Goal: Task Accomplishment & Management: Manage account settings

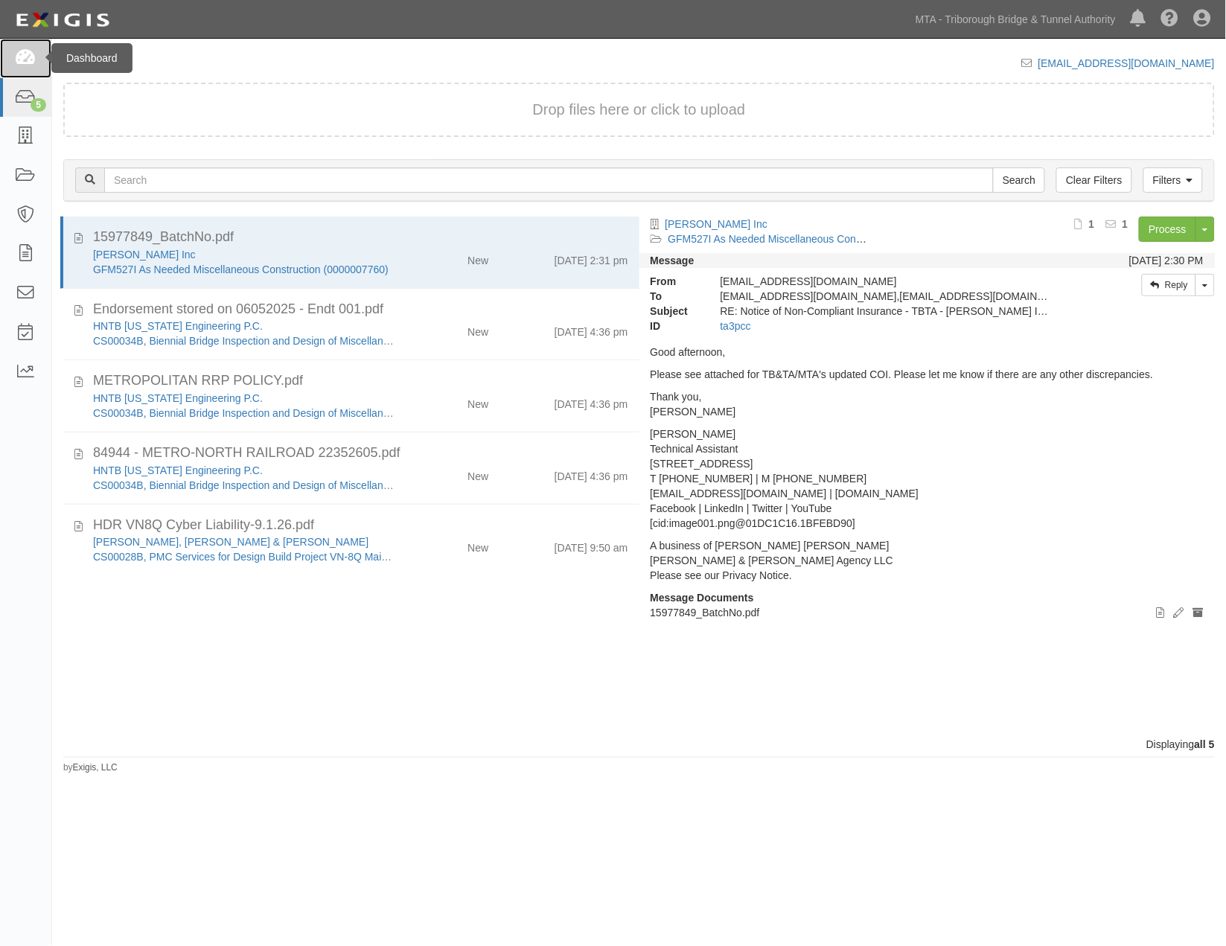
click at [32, 58] on icon at bounding box center [25, 58] width 21 height 17
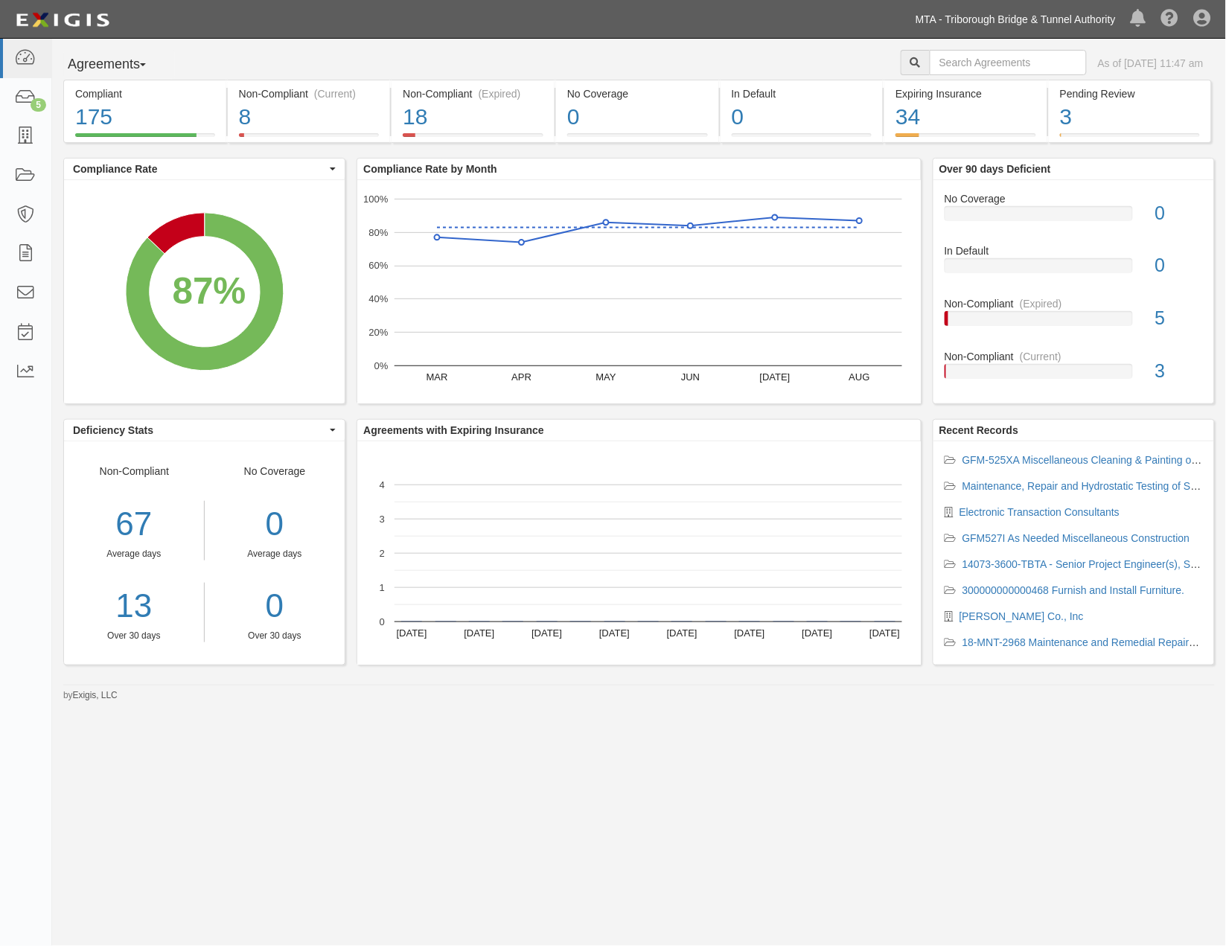
click at [1026, 25] on link "MTA - Triborough Bridge & Tunnel Authority" at bounding box center [1015, 19] width 215 height 30
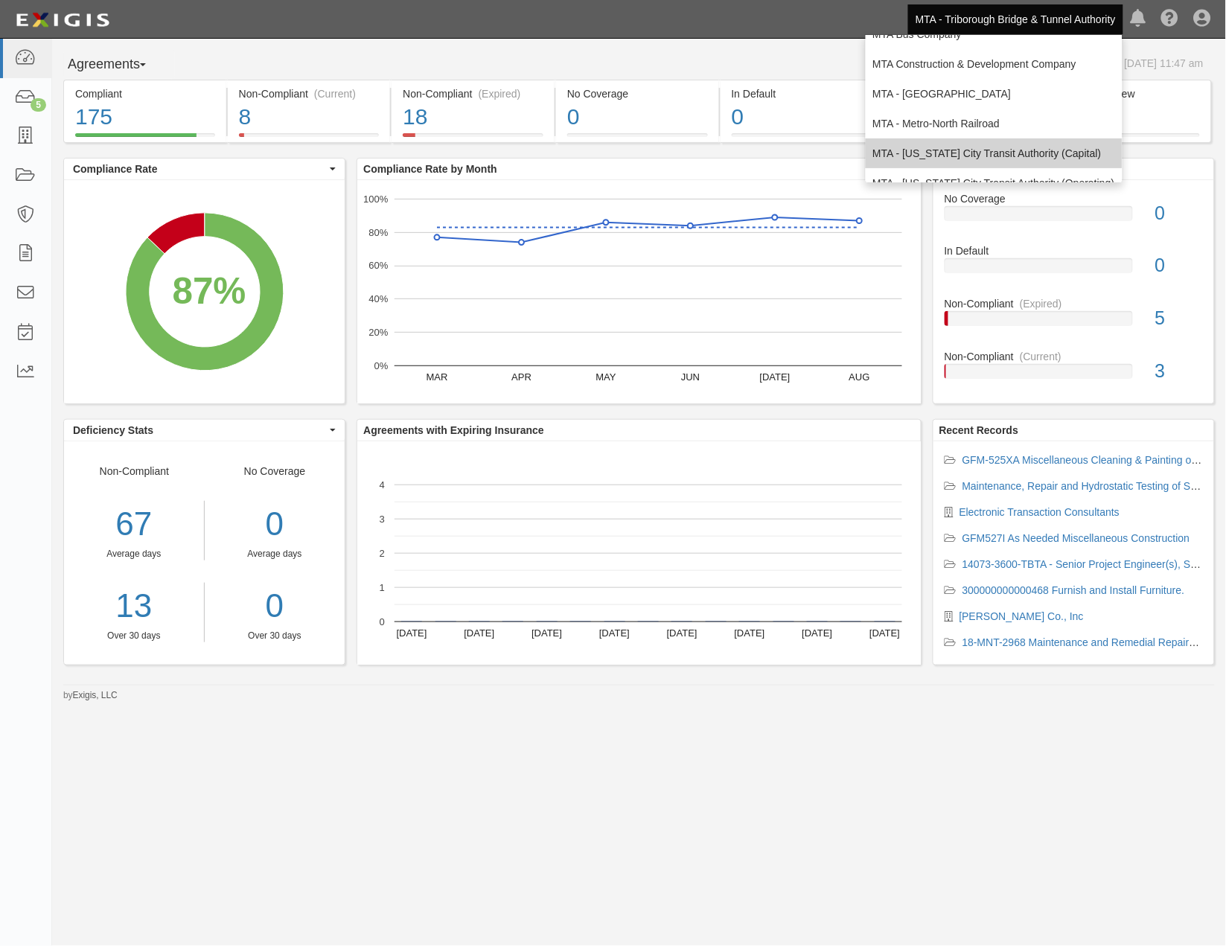
scroll to position [98, 0]
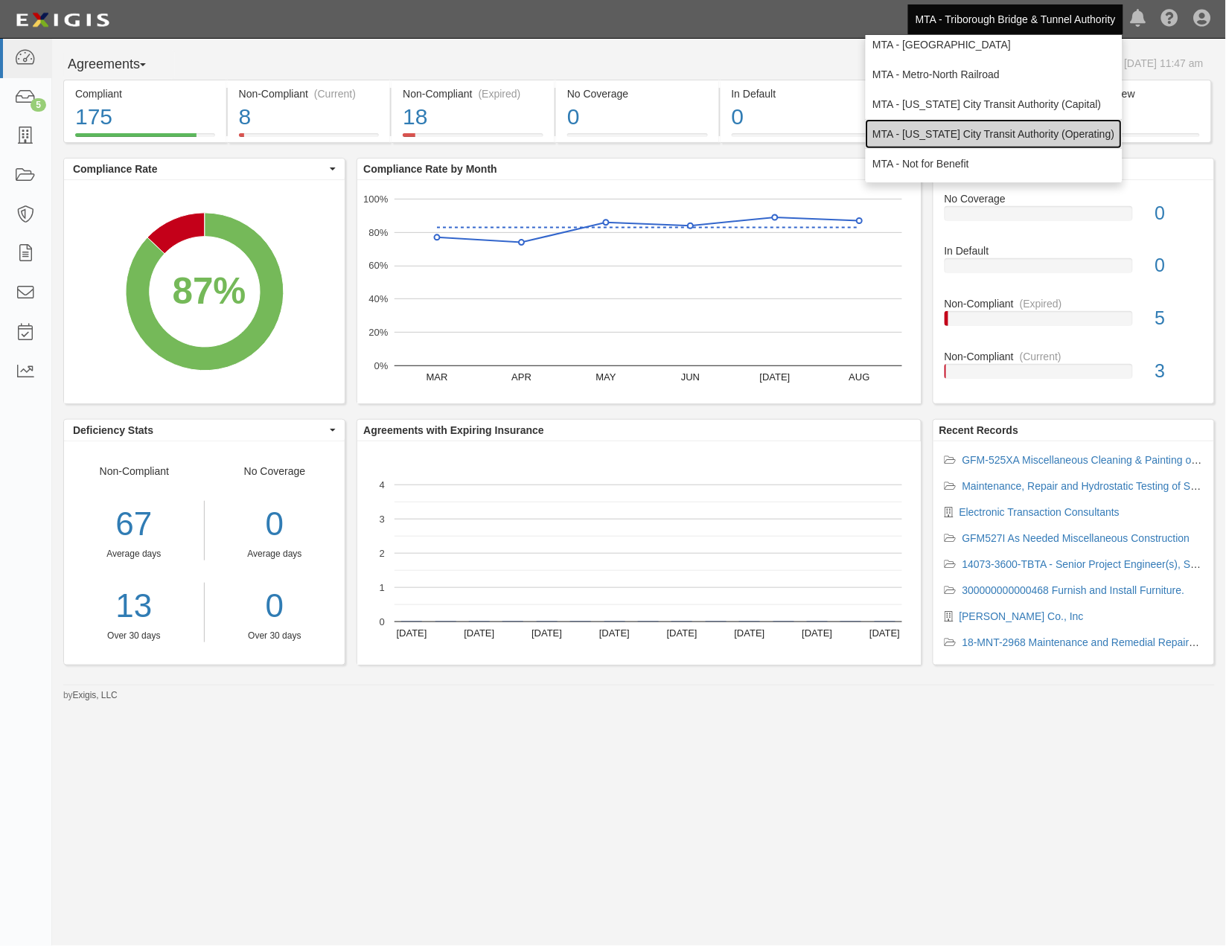
click at [940, 136] on link "MTA - [US_STATE] City Transit Authority (Operating)" at bounding box center [994, 134] width 257 height 30
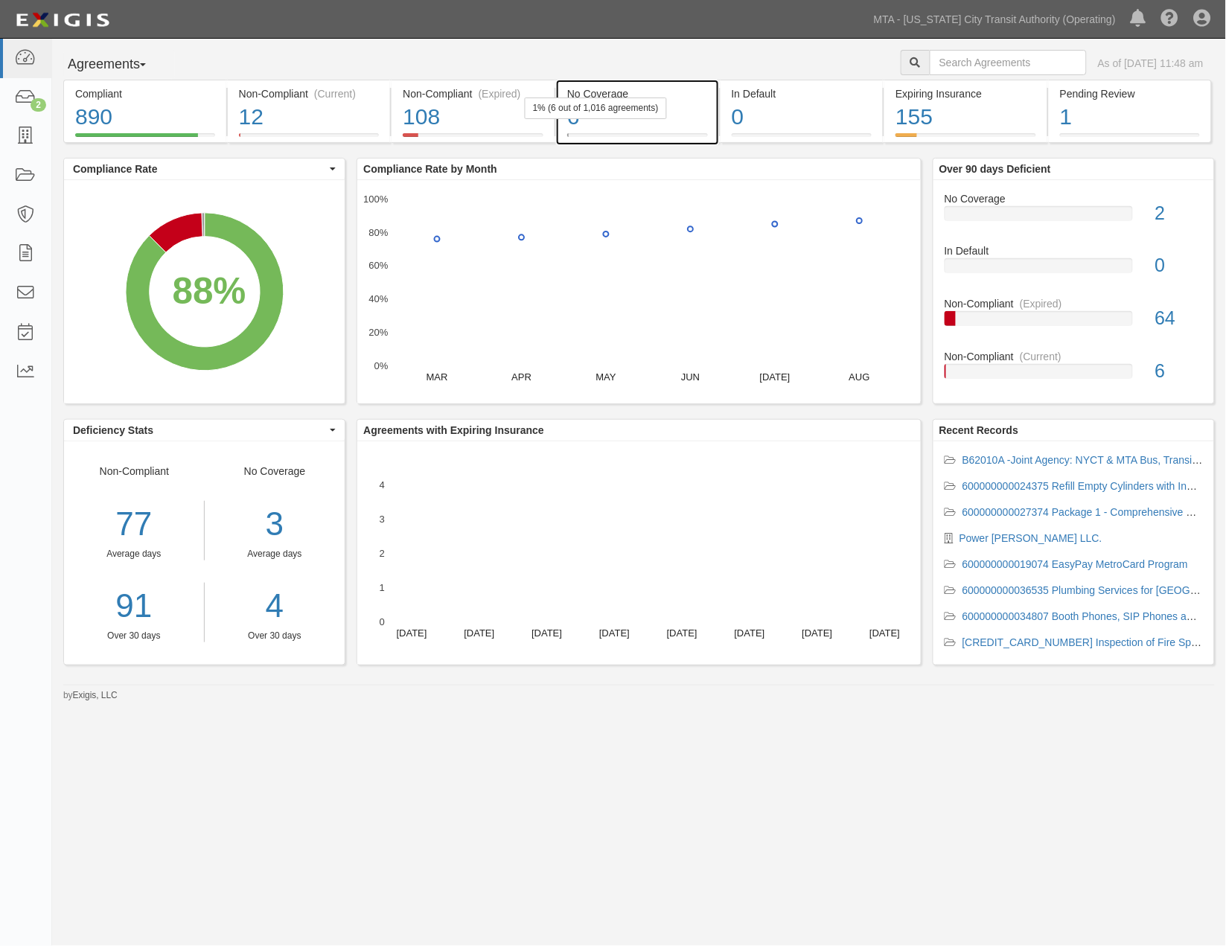
click at [666, 121] on div "6" at bounding box center [637, 117] width 141 height 32
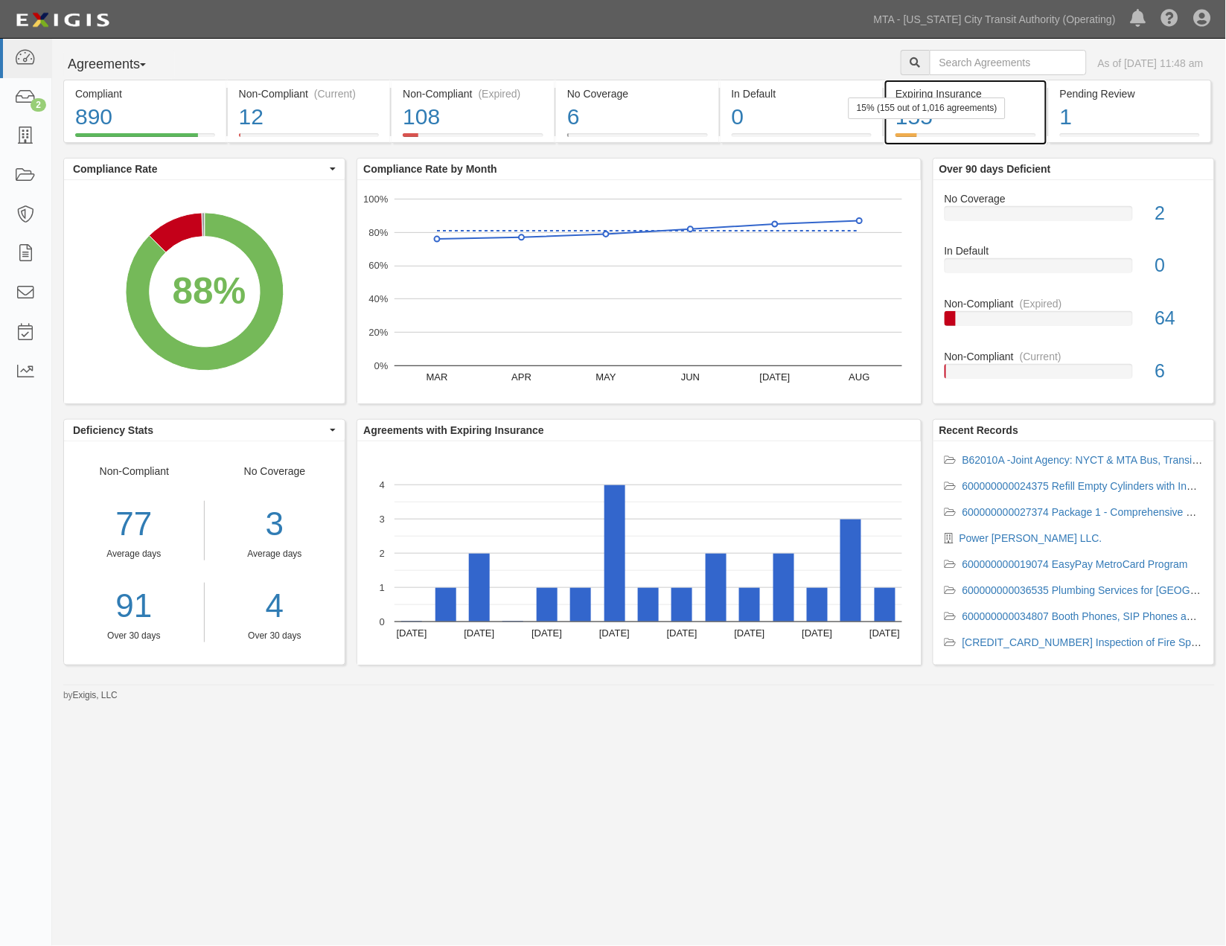
click at [998, 125] on div "155" at bounding box center [966, 117] width 141 height 32
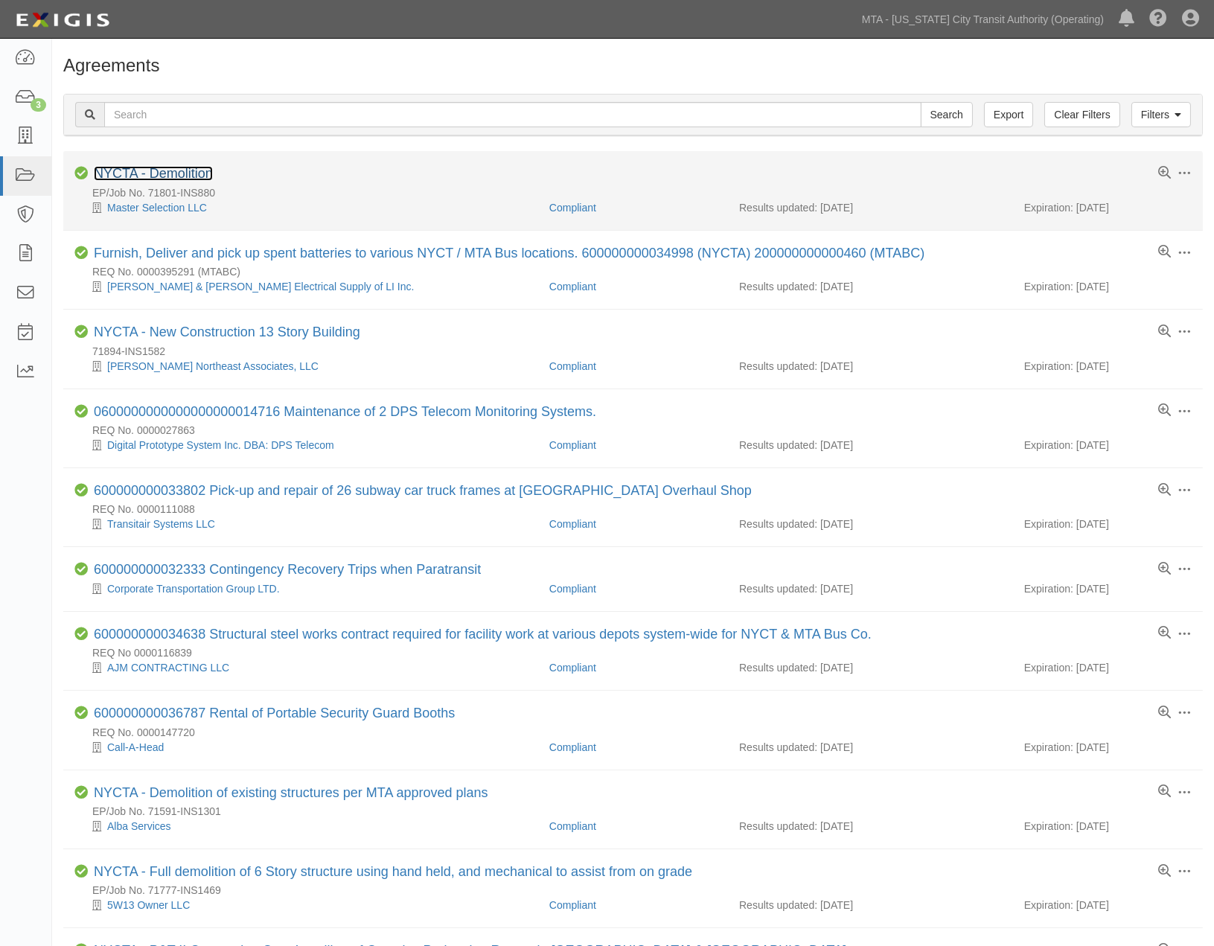
click at [206, 173] on link "NYCTA - Demolition" at bounding box center [153, 173] width 119 height 15
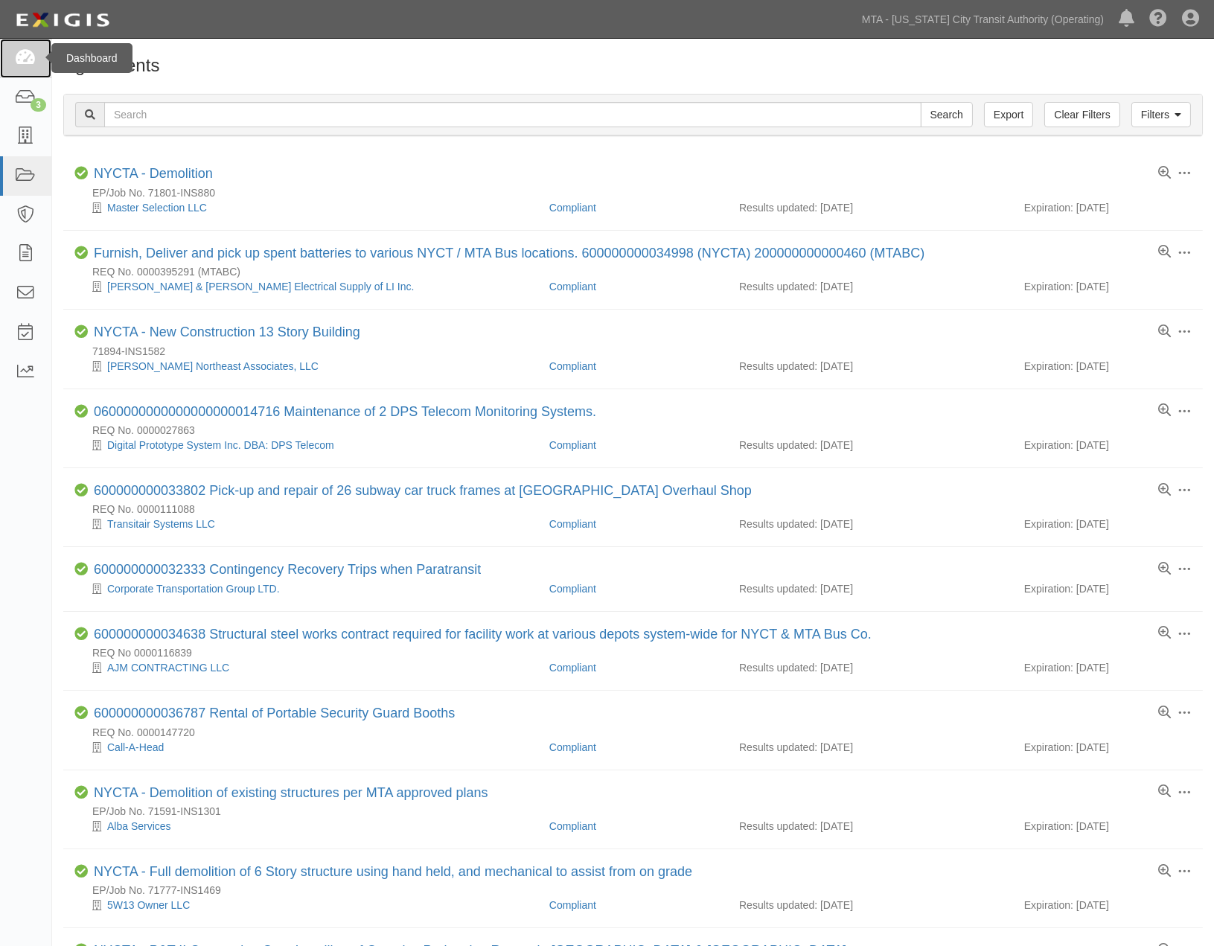
click at [31, 67] on link at bounding box center [25, 58] width 51 height 39
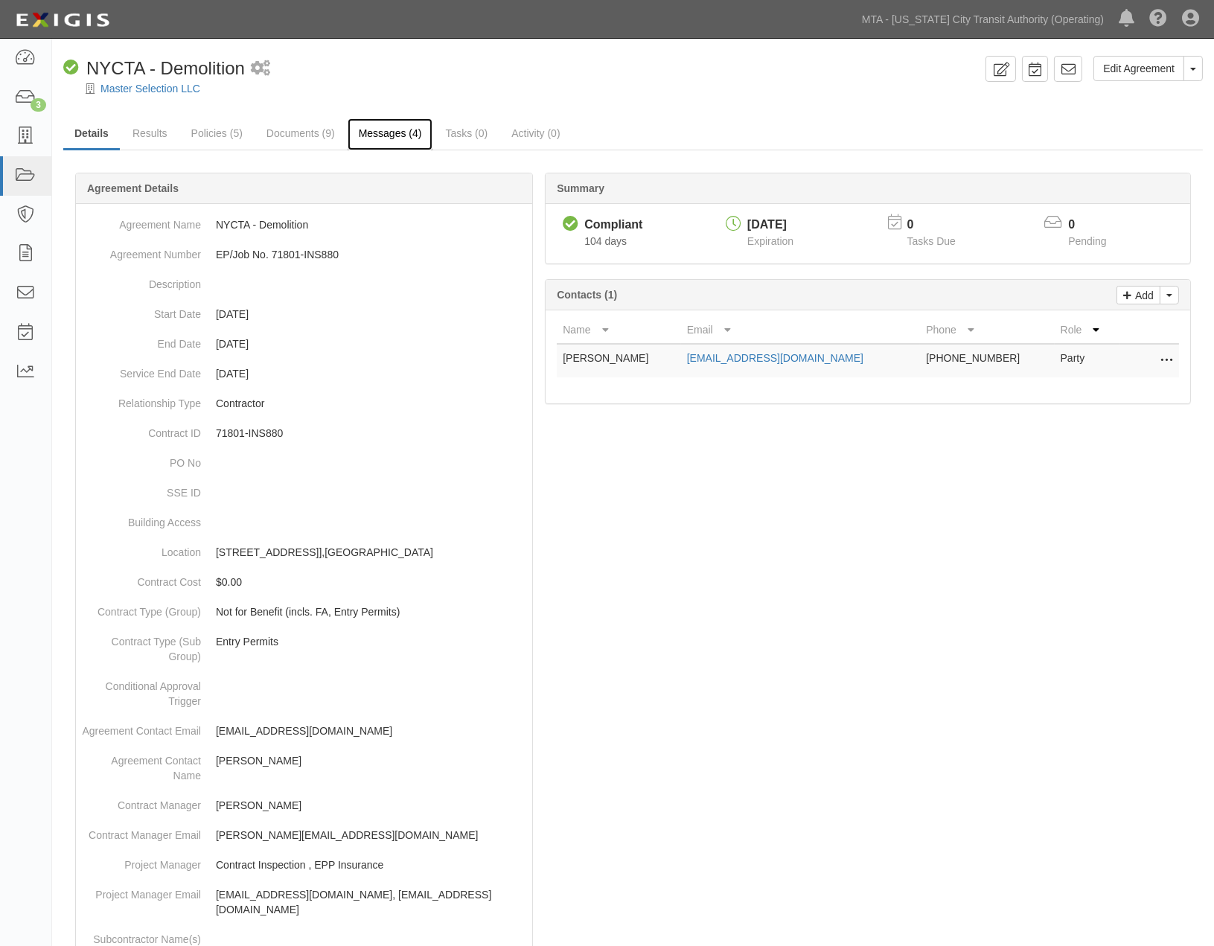
click at [412, 136] on link "Messages (4)" at bounding box center [391, 134] width 86 height 32
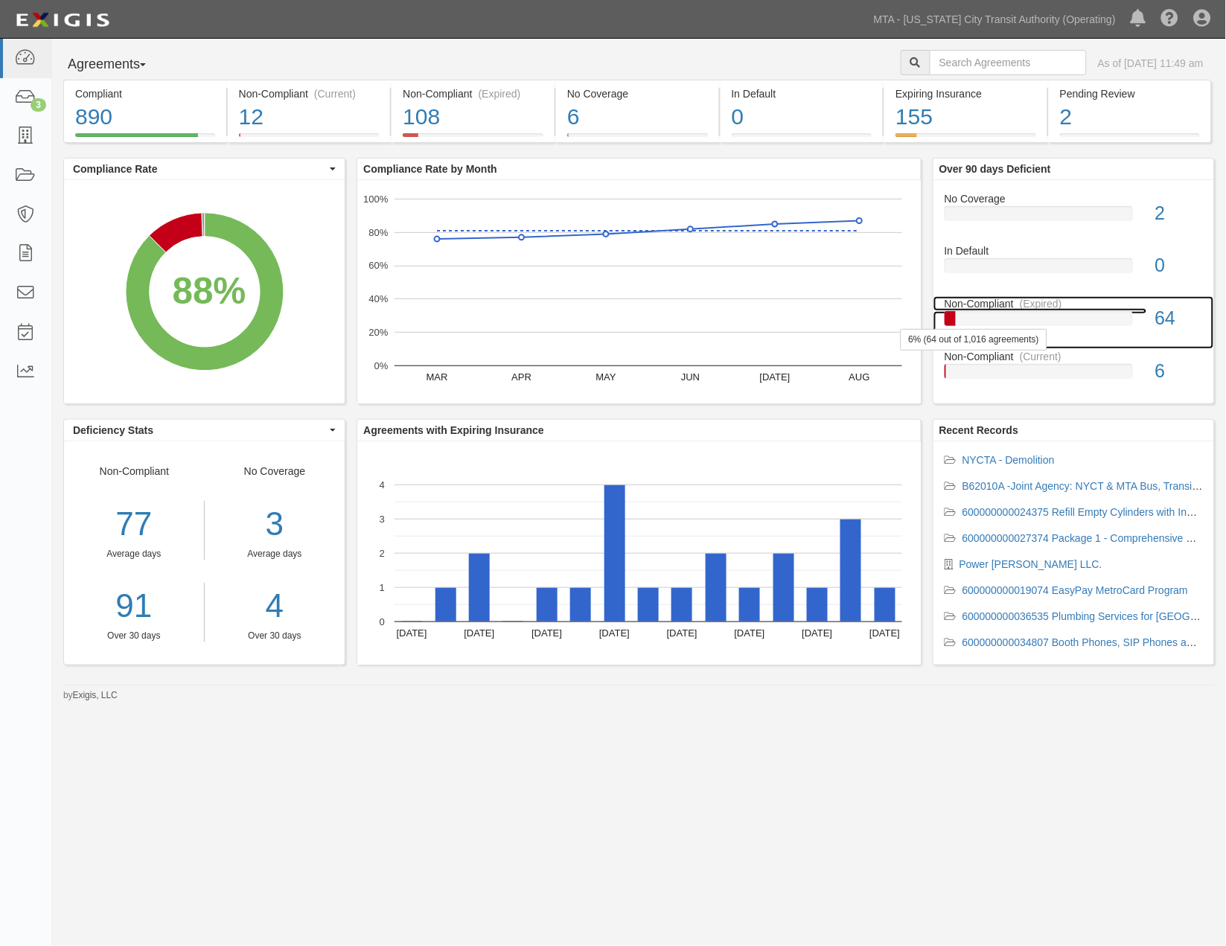
click at [1051, 318] on div at bounding box center [1039, 318] width 188 height 15
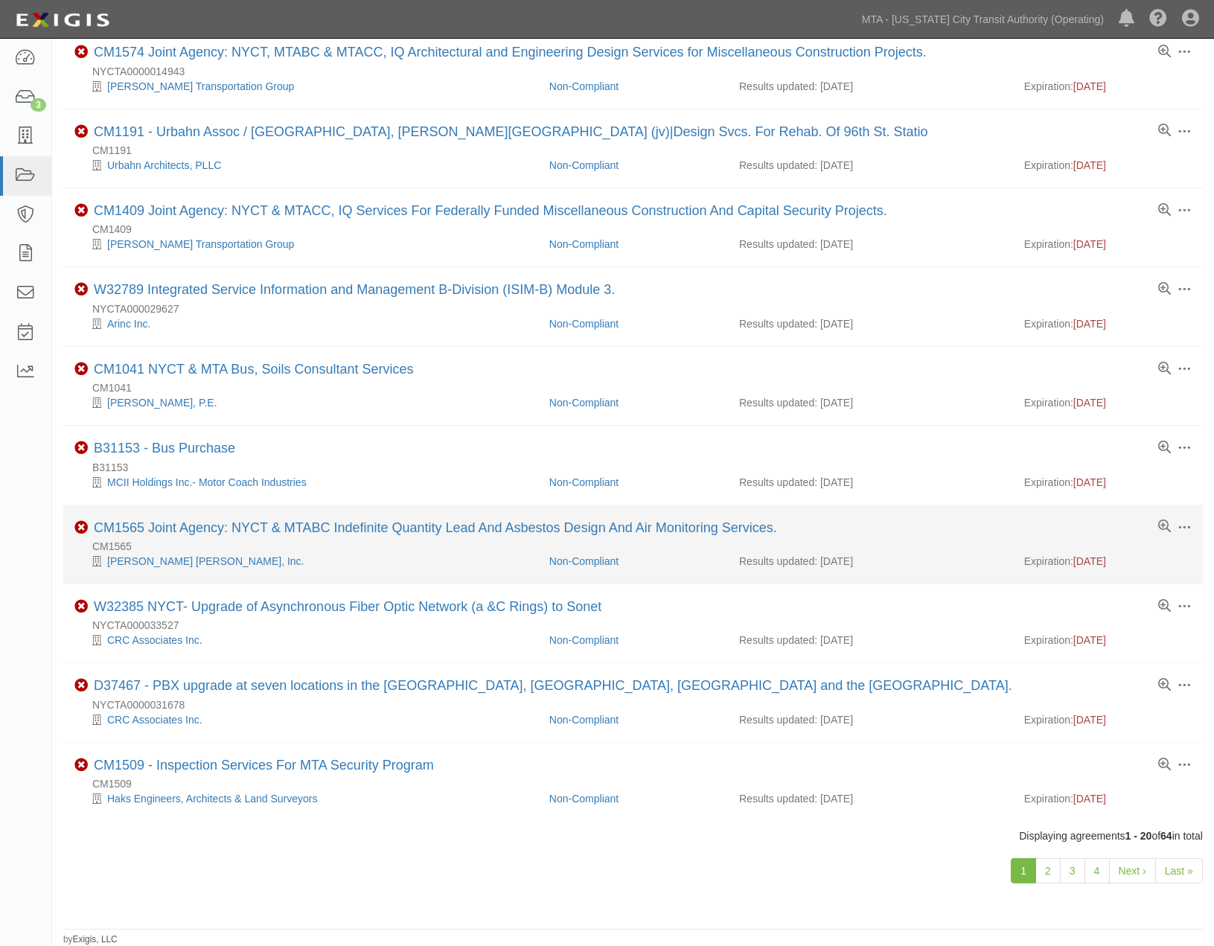
scroll to position [883, 0]
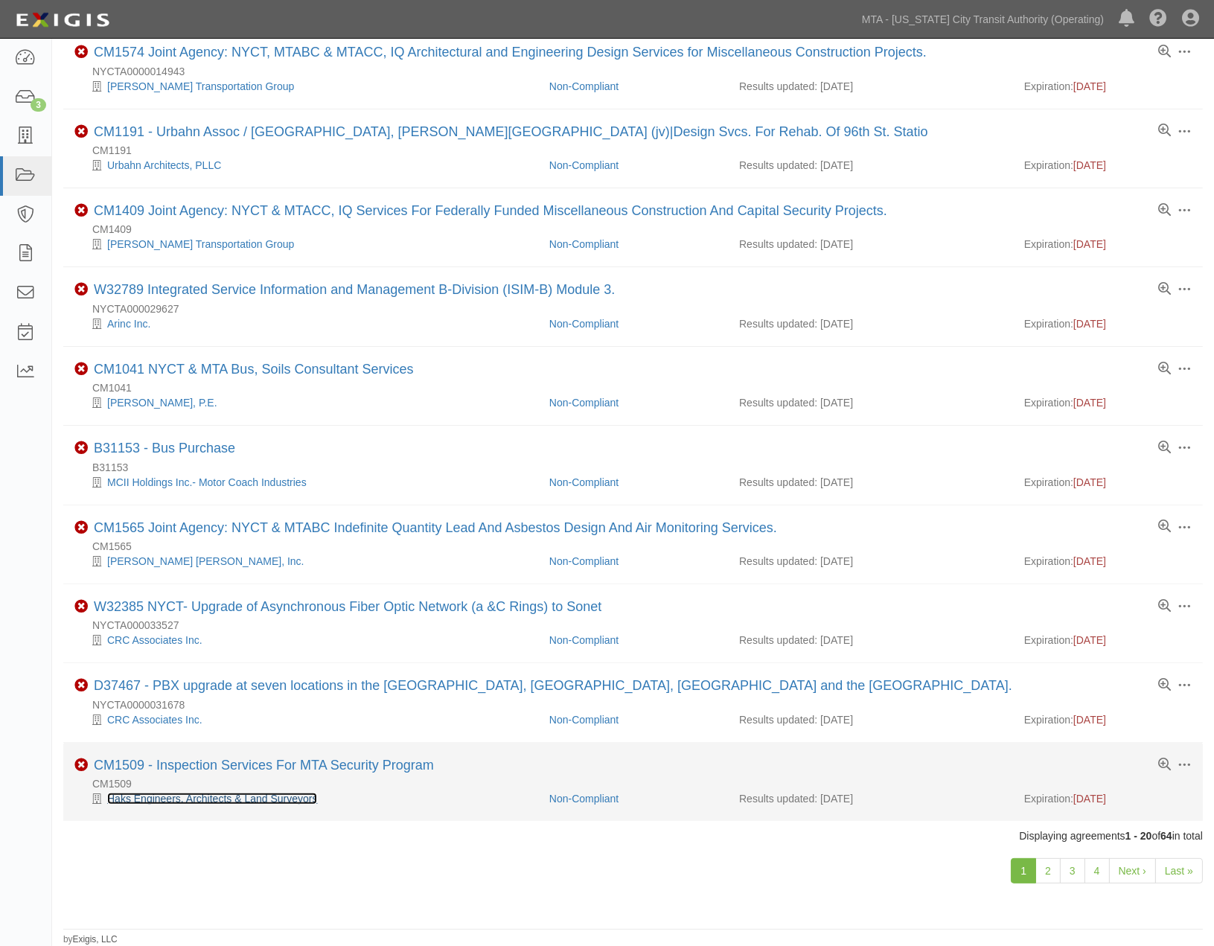
click at [303, 800] on link "Haks Engineers, Architects & Land Surveyors" at bounding box center [212, 799] width 210 height 12
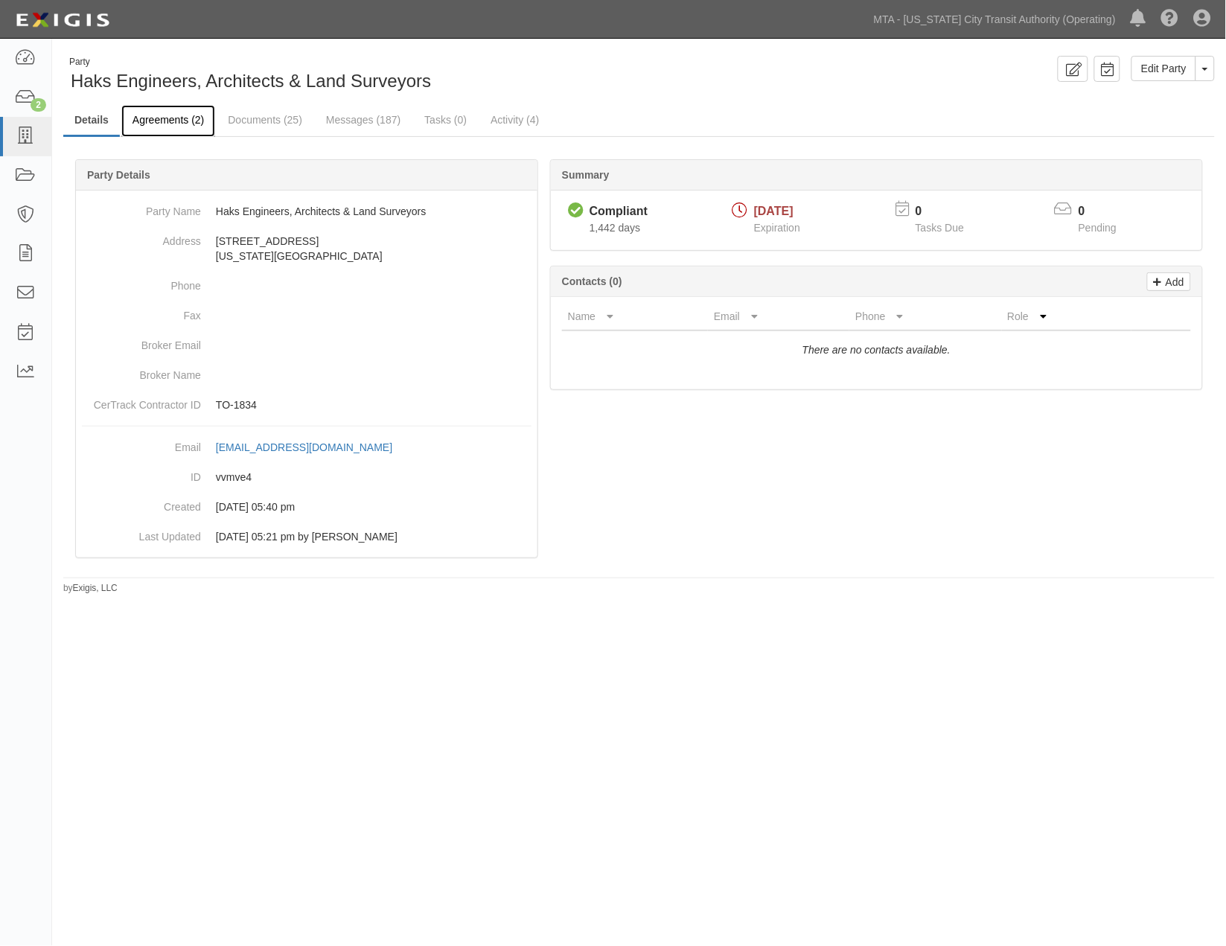
click at [144, 127] on link "Agreements (2)" at bounding box center [168, 121] width 94 height 32
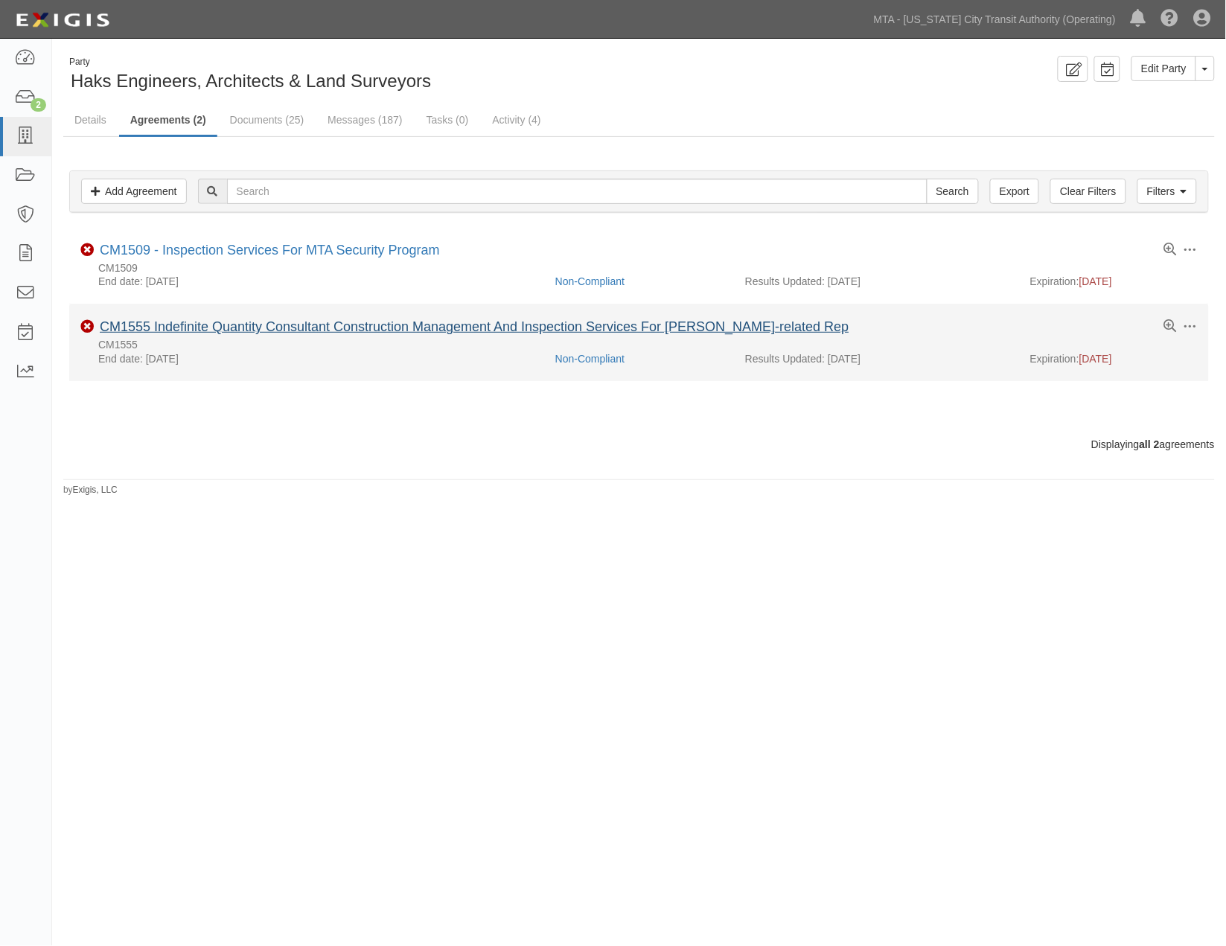
click at [307, 337] on div "Toggle Agreement Dropdown Edit Log activity Add task Send message Archive Non-C…" at bounding box center [639, 334] width 1140 height 31
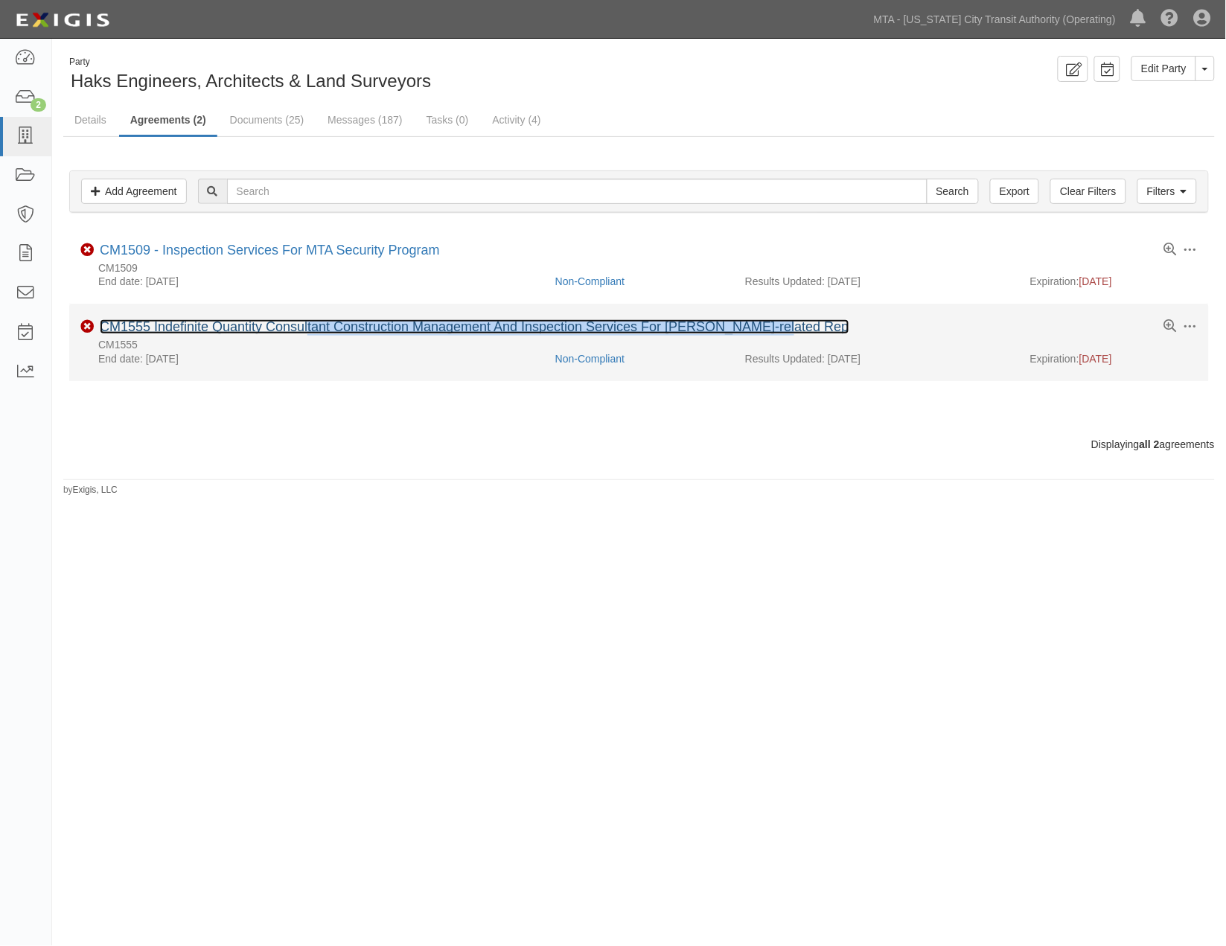
click at [303, 331] on link "CM1555 Indefinite Quantity Consultant Construction Management And Inspection Se…" at bounding box center [475, 326] width 750 height 15
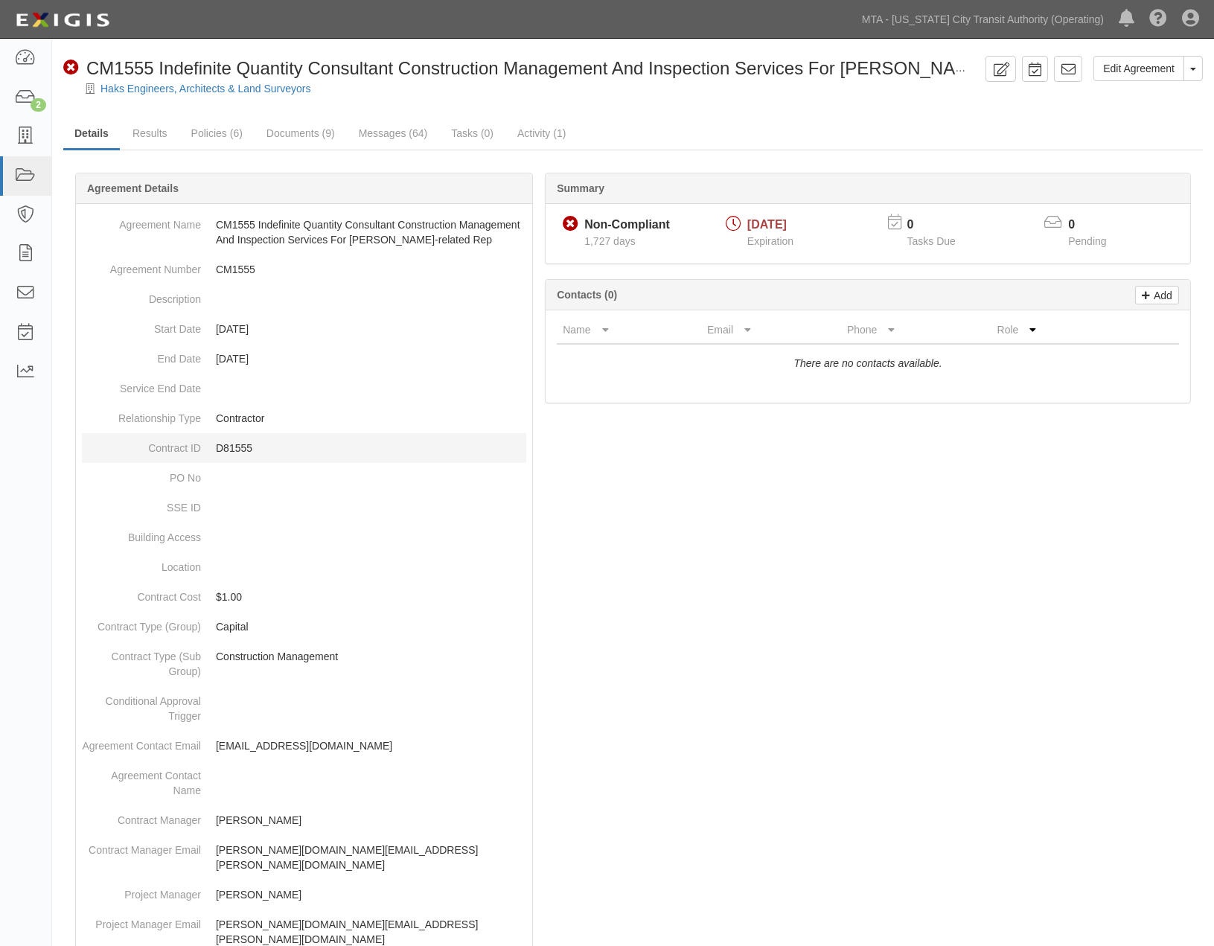
click at [244, 444] on p "D81555" at bounding box center [371, 448] width 310 height 15
copy p "D81555"
click at [892, 730] on div at bounding box center [633, 894] width 1140 height 1399
click at [657, 546] on div at bounding box center [633, 894] width 1140 height 1399
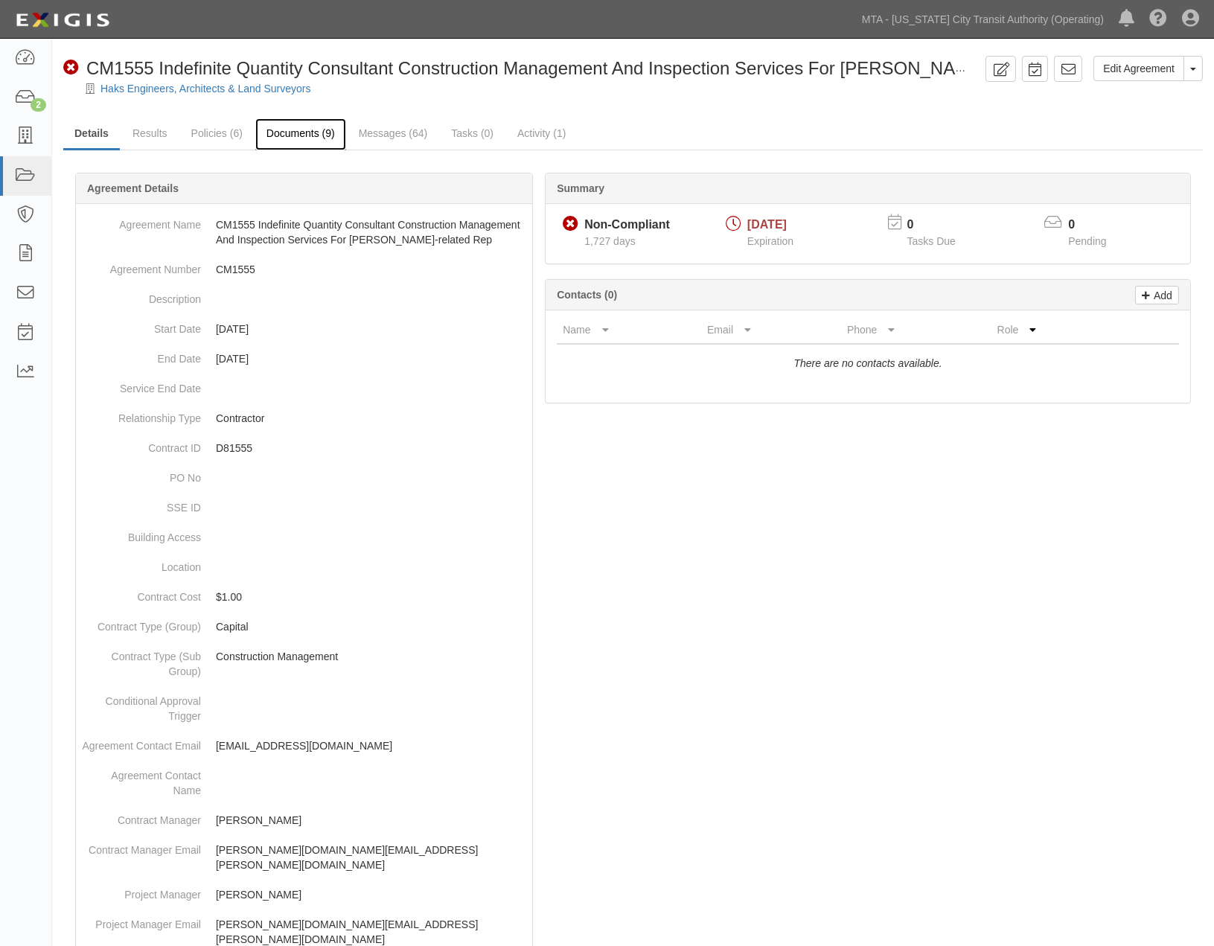
click at [276, 138] on link "Documents (9)" at bounding box center [300, 134] width 91 height 32
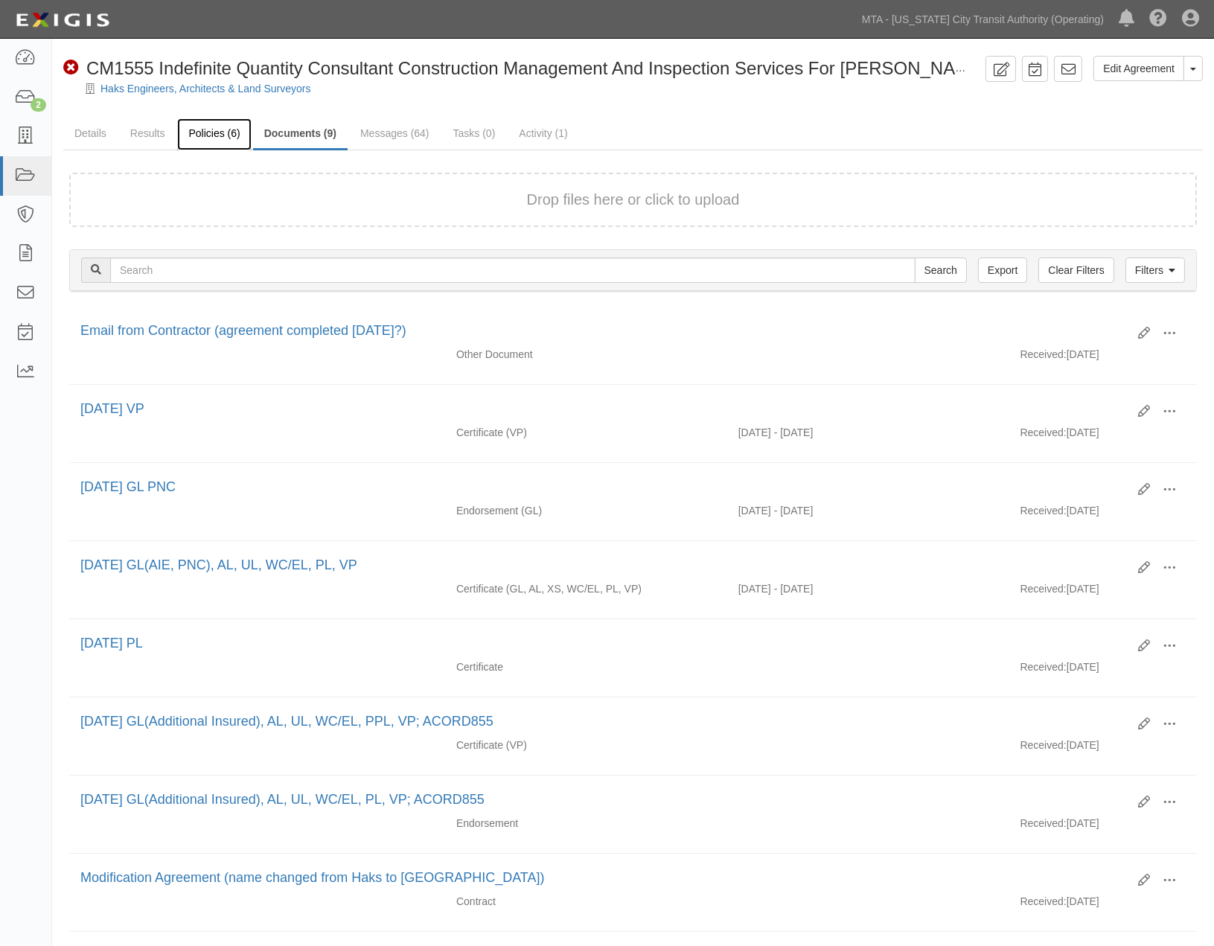
click at [213, 132] on link "Policies (6)" at bounding box center [214, 134] width 74 height 32
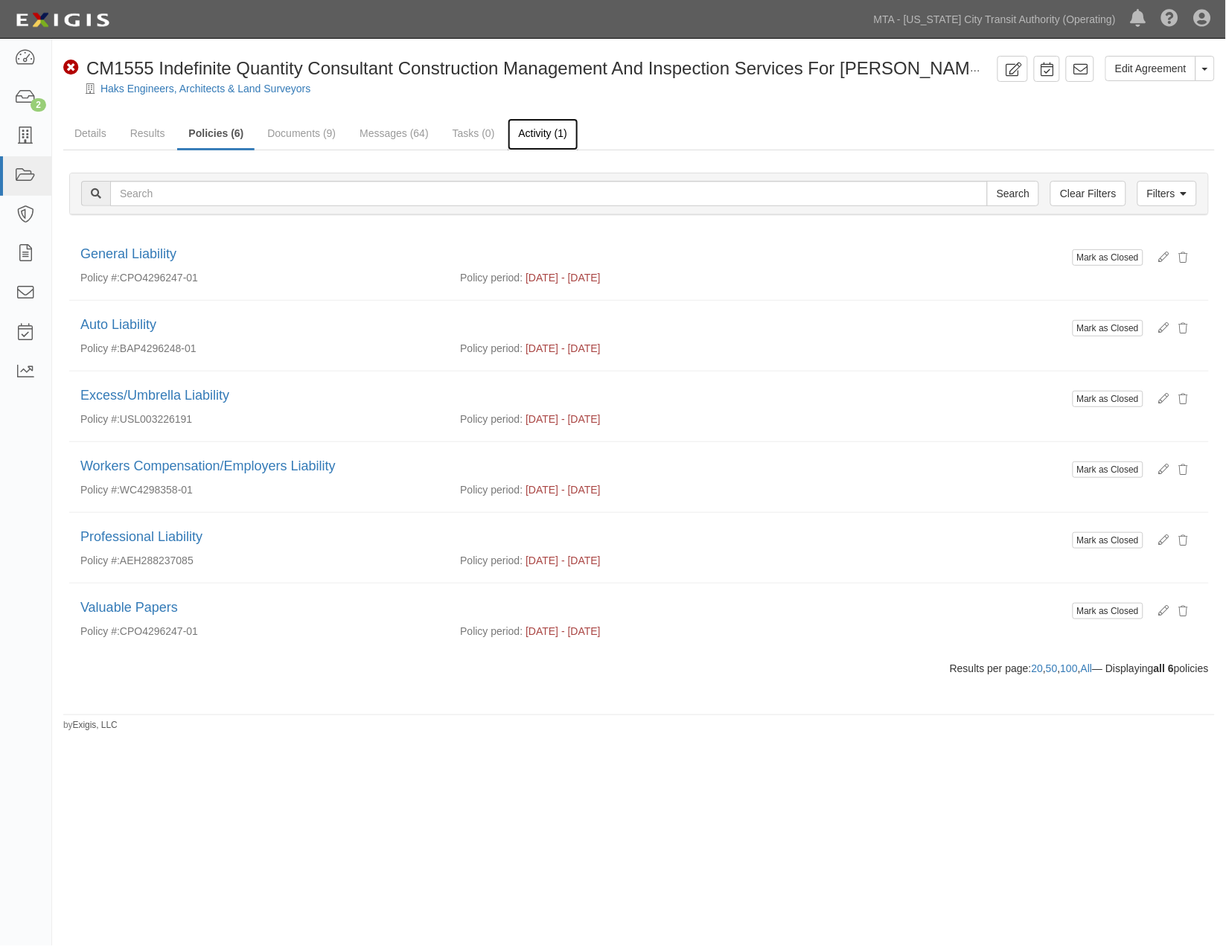
click at [539, 137] on link "Activity (1)" at bounding box center [543, 134] width 71 height 32
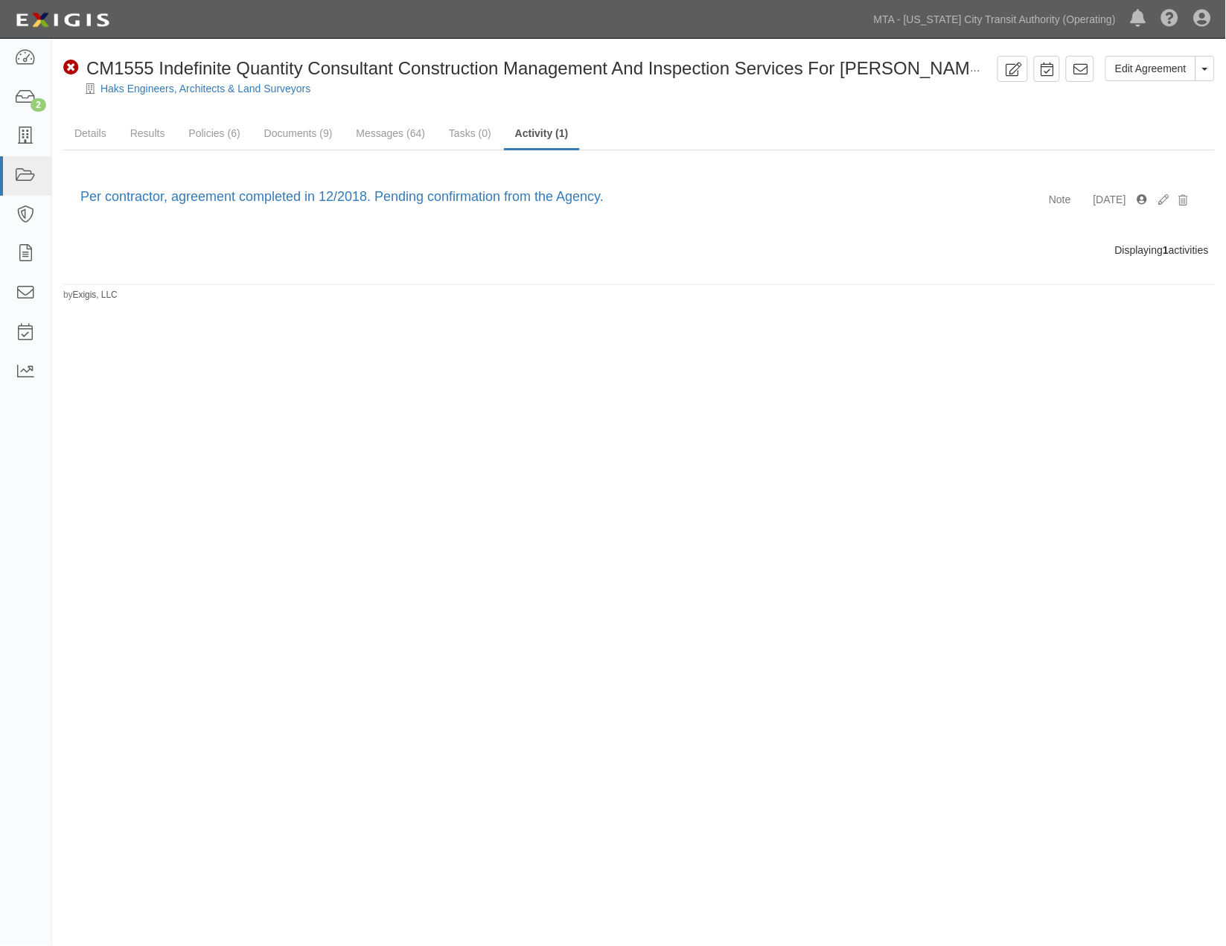
click at [587, 499] on div "Edit Agreement Toggle Agreement Dropdown View Audit Trail Archive Agreement Sen…" at bounding box center [613, 471] width 1226 height 852
click at [134, 133] on link "Results" at bounding box center [147, 134] width 57 height 32
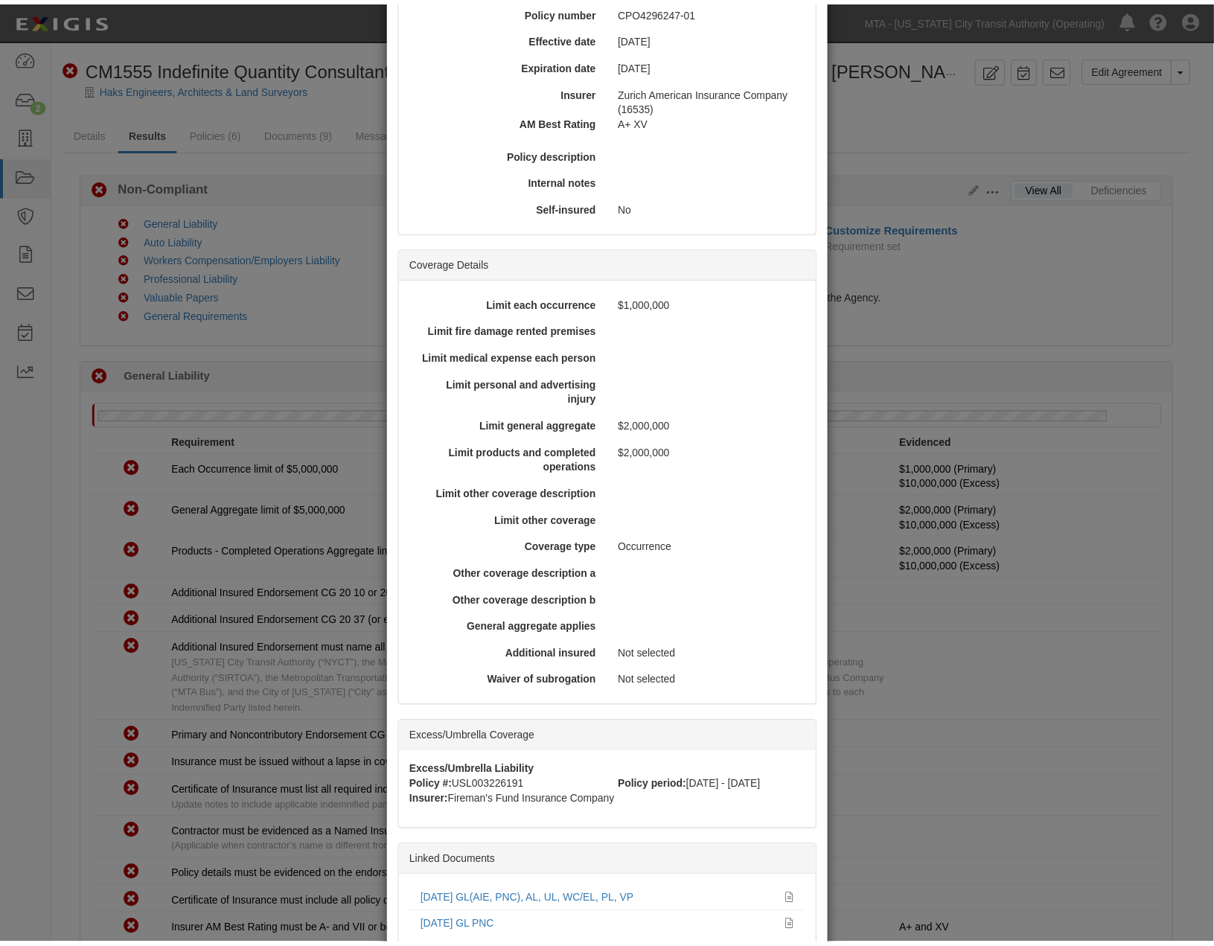
scroll to position [271, 0]
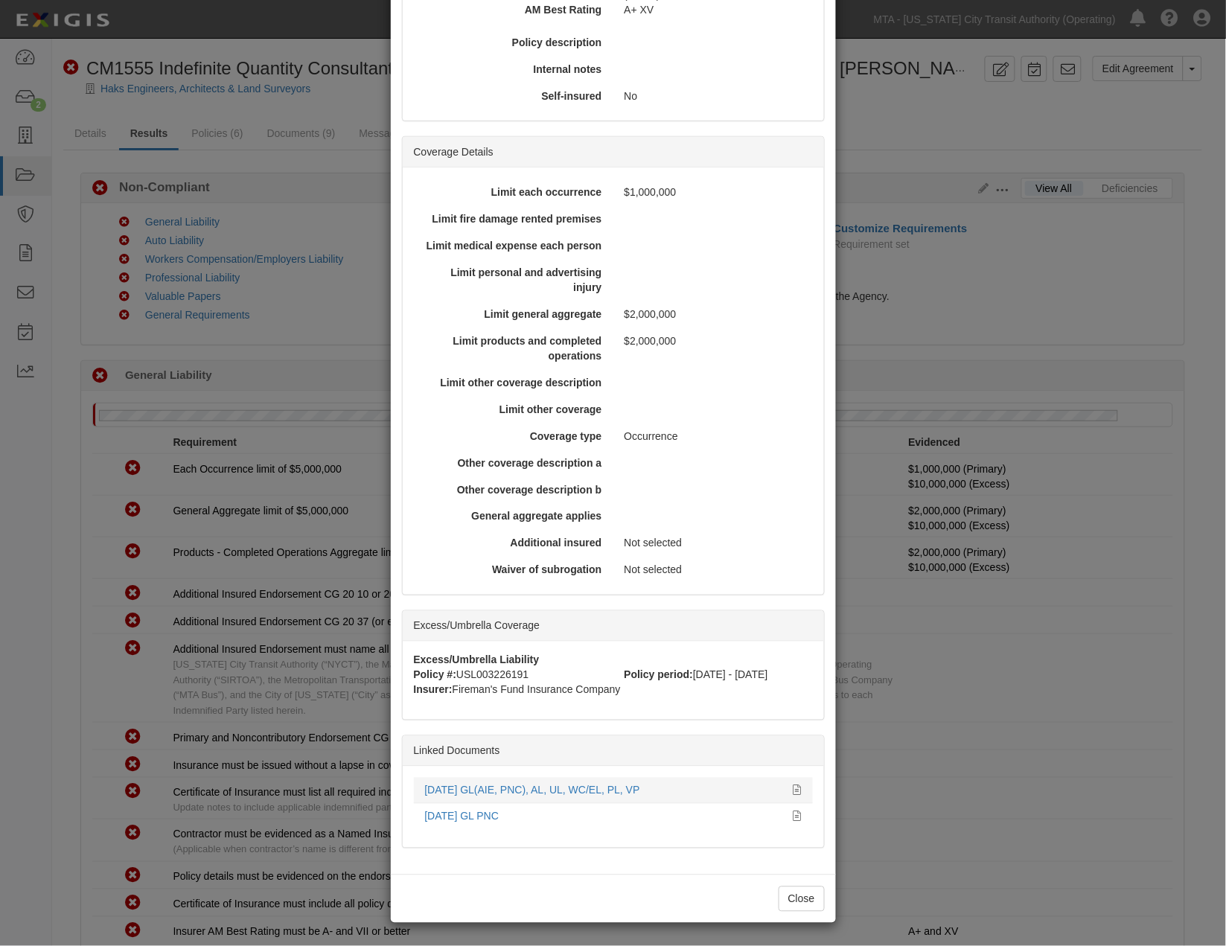
click at [558, 782] on li "12.11.20 GL(AIE, PNC), AL, UL, WC/EL, PL, VP" at bounding box center [613, 791] width 399 height 26
click at [556, 786] on link "12.11.20 GL(AIE, PNC), AL, UL, WC/EL, PL, VP" at bounding box center [532, 791] width 215 height 12
click at [931, 814] on div "× View Policy Policy Summary Coverage line General Liability Policy number CPO4…" at bounding box center [613, 473] width 1226 height 946
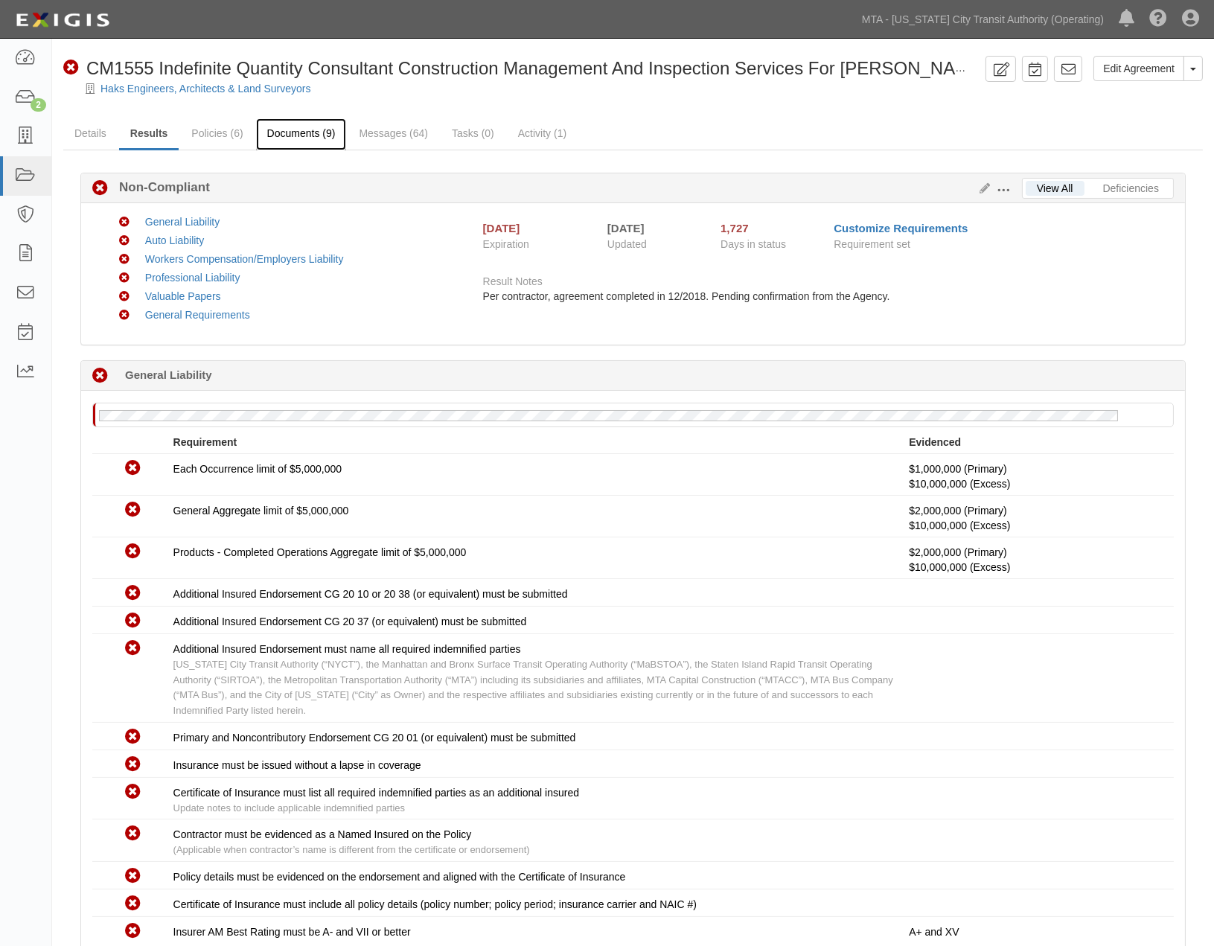
click at [319, 128] on link "Documents (9)" at bounding box center [301, 134] width 91 height 32
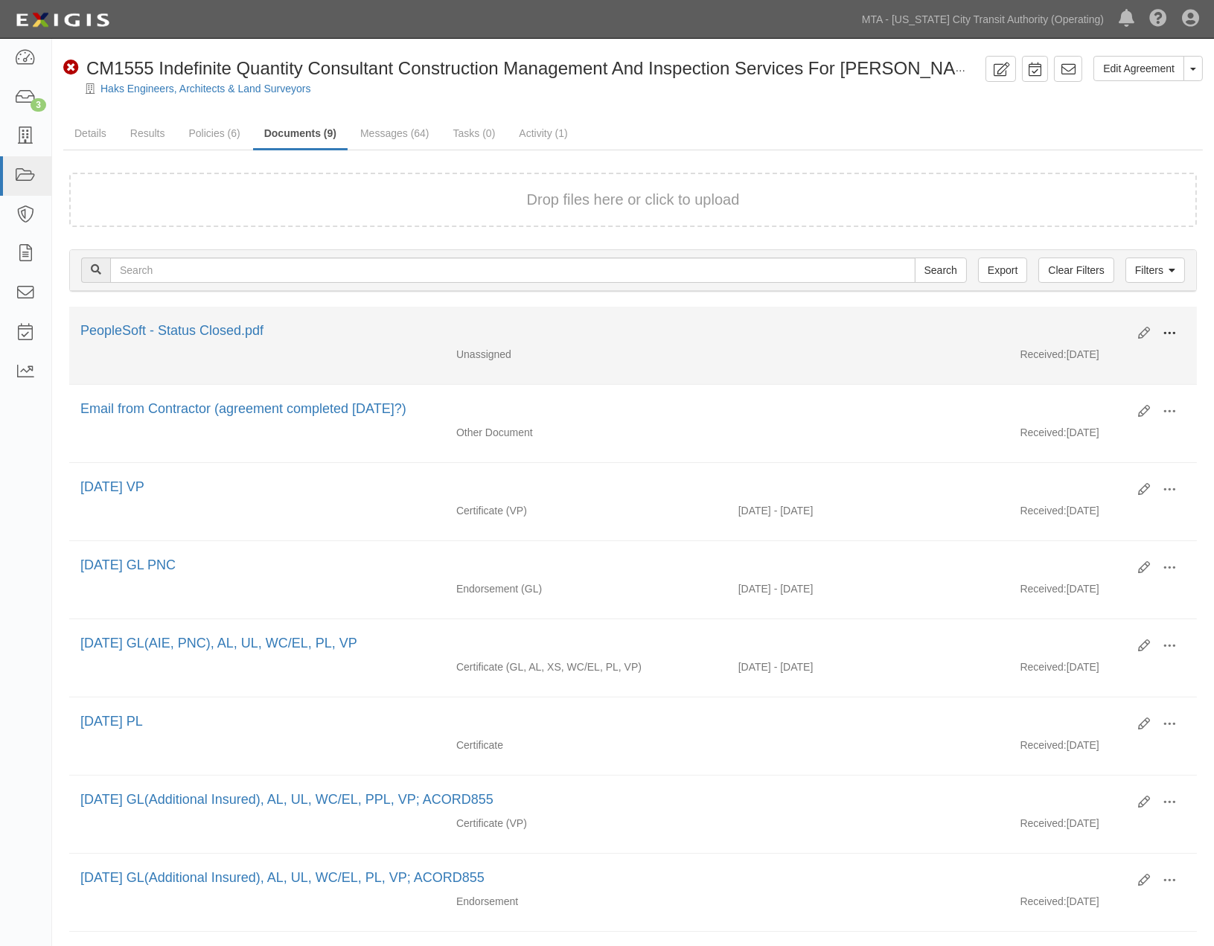
click at [1166, 329] on span at bounding box center [1169, 333] width 13 height 13
click at [1094, 325] on link "Edit" at bounding box center [1098, 327] width 118 height 27
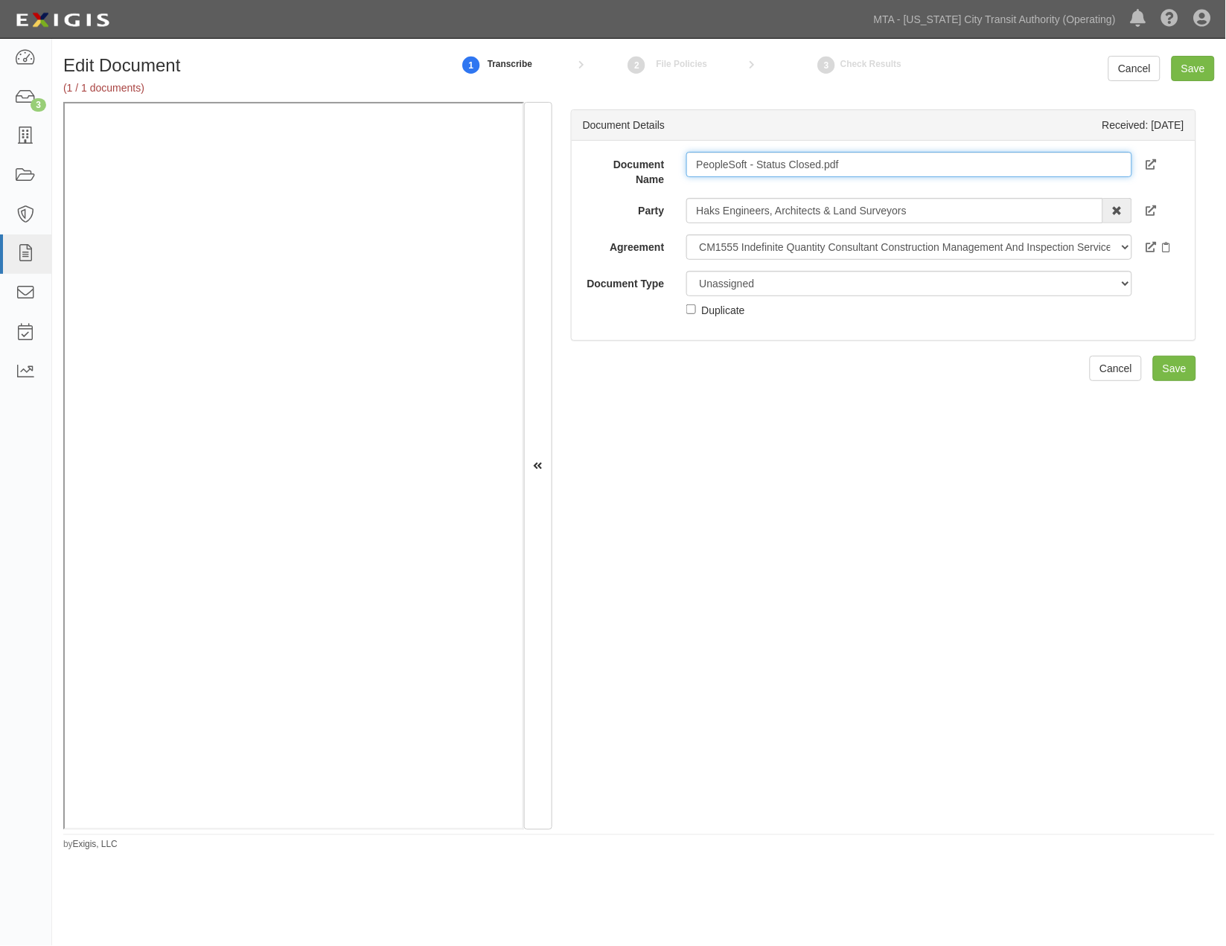
click at [858, 156] on input "PeopleSoft - Status Closed.pdf" at bounding box center [909, 164] width 446 height 25
type input "PeopleSoft - Status Closed"
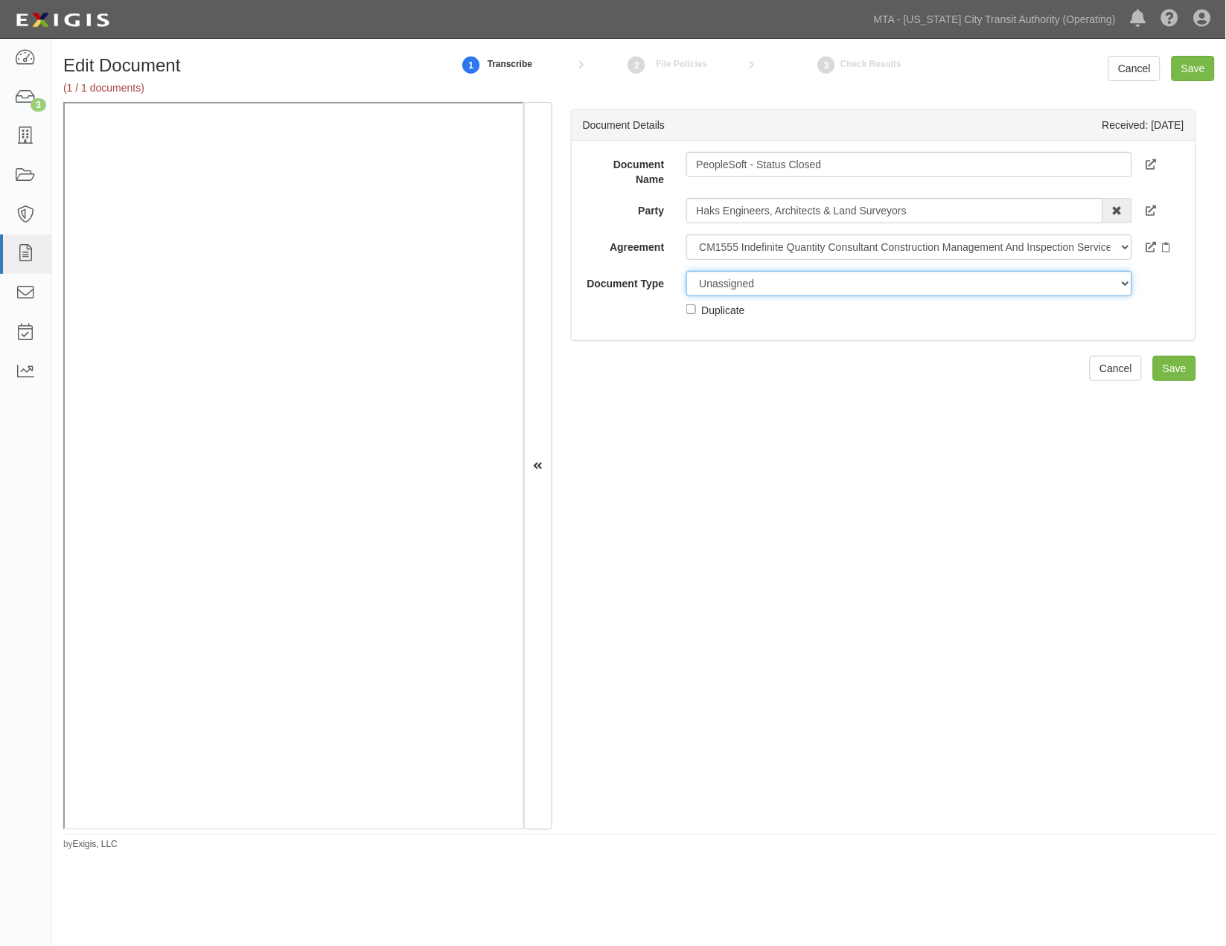
click at [787, 281] on select "Unassigned Binder Cancellation Notice Certificate Contract Endorsement Insuranc…" at bounding box center [909, 283] width 446 height 25
select select "OtherDetail"
click at [686, 271] on select "Unassigned Binder Cancellation Notice Certificate Contract Endorsement Insuranc…" at bounding box center [909, 283] width 446 height 25
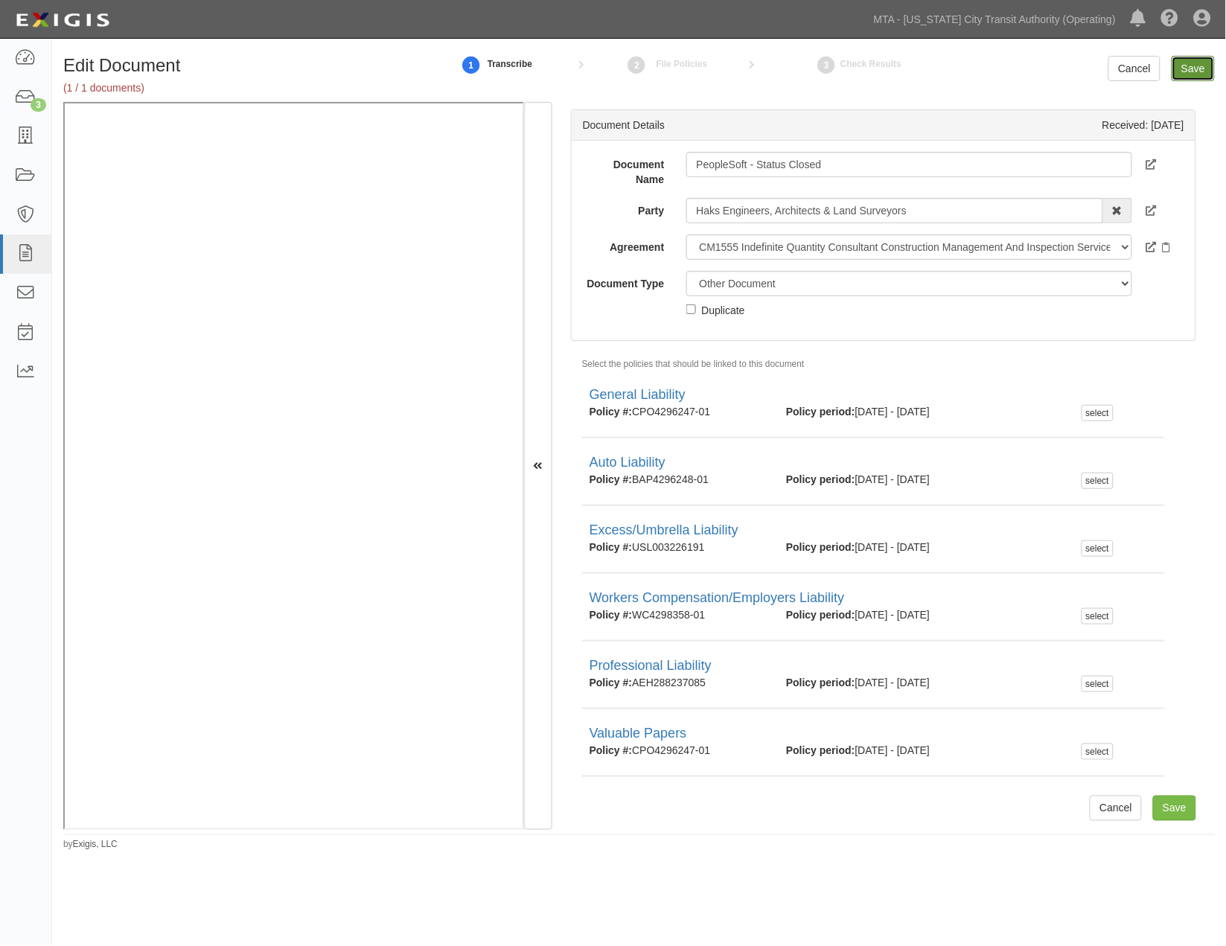
click at [1186, 64] on input "Save" at bounding box center [1193, 68] width 43 height 25
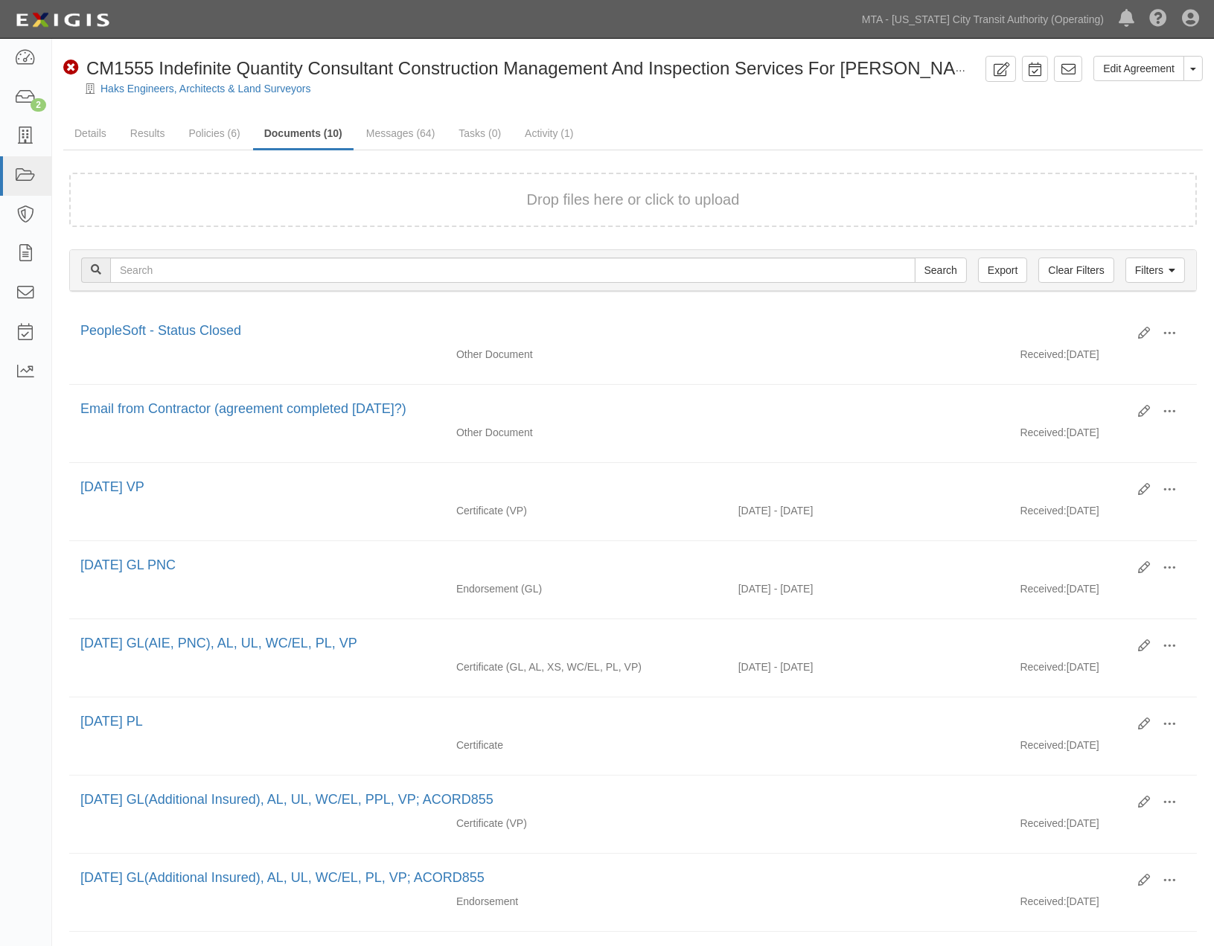
click at [532, 132] on link "Activity (1)" at bounding box center [549, 133] width 71 height 30
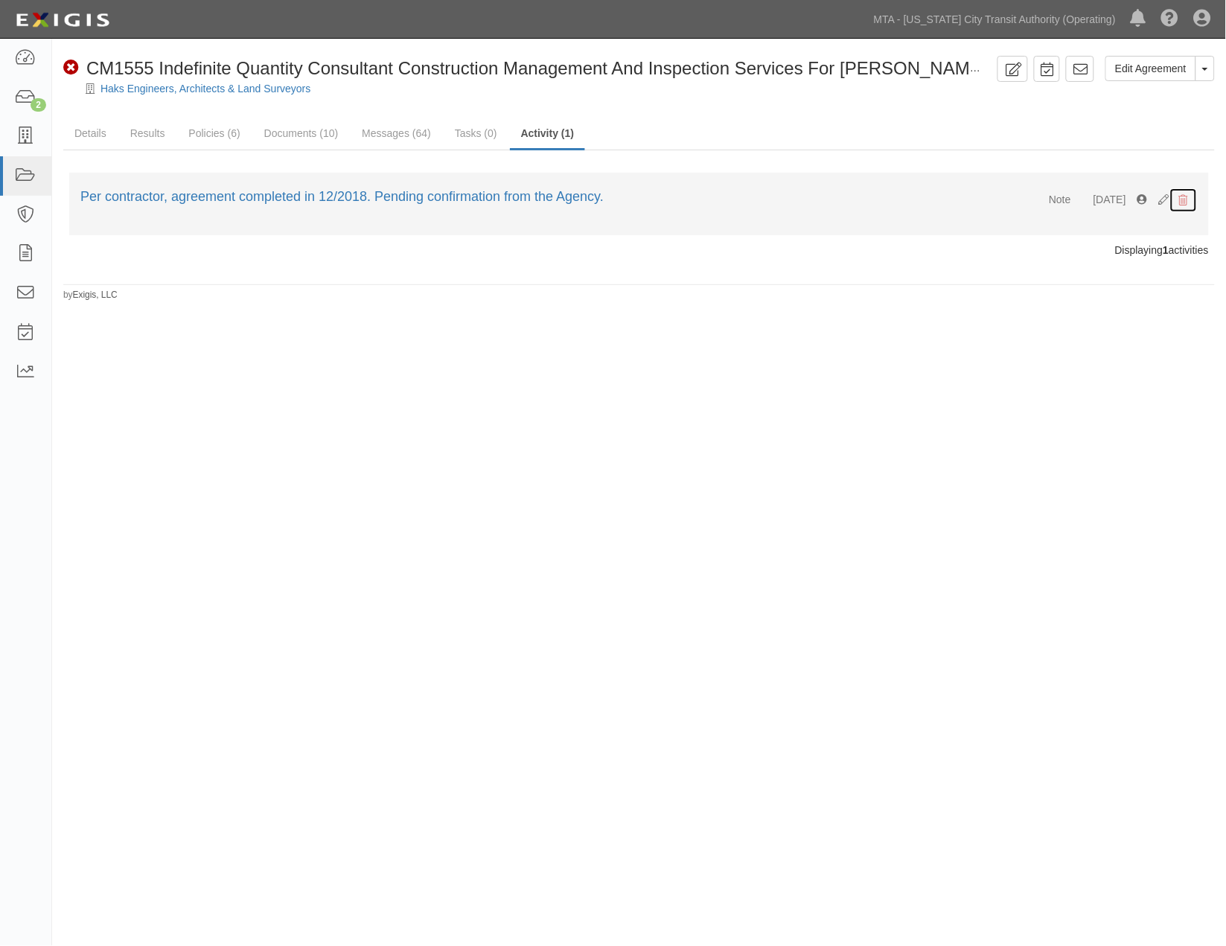
click at [1181, 200] on icon "submit" at bounding box center [1183, 201] width 9 height 10
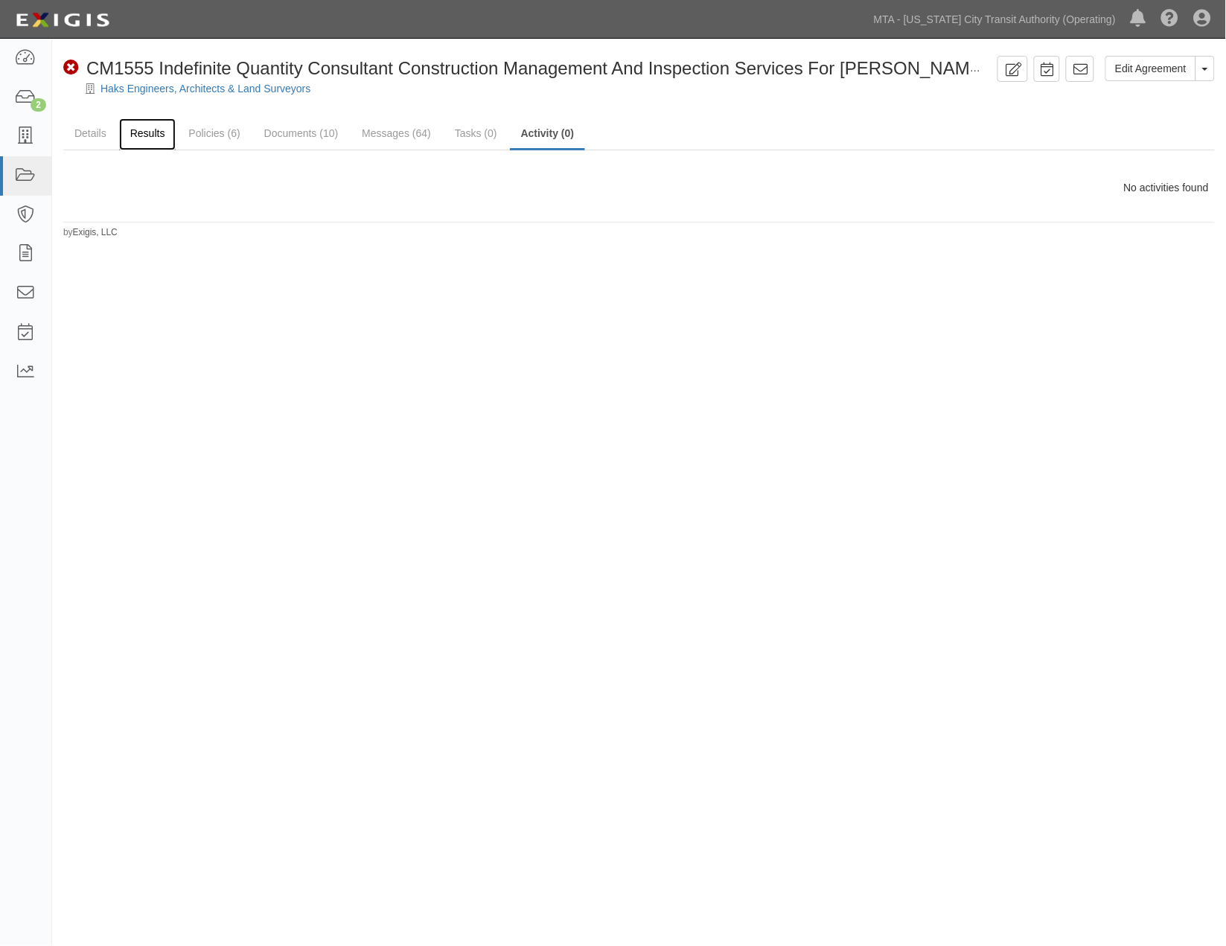
click at [144, 132] on link "Results" at bounding box center [147, 134] width 57 height 32
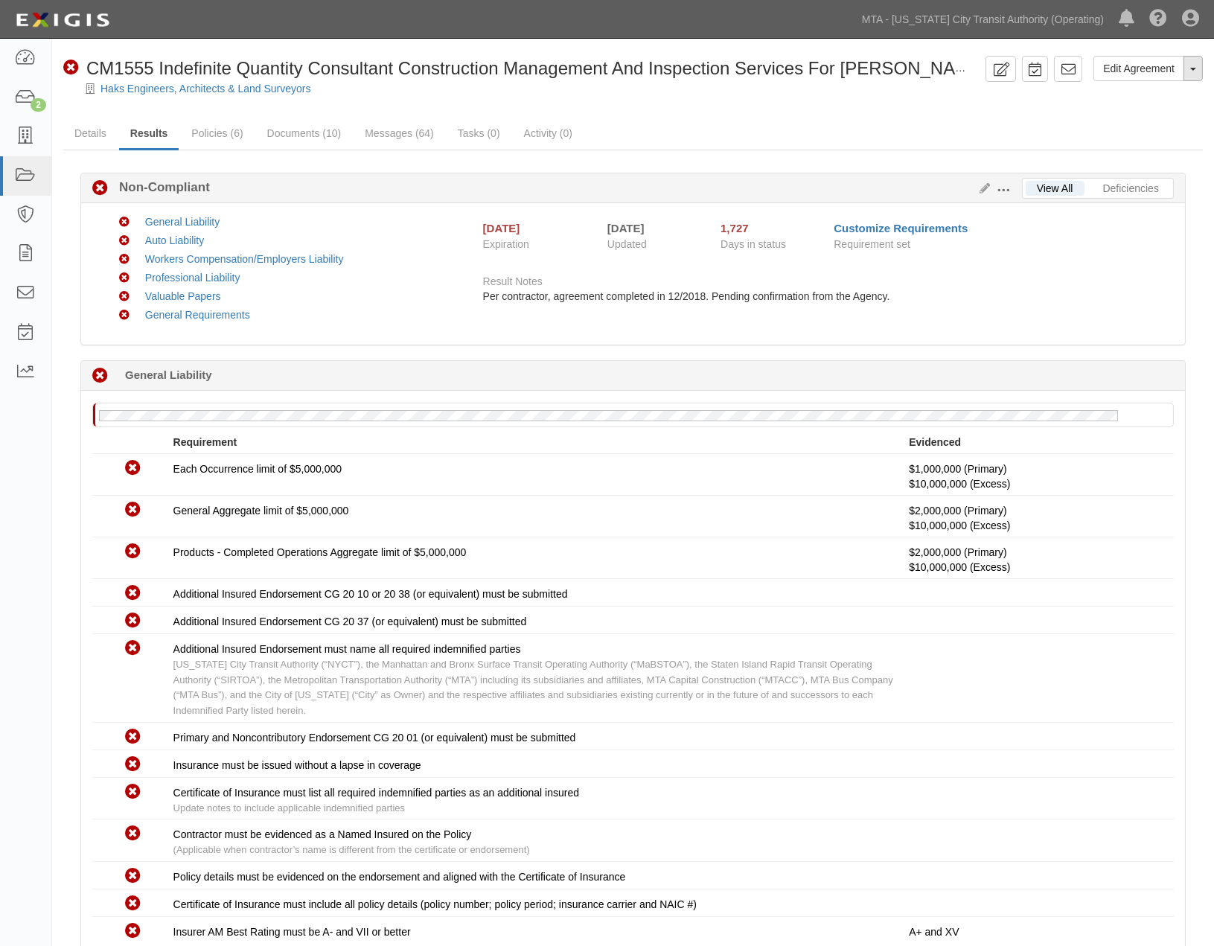
click at [1196, 70] on button "Toggle Agreement Dropdown" at bounding box center [1193, 68] width 19 height 25
click at [1136, 118] on link "Archive Agreement" at bounding box center [1144, 115] width 118 height 19
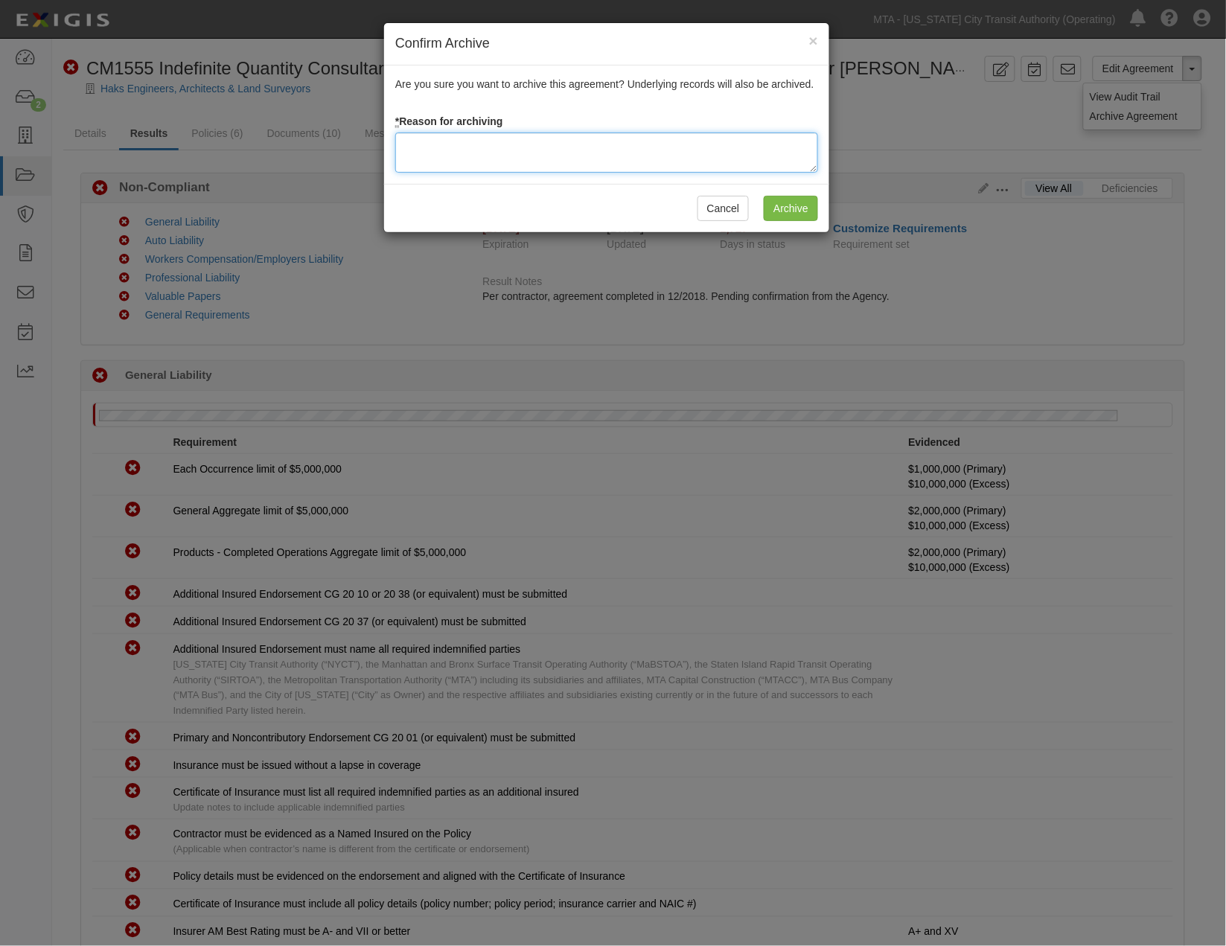
click at [538, 147] on textarea at bounding box center [606, 153] width 423 height 40
type textarea "X"
type textarea "Closed"
click at [765, 213] on input "Archive" at bounding box center [791, 208] width 54 height 25
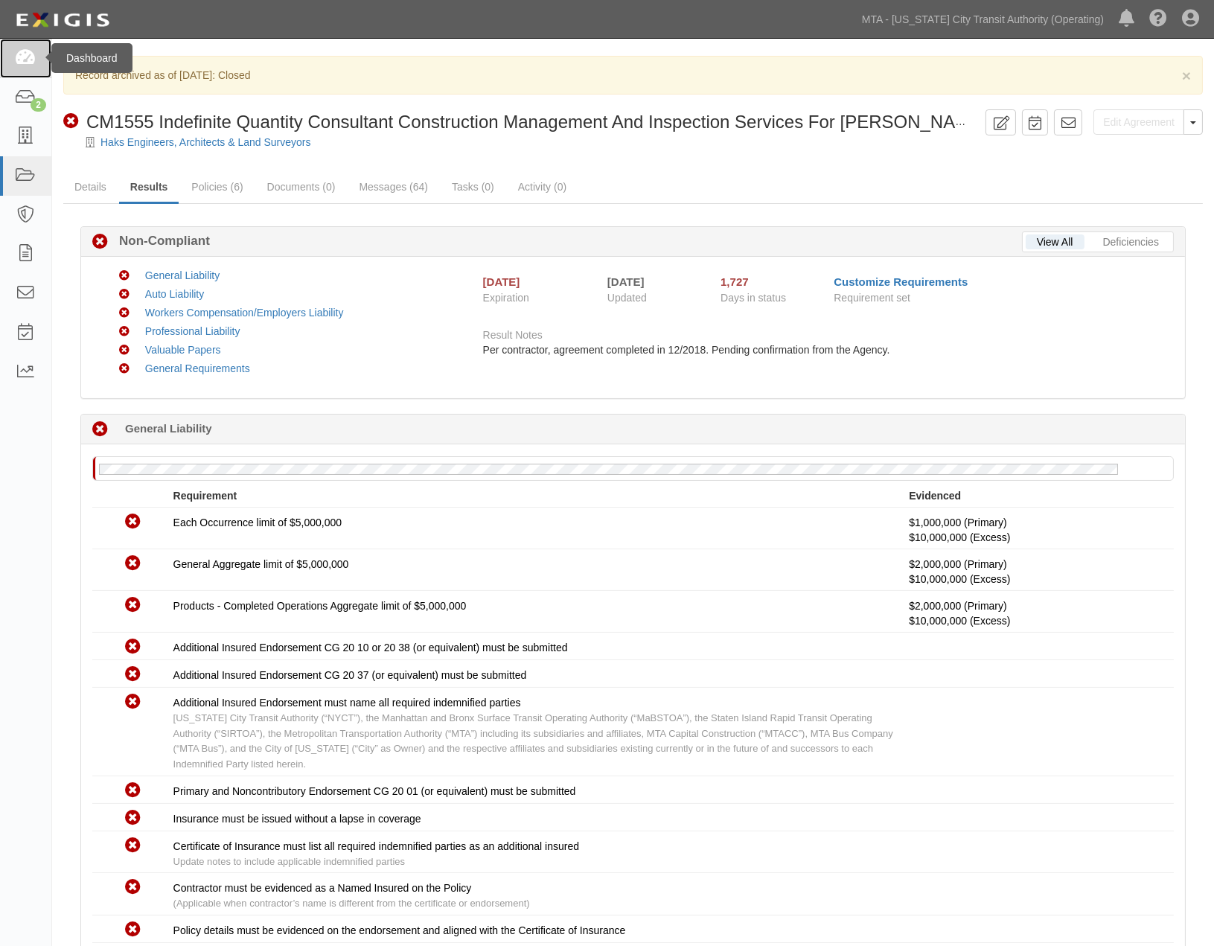
click at [34, 54] on icon at bounding box center [25, 58] width 21 height 17
click at [25, 95] on icon at bounding box center [25, 97] width 21 height 17
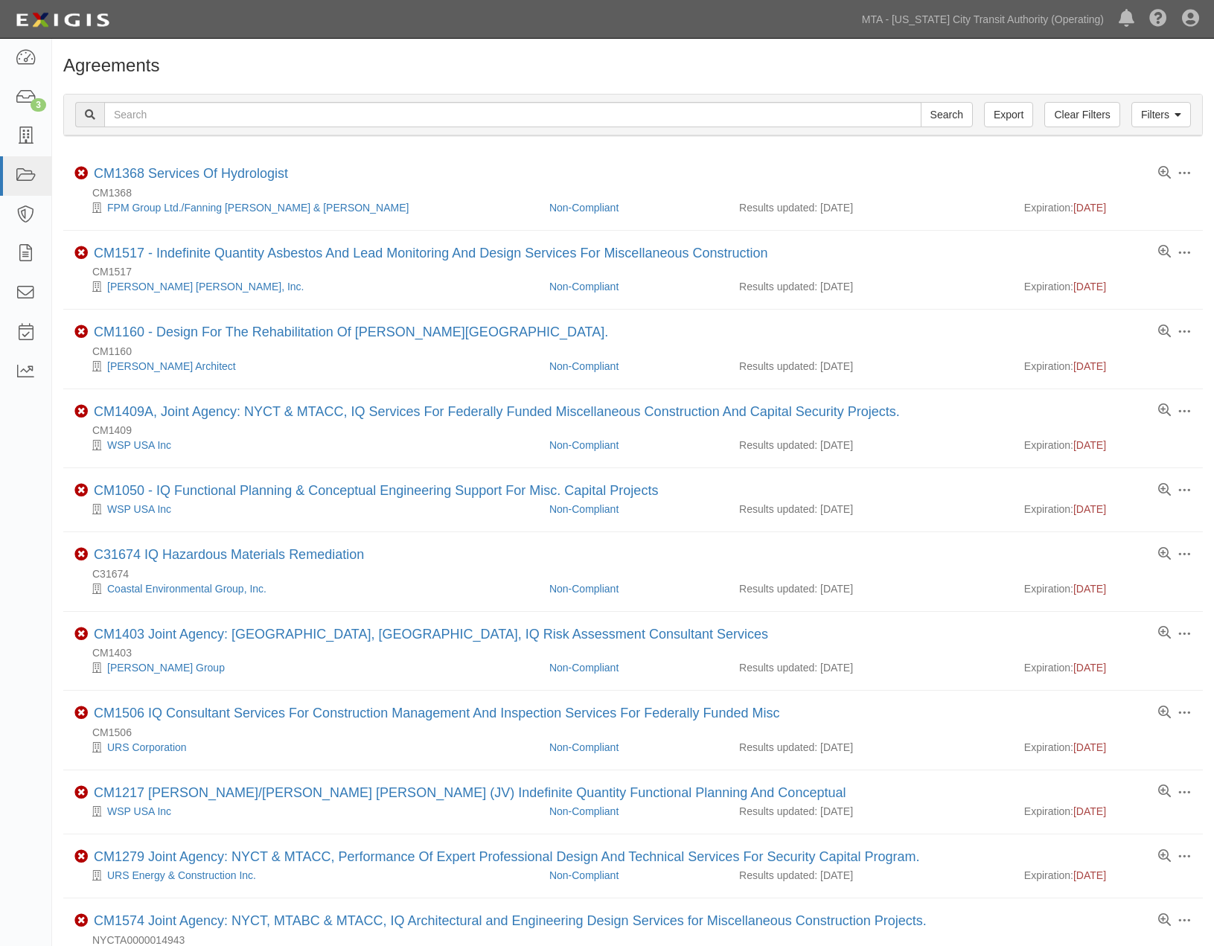
scroll to position [883, 0]
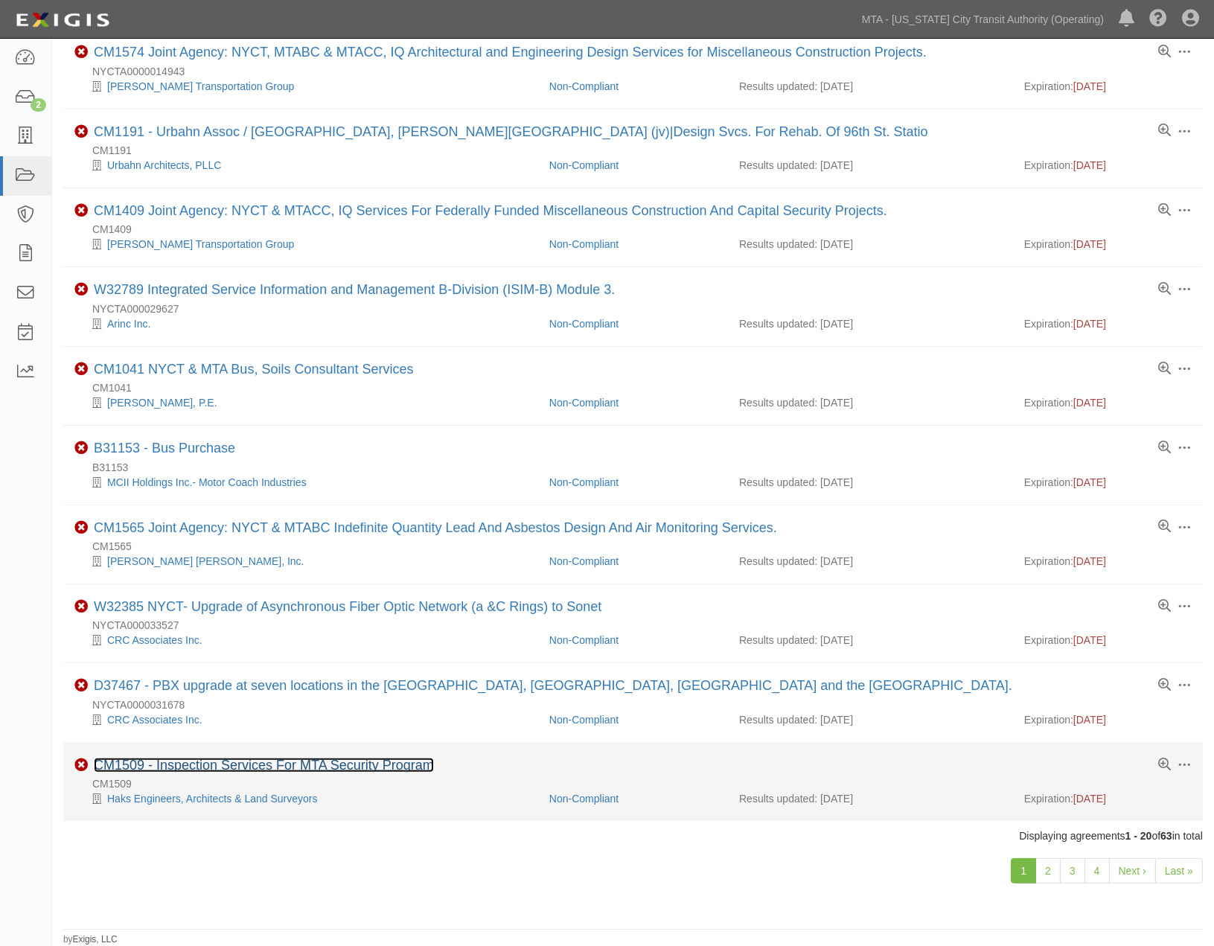
click at [350, 763] on link "CM1509 - Inspection Services For MTA Security Program" at bounding box center [264, 765] width 340 height 15
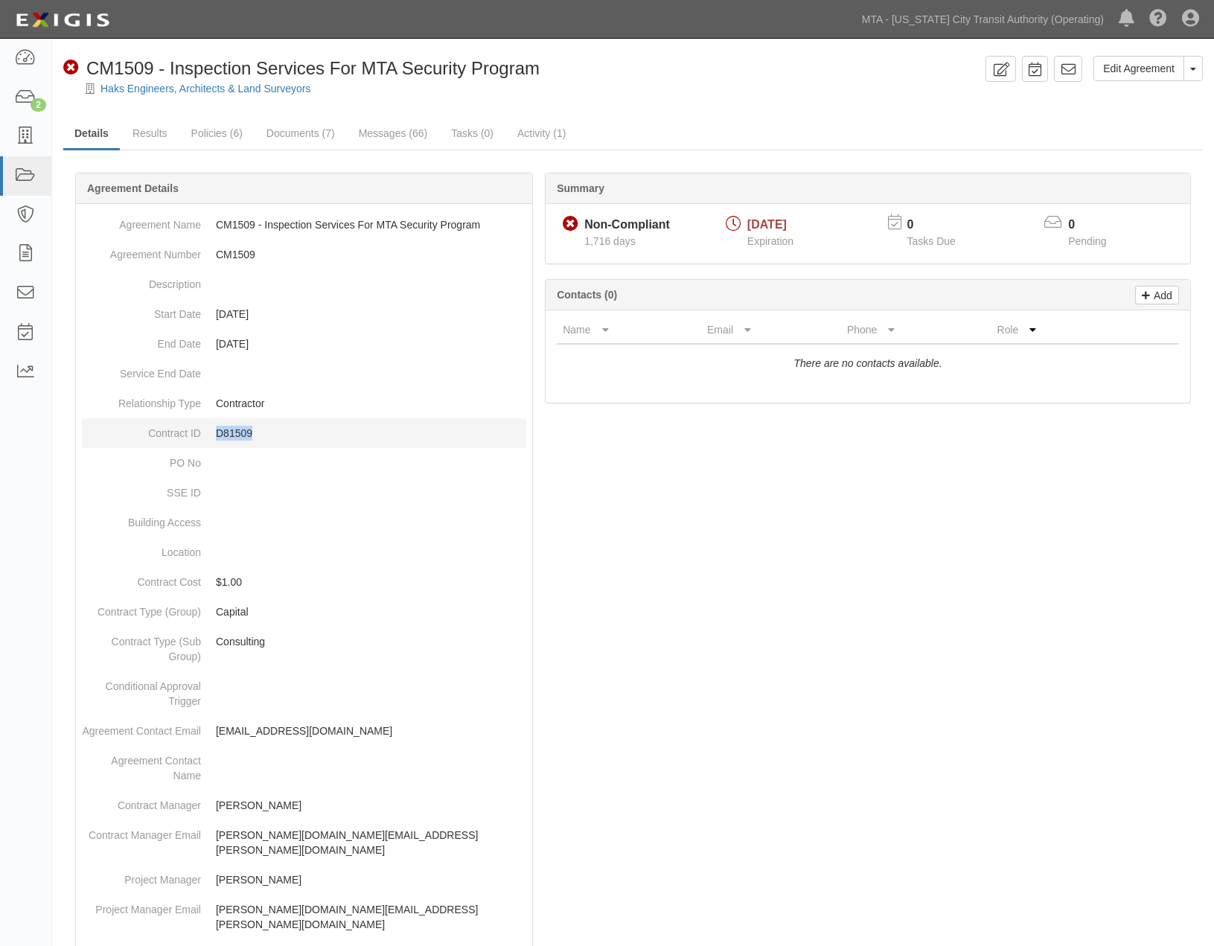
drag, startPoint x: 273, startPoint y: 430, endPoint x: 226, endPoint y: 432, distance: 47.7
click at [216, 432] on p "D81509" at bounding box center [371, 433] width 310 height 15
copy p "D81509"
click at [1144, 66] on link "Edit Agreement" at bounding box center [1139, 68] width 91 height 25
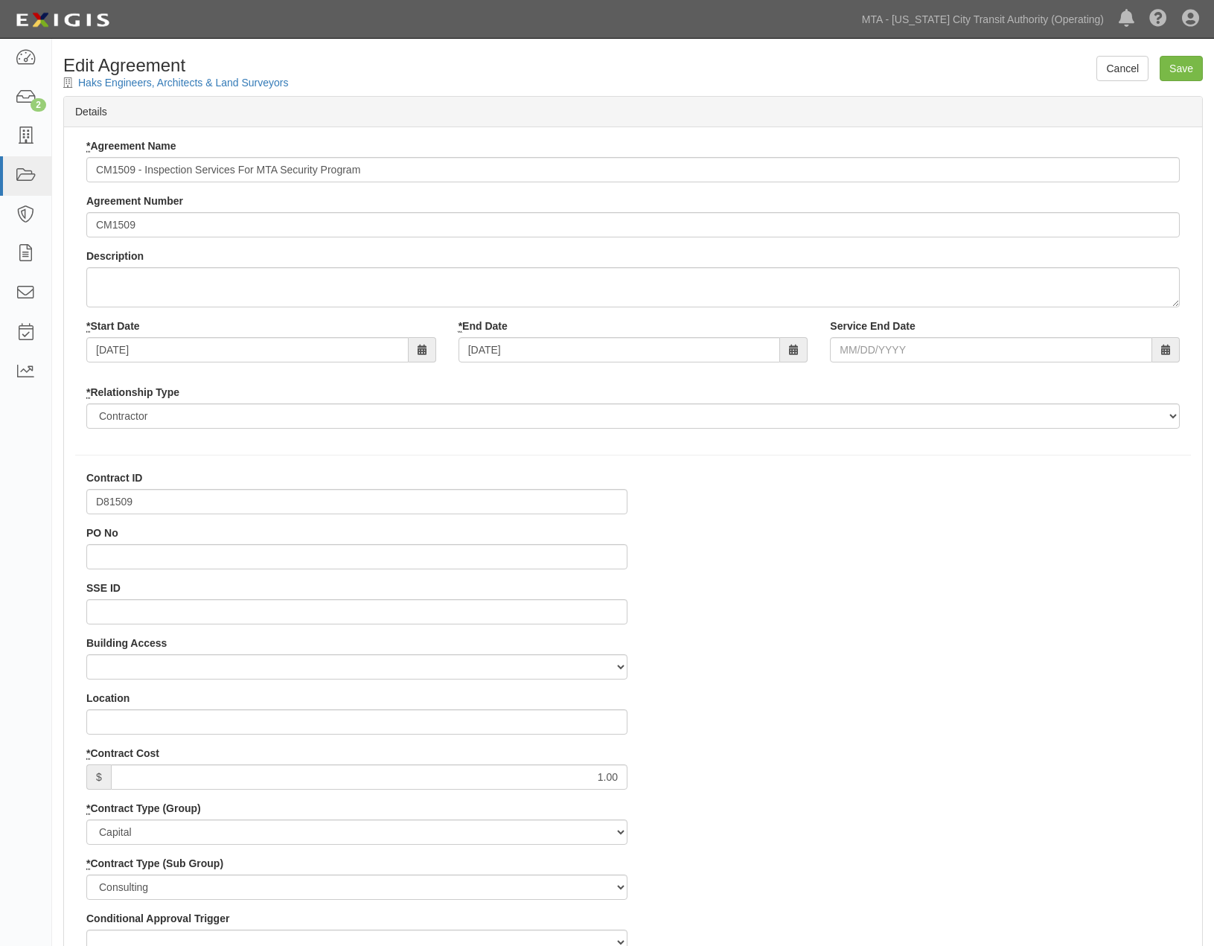
select select
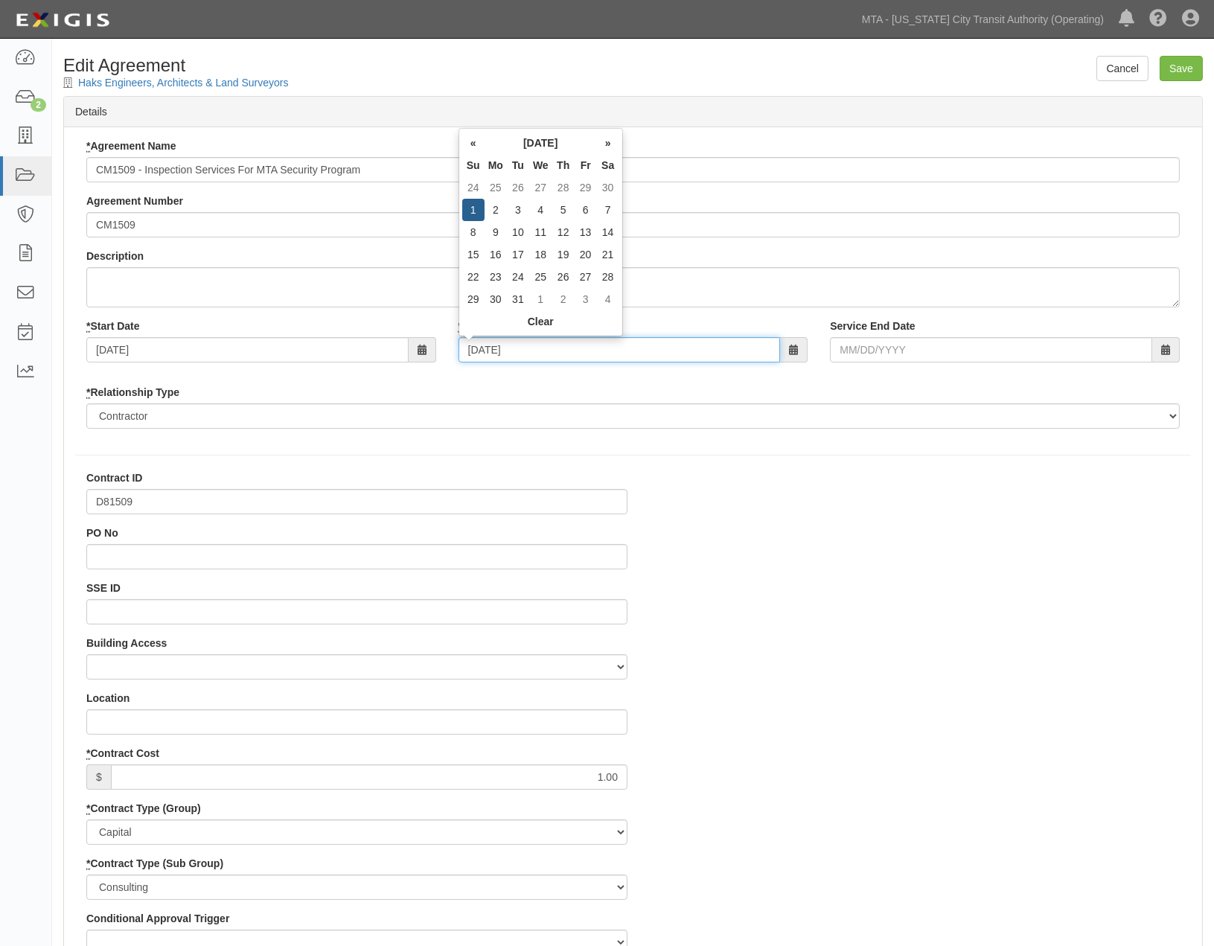
drag, startPoint x: 526, startPoint y: 348, endPoint x: 400, endPoint y: 347, distance: 125.8
click at [400, 347] on div "* Start Date 07/01/2013 * End Date 07/01/2018 Service End Date" at bounding box center [633, 346] width 1116 height 55
type input "[DATE]"
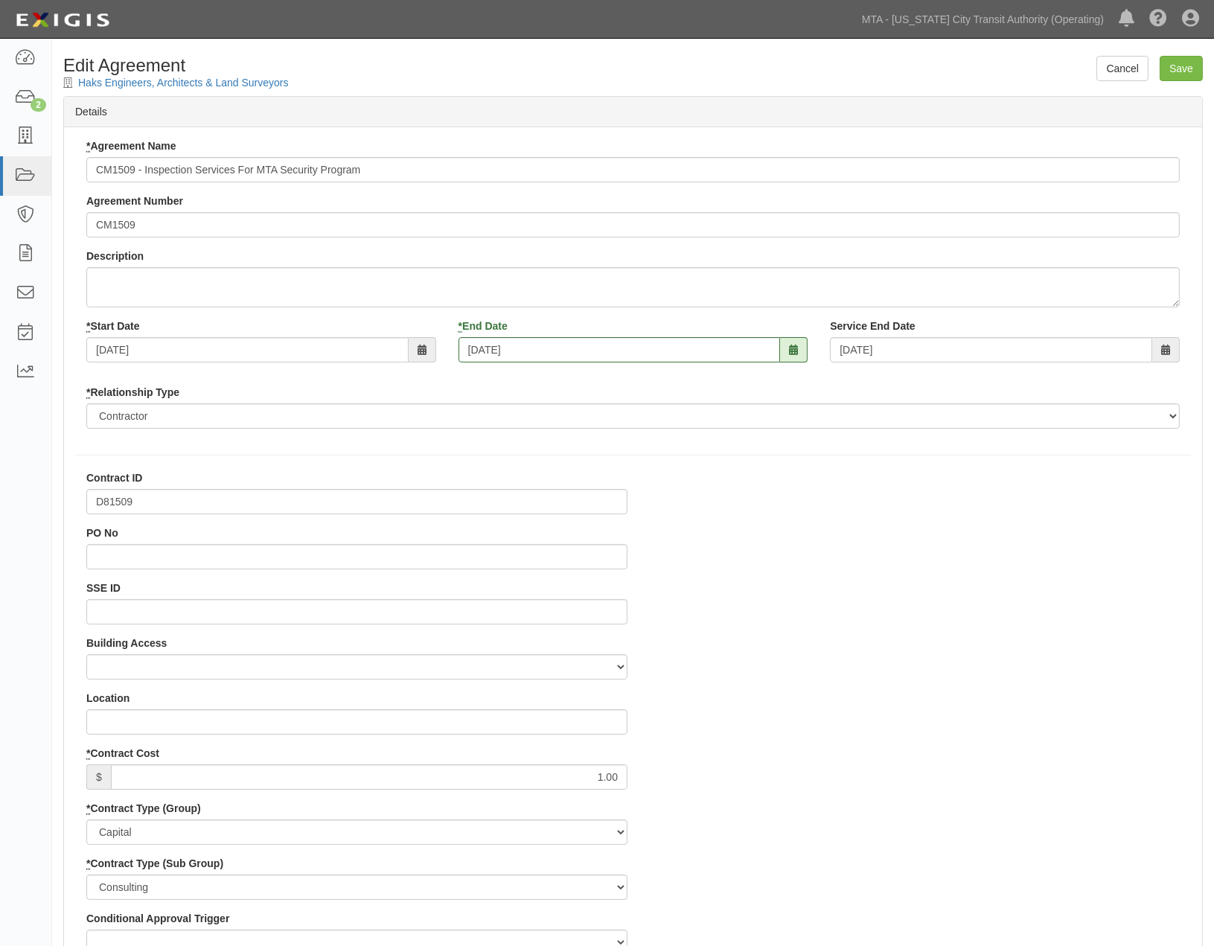
drag, startPoint x: 145, startPoint y: 497, endPoint x: 76, endPoint y: 500, distance: 69.3
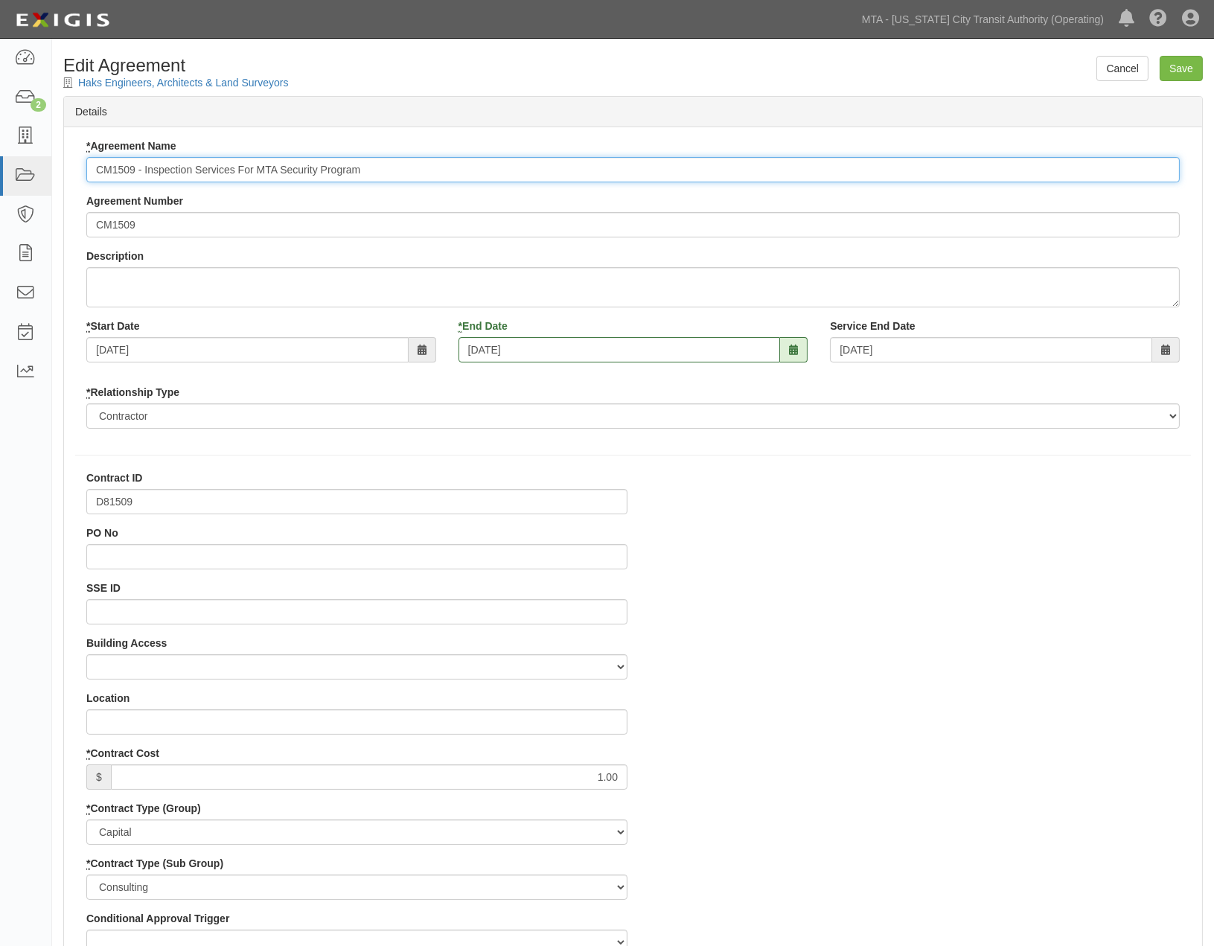
drag, startPoint x: 136, startPoint y: 168, endPoint x: 85, endPoint y: 166, distance: 50.7
click at [85, 166] on div "* Agreement Name CM1509 - Inspection Services For MTA Security Program Agreemen…" at bounding box center [633, 289] width 1116 height 302
paste input "D8"
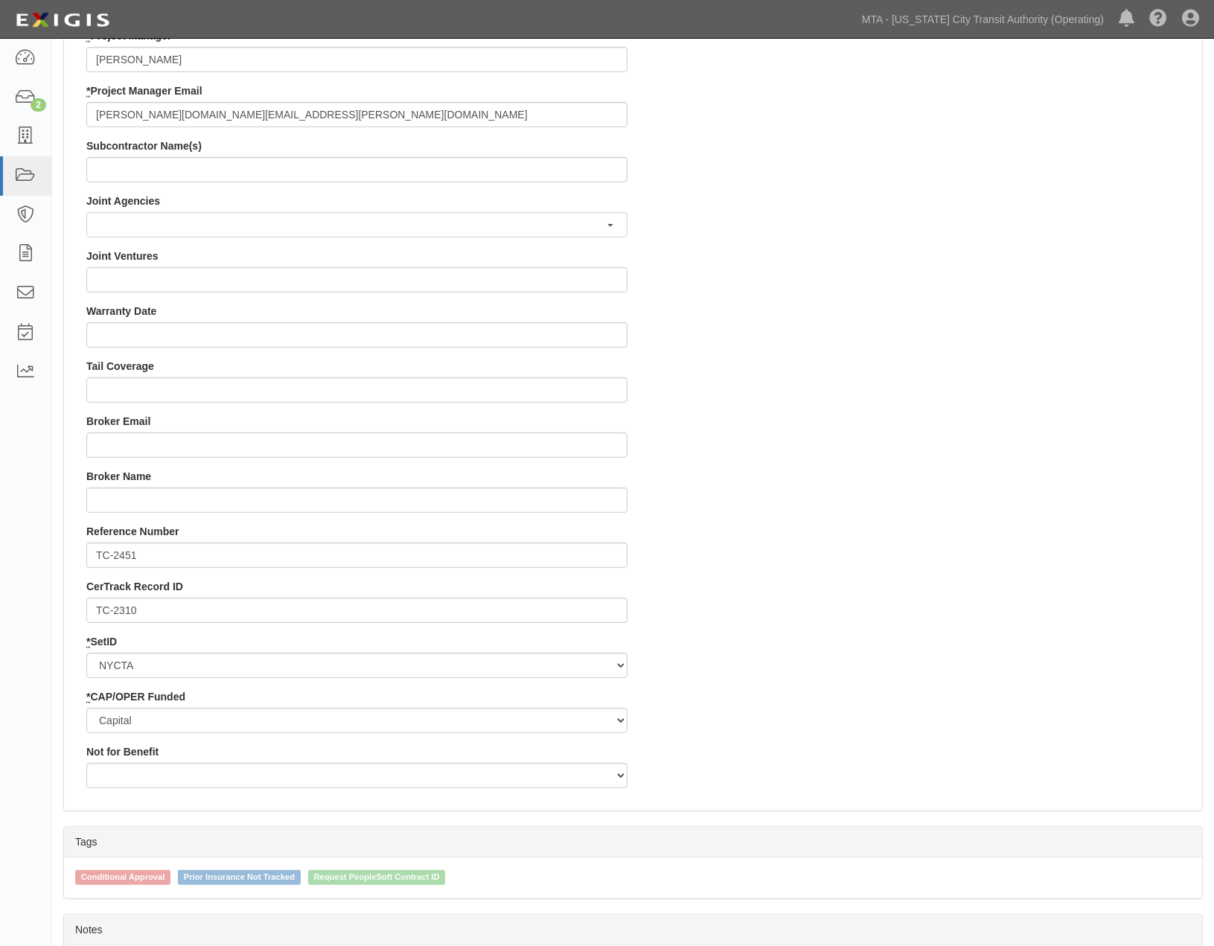
scroll to position [1294, 0]
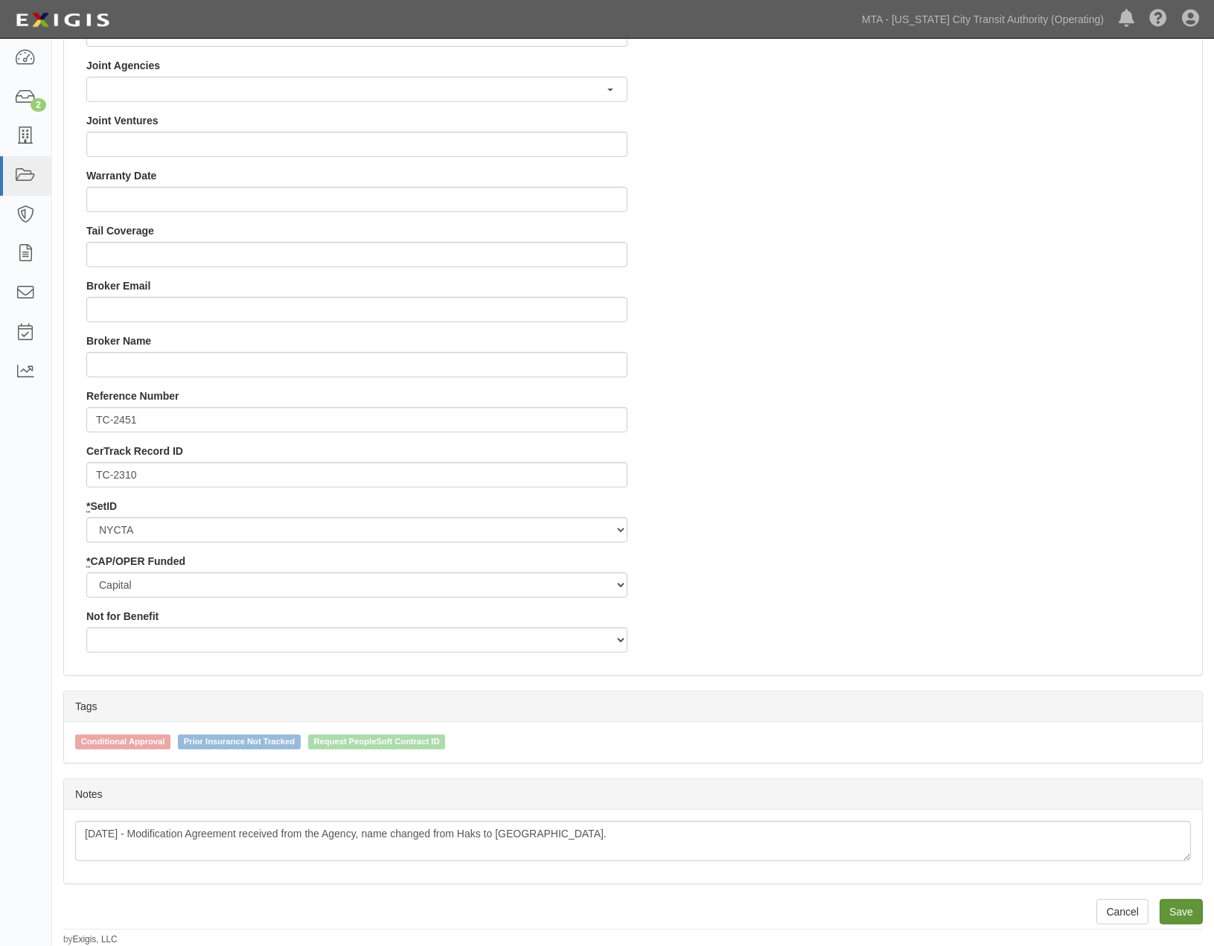
type input "D81509 - Inspection Services For MTA Security Program"
click at [1179, 914] on input "Save" at bounding box center [1181, 911] width 43 height 25
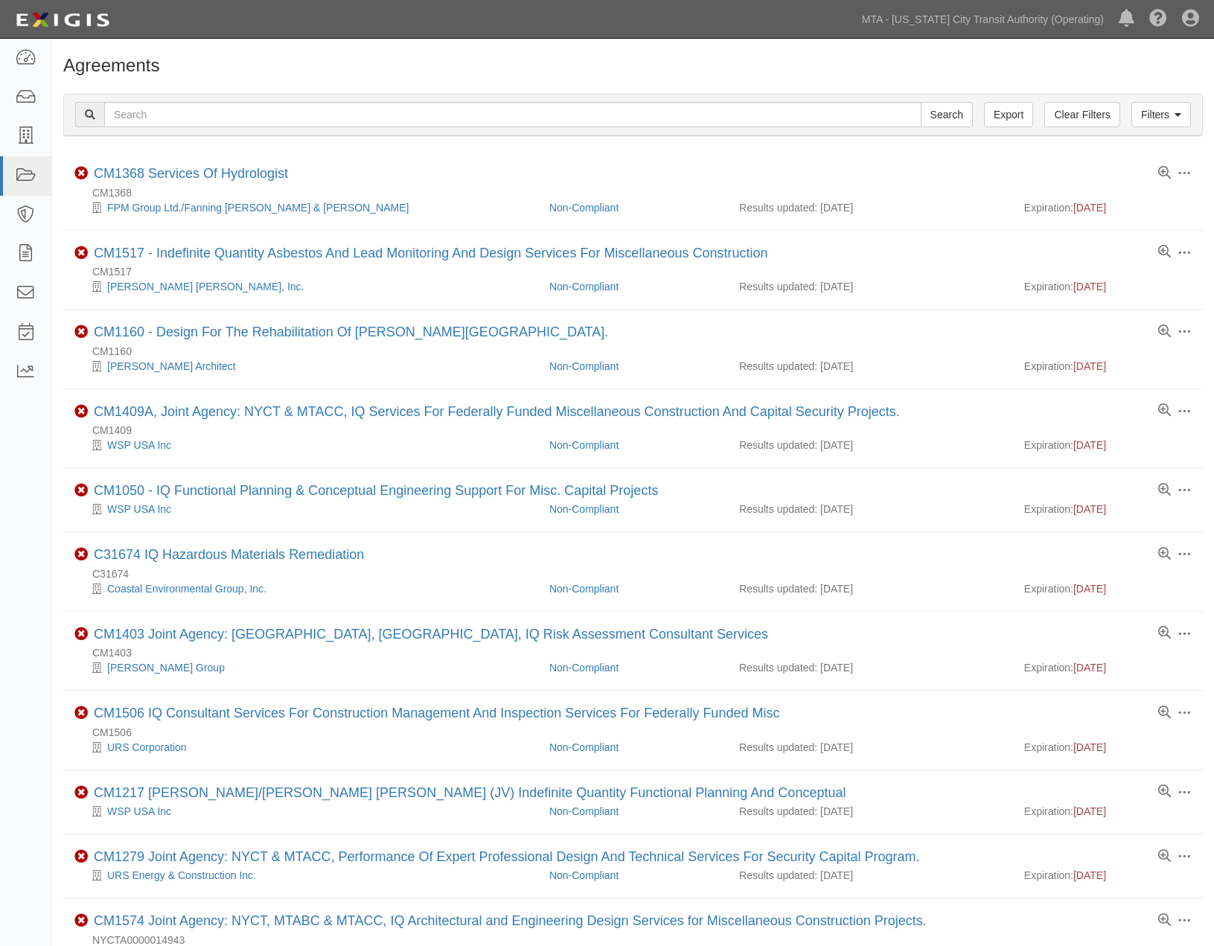
scroll to position [882, 0]
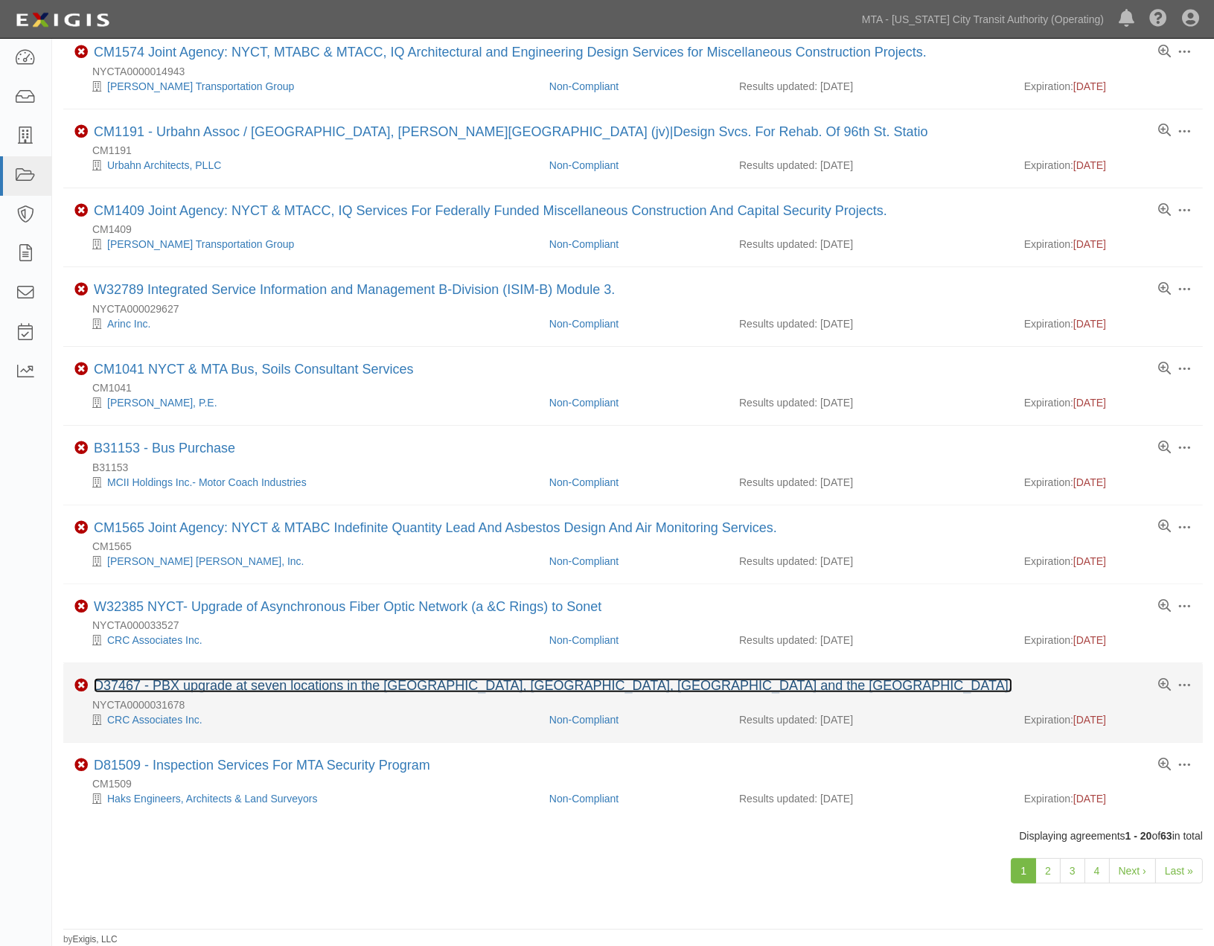
click at [397, 680] on link "D37467 - PBX upgrade at seven locations in the [GEOGRAPHIC_DATA], [GEOGRAPHIC_D…" at bounding box center [553, 685] width 919 height 15
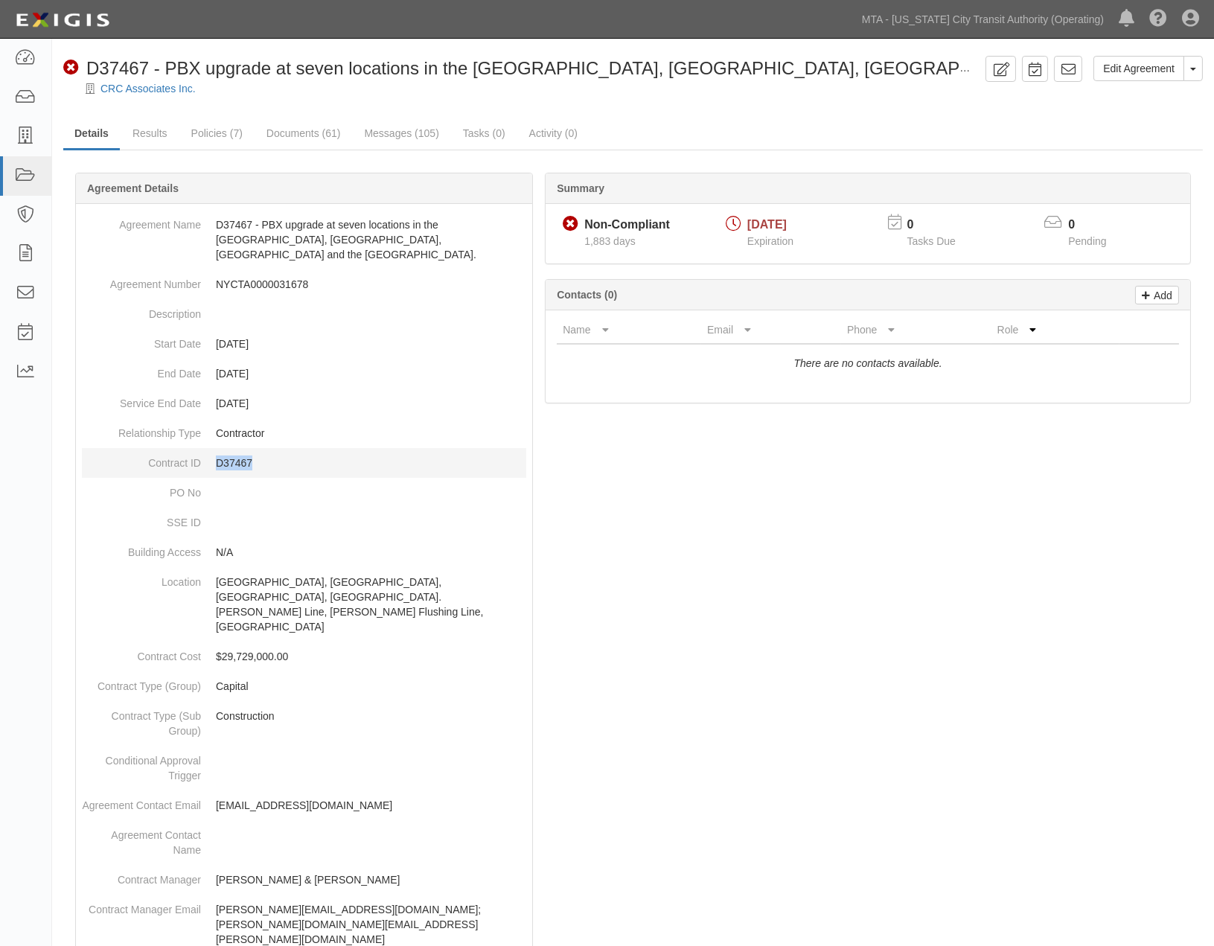
drag, startPoint x: 264, startPoint y: 456, endPoint x: 219, endPoint y: 450, distance: 45.2
click at [219, 450] on dd "D37467" at bounding box center [304, 463] width 444 height 30
copy p "D37467"
click at [1129, 69] on link "Edit Agreement" at bounding box center [1139, 68] width 91 height 25
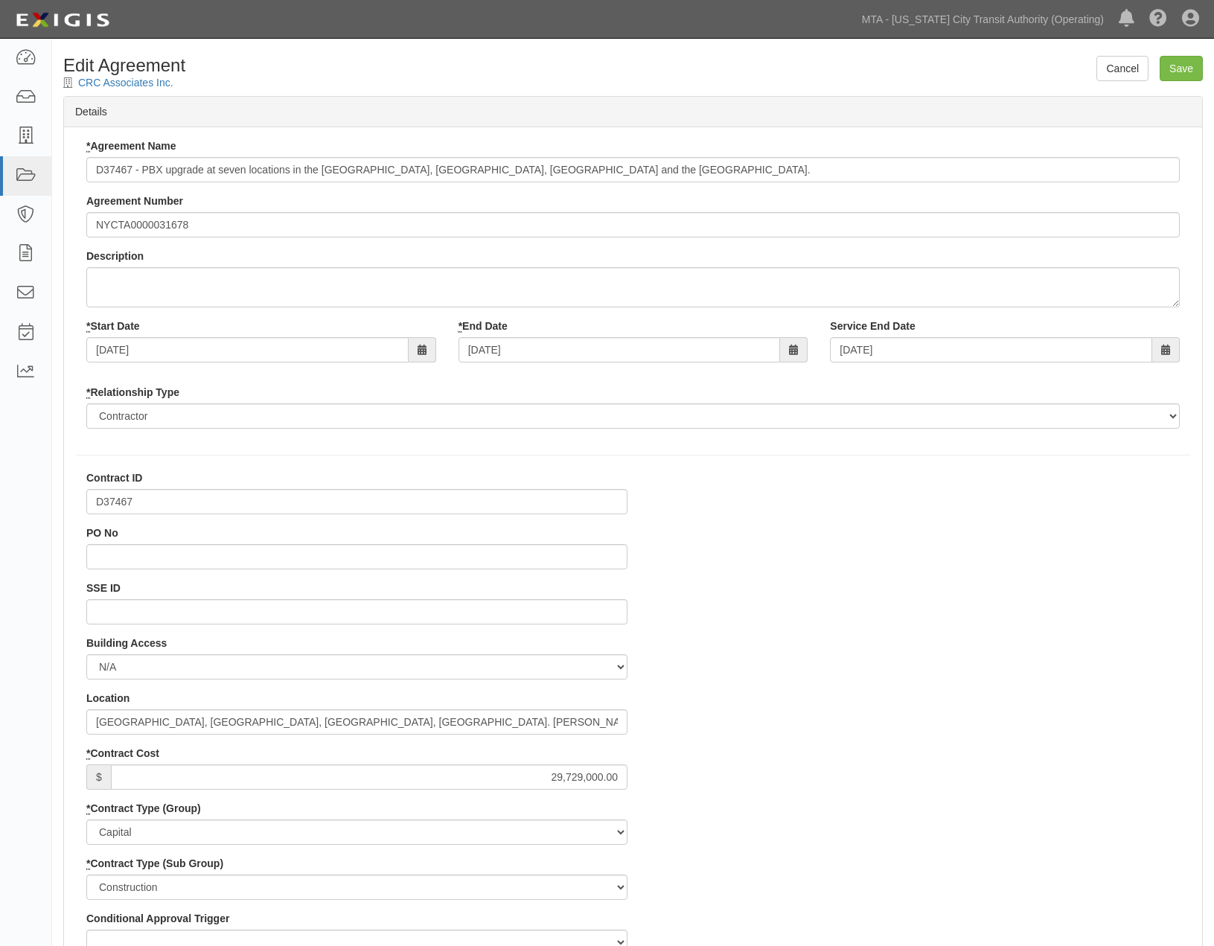
select select
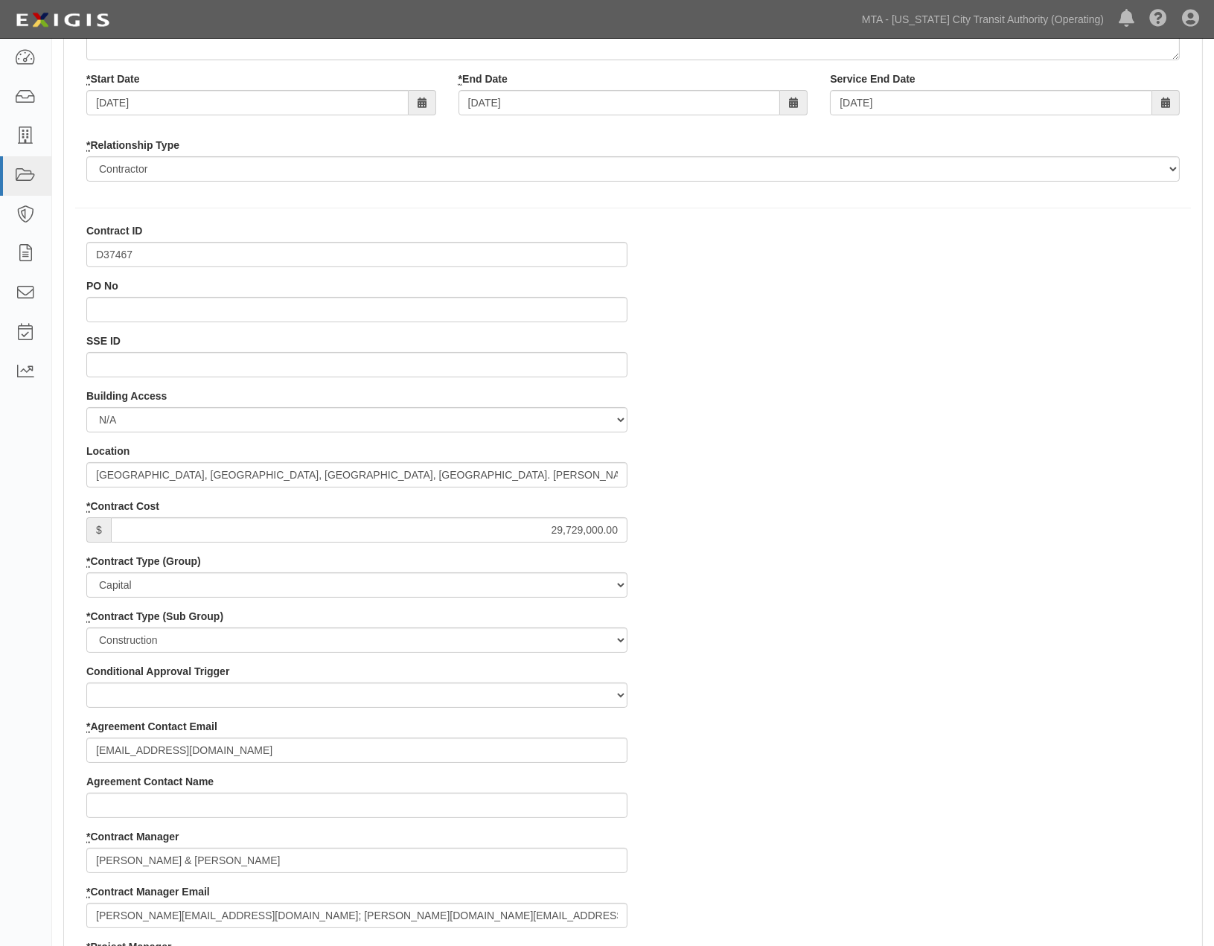
scroll to position [248, 0]
click at [171, 477] on input "[GEOGRAPHIC_DATA], [GEOGRAPHIC_DATA], [GEOGRAPHIC_DATA], [GEOGRAPHIC_DATA]. [PE…" at bounding box center [356, 474] width 541 height 25
click at [361, 471] on input "[GEOGRAPHIC_DATA], [GEOGRAPHIC_DATA], [GEOGRAPHIC_DATA]. [PERSON_NAME] Line, [P…" at bounding box center [356, 474] width 541 height 25
click at [422, 478] on input "Flushing Ave, Broadway Crosstown, Metropolitan Ave, Nassau Avenue, 21st Street …" at bounding box center [356, 474] width 541 height 25
click at [463, 475] on input "Flushing Ave, Broadway Crosstown, Metropolitan Ave, Nassau Ave, 21st Street Van…" at bounding box center [356, 474] width 541 height 25
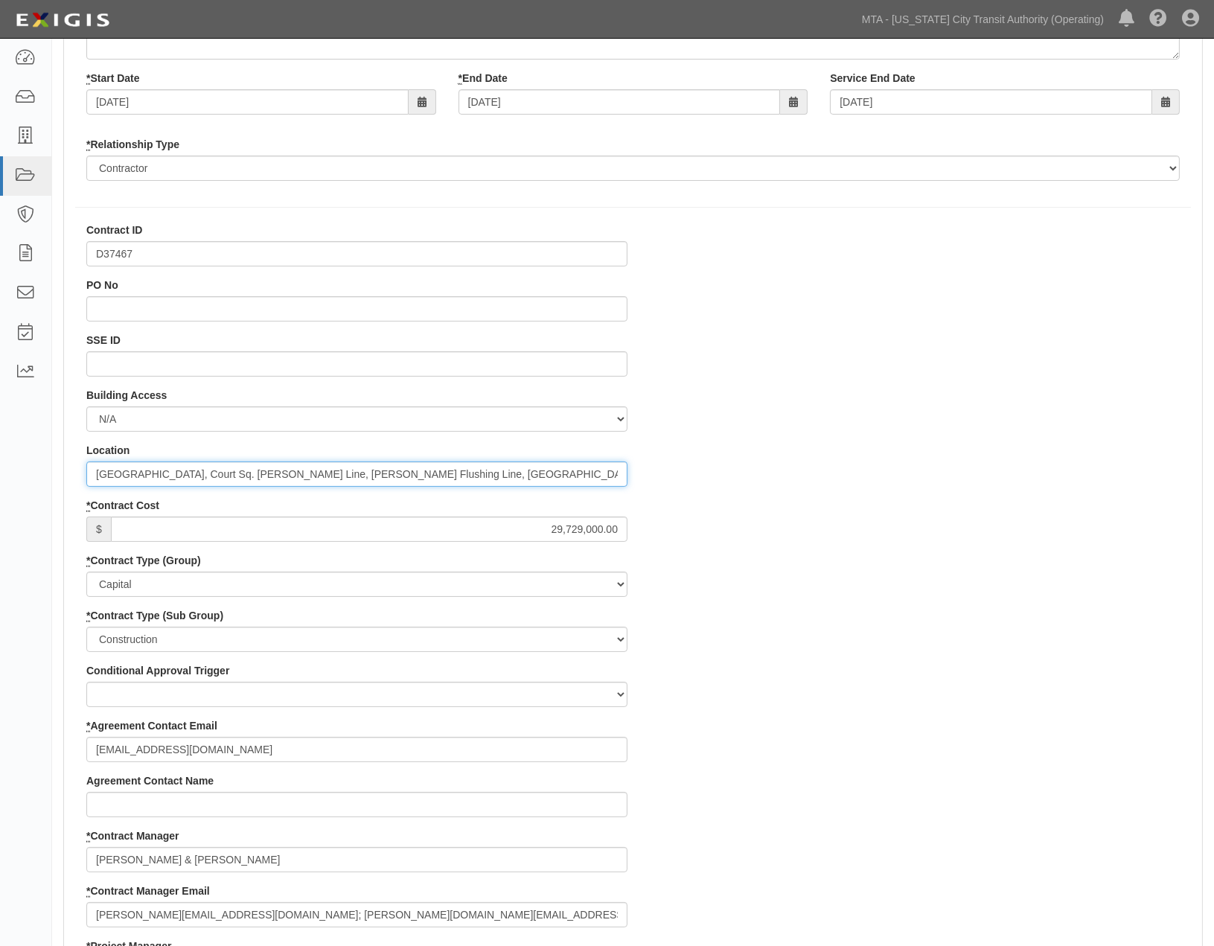
click at [539, 480] on input "Flushing Ave, Broadway Crosstown, Metropolitan Ave, Nassau Ave, 21st St Van Alt…" at bounding box center [356, 474] width 541 height 25
click at [570, 479] on input "Flushing Ave, Broadway Crosstown, Metropolitan Ave, Nassau Ave, 21st St Van Alt…" at bounding box center [356, 474] width 541 height 25
type input "Flushing Ave, Broadway Crosstown, Metropolitan Ave, Nassau Ave, 21st St Van Alt…"
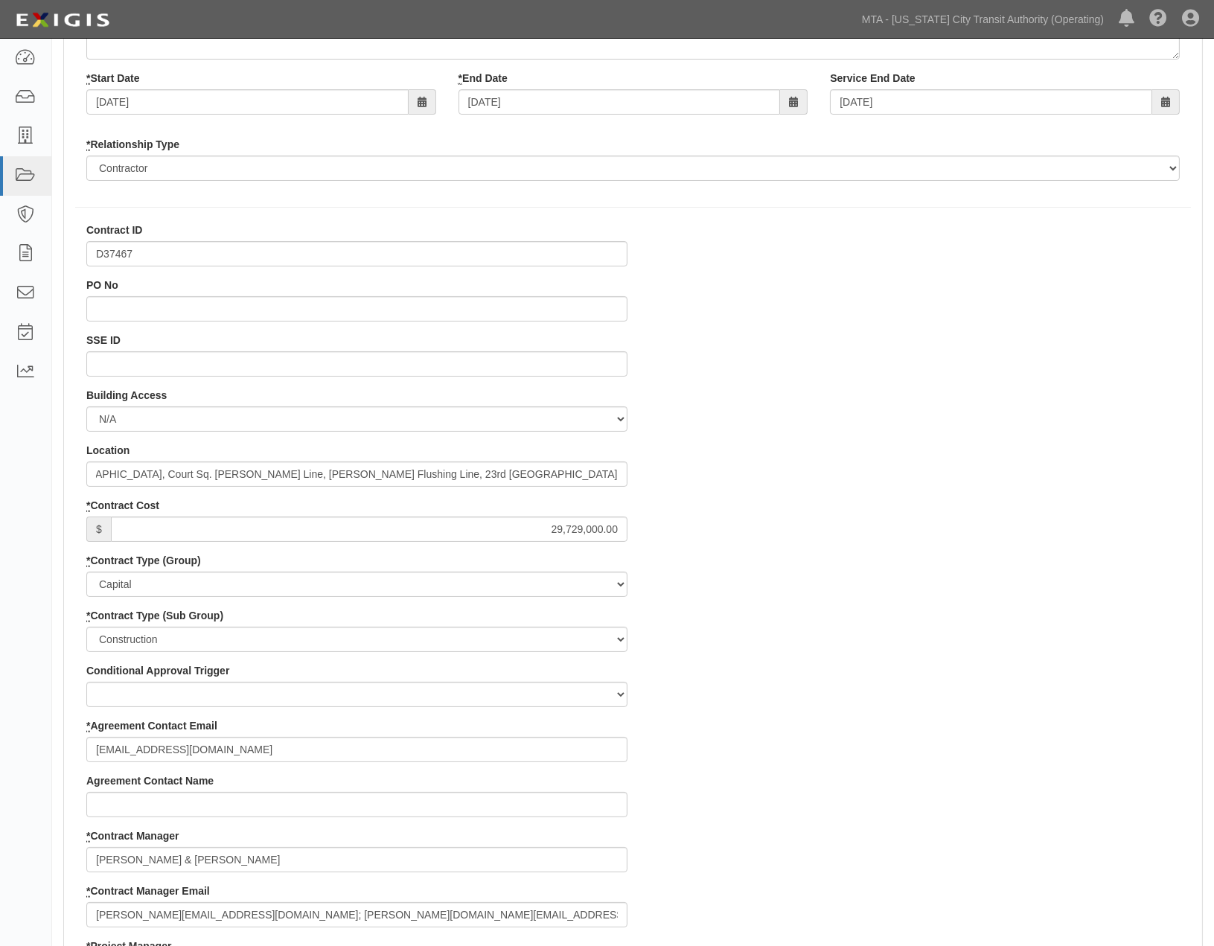
scroll to position [0, 0]
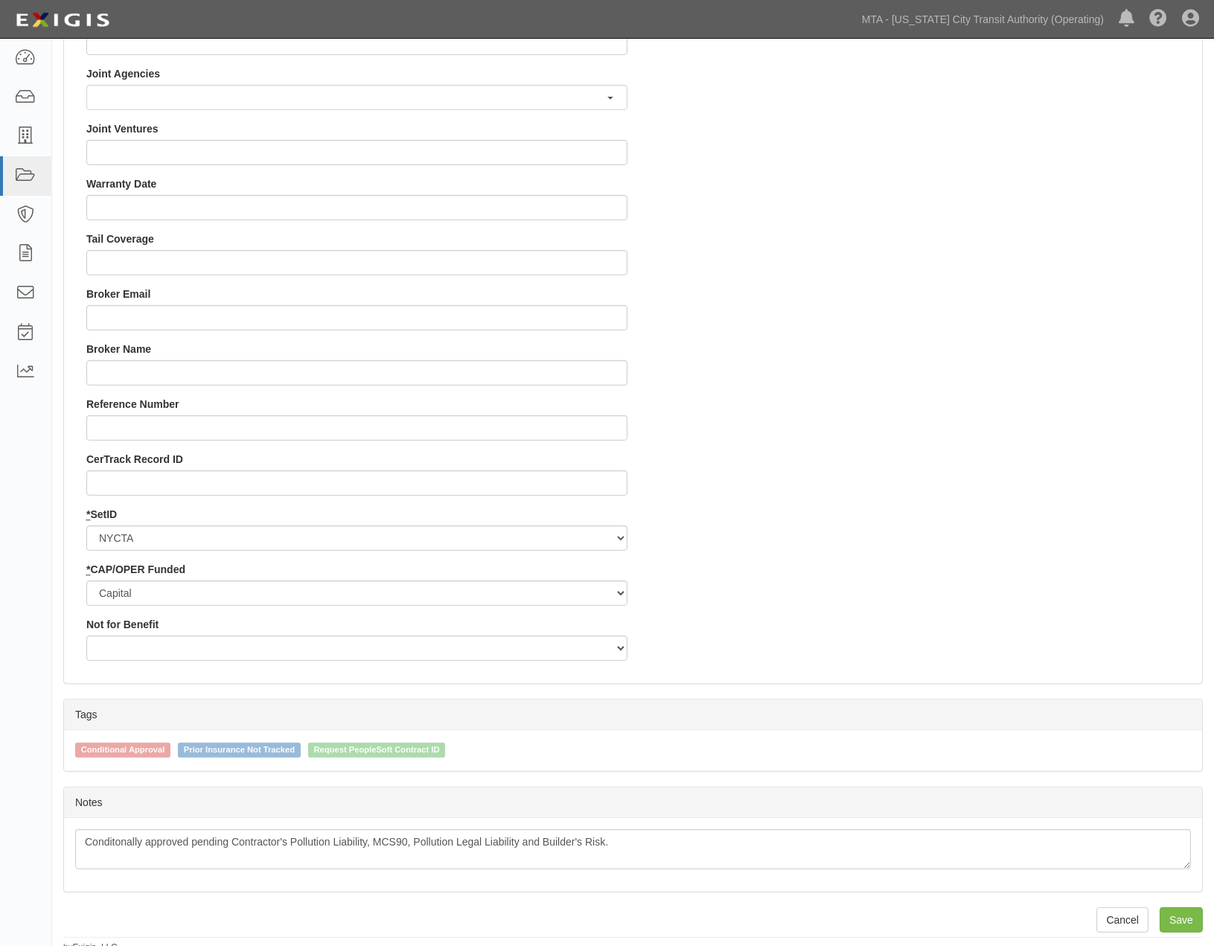
scroll to position [1294, 0]
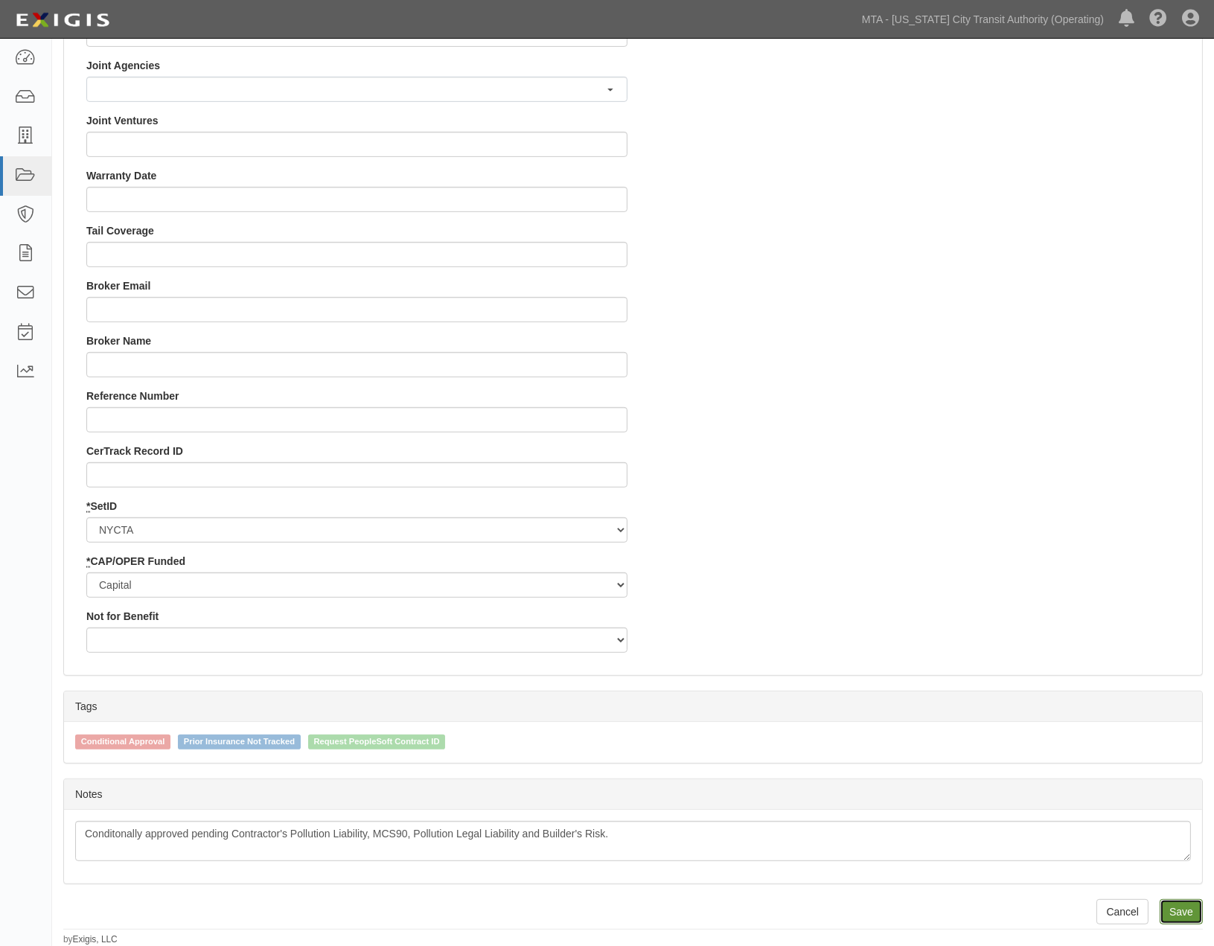
click at [1166, 910] on input "Save" at bounding box center [1181, 911] width 43 height 25
type input "29729000.00"
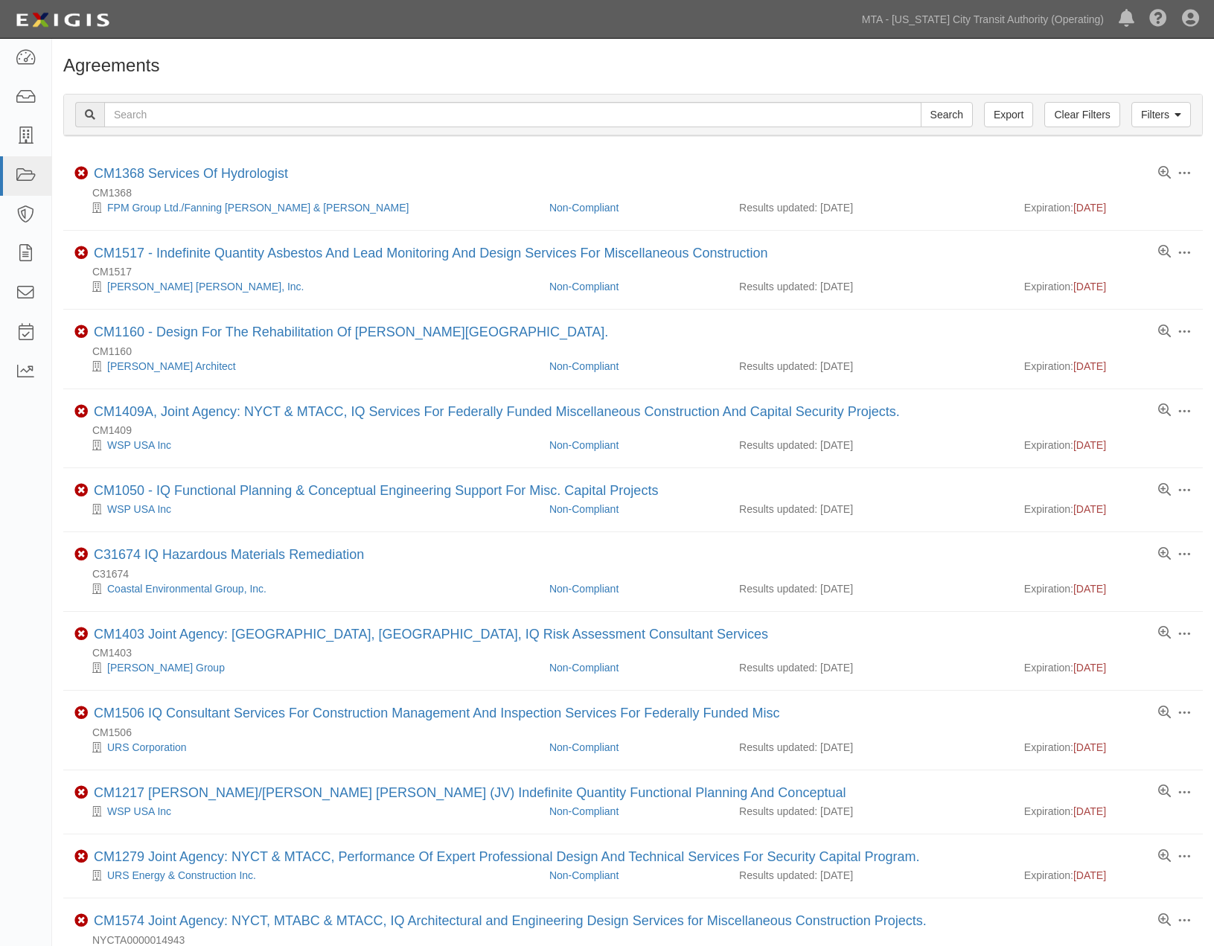
scroll to position [881, 0]
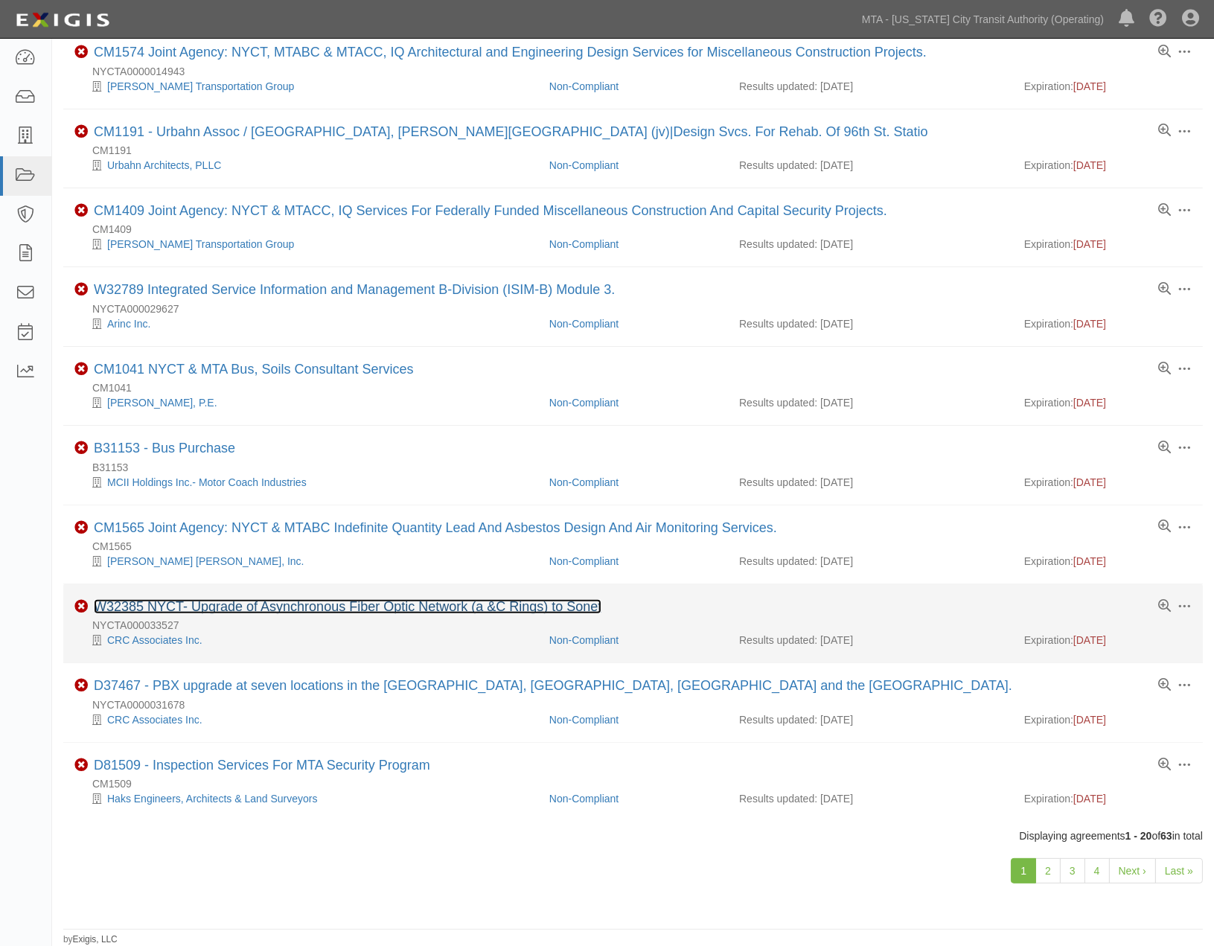
click at [330, 604] on link "W32385 NYCT- Upgrade of Asynchronous Fiber Optic Network (a &C Rings) to Sonet" at bounding box center [348, 606] width 508 height 15
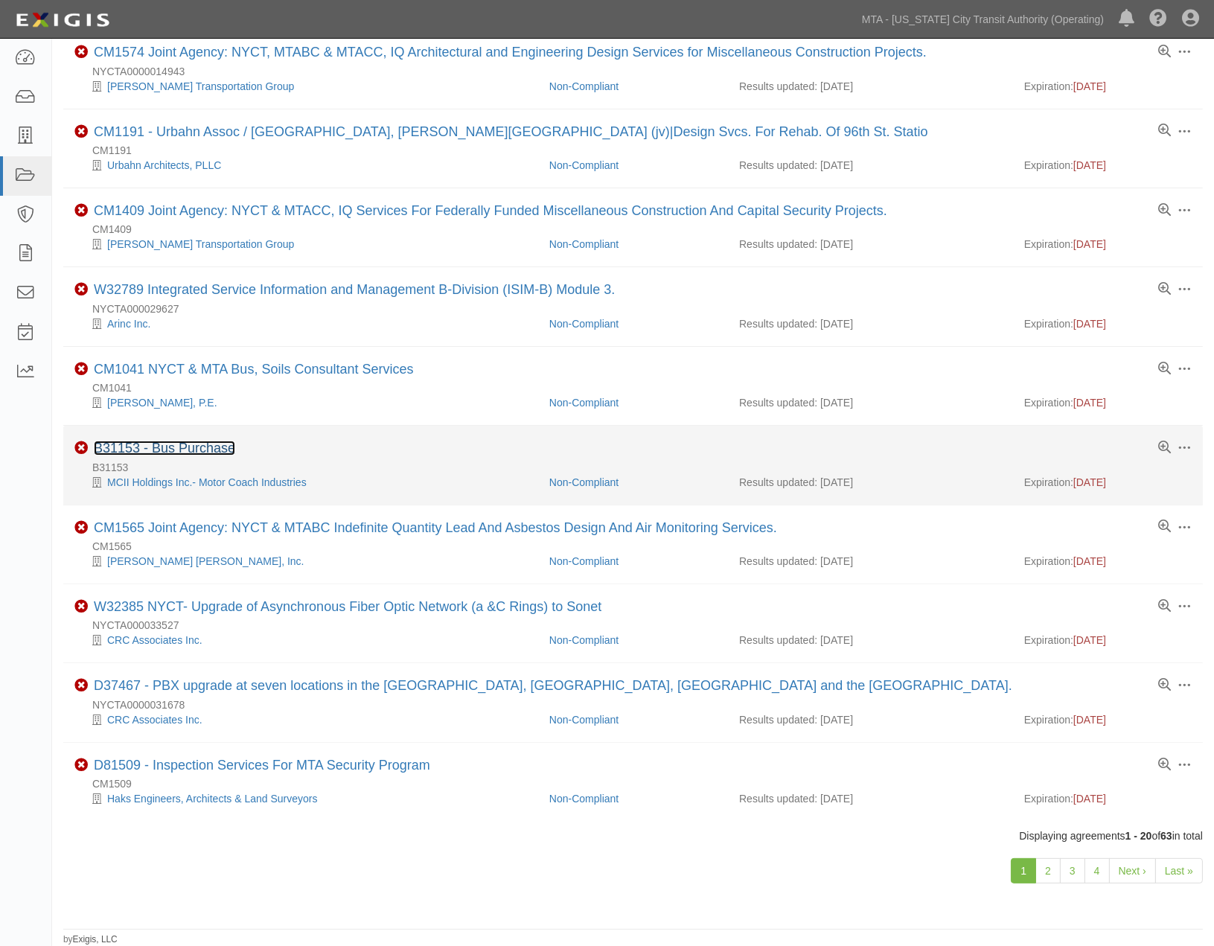
click at [217, 442] on link "B31153 - Bus Purchase" at bounding box center [164, 448] width 141 height 15
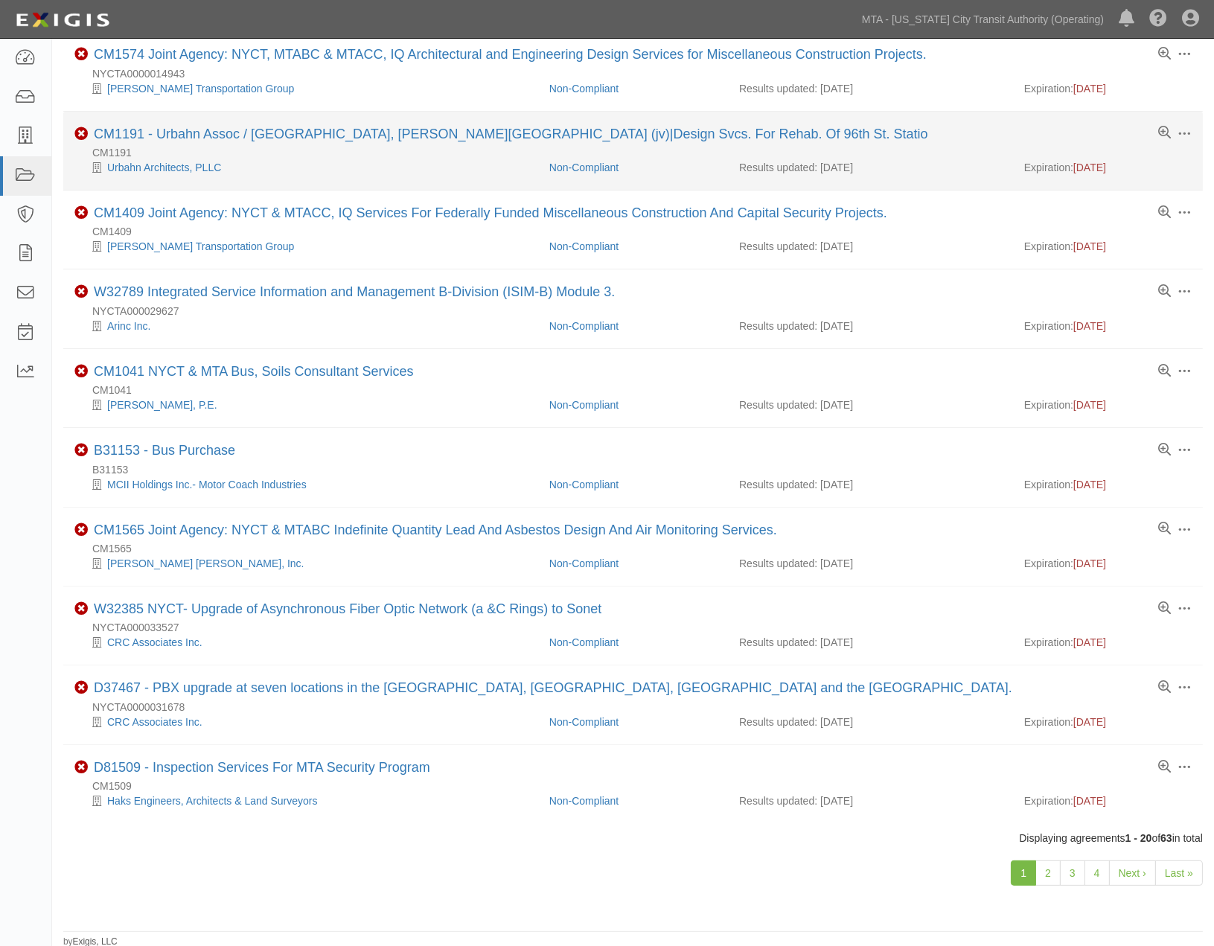
scroll to position [883, 0]
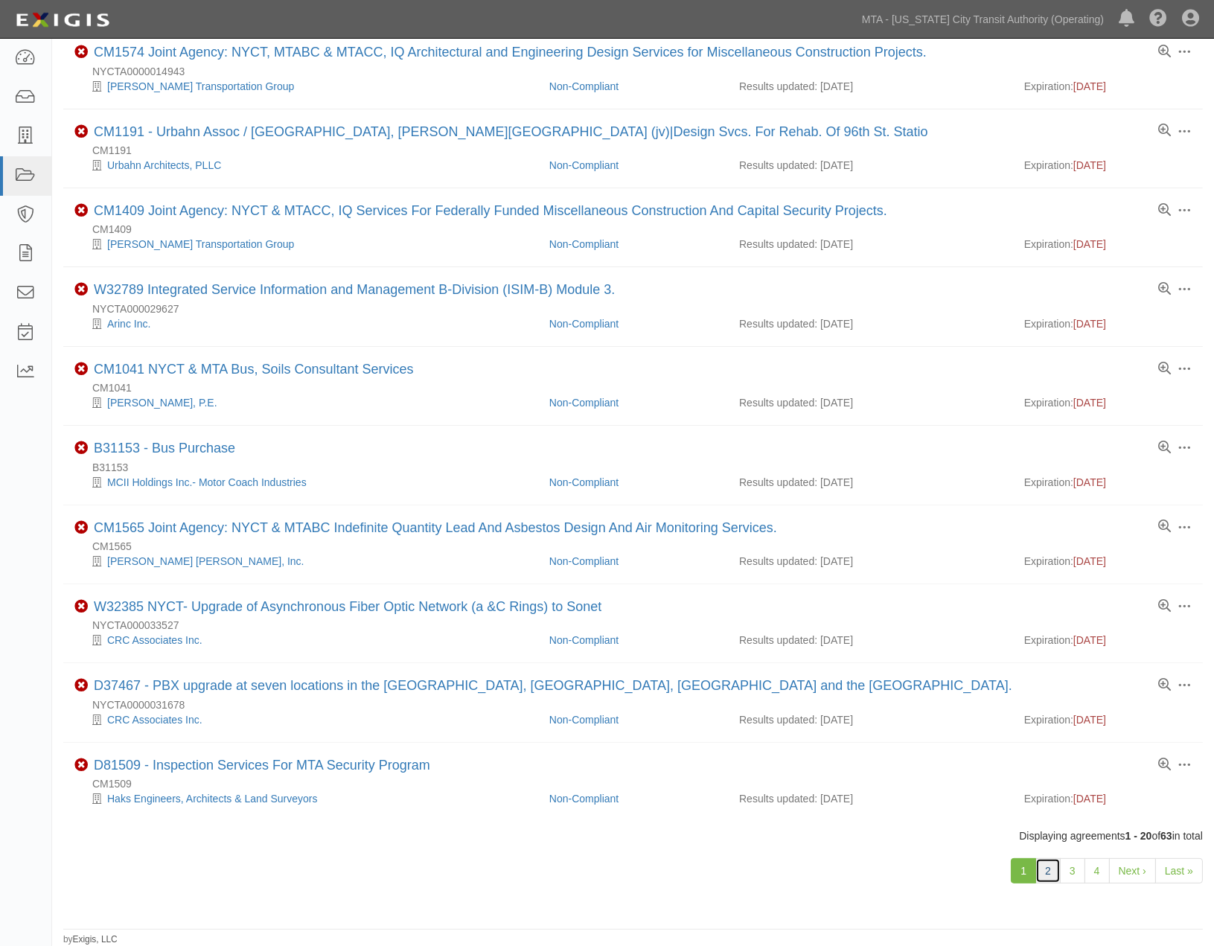
click at [1048, 865] on link "2" at bounding box center [1048, 870] width 25 height 25
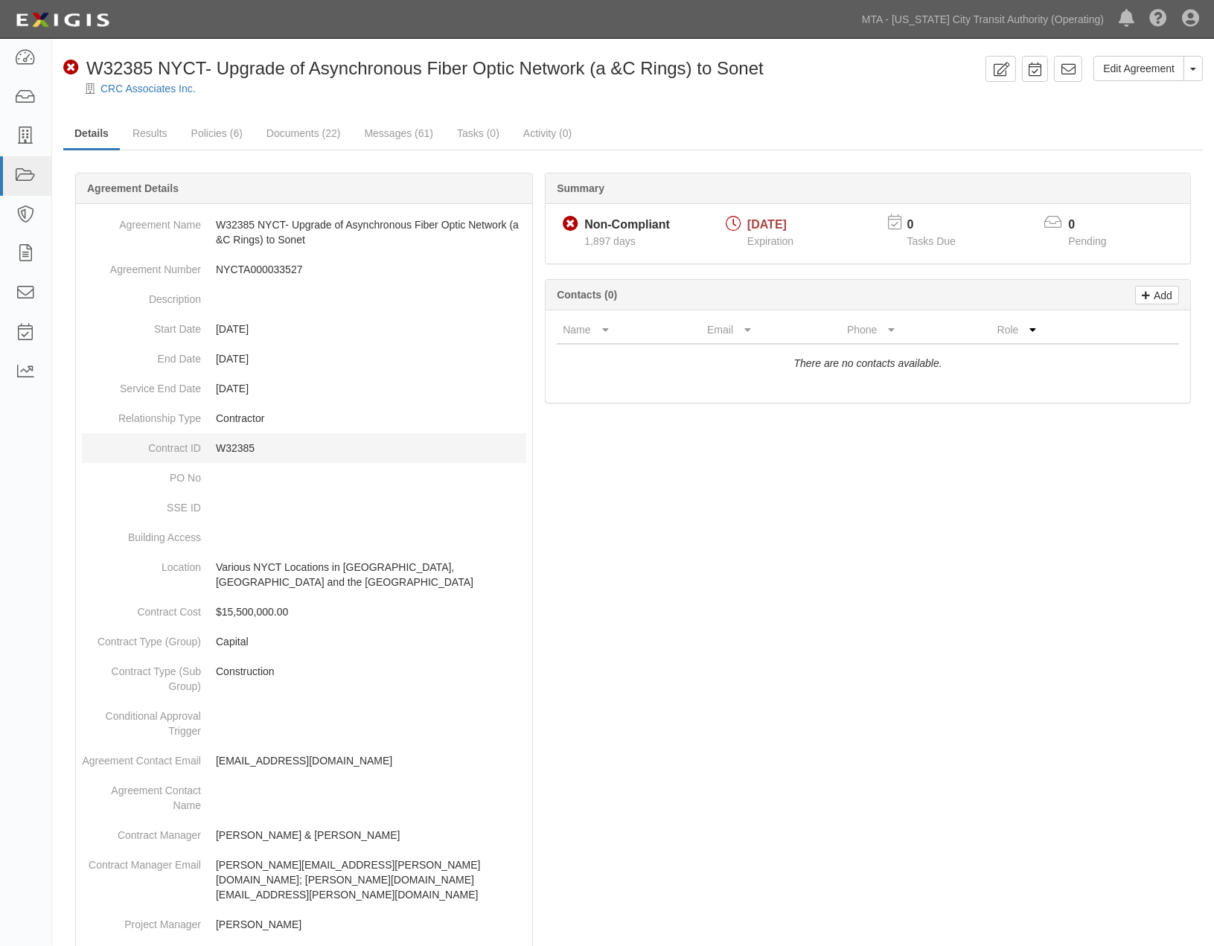
click at [238, 444] on p "W32385" at bounding box center [371, 448] width 310 height 15
copy p "W32385"
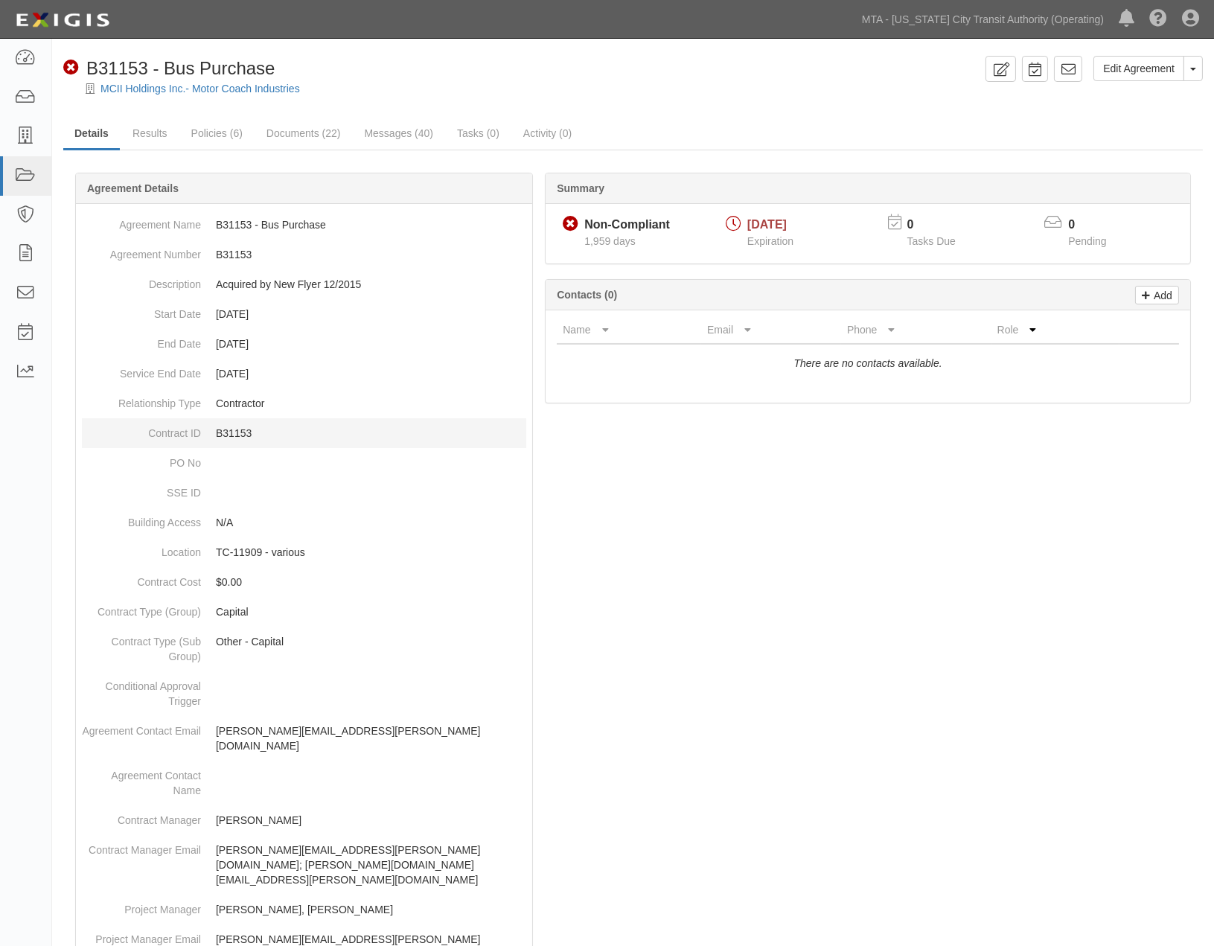
click at [238, 430] on p "B31153" at bounding box center [371, 433] width 310 height 15
copy p "B31153"
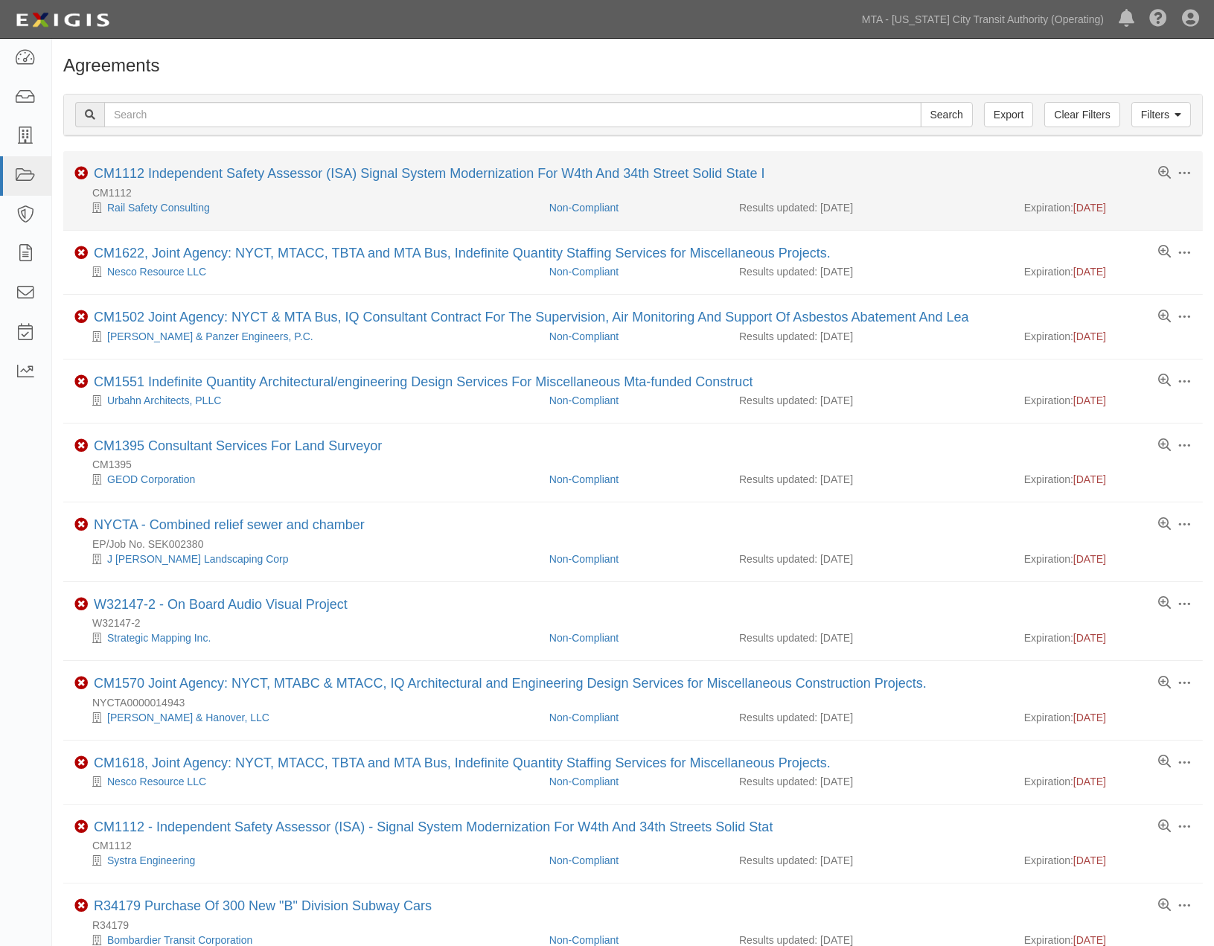
click at [356, 184] on div "Toggle Agreement Dropdown Edit Log activity Add task Send message Archive Non-C…" at bounding box center [633, 175] width 1140 height 19
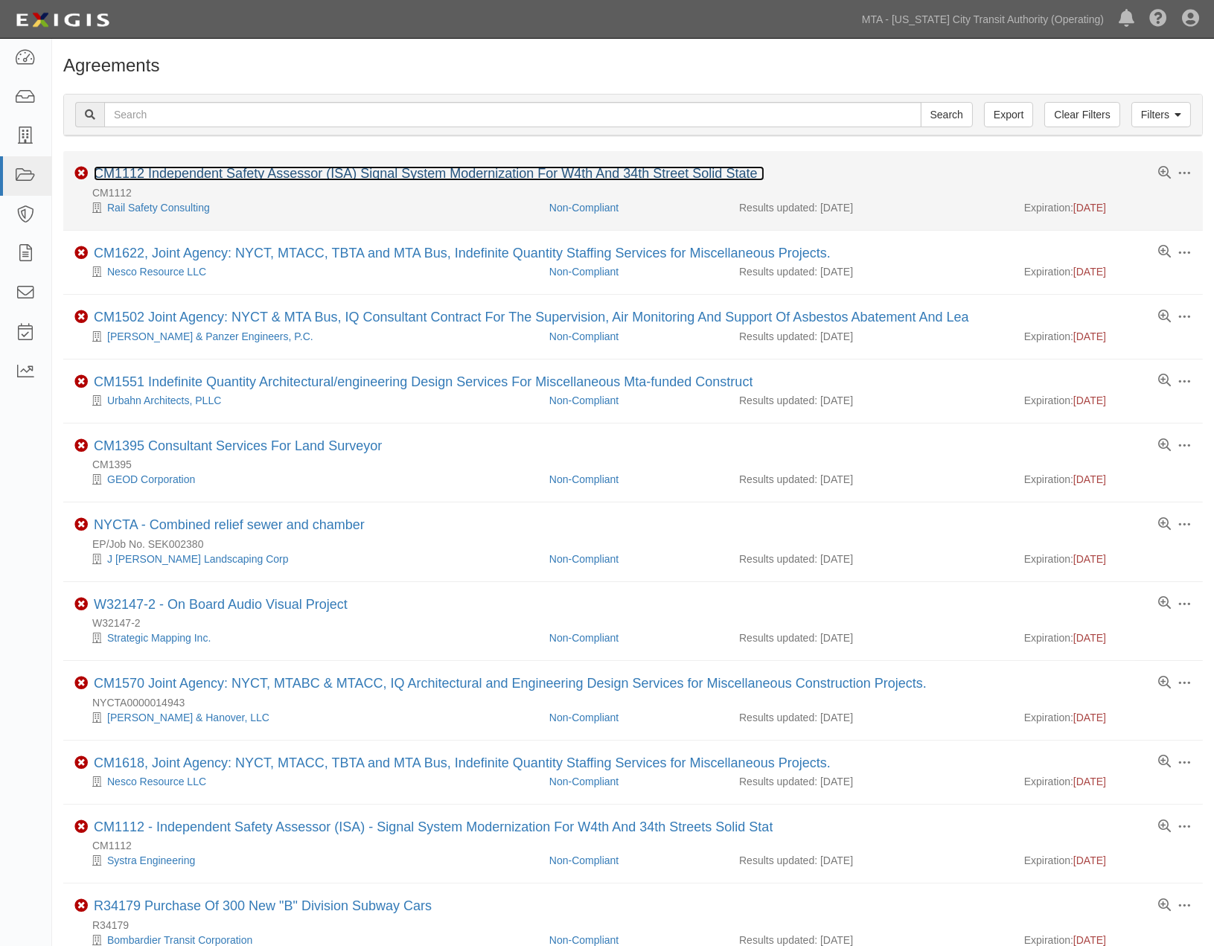
click at [357, 174] on link "CM1112 Independent Safety Assessor (ISA) Signal System Modernization For W4th A…" at bounding box center [429, 173] width 671 height 15
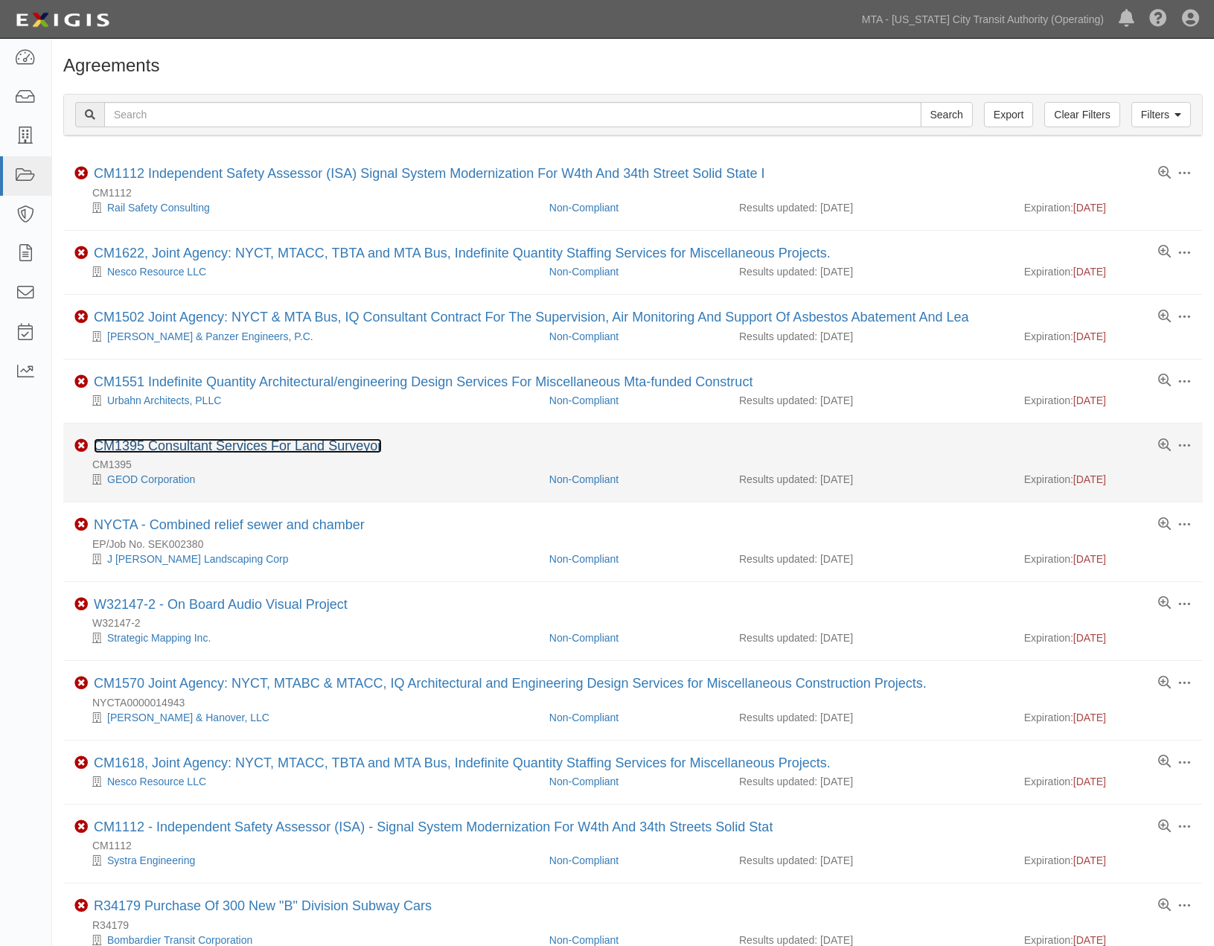
click at [278, 452] on link "CM1395 Consultant Services For Land Surveyor" at bounding box center [238, 446] width 288 height 15
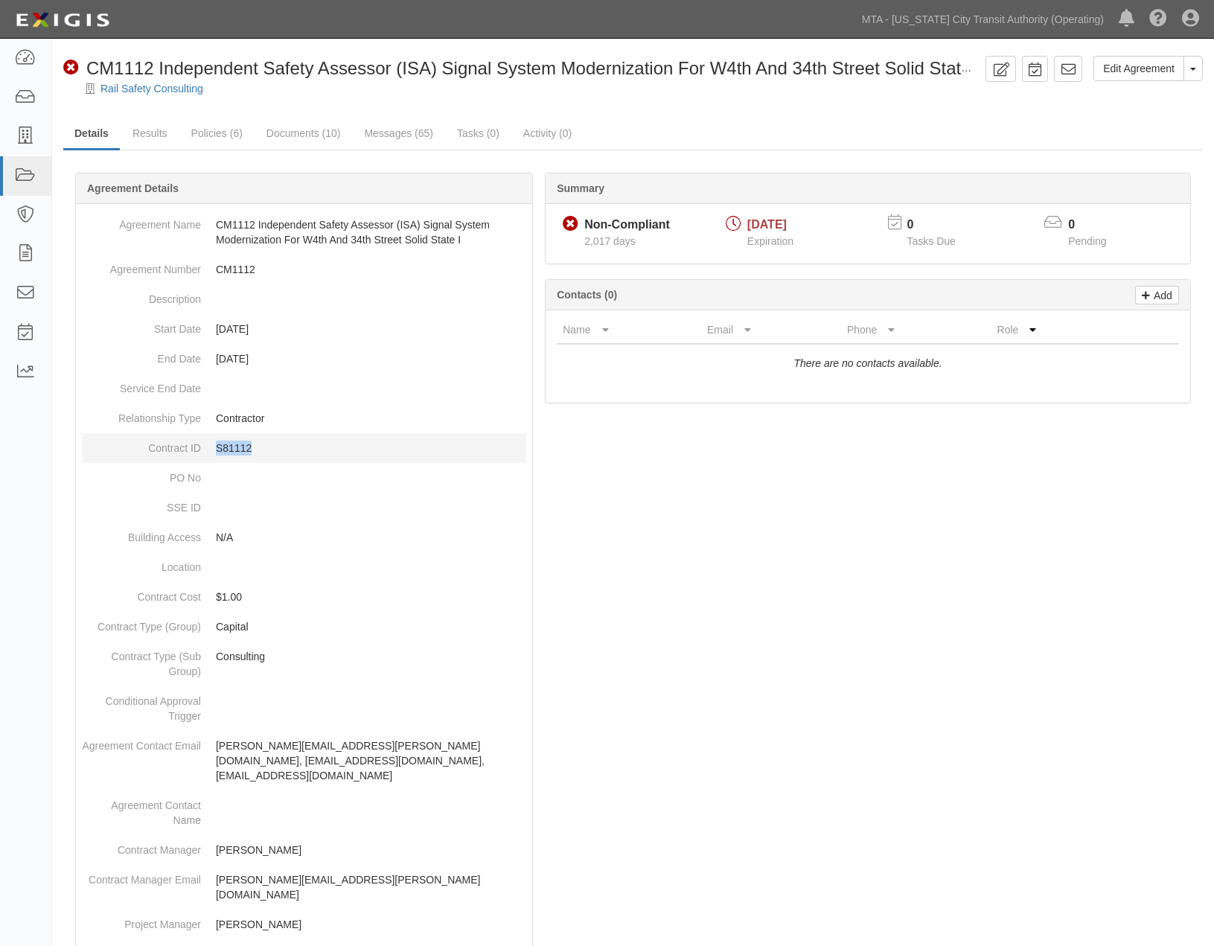
drag, startPoint x: 263, startPoint y: 451, endPoint x: 217, endPoint y: 450, distance: 46.2
click at [217, 450] on p "S81112" at bounding box center [371, 448] width 310 height 15
copy p "S81112"
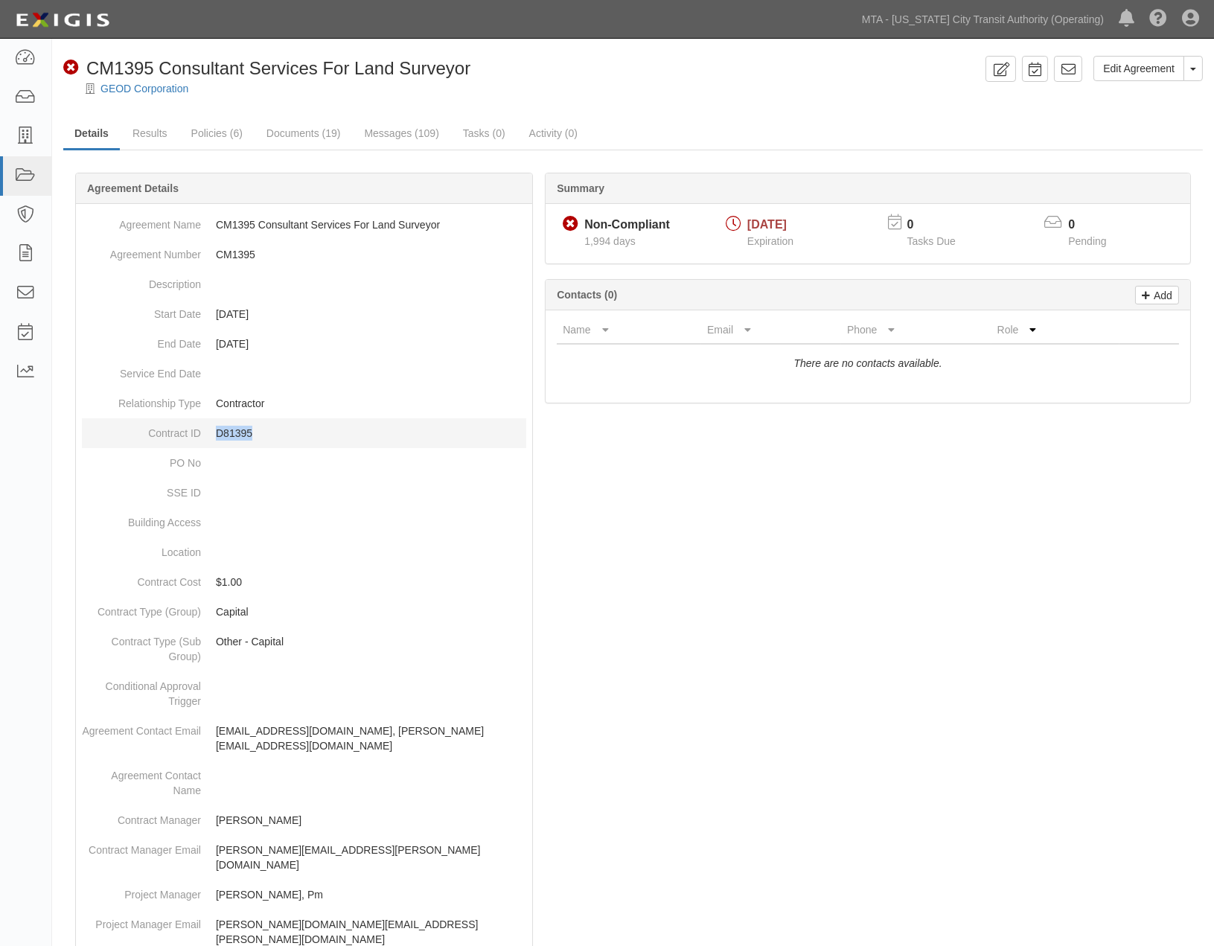
drag, startPoint x: 271, startPoint y: 429, endPoint x: 217, endPoint y: 428, distance: 53.6
click at [217, 428] on p "D81395" at bounding box center [371, 433] width 310 height 15
copy p "D81395"
click at [1164, 71] on link "Edit Agreement" at bounding box center [1139, 68] width 91 height 25
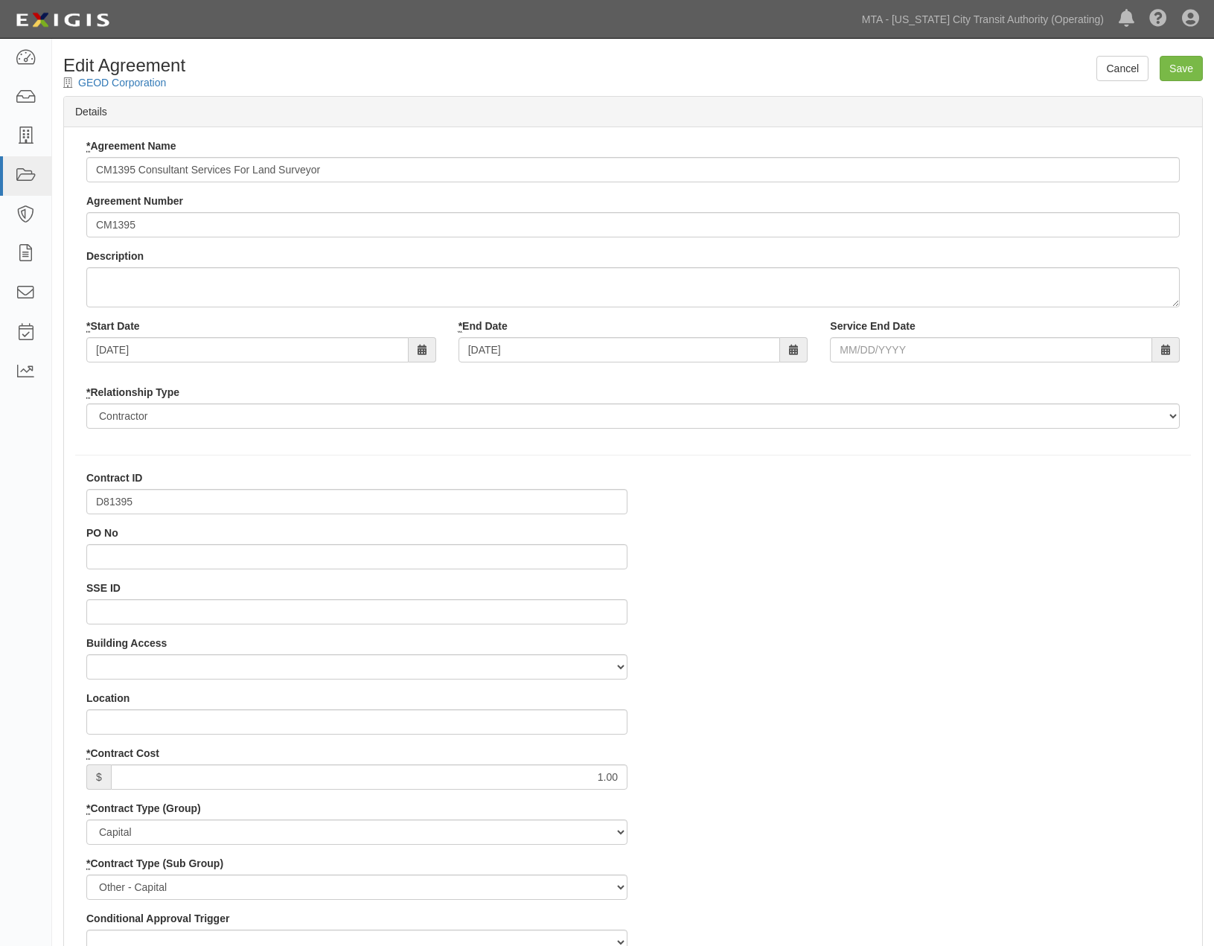
select select
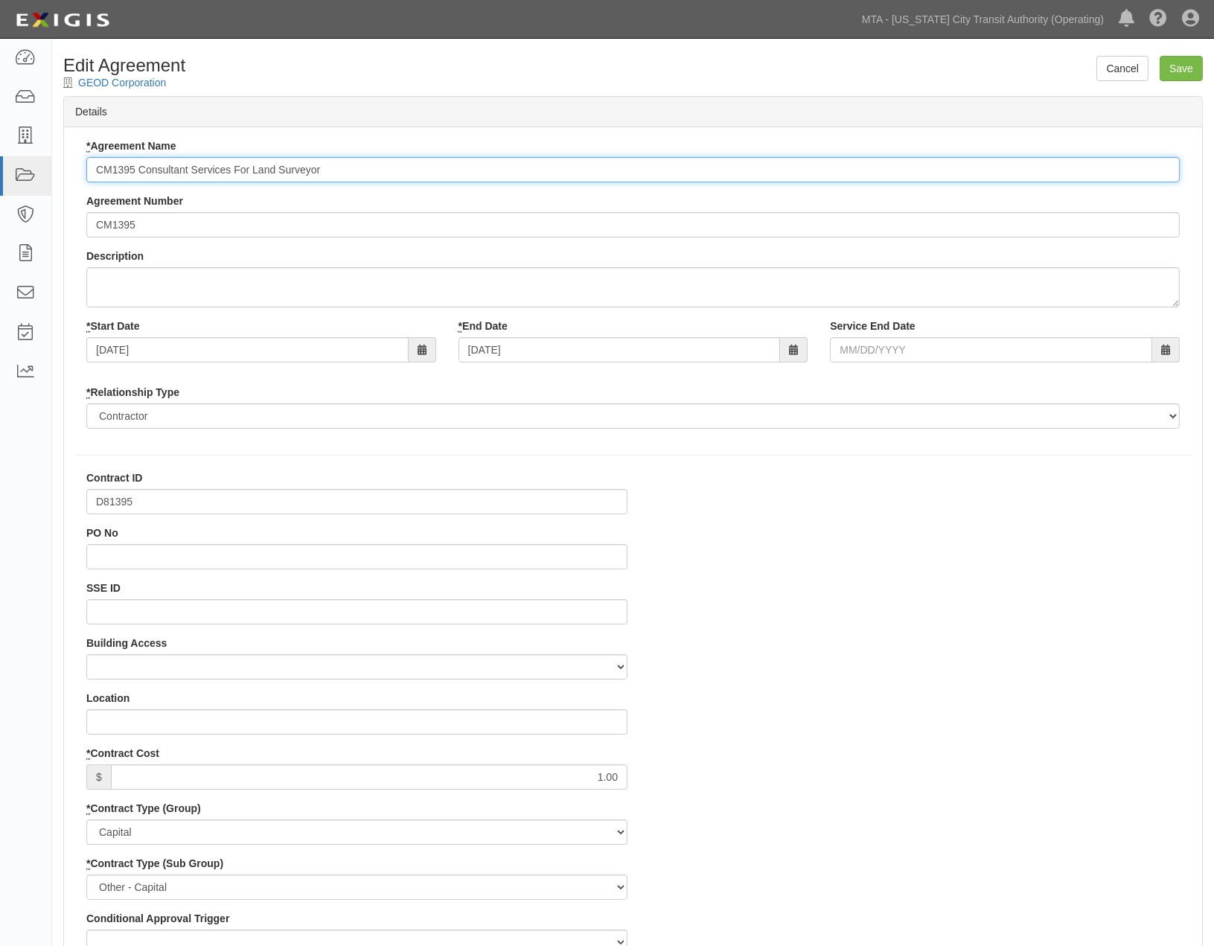
drag, startPoint x: 138, startPoint y: 172, endPoint x: 88, endPoint y: 165, distance: 50.3
click at [88, 165] on input "CM1395 Consultant Services For Land Surveyor" at bounding box center [633, 169] width 1094 height 25
paste input "D81395"
type input "D81395 Consultant Services For Land Surveyor"
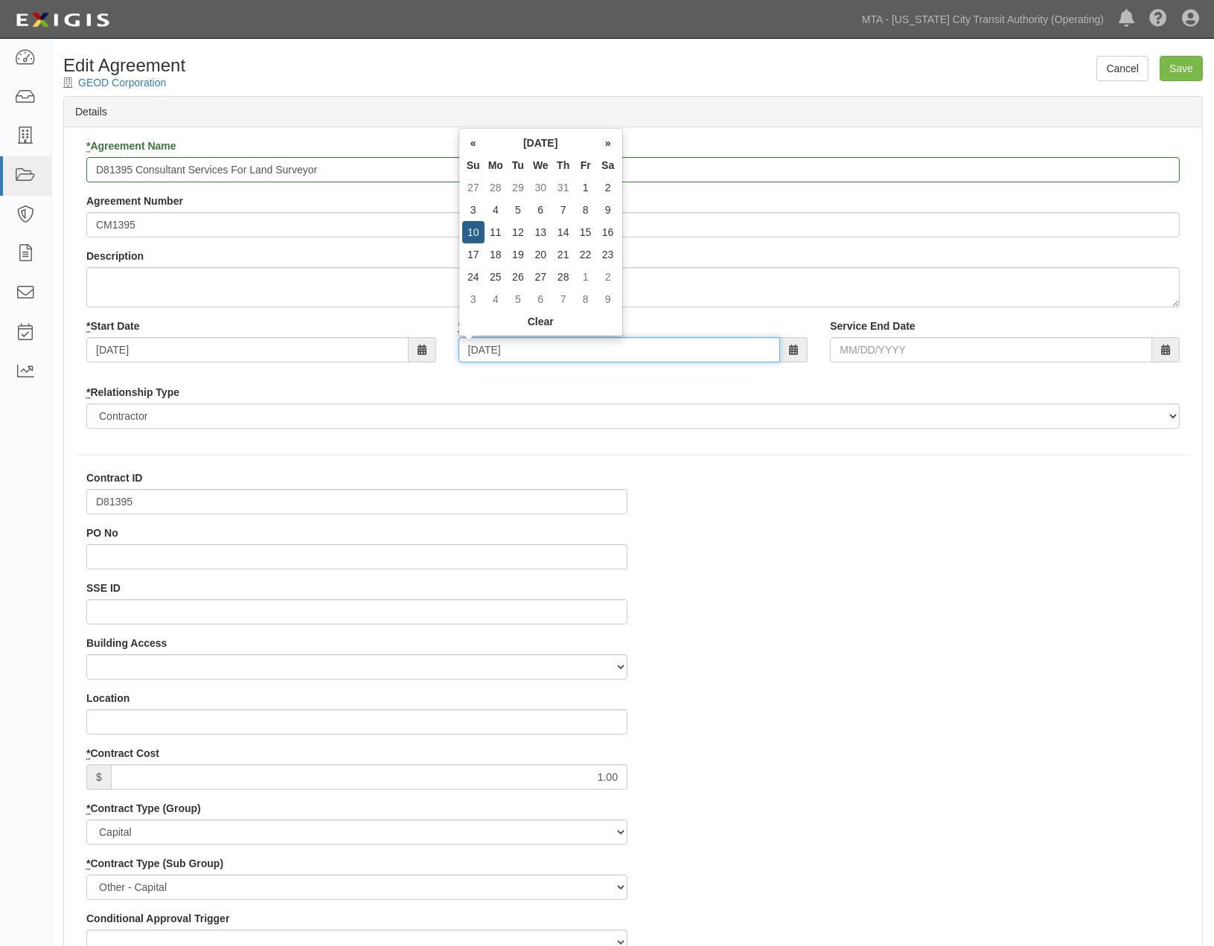
drag, startPoint x: 530, startPoint y: 354, endPoint x: 433, endPoint y: 348, distance: 96.9
click at [433, 348] on div "* Start Date 03/12/2010 * End Date 02/10/2013 Service End Date" at bounding box center [633, 346] width 1116 height 55
type input "0"
type input "04/23/2019"
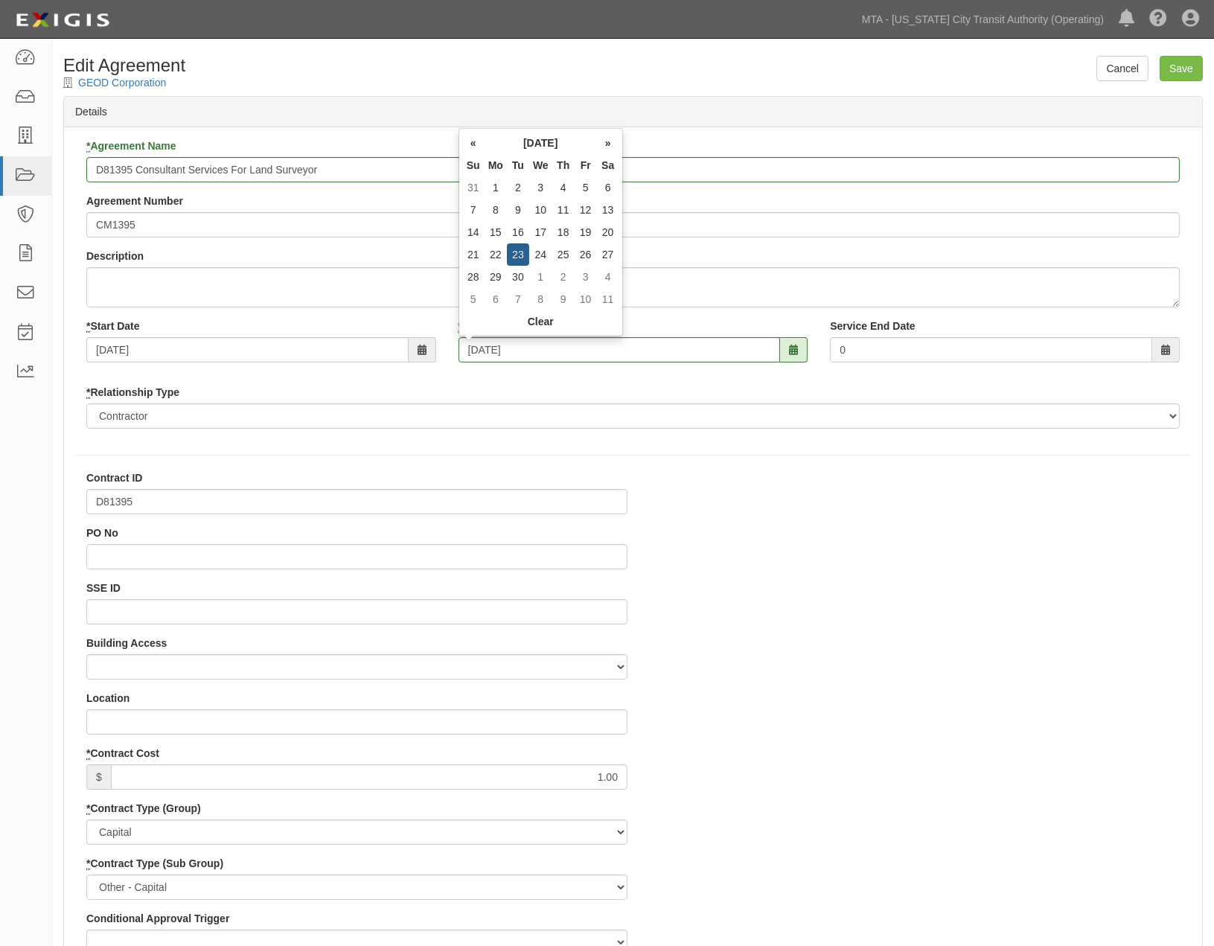
type input "04/23/2019"
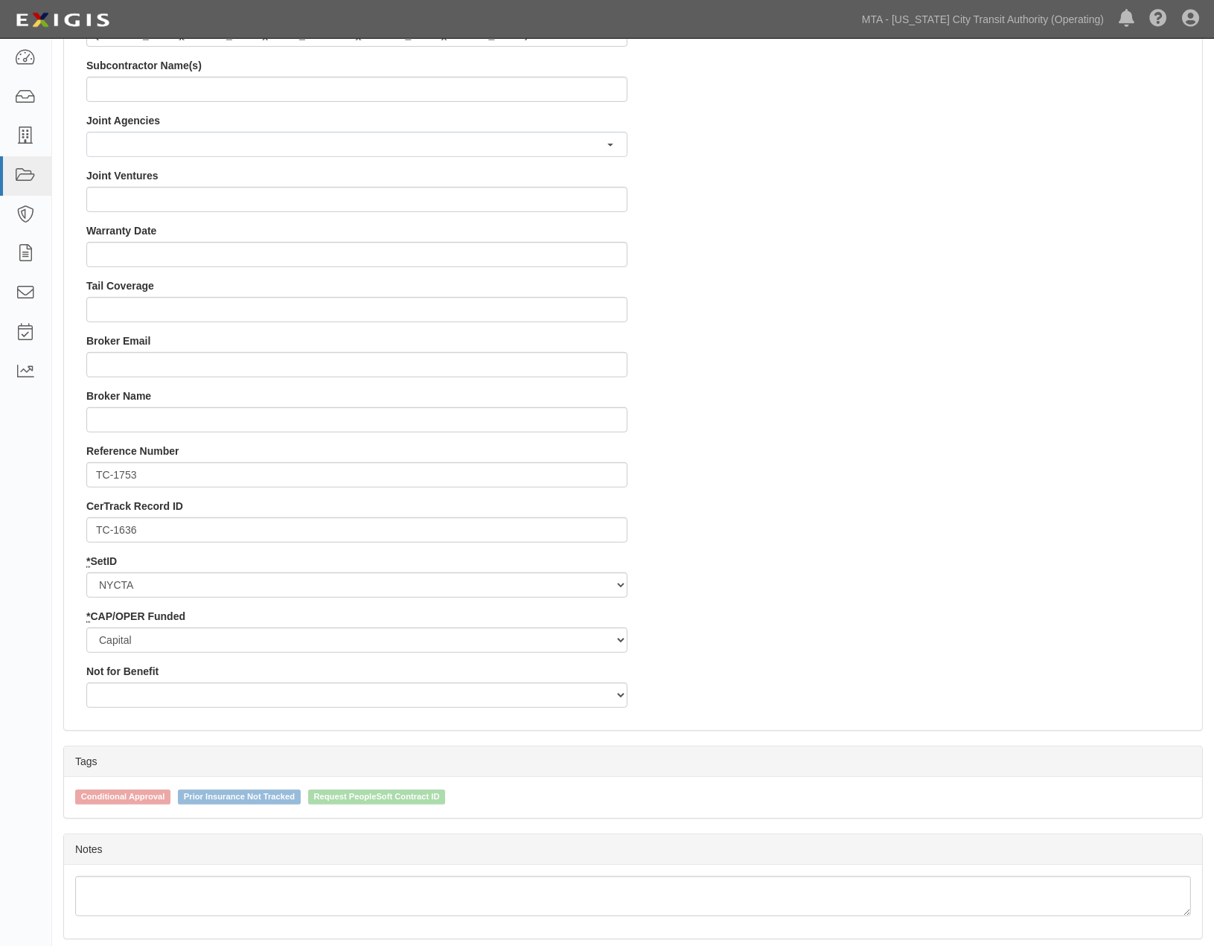
scroll to position [1294, 0]
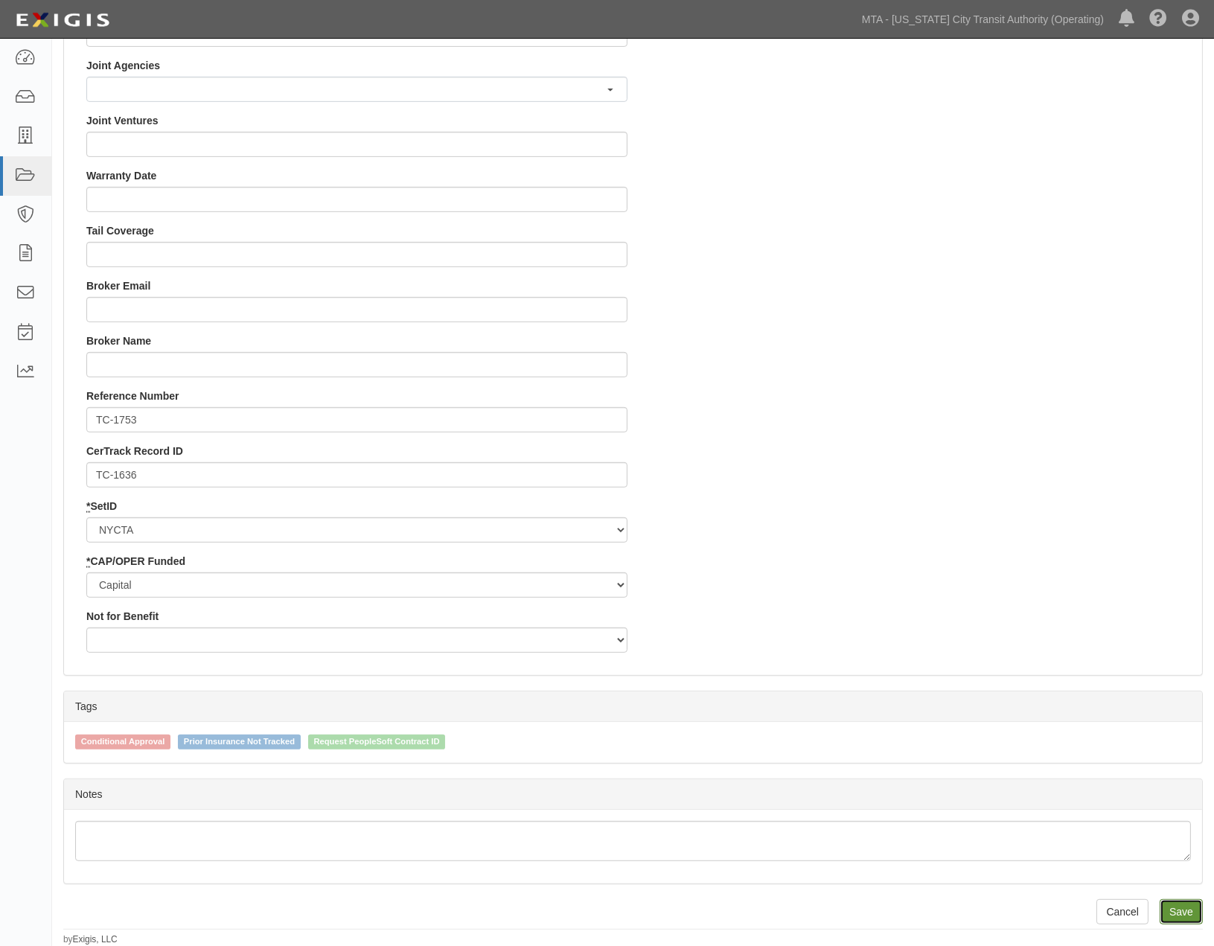
click at [1180, 903] on input "Save" at bounding box center [1181, 911] width 43 height 25
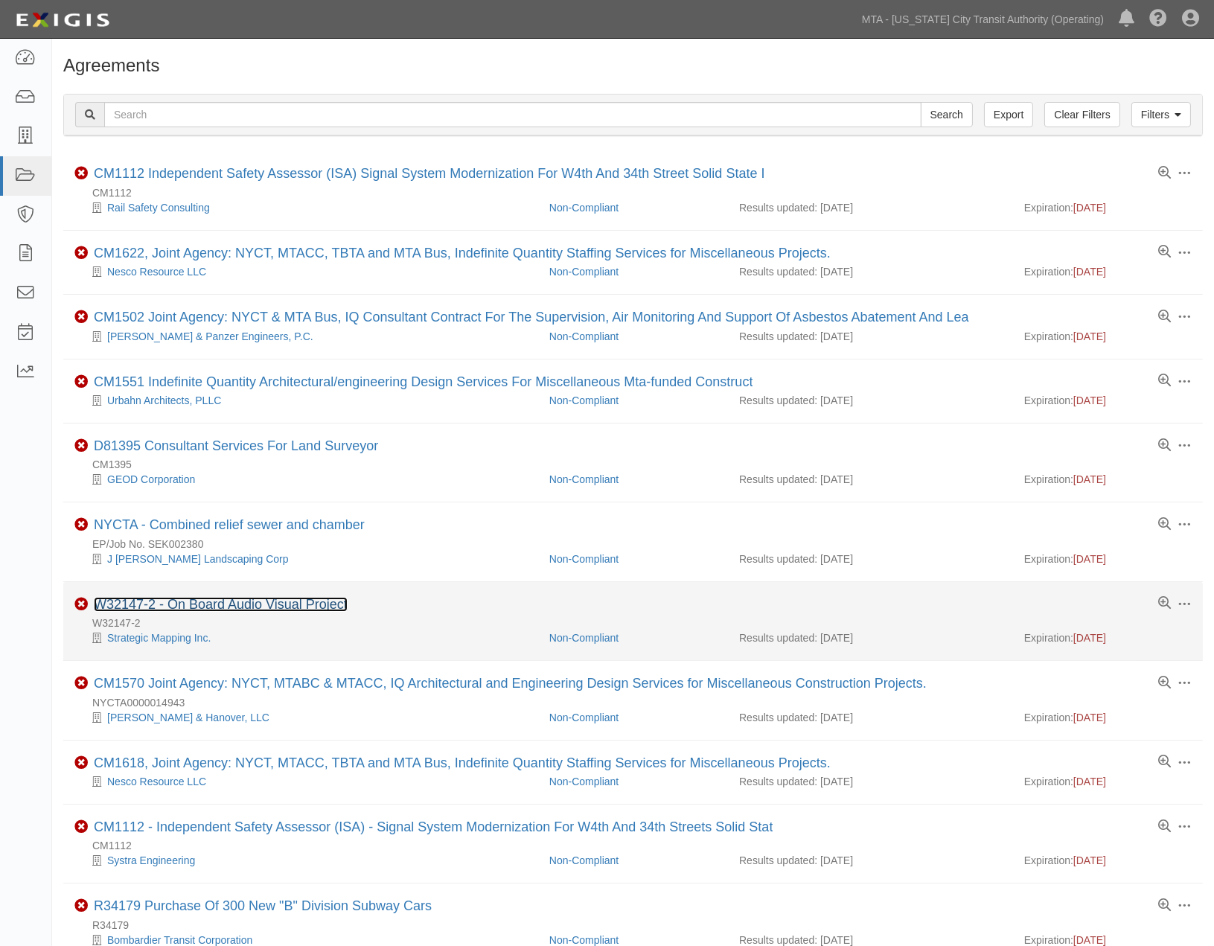
click at [318, 612] on link "W32147-2 - On Board Audio Visual Project" at bounding box center [221, 604] width 254 height 15
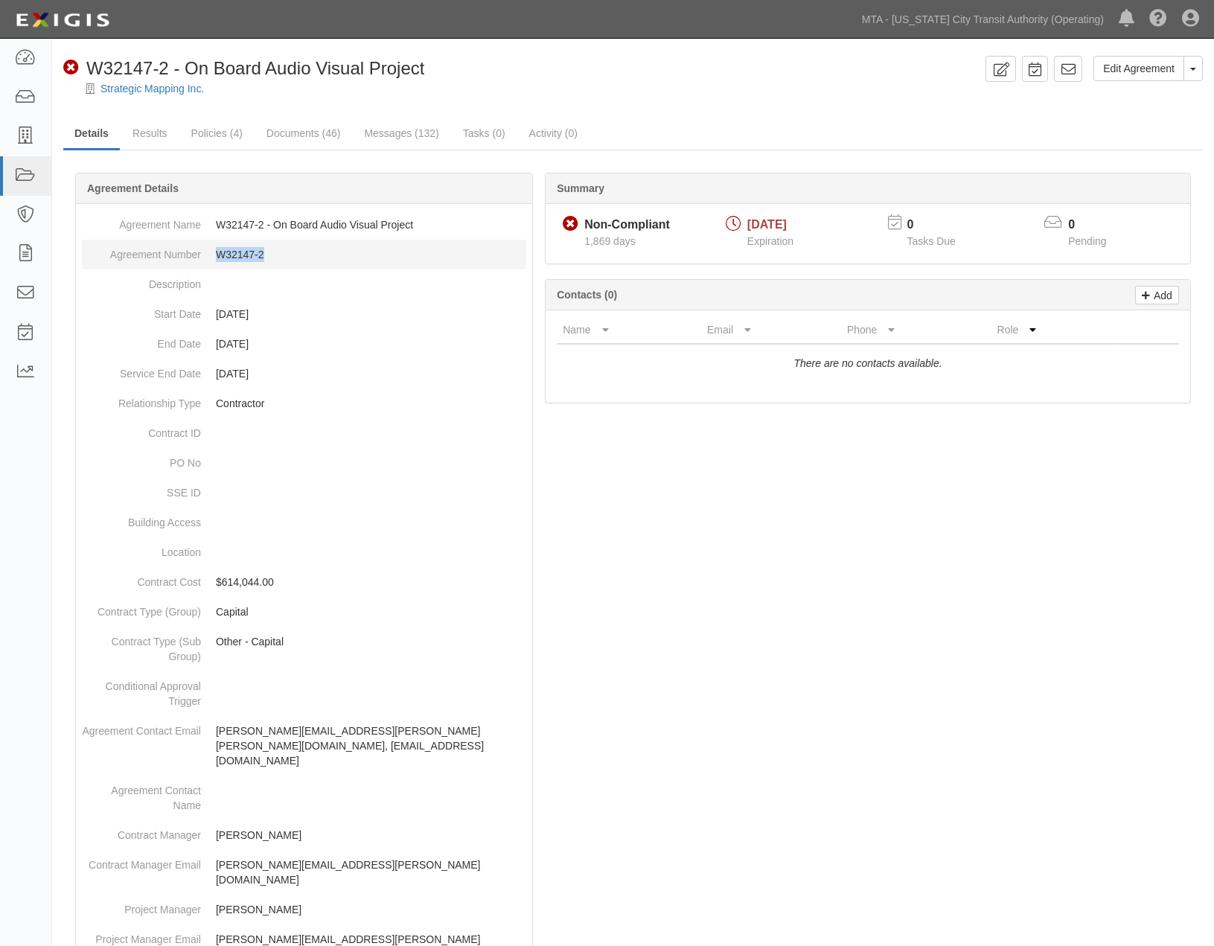
drag, startPoint x: 271, startPoint y: 261, endPoint x: 216, endPoint y: 258, distance: 55.1
click at [216, 258] on dd "W32147-2" at bounding box center [304, 255] width 444 height 30
copy dd "W32147-2"
click at [1158, 68] on link "Edit Agreement" at bounding box center [1139, 68] width 91 height 25
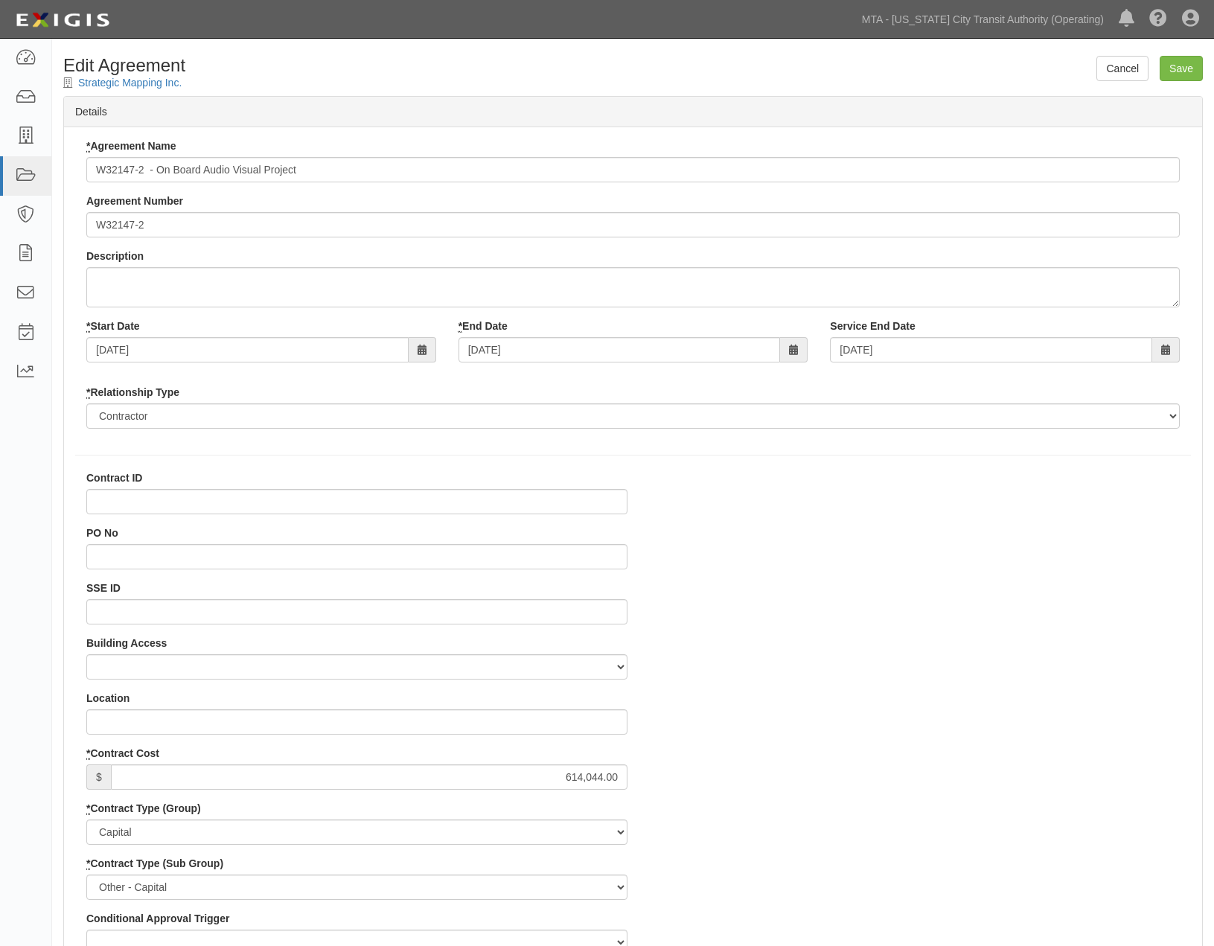
select select
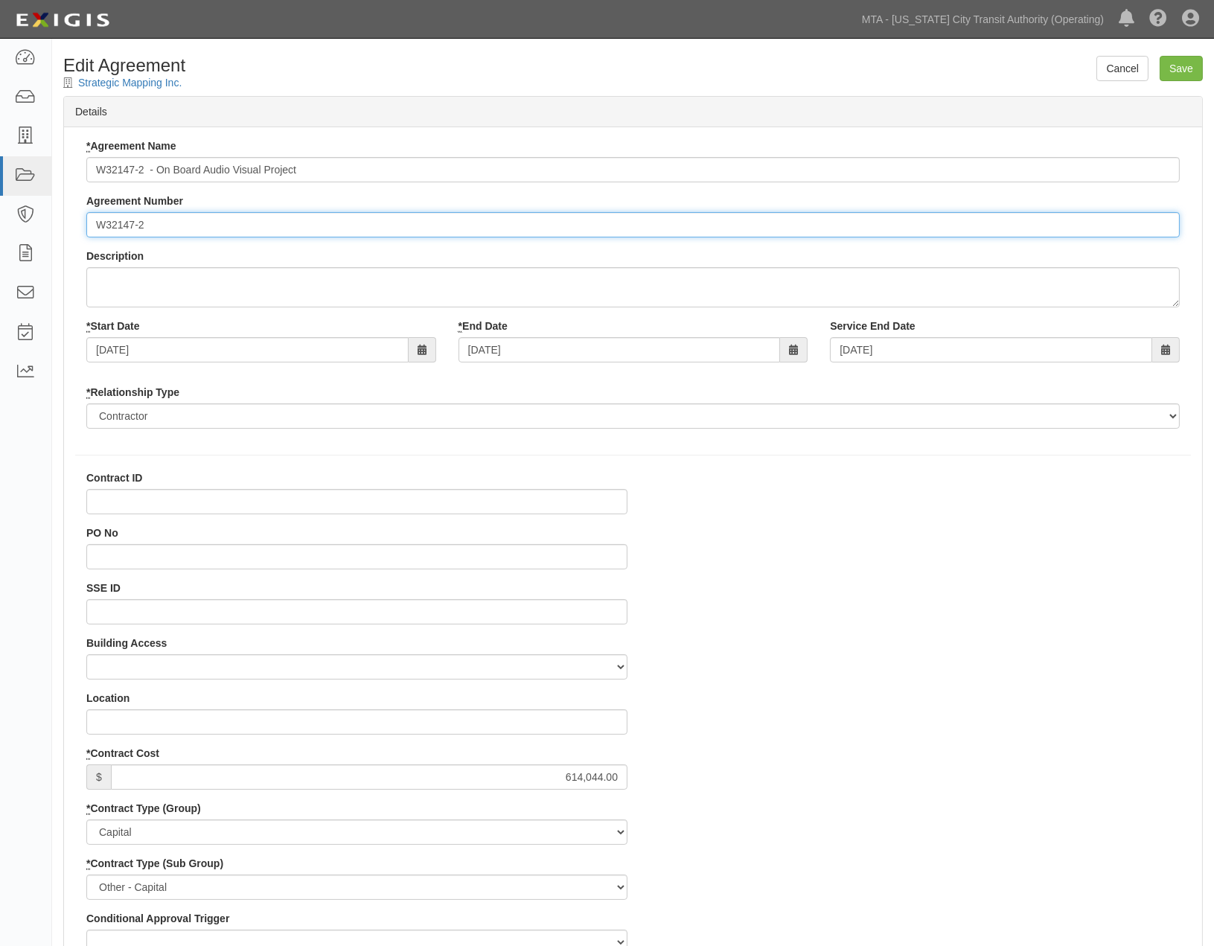
drag, startPoint x: 167, startPoint y: 225, endPoint x: 70, endPoint y: 224, distance: 96.8
click at [70, 224] on div "* Agreement Name W32147-2 - On Board Audio Visual Project Agreement Number W321…" at bounding box center [633, 289] width 1138 height 302
paste input "W32147-2"
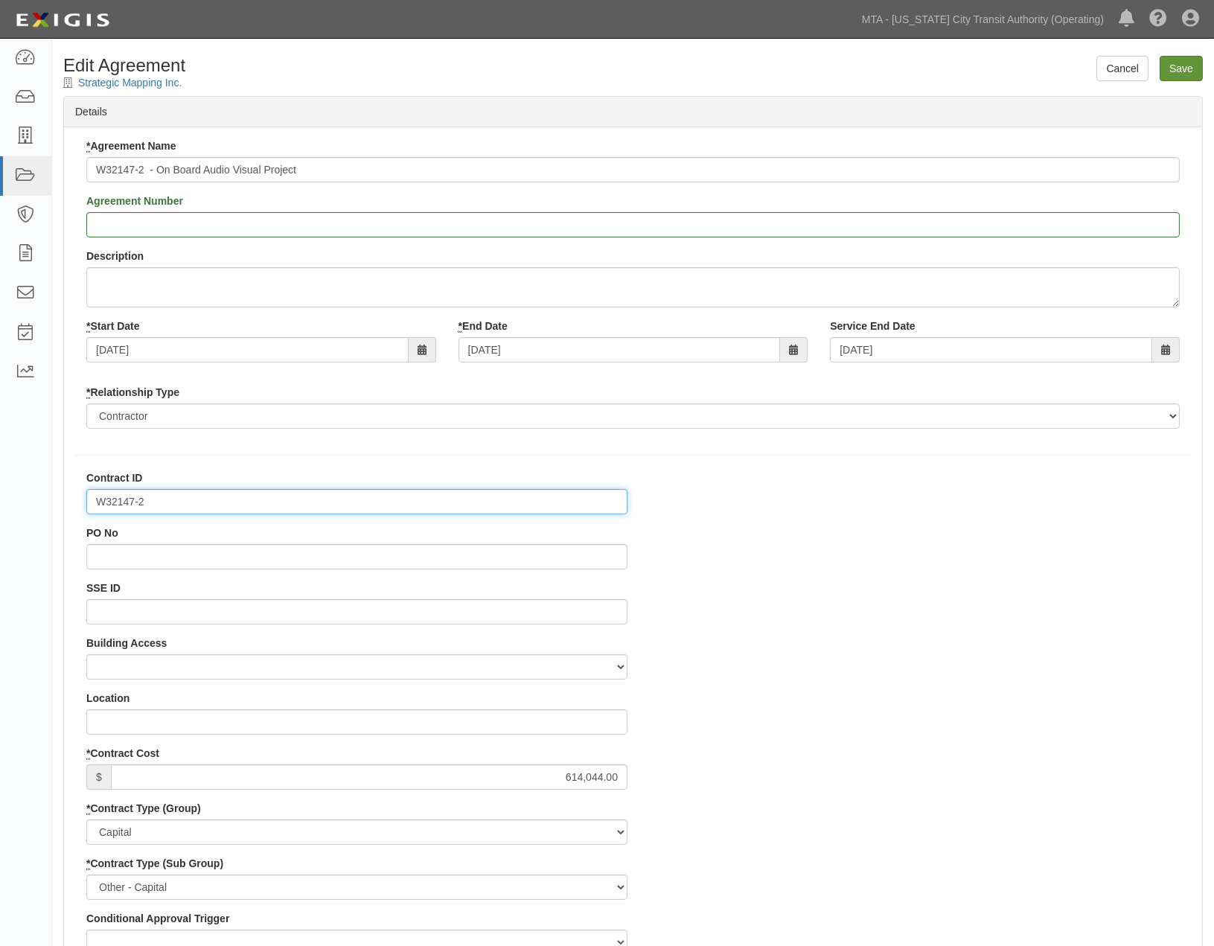
type input "W32147-2"
click at [1175, 69] on input "Save" at bounding box center [1181, 68] width 43 height 25
type input "614044.00"
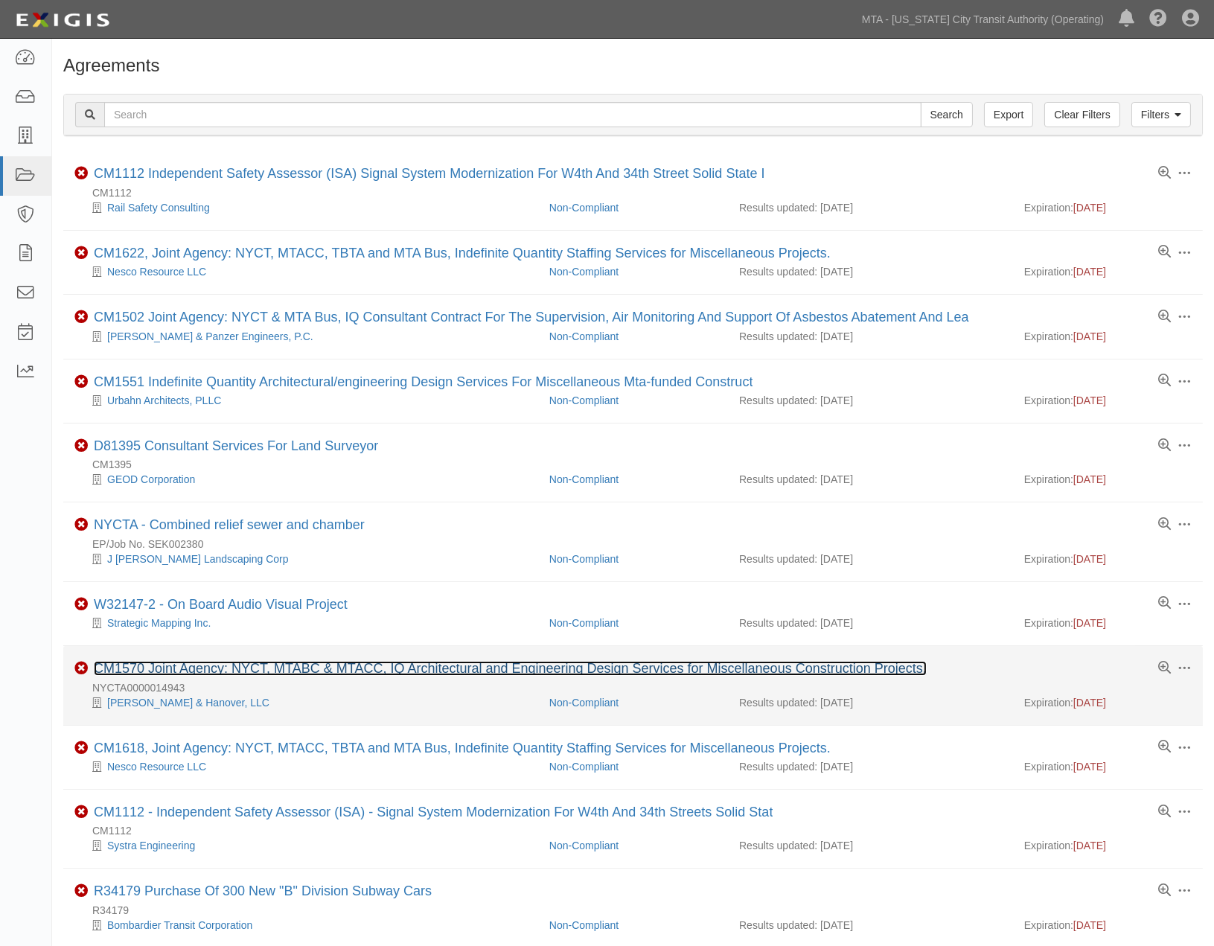
click at [299, 673] on link "CM1570 Joint Agency: NYCT, MTABC & MTACC, IQ Architectural and Engineering Desi…" at bounding box center [510, 668] width 833 height 15
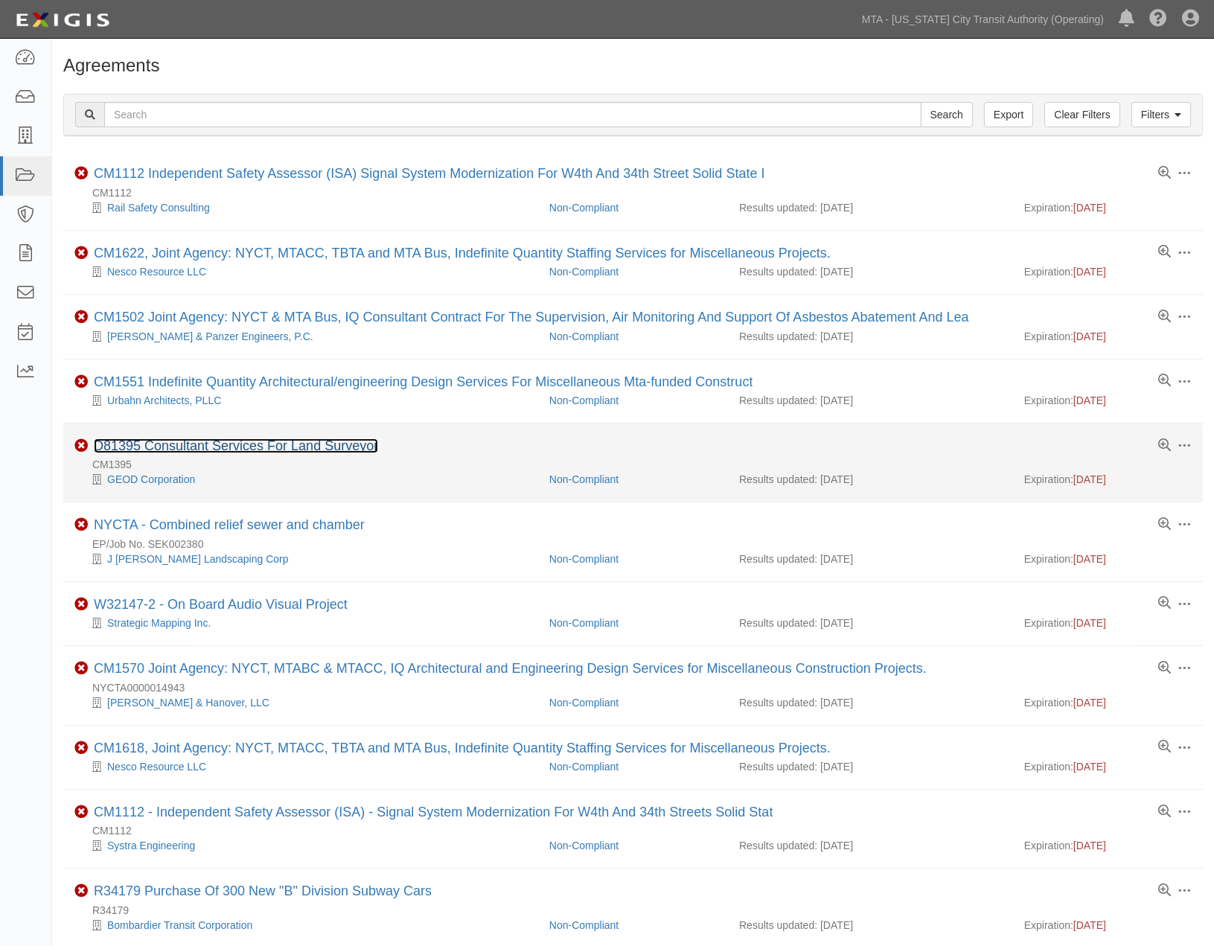
click at [264, 447] on link "D81395 Consultant Services For Land Surveyor" at bounding box center [236, 446] width 284 height 15
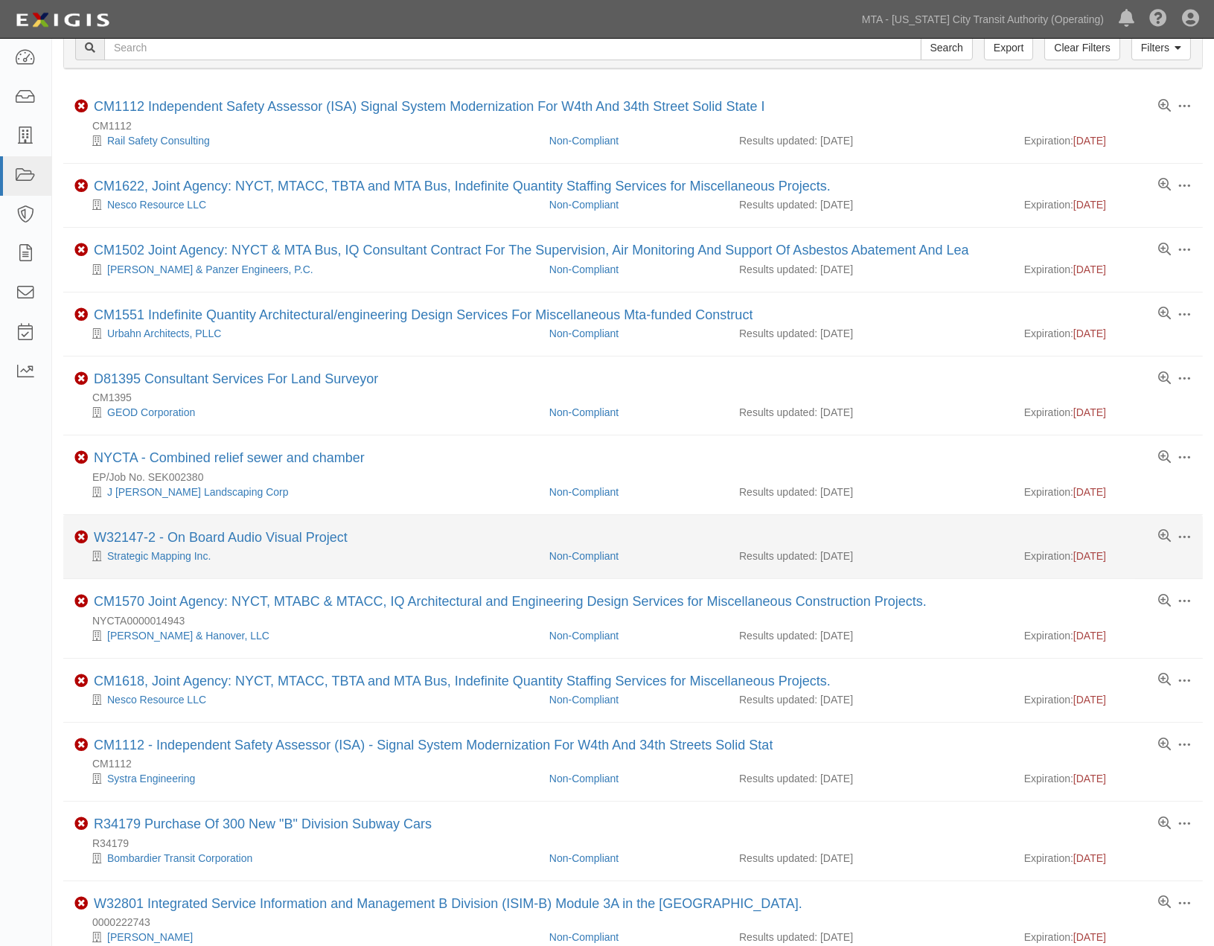
scroll to position [248, 0]
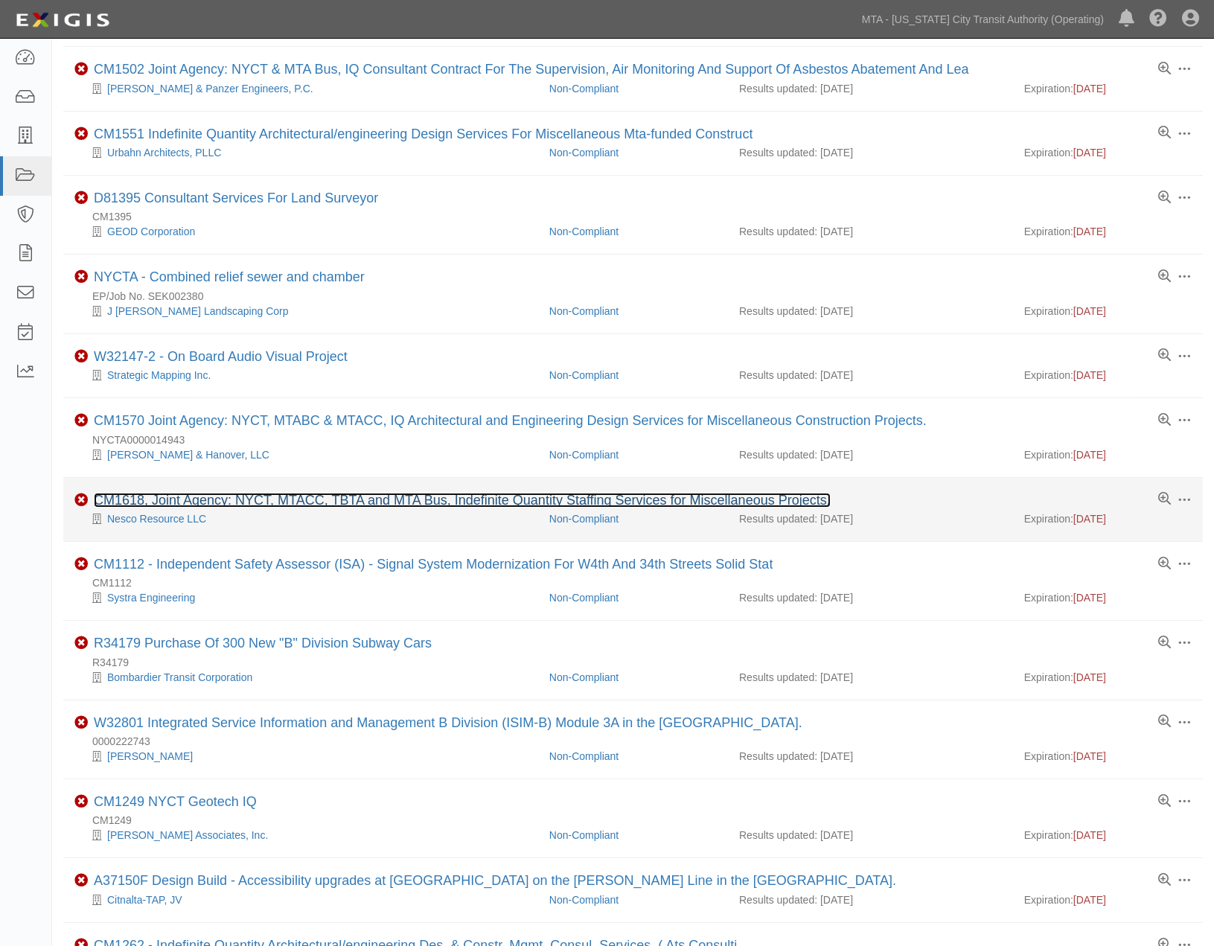
click at [250, 501] on link "CM1618, Joint Agency: NYCT, MTACC, TBTA and MTA Bus, Indefinite Quantity Staffi…" at bounding box center [462, 500] width 737 height 15
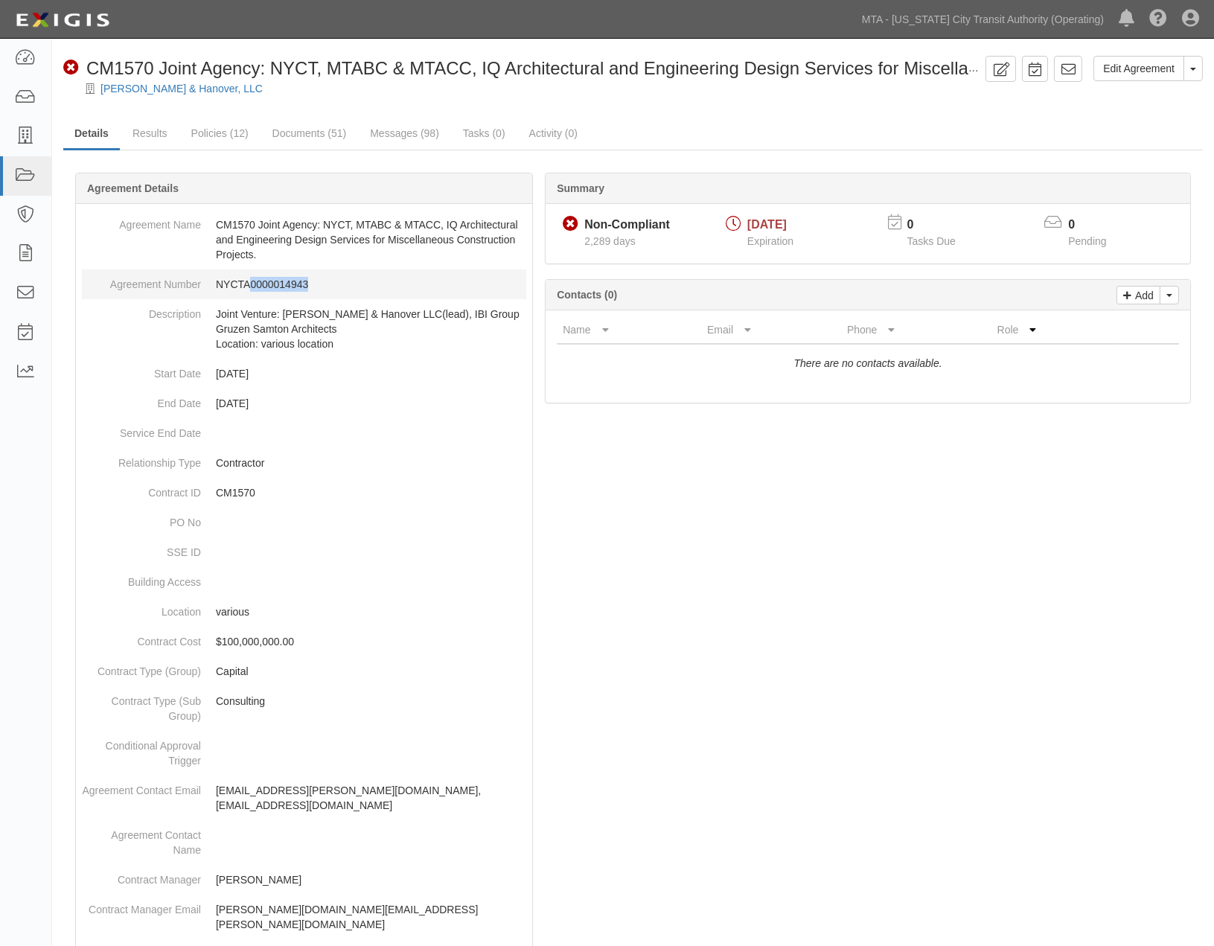
drag, startPoint x: 325, startPoint y: 280, endPoint x: 252, endPoint y: 280, distance: 73.7
click at [252, 280] on dd "NYCTA0000014943" at bounding box center [304, 285] width 444 height 30
copy dd "0000014943"
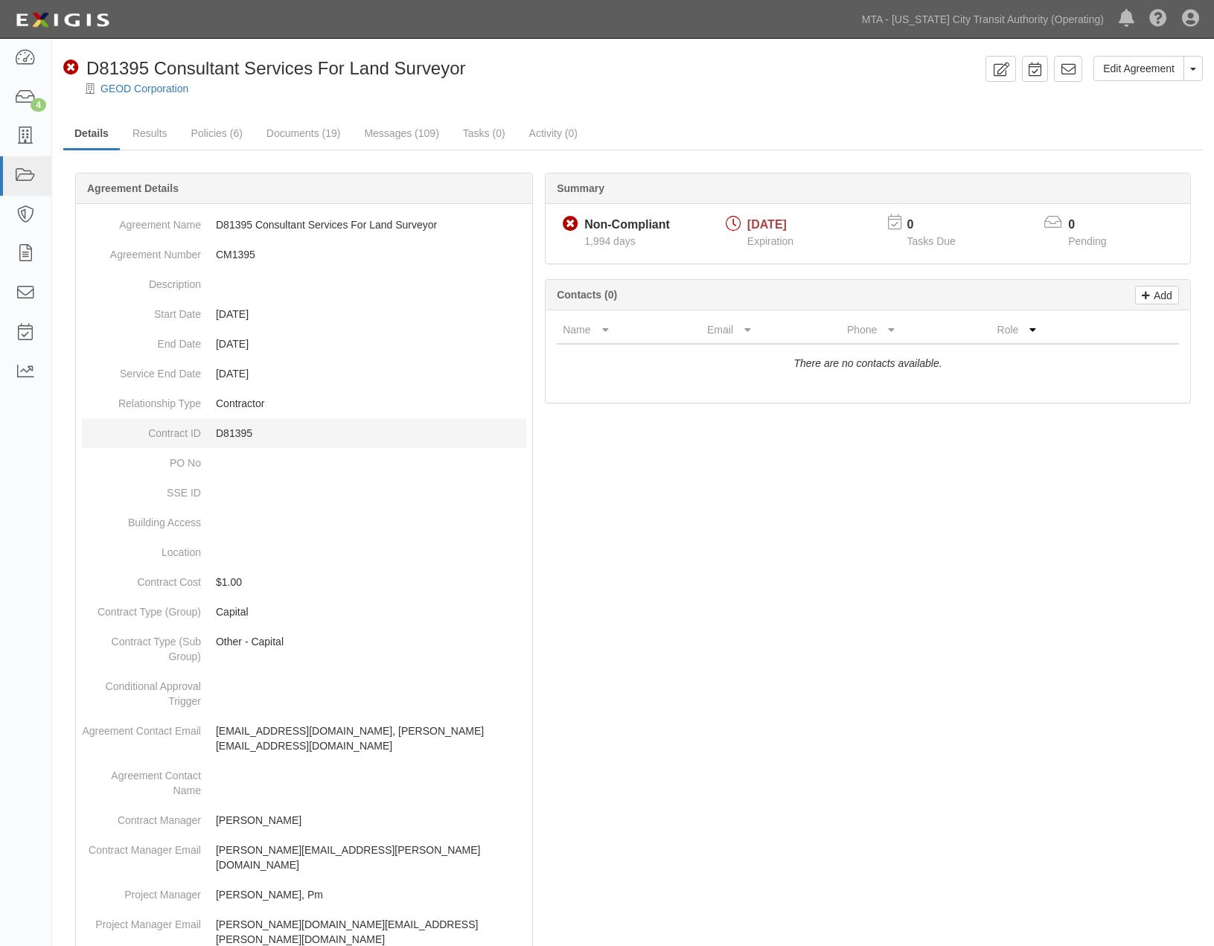
click at [239, 430] on p "D81395" at bounding box center [371, 433] width 310 height 15
copy p "D81395"
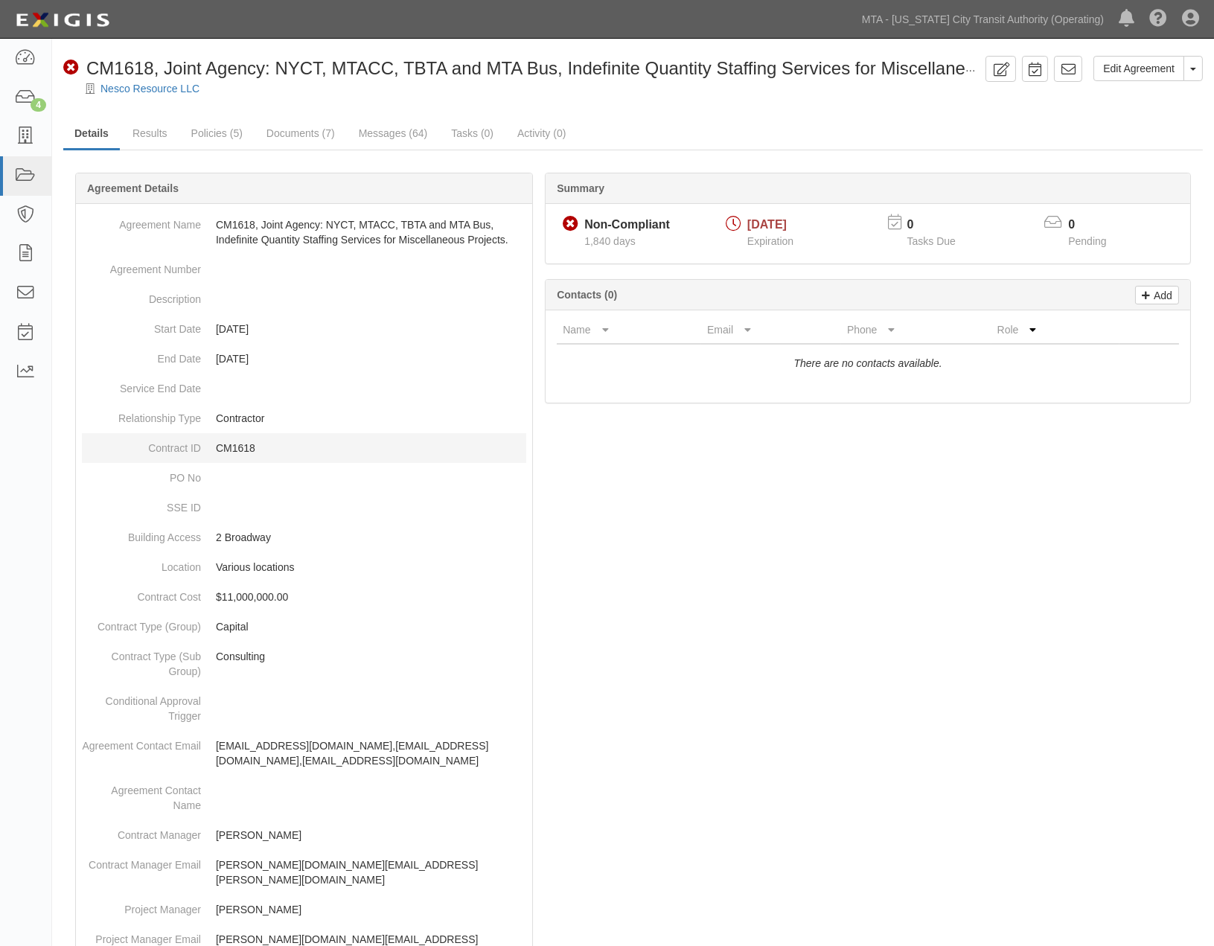
click at [247, 445] on p "CM1618" at bounding box center [371, 448] width 310 height 15
click at [289, 132] on link "Documents (7)" at bounding box center [300, 134] width 91 height 32
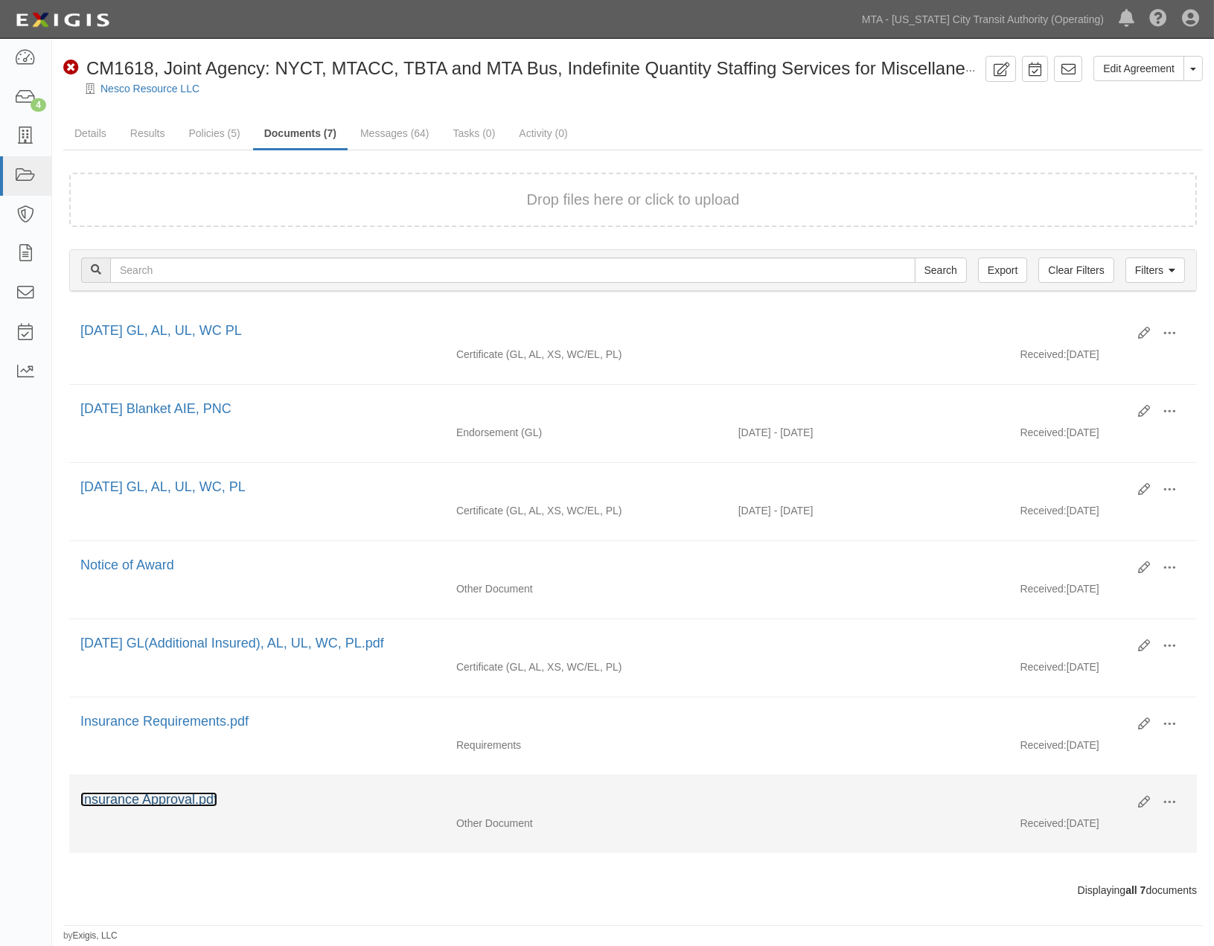
click at [164, 806] on link "Insurance Approval.pdf" at bounding box center [148, 799] width 137 height 15
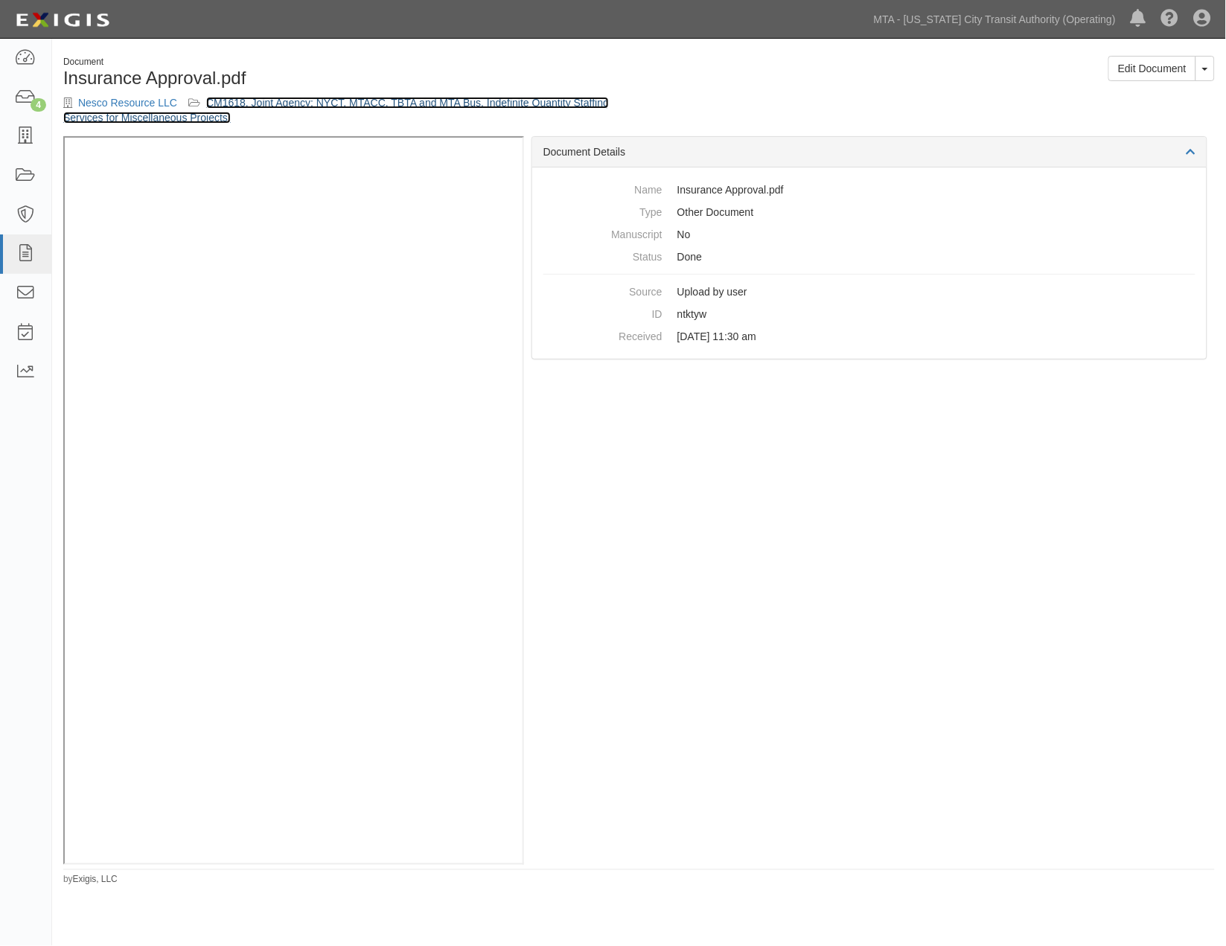
click at [456, 102] on link "CM1618, Joint Agency: NYCT, MTACC, TBTA and MTA Bus, Indefinite Quantity Staffi…" at bounding box center [336, 110] width 546 height 27
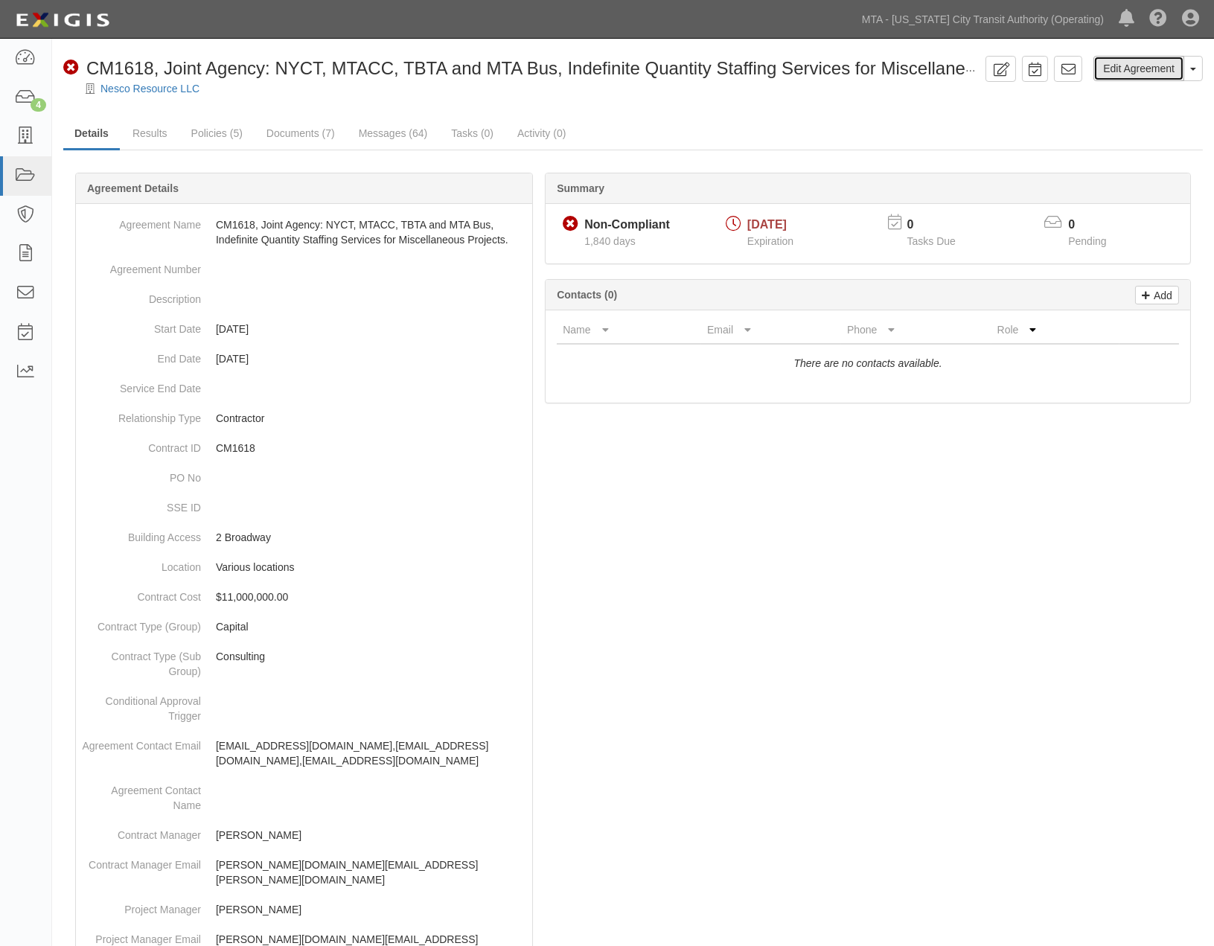
click at [1152, 71] on link "Edit Agreement" at bounding box center [1139, 68] width 91 height 25
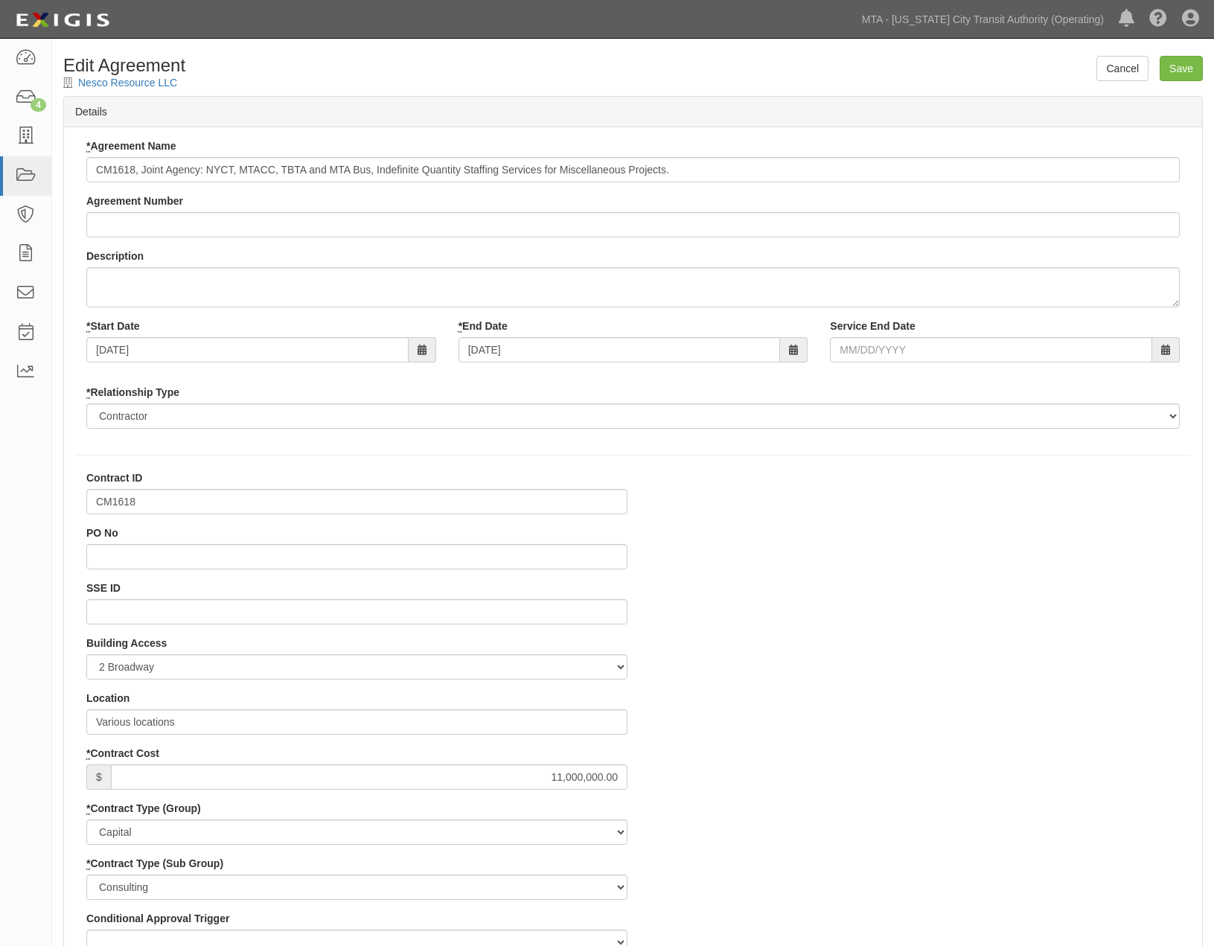
select select
click at [127, 501] on input "CM1618" at bounding box center [356, 501] width 541 height 25
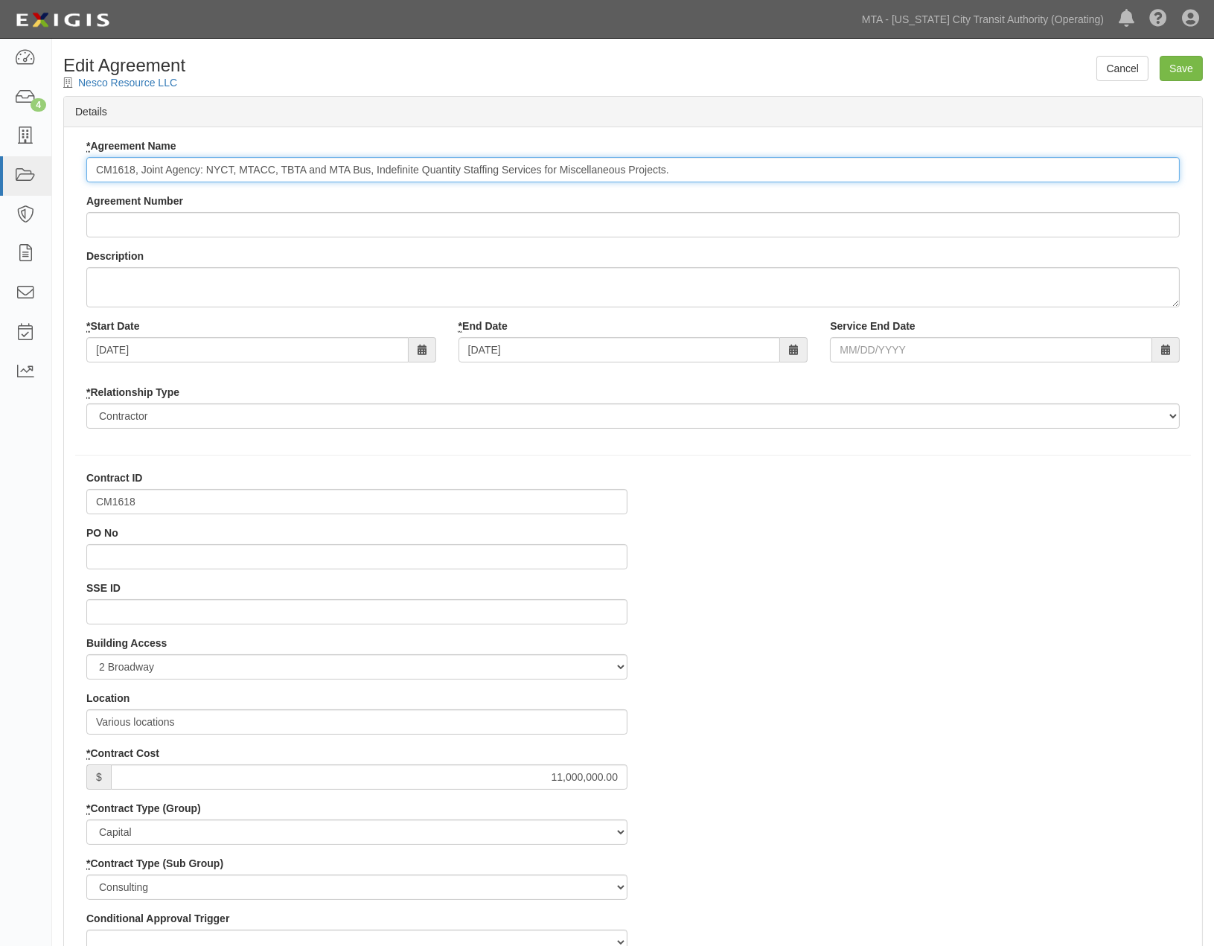
click at [110, 162] on input "CM1618, Joint Agency: NYCT, MTACC, TBTA and MTA Bus, Indefinite Quantity Staffi…" at bounding box center [633, 169] width 1094 height 25
paste input "D8"
type input "D81618, Joint Agency: NYCT, MTACC, TBTA and MTA Bus, Indefinite Quantity Staffi…"
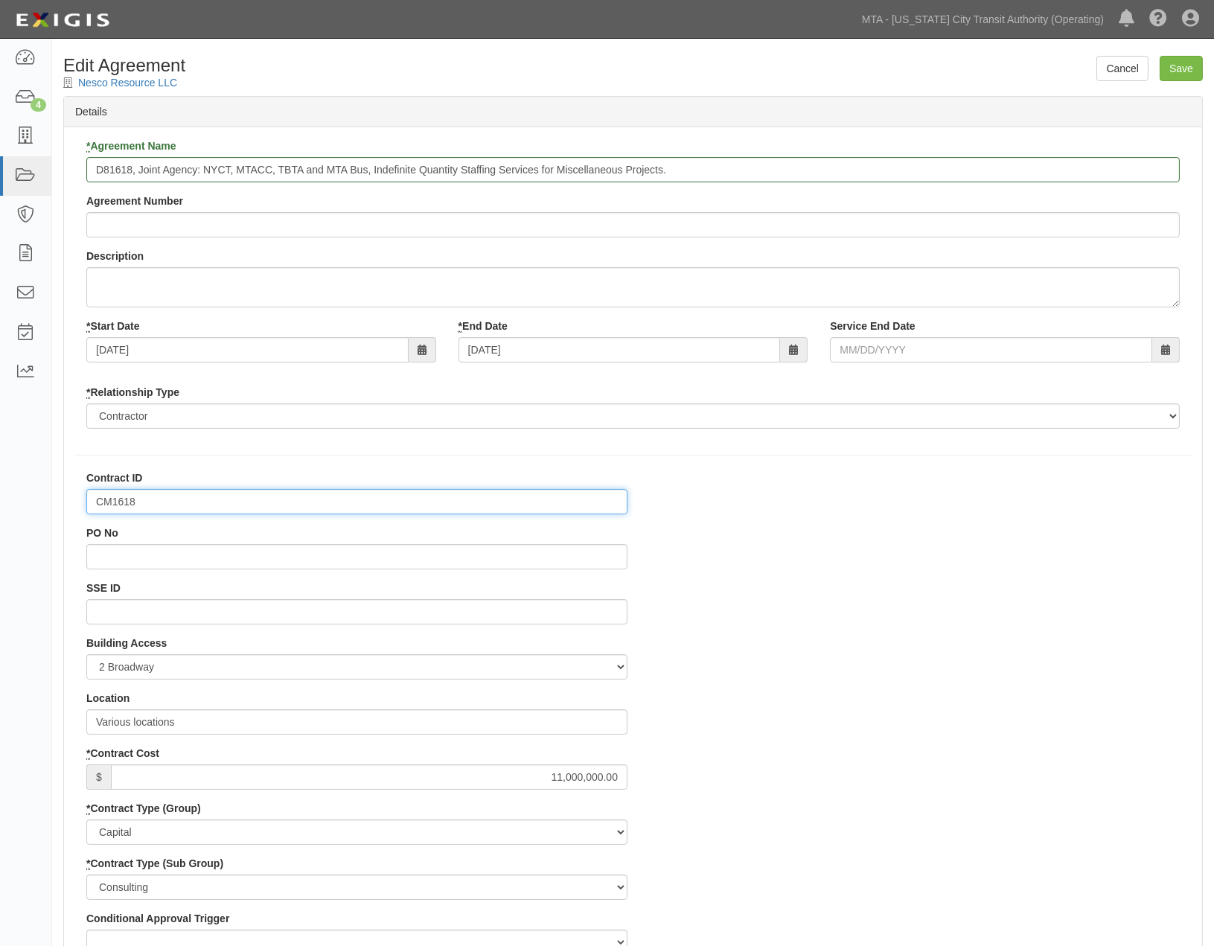
drag, startPoint x: 161, startPoint y: 500, endPoint x: 94, endPoint y: 501, distance: 67.0
click at [94, 501] on input "CM1618" at bounding box center [356, 501] width 541 height 25
drag, startPoint x: 100, startPoint y: 508, endPoint x: 182, endPoint y: 490, distance: 83.8
click at [182, 490] on input "CM1618" at bounding box center [356, 501] width 541 height 25
paste input "D81618"
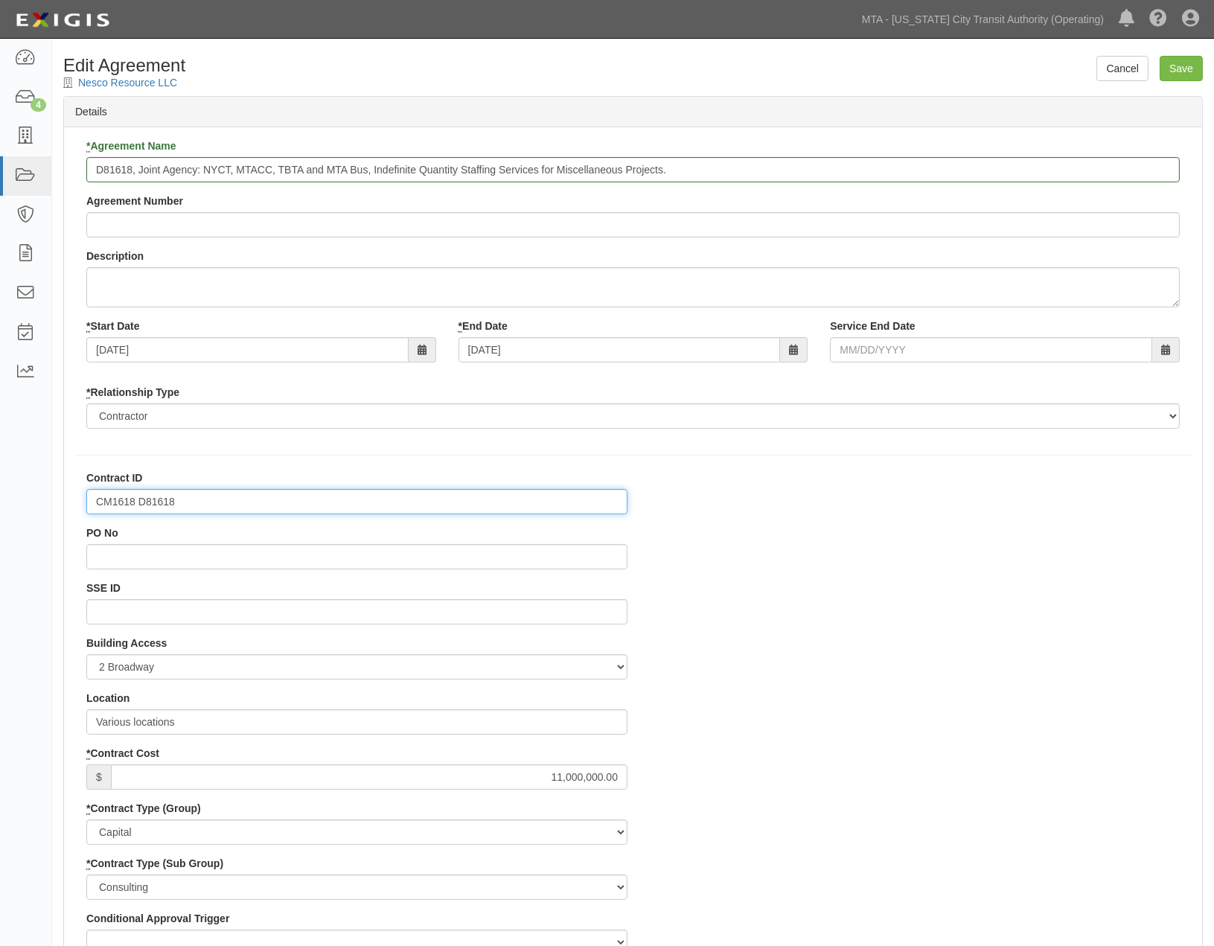
drag, startPoint x: 136, startPoint y: 502, endPoint x: 94, endPoint y: 497, distance: 42.8
click at [94, 497] on input "CM1618 D81618" at bounding box center [356, 501] width 541 height 25
type input "D81618"
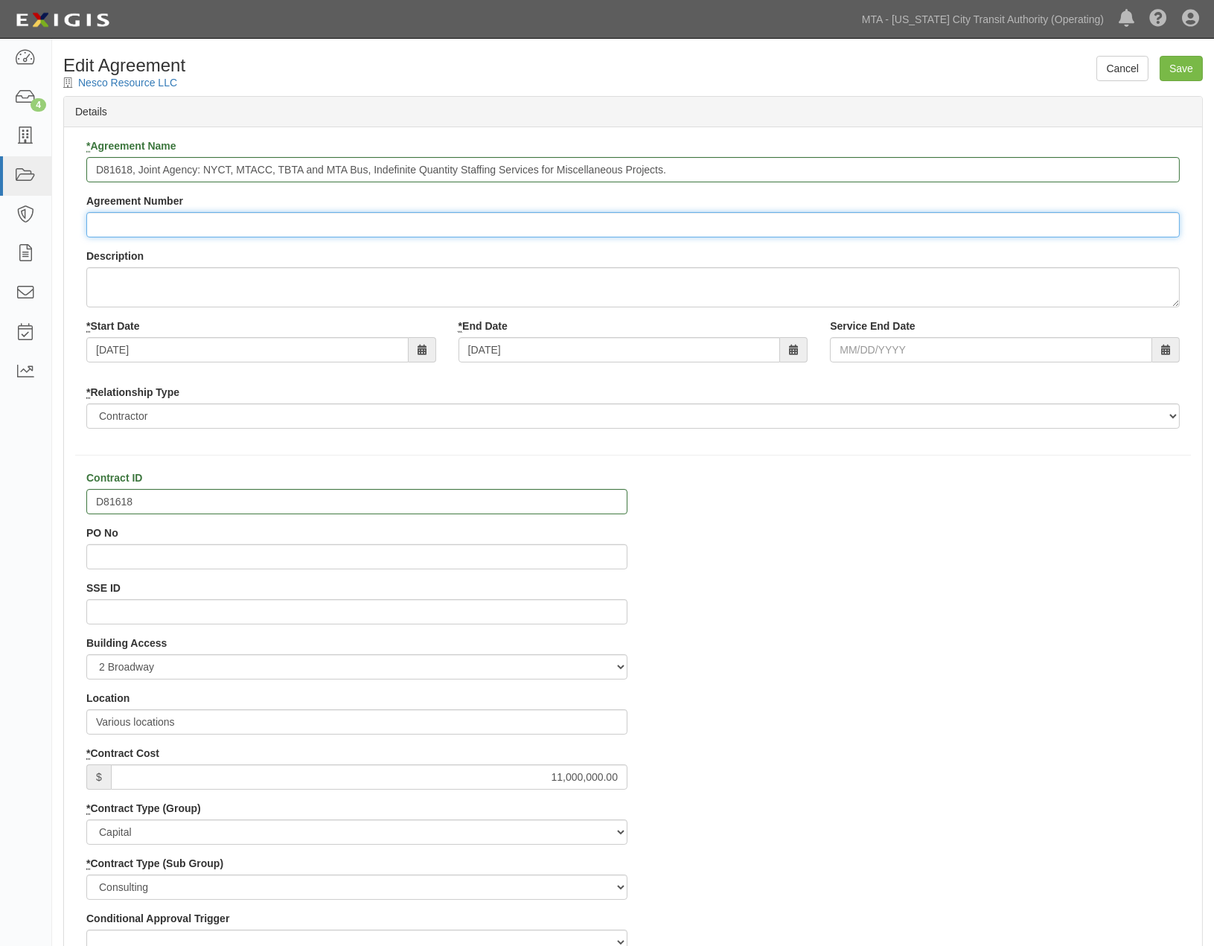
click at [127, 224] on input "Agreement Number" at bounding box center [633, 224] width 1094 height 25
paste input "CM1618"
type input "CM1618"
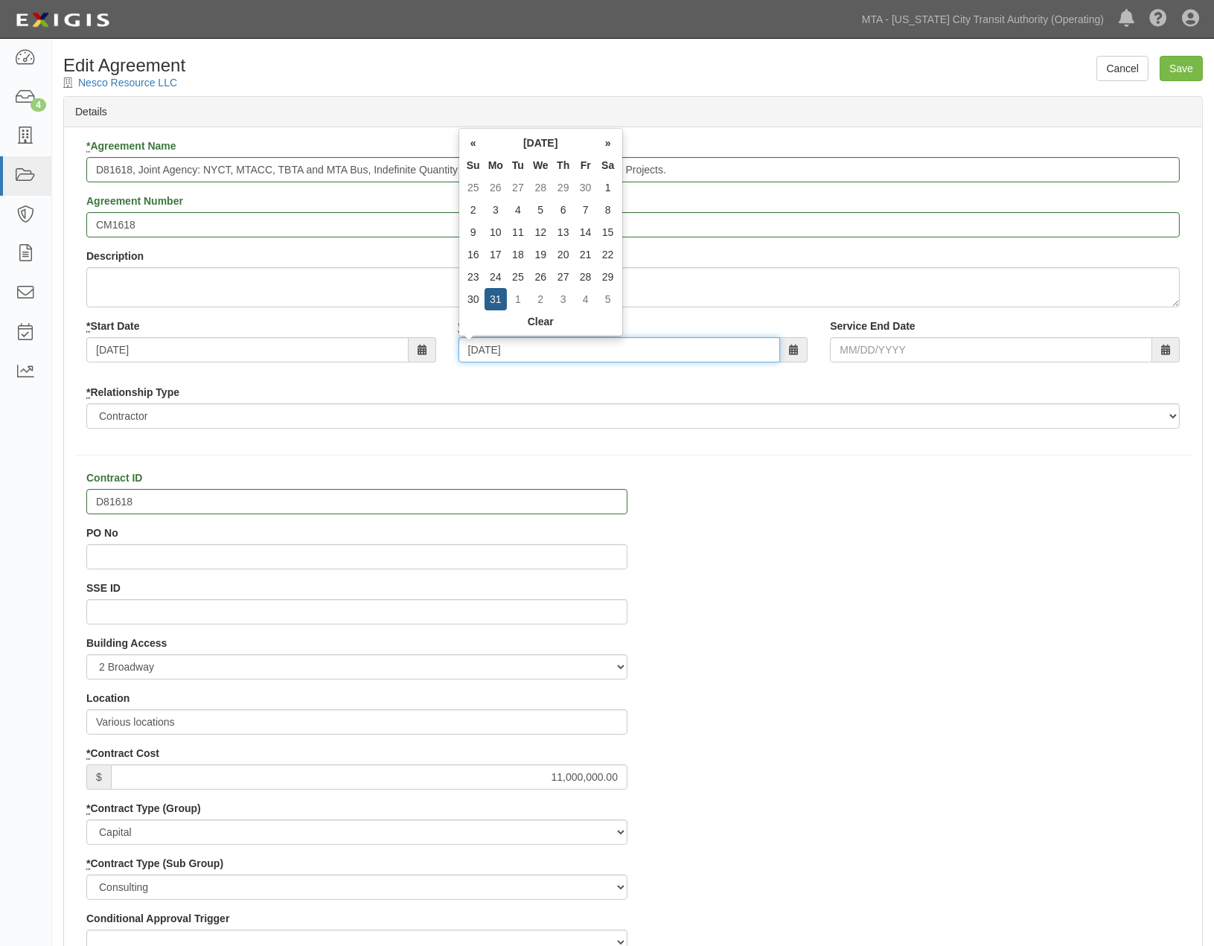
drag, startPoint x: 541, startPoint y: 351, endPoint x: 414, endPoint y: 361, distance: 127.7
click at [414, 361] on div "* Start Date 08/01/2018 * End Date 07/31/2023 Service End Date" at bounding box center [633, 346] width 1116 height 55
type input "0"
type input "09/12/2023"
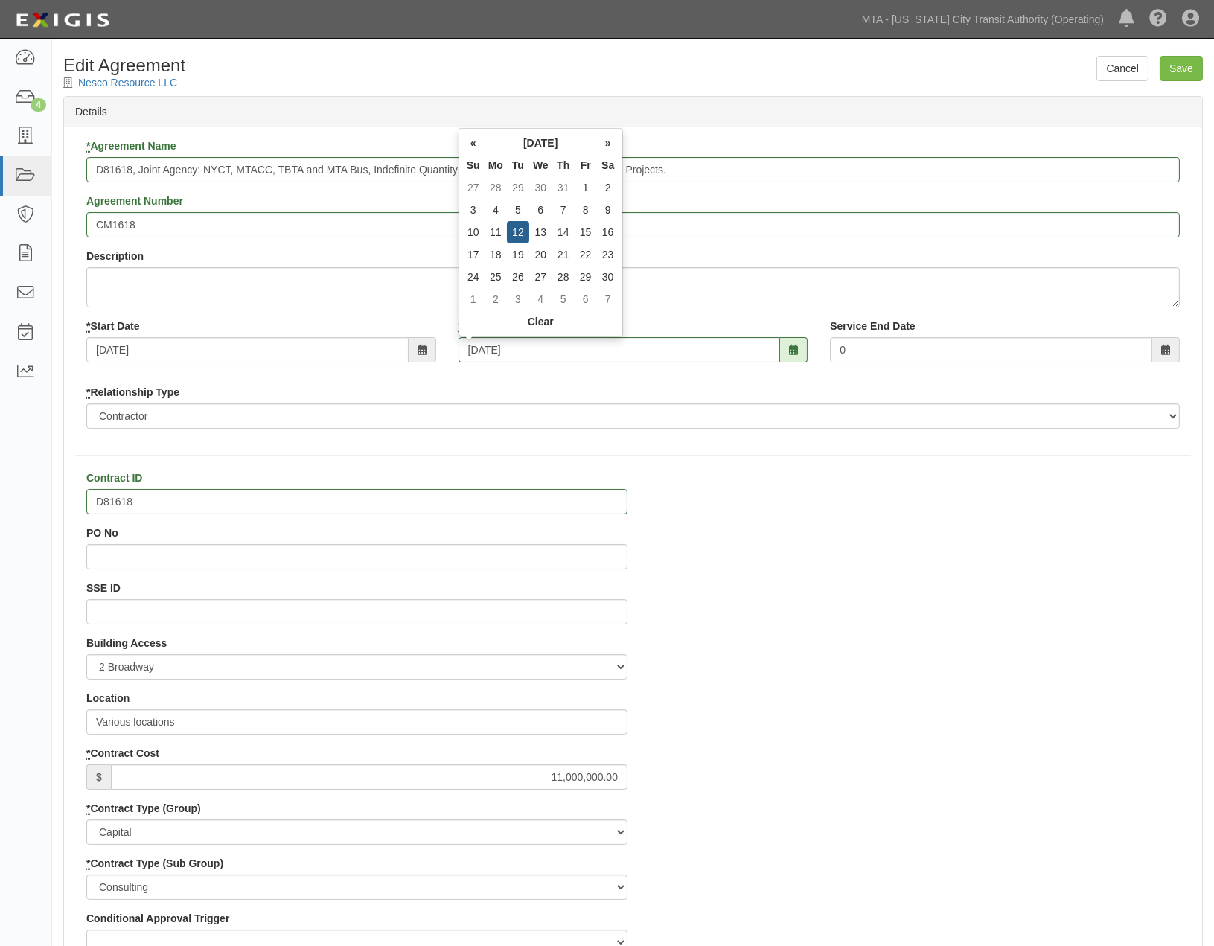
type input "09/12/2023"
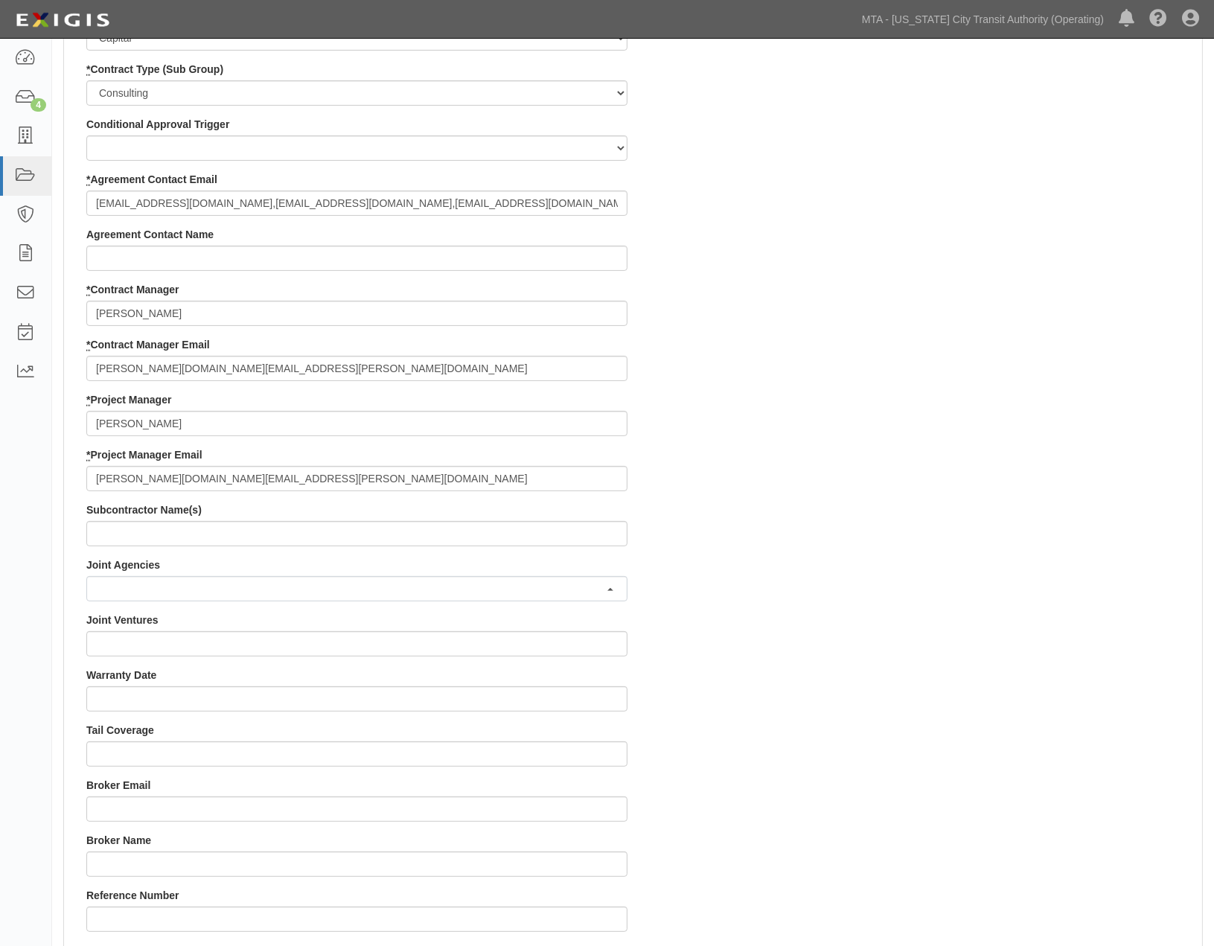
scroll to position [910, 0]
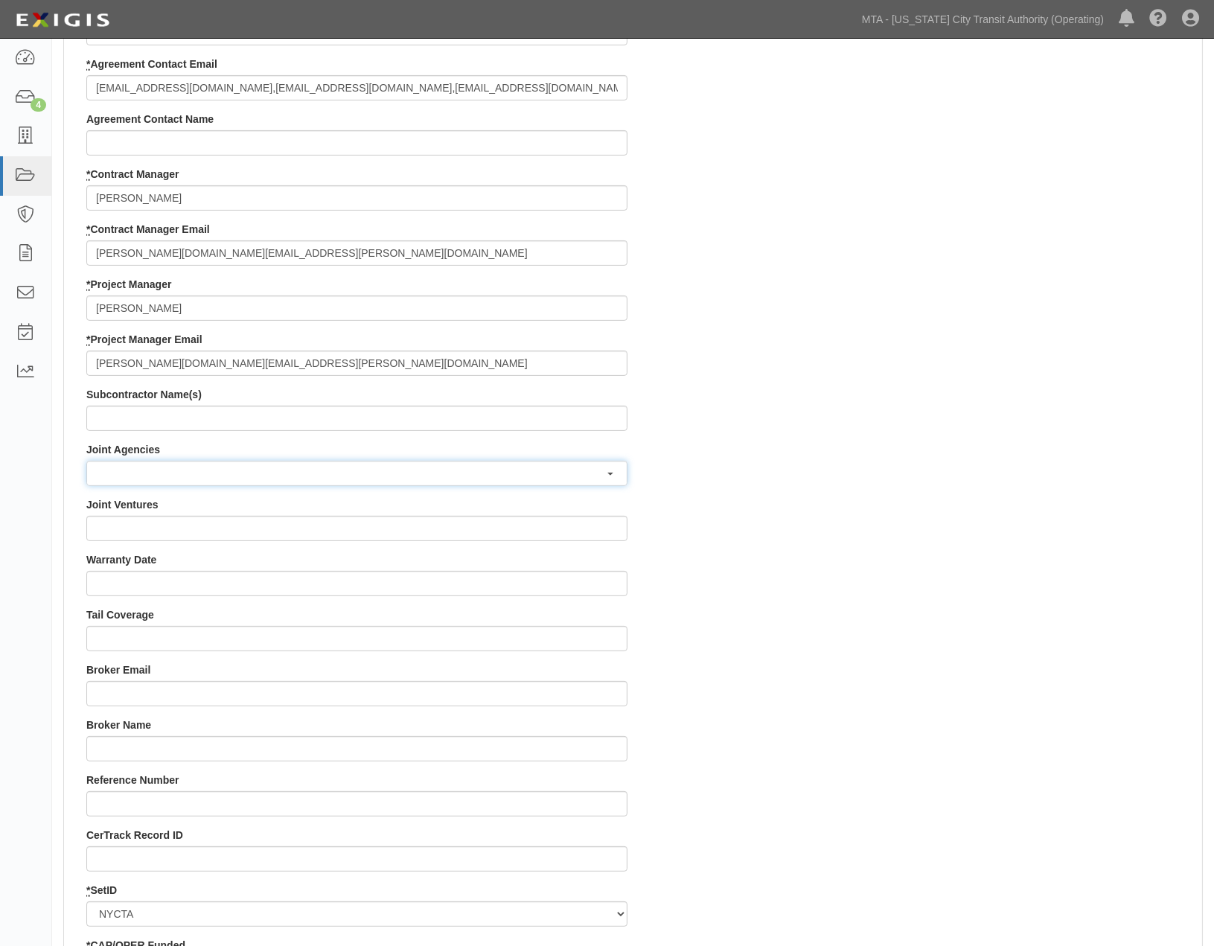
click at [152, 484] on button "button" at bounding box center [356, 473] width 541 height 25
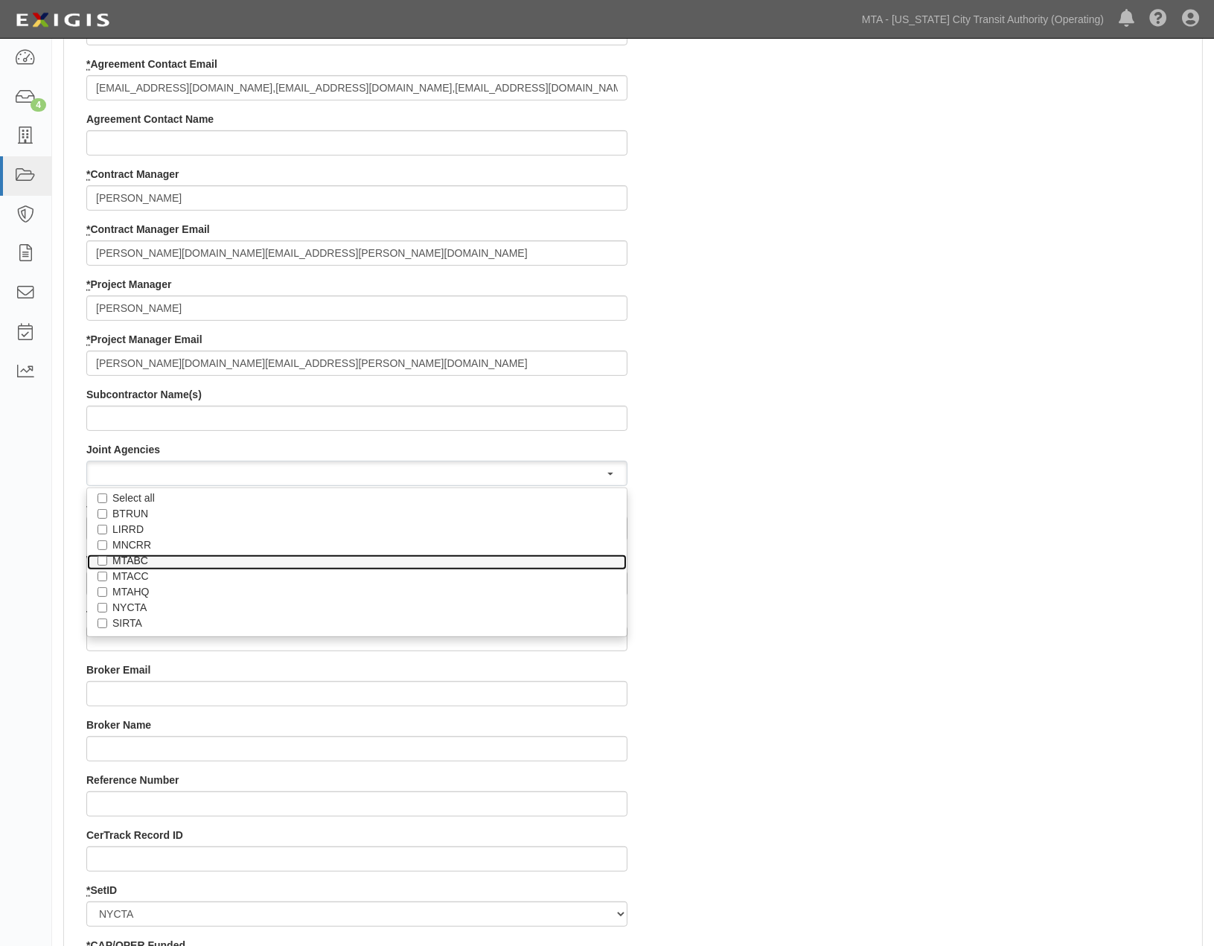
click at [141, 555] on label "MTABC" at bounding box center [356, 560] width 489 height 15
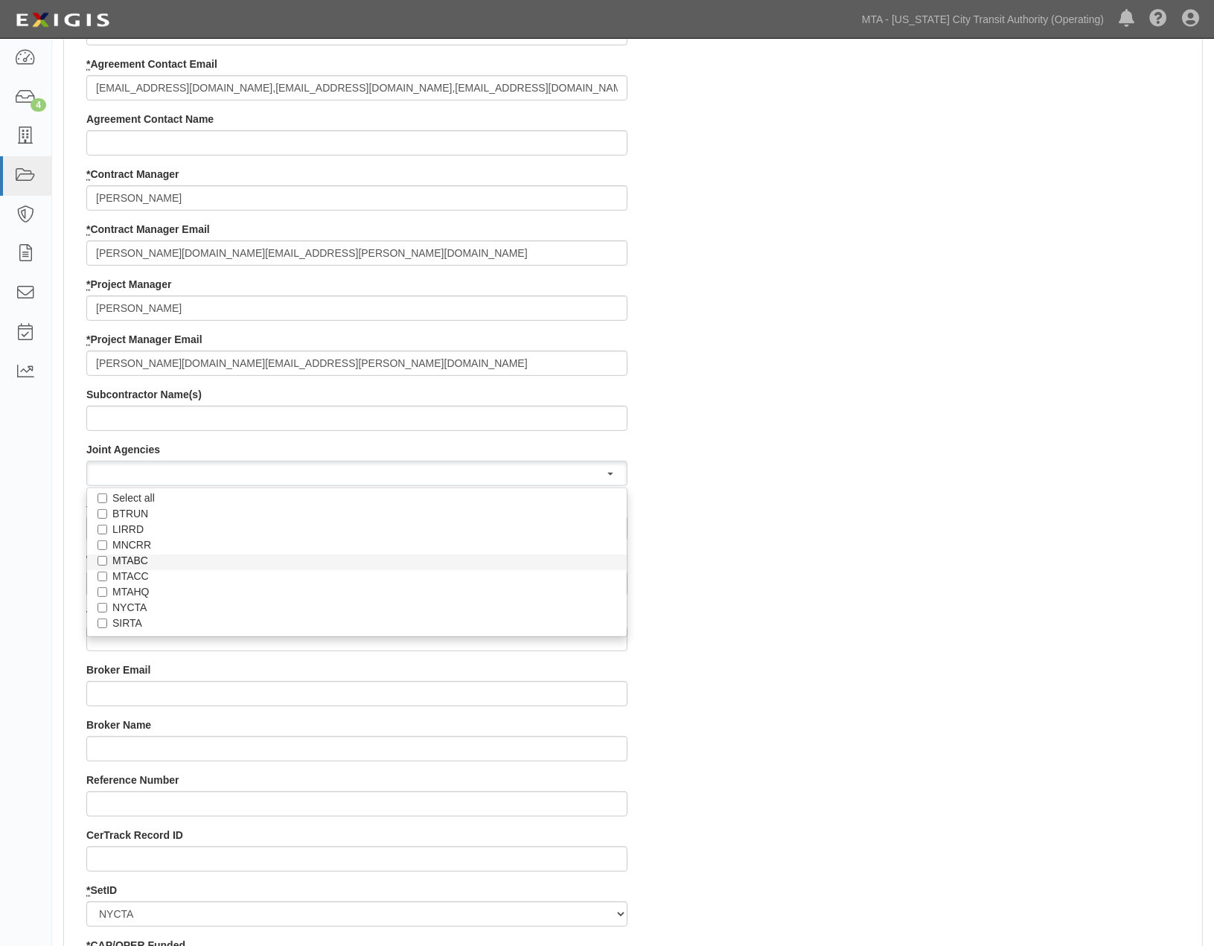
click at [107, 556] on input "MTABC" at bounding box center [103, 561] width 10 height 10
checkbox input "true"
select select "23"
click at [140, 587] on label "MTAHQ" at bounding box center [356, 591] width 489 height 15
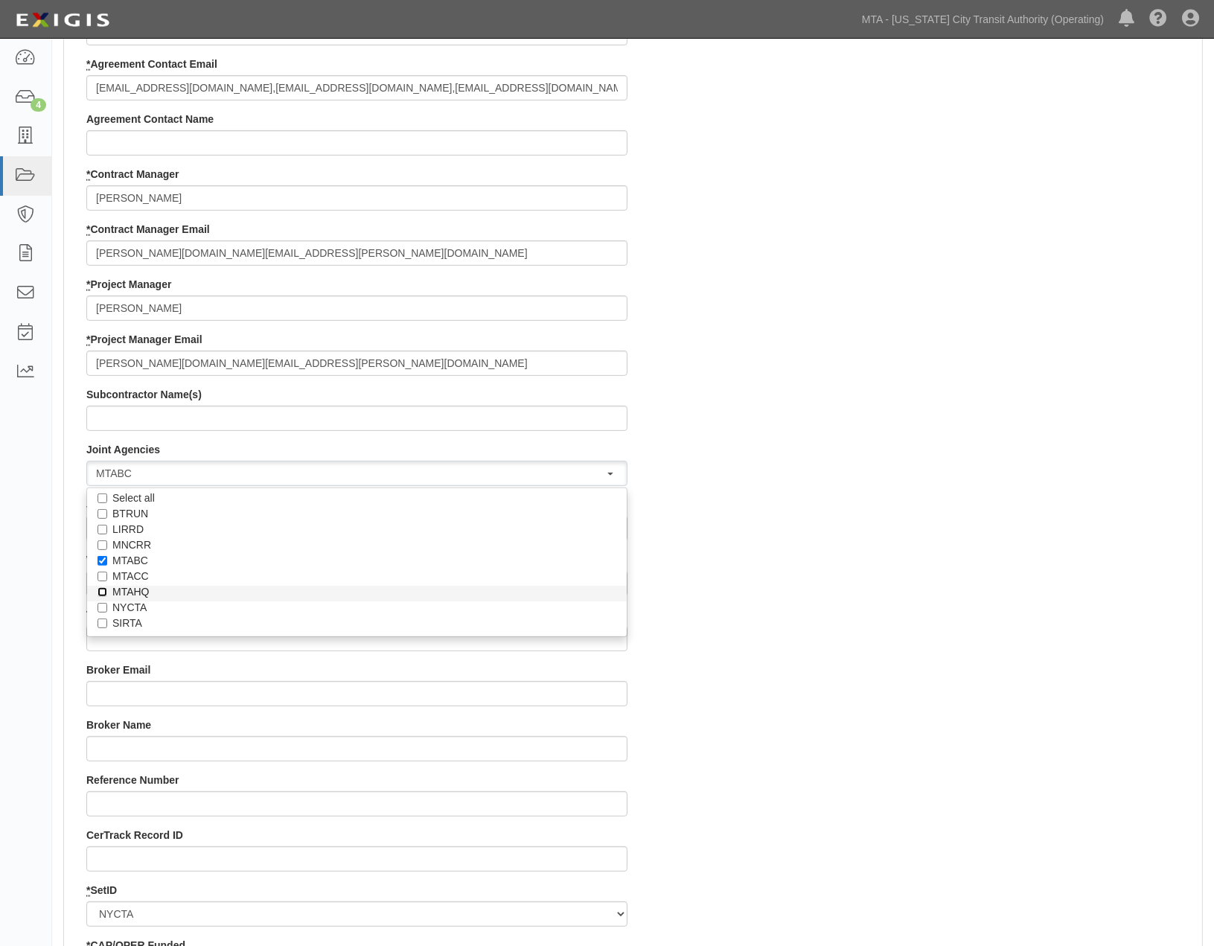
click at [107, 587] on input "MTAHQ" at bounding box center [103, 592] width 10 height 10
checkbox input "true"
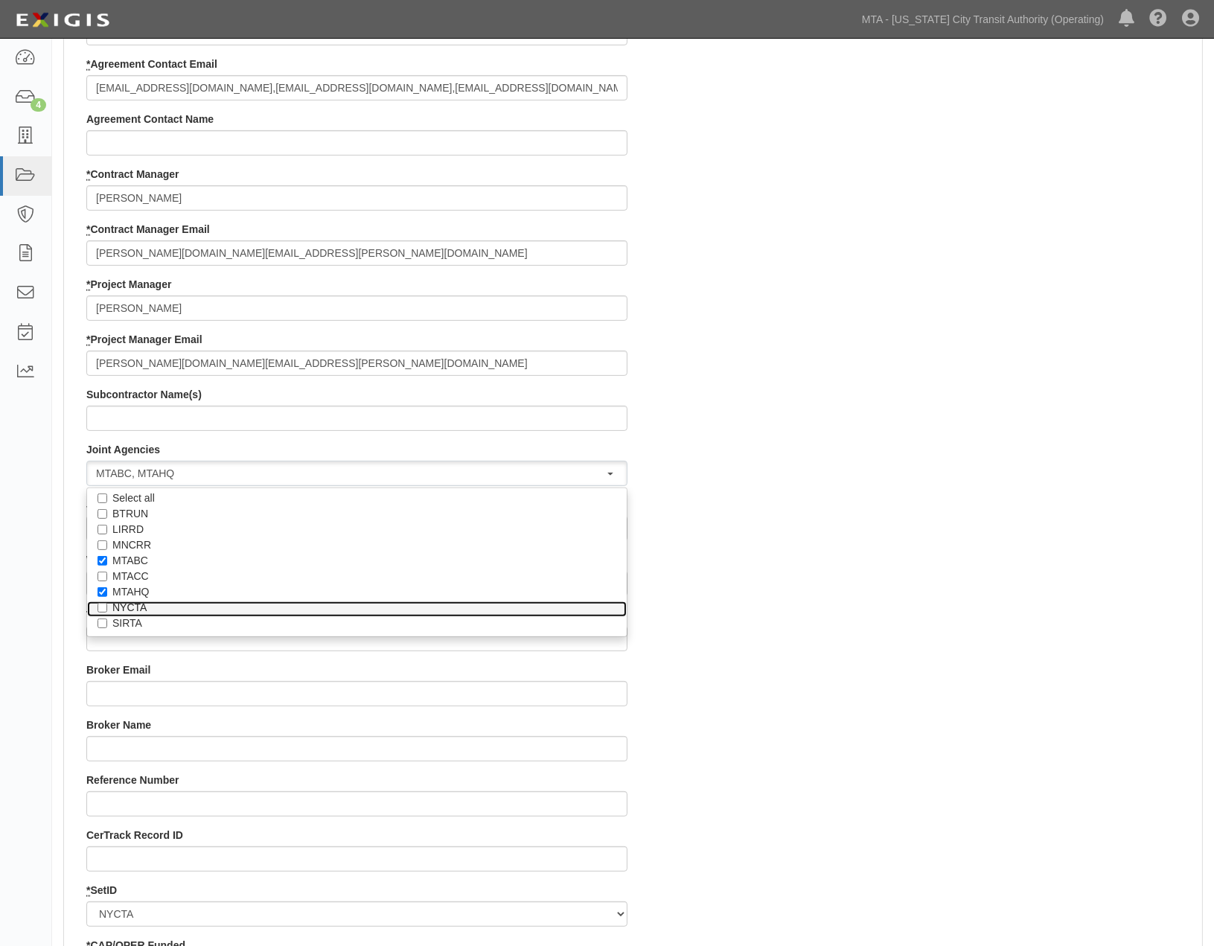
click at [134, 608] on label "NYCTA" at bounding box center [356, 607] width 489 height 15
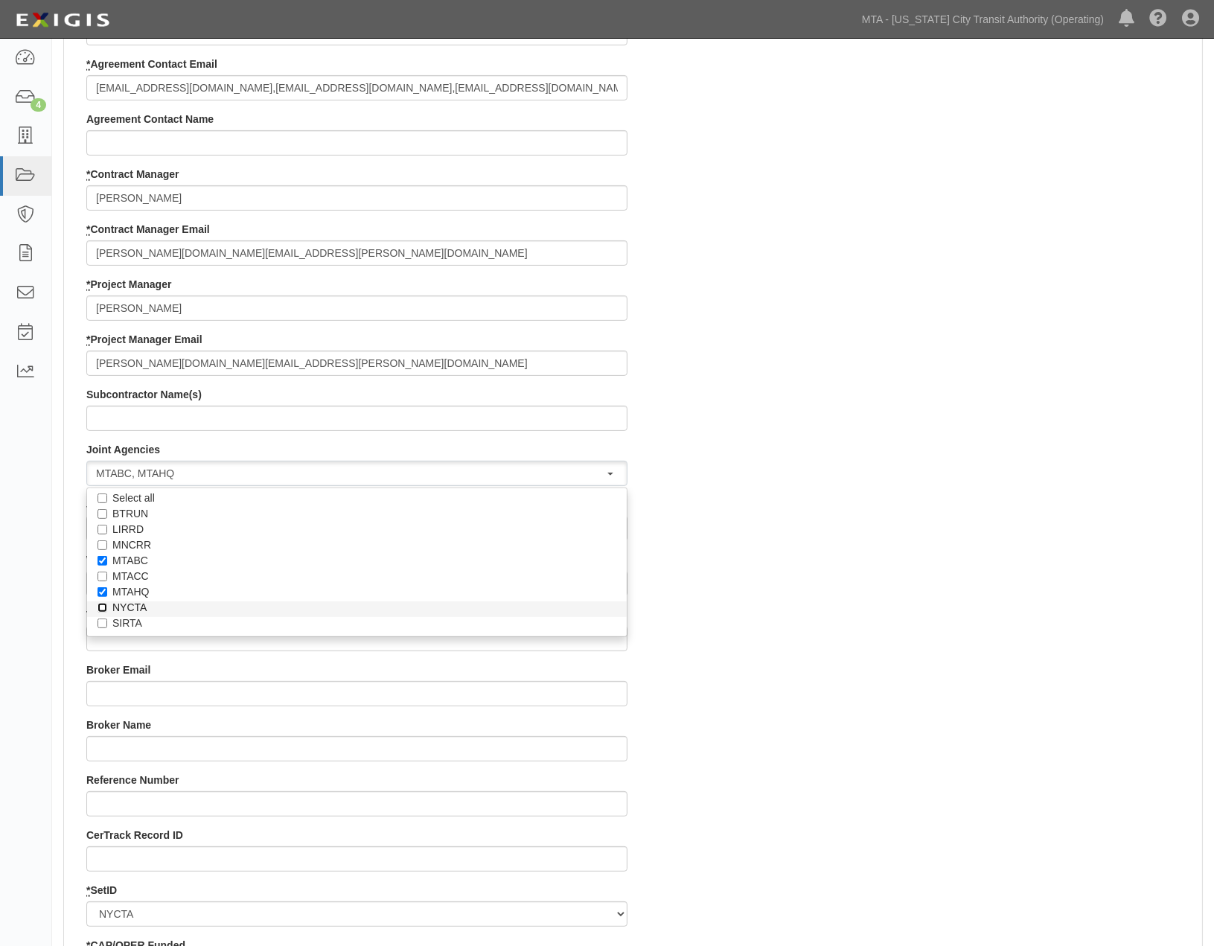
click at [107, 608] on input "NYCTA" at bounding box center [103, 608] width 10 height 10
checkbox input "true"
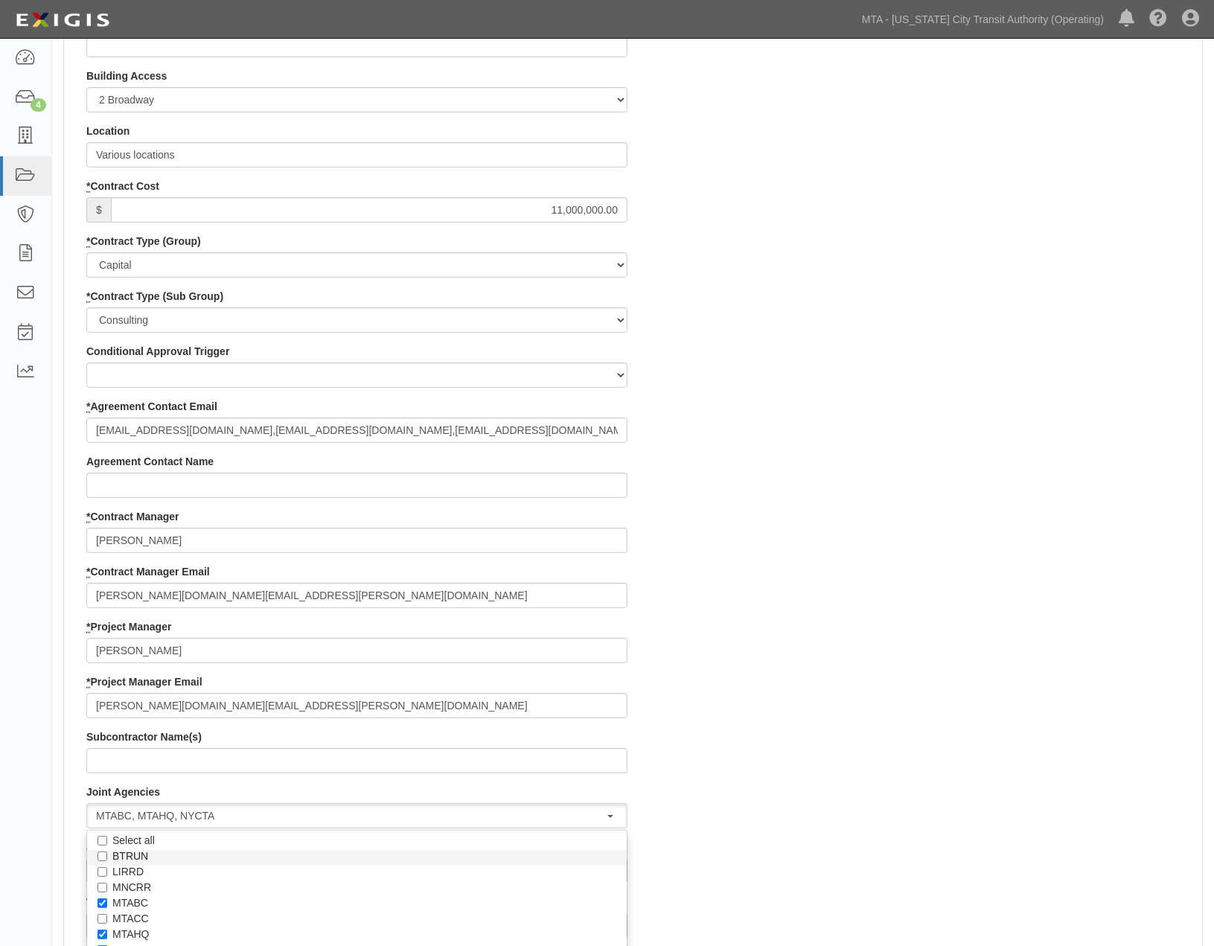
scroll to position [827, 0]
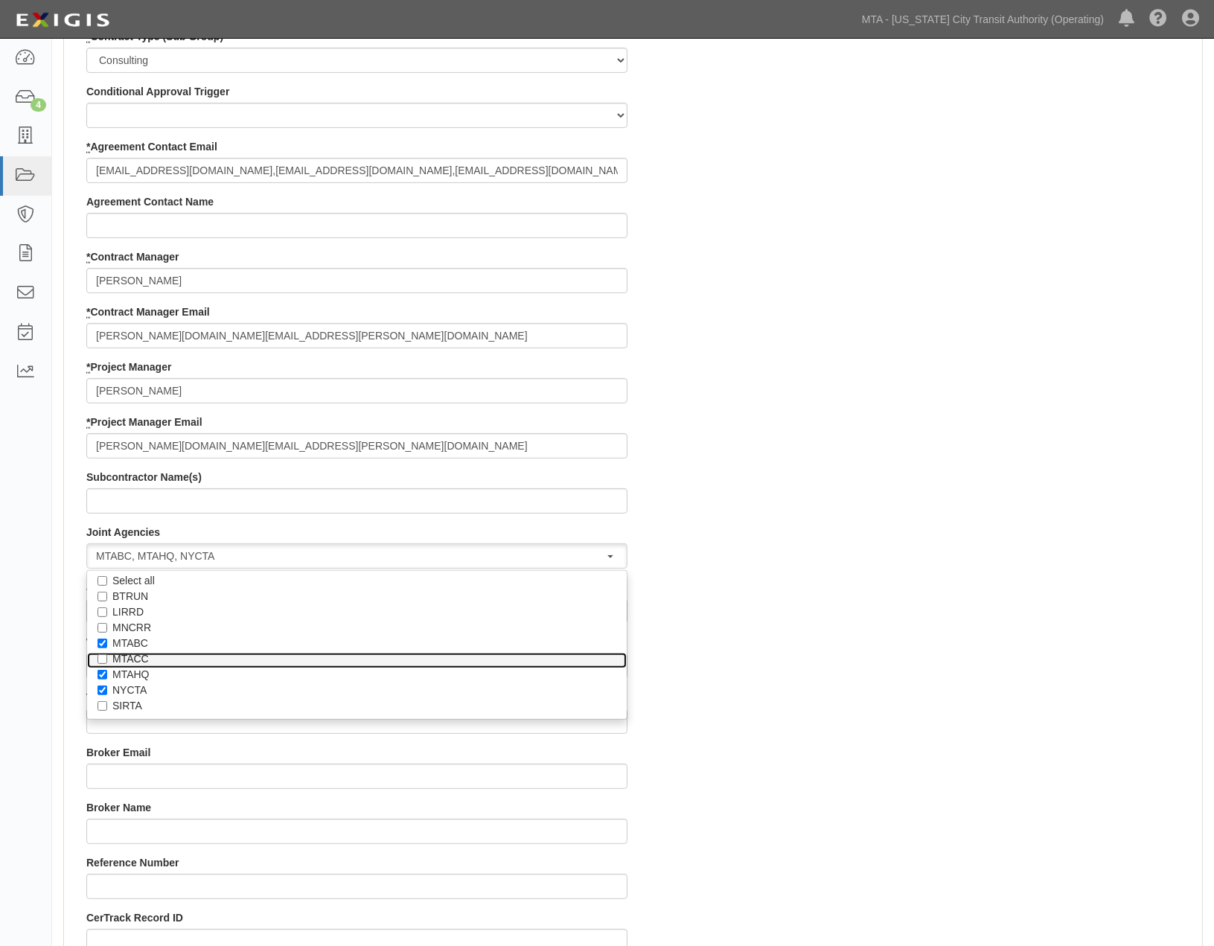
click at [140, 658] on label "MTACC" at bounding box center [356, 658] width 489 height 15
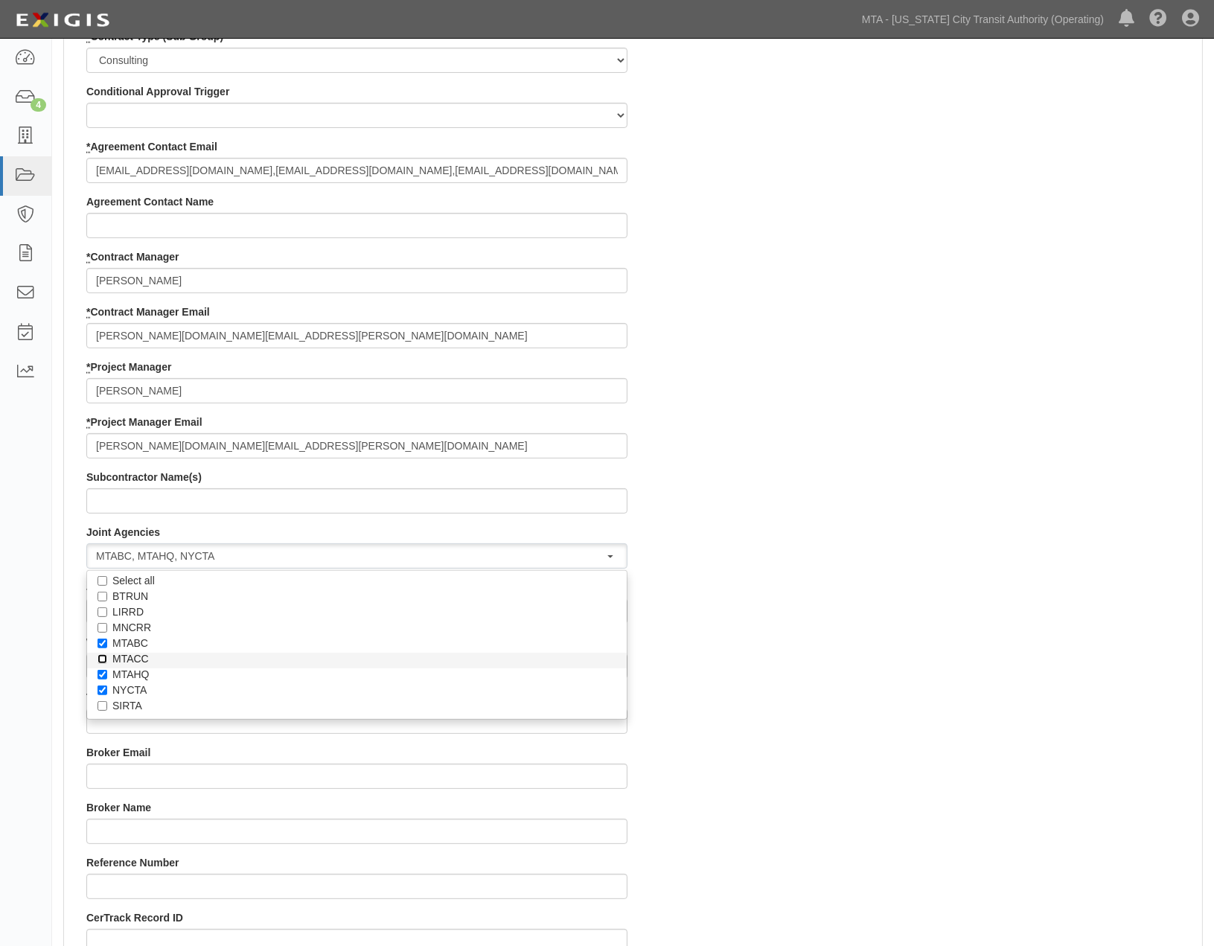
click at [107, 658] on input "MTACC" at bounding box center [103, 659] width 10 height 10
checkbox input "true"
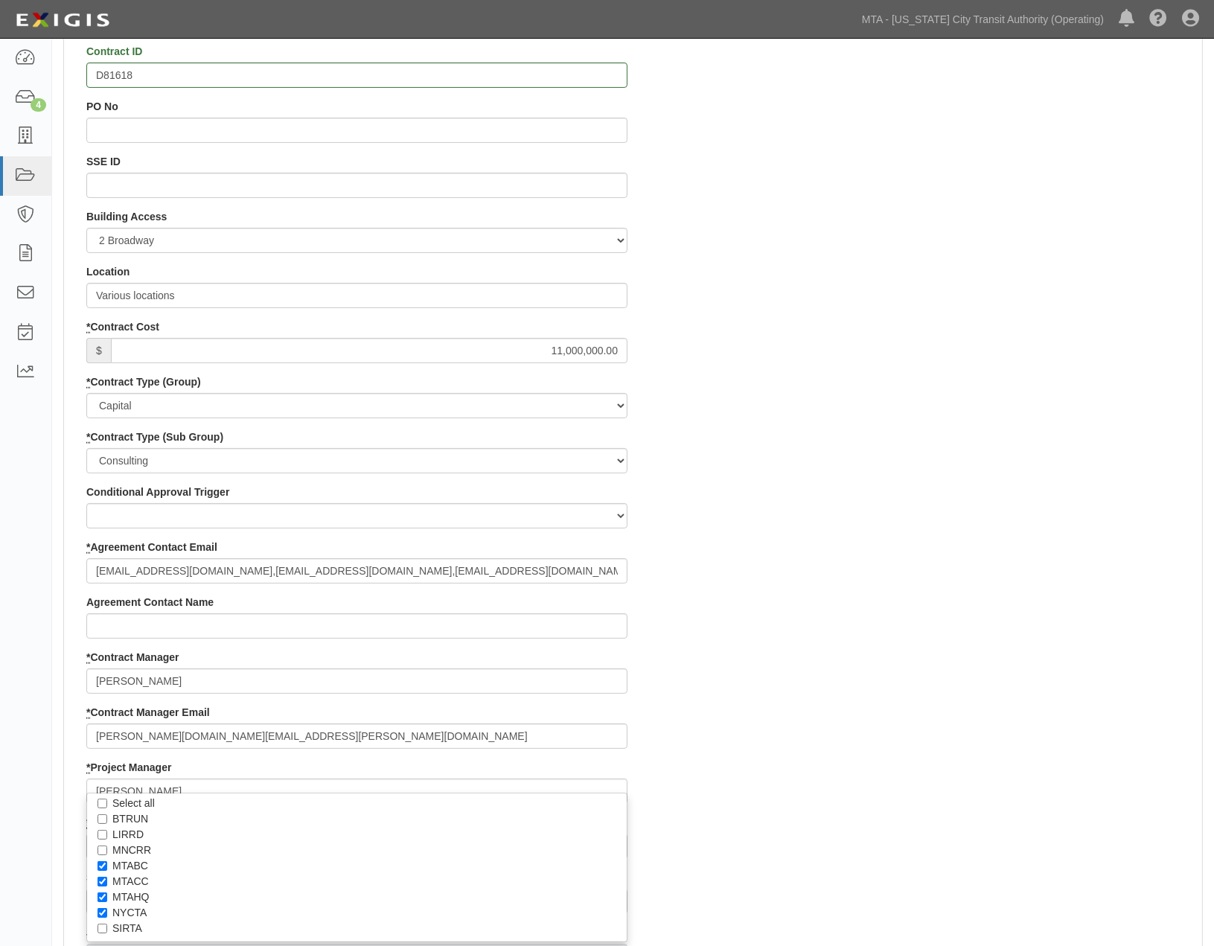
scroll to position [661, 0]
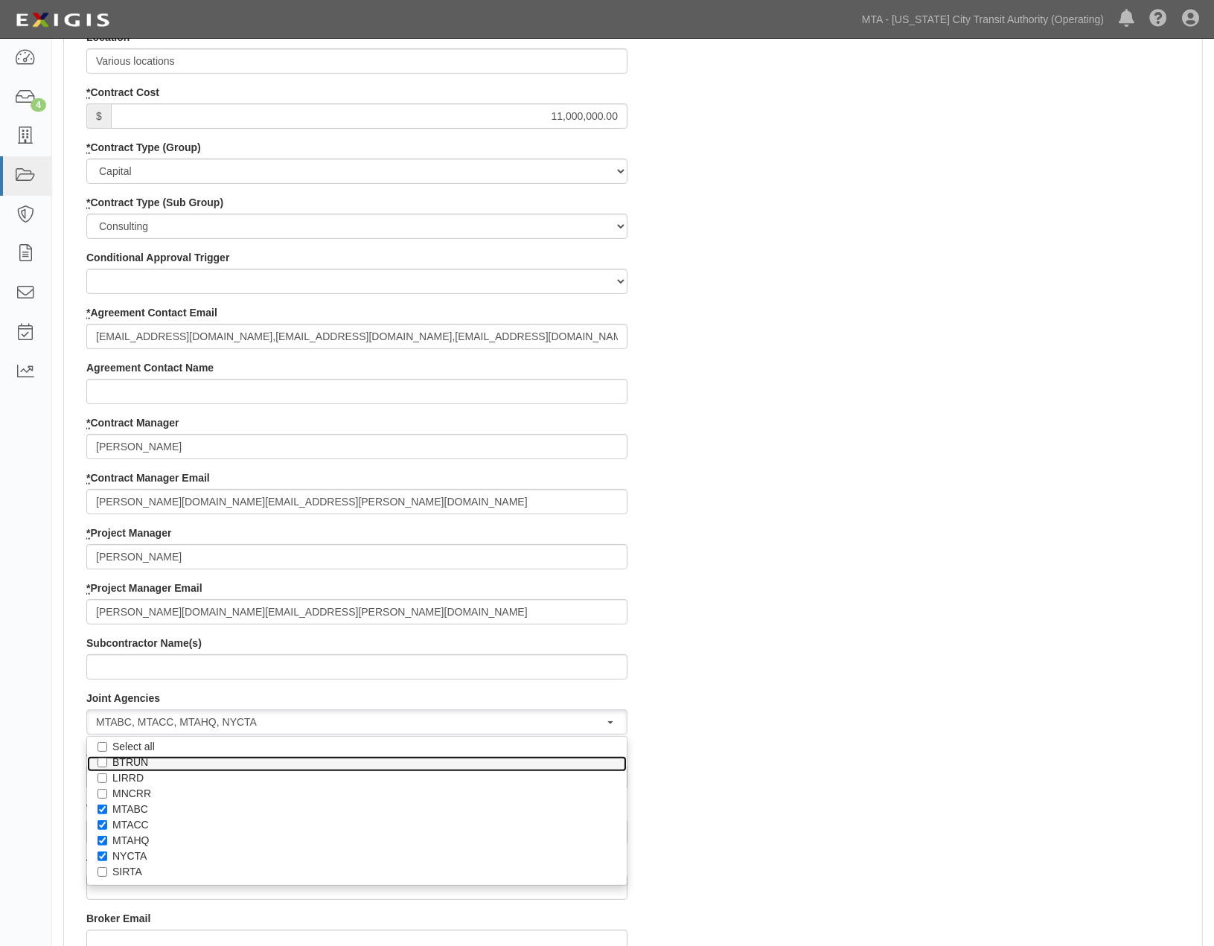
click at [113, 763] on label "BTRUN" at bounding box center [356, 762] width 489 height 15
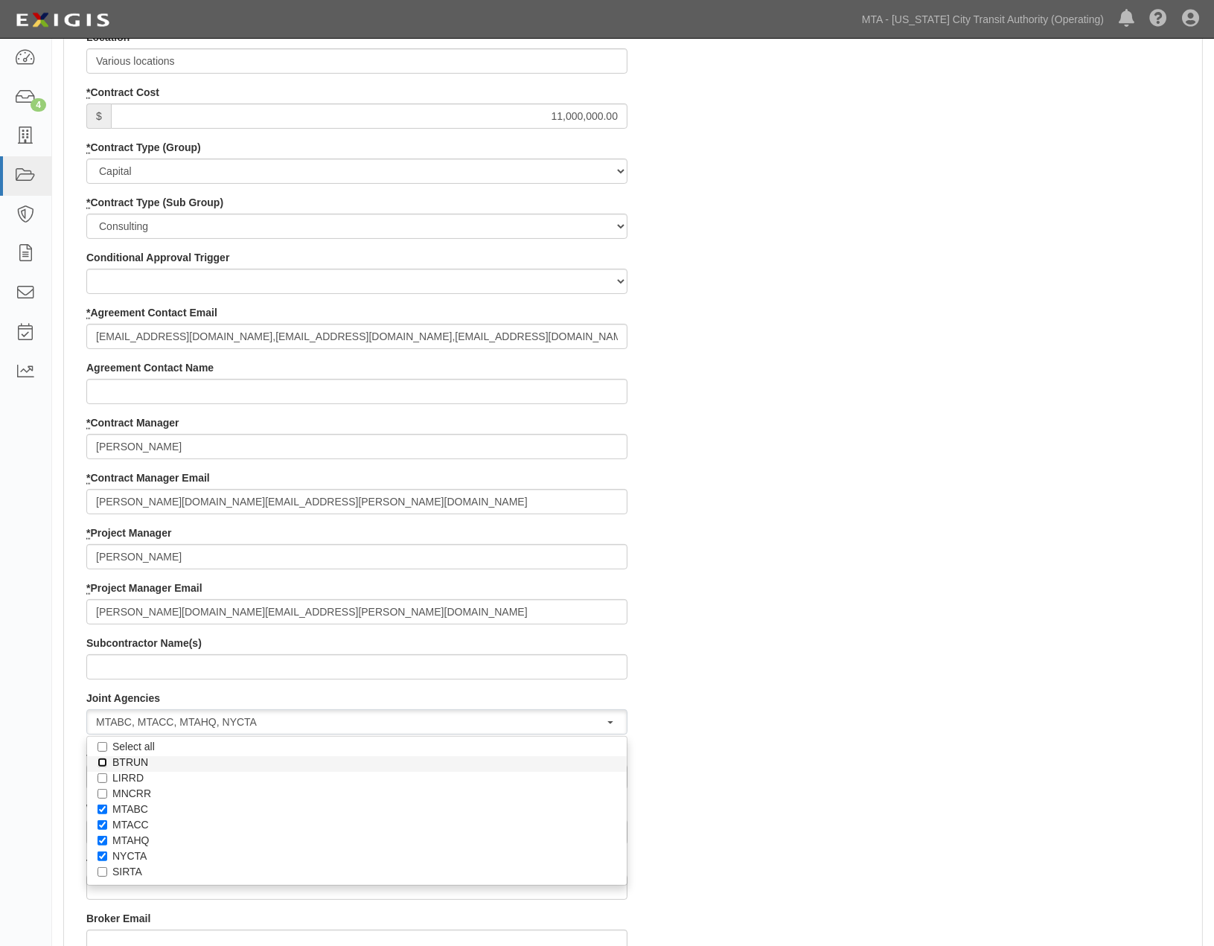
click at [107, 763] on input "BTRUN" at bounding box center [103, 763] width 10 height 10
checkbox input "true"
select select "19"
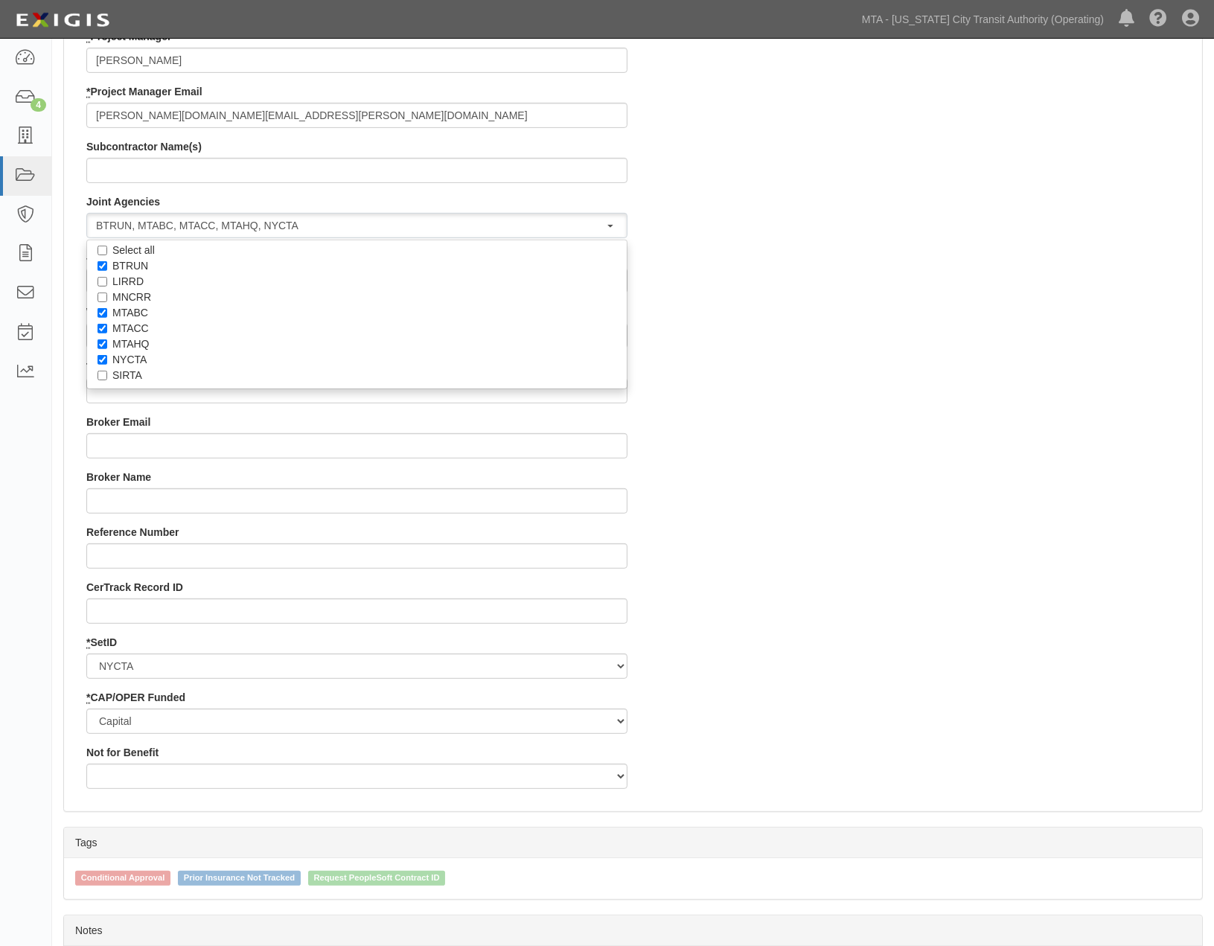
click at [770, 700] on div "Contract ID D81618 PO No SSE ID Building Access 2 Broadway 341/345/347 BREP 333…" at bounding box center [633, 57] width 1138 height 1488
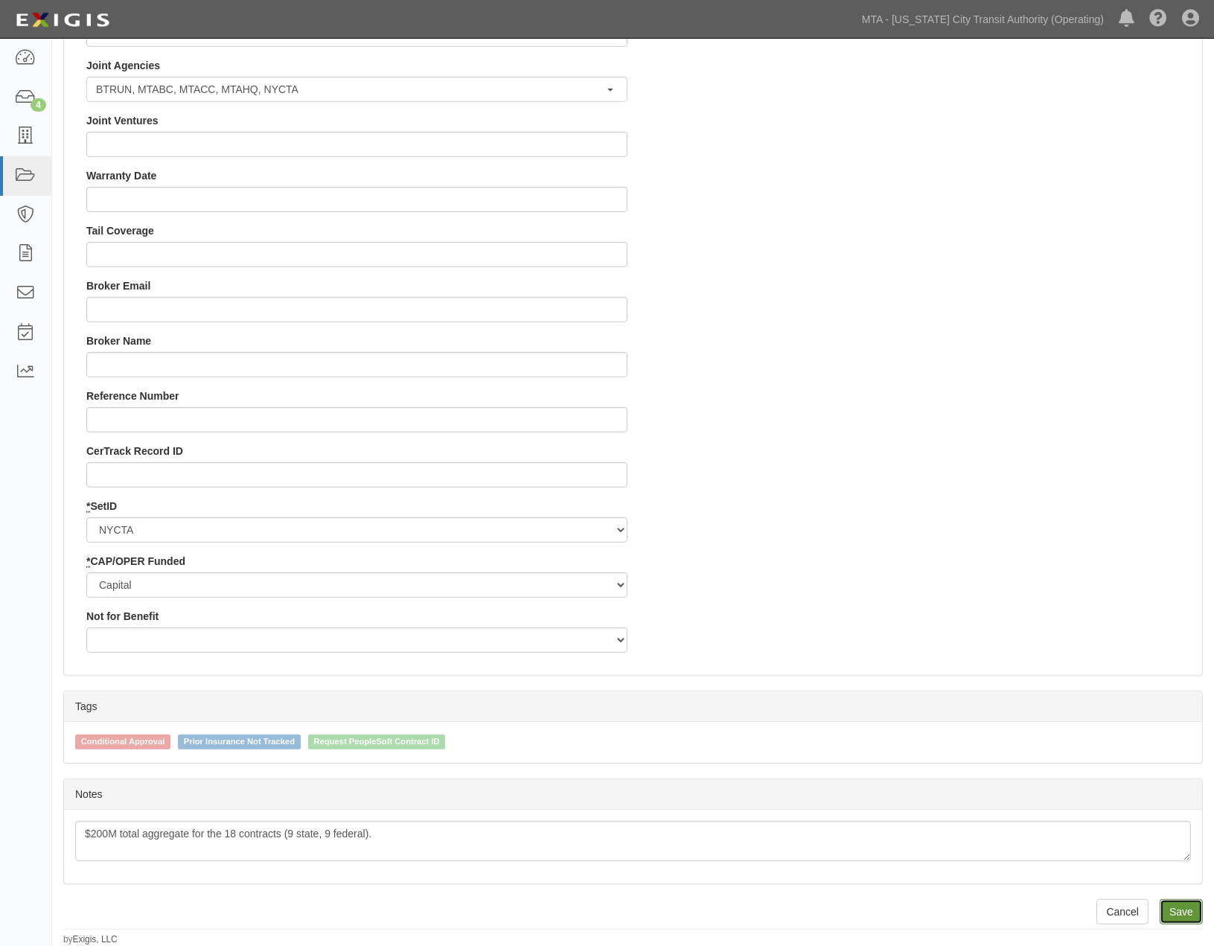
click at [1173, 908] on input "Save" at bounding box center [1181, 911] width 43 height 25
type input "11000000.00"
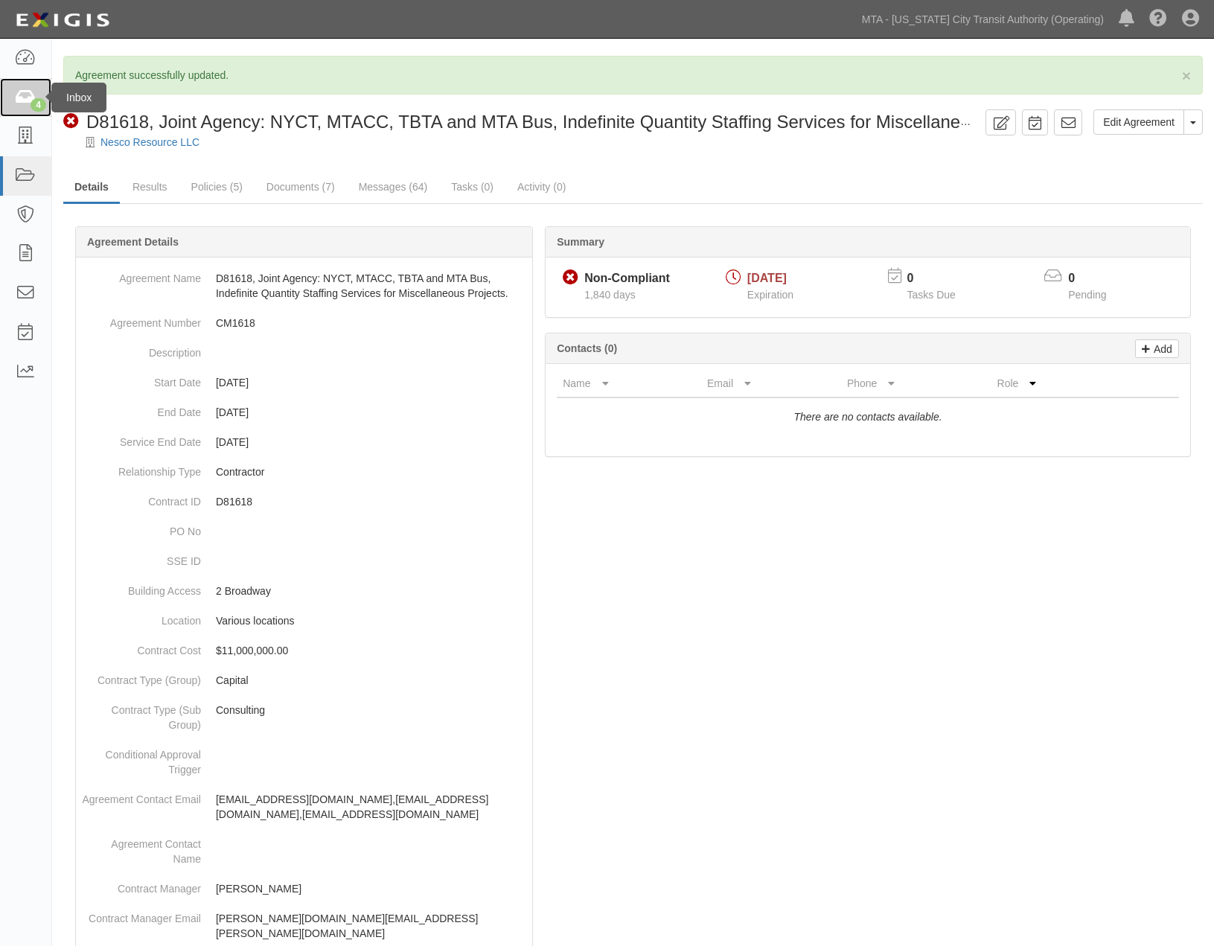
click at [31, 99] on icon at bounding box center [25, 97] width 21 height 17
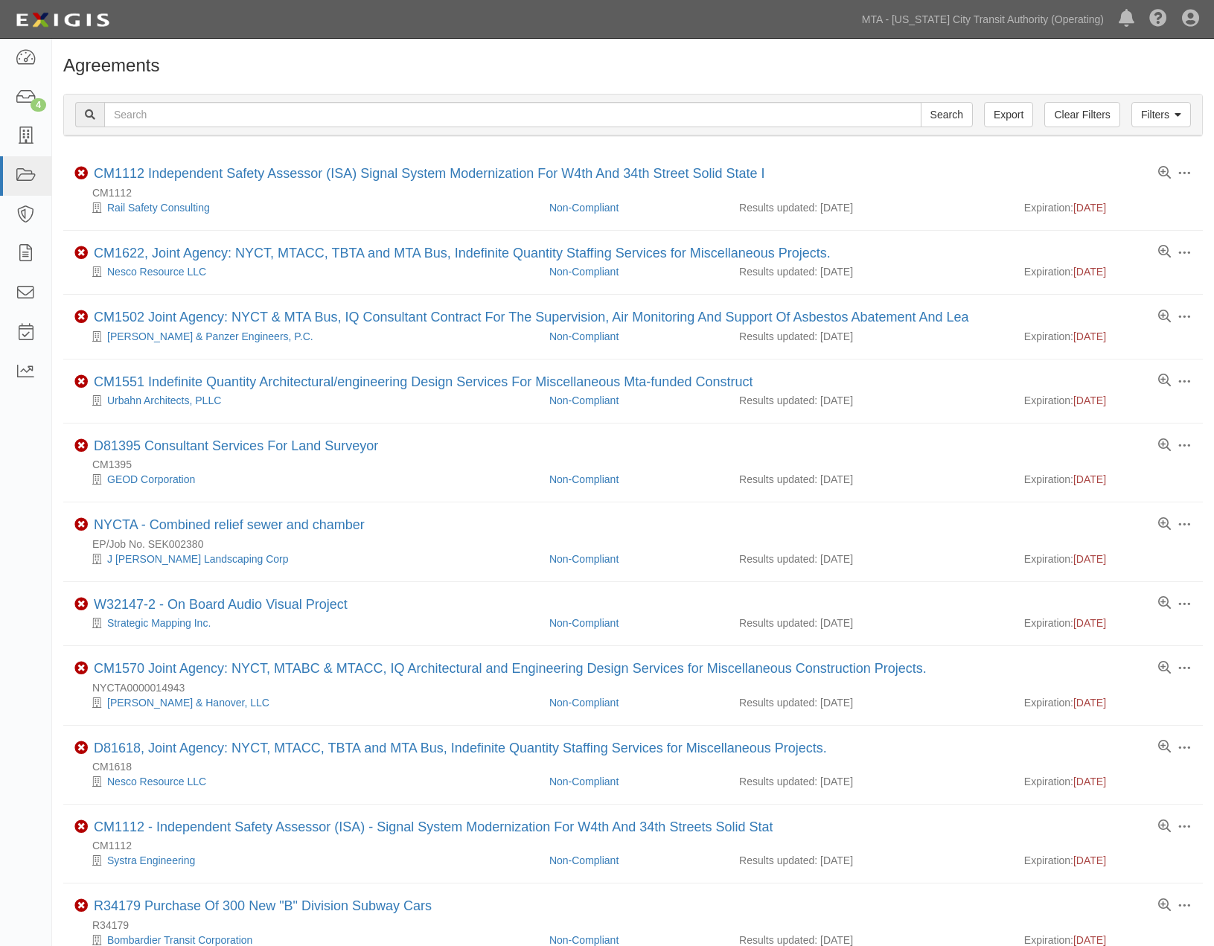
scroll to position [248, 0]
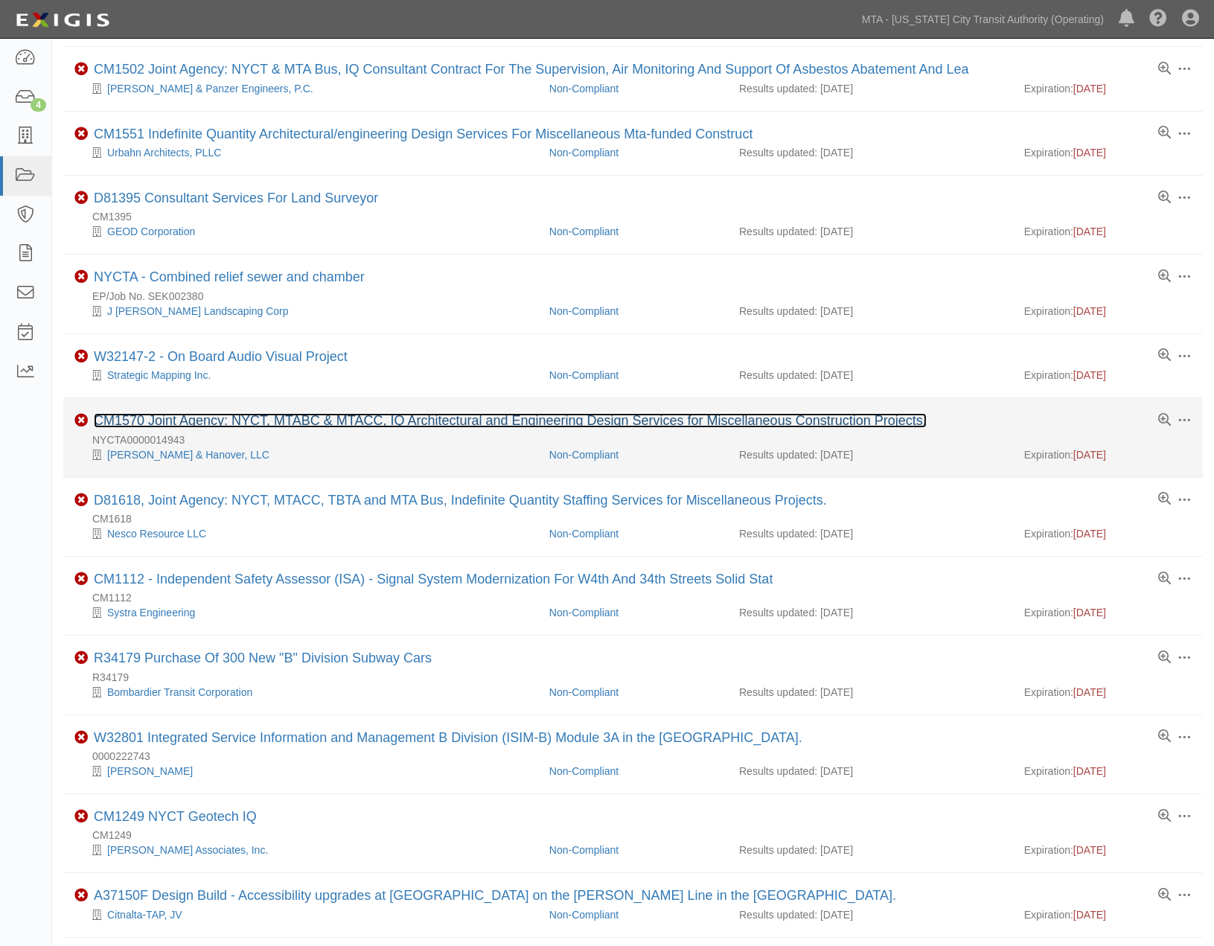
click at [320, 423] on link "CM1570 Joint Agency: NYCT, MTABC & MTACC, IQ Architectural and Engineering Desi…" at bounding box center [510, 420] width 833 height 15
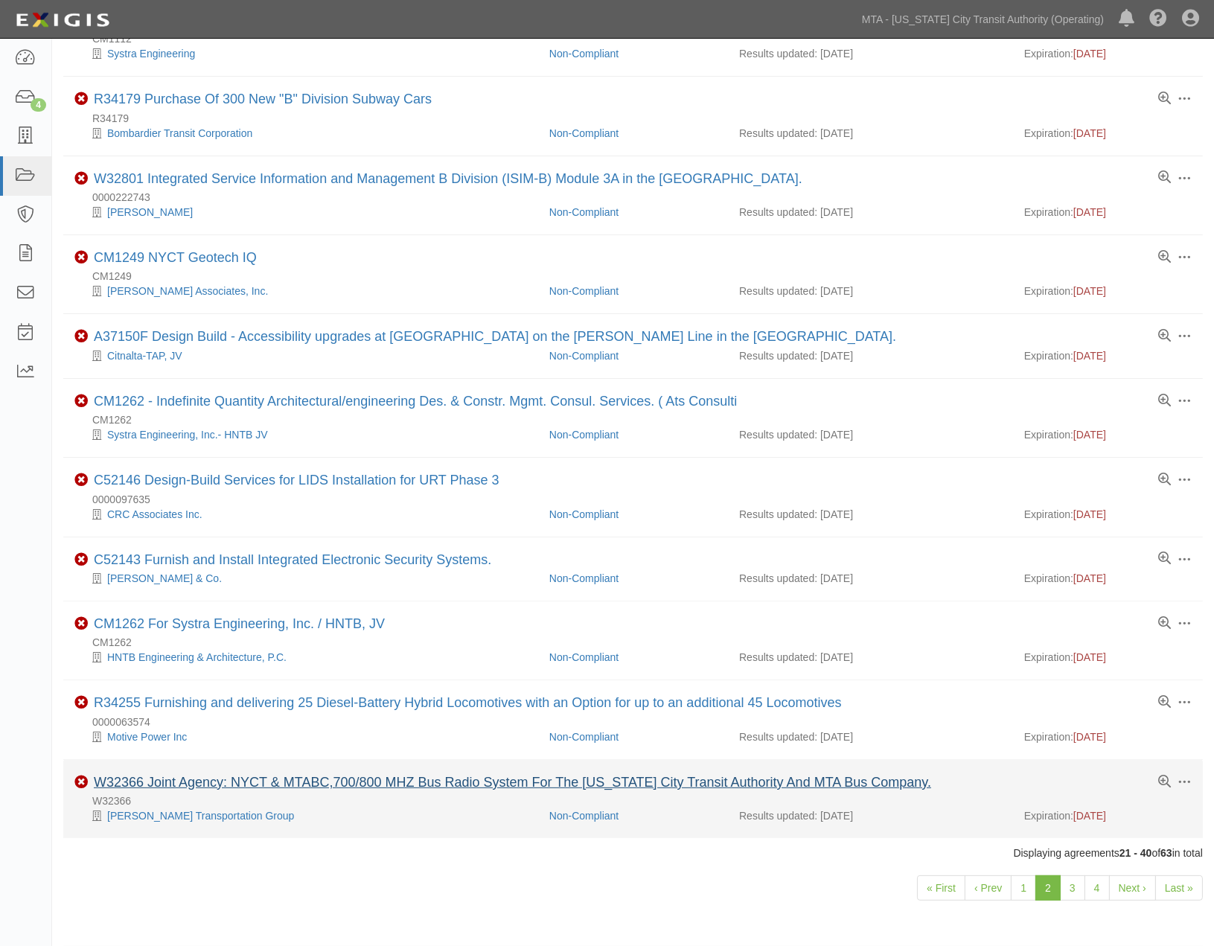
scroll to position [838, 0]
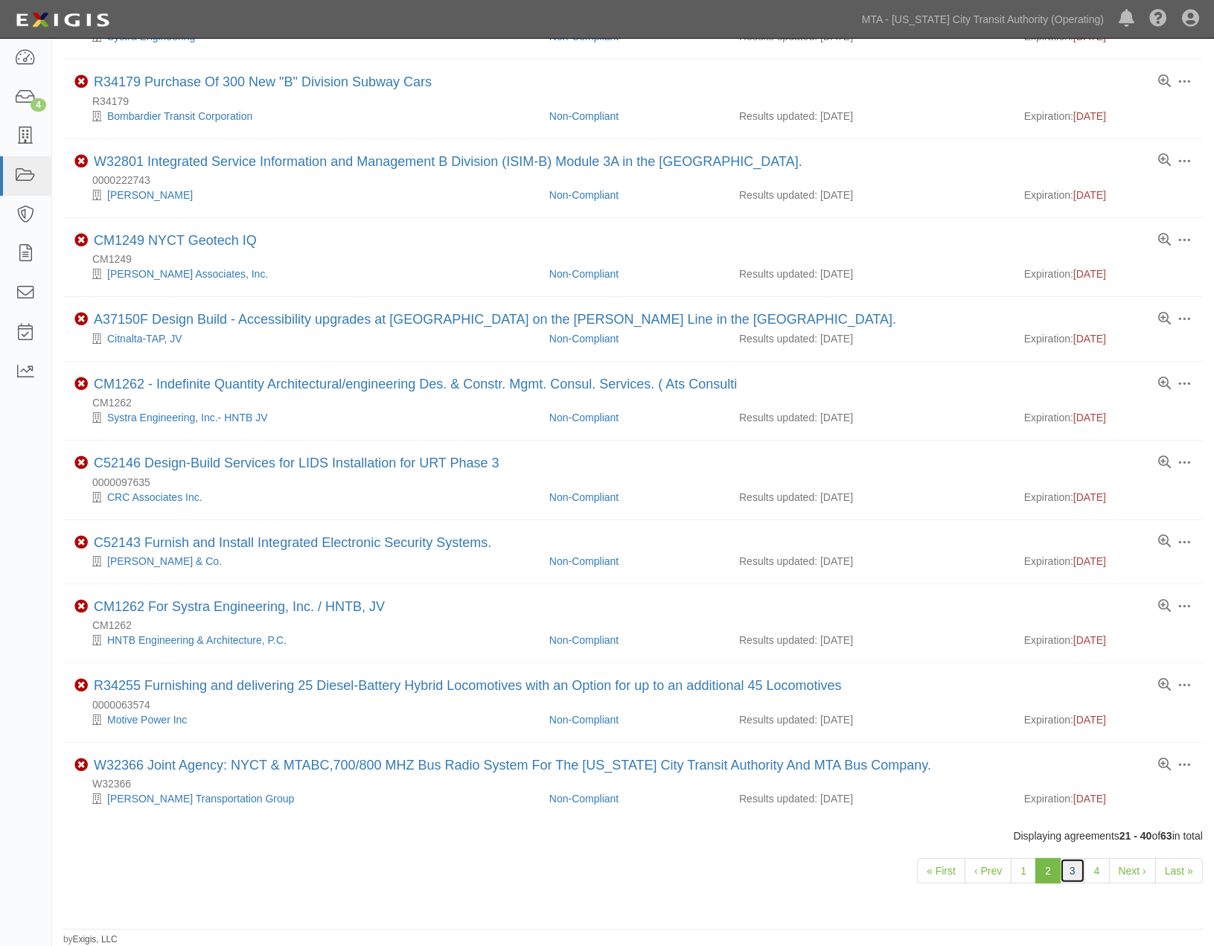
click at [1075, 867] on link "3" at bounding box center [1072, 870] width 25 height 25
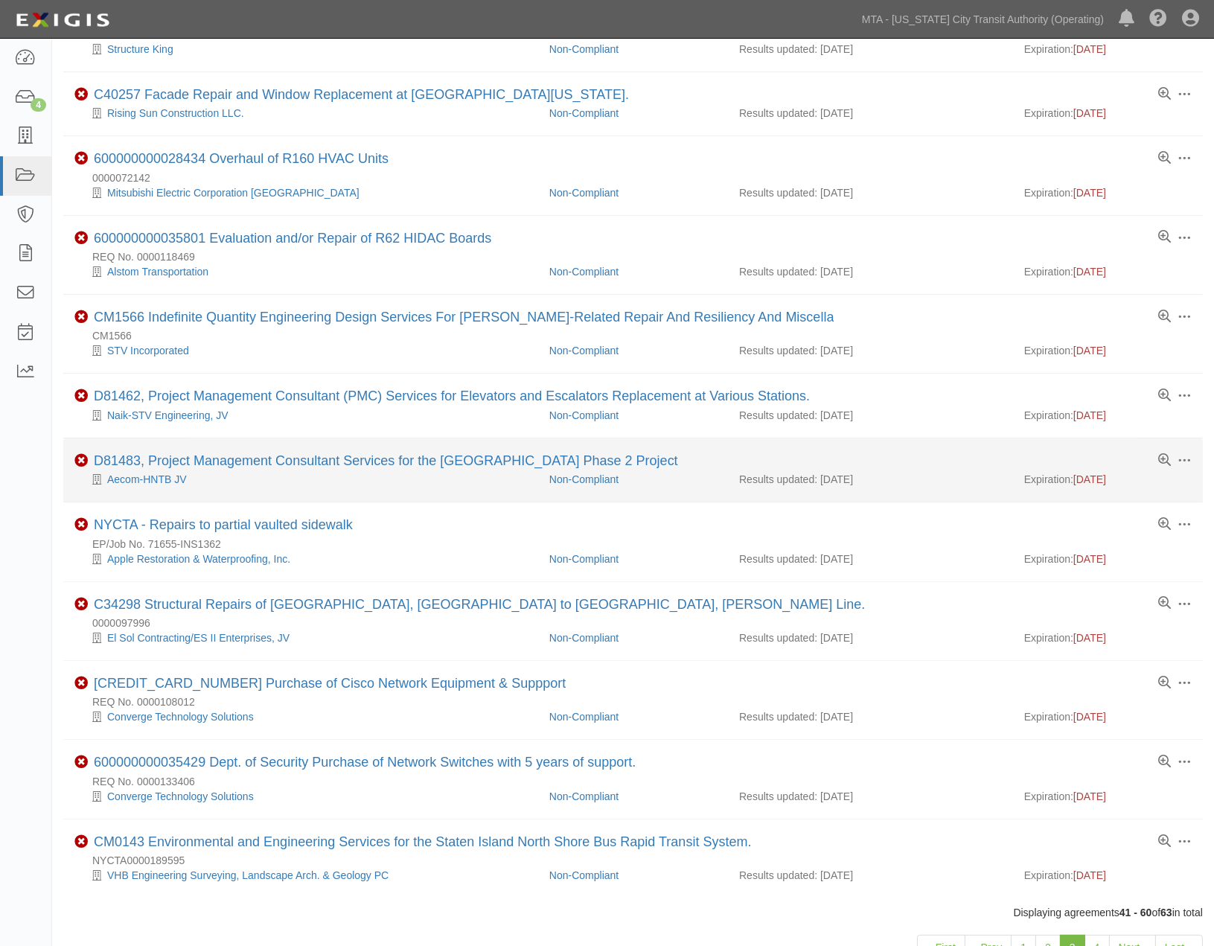
scroll to position [883, 0]
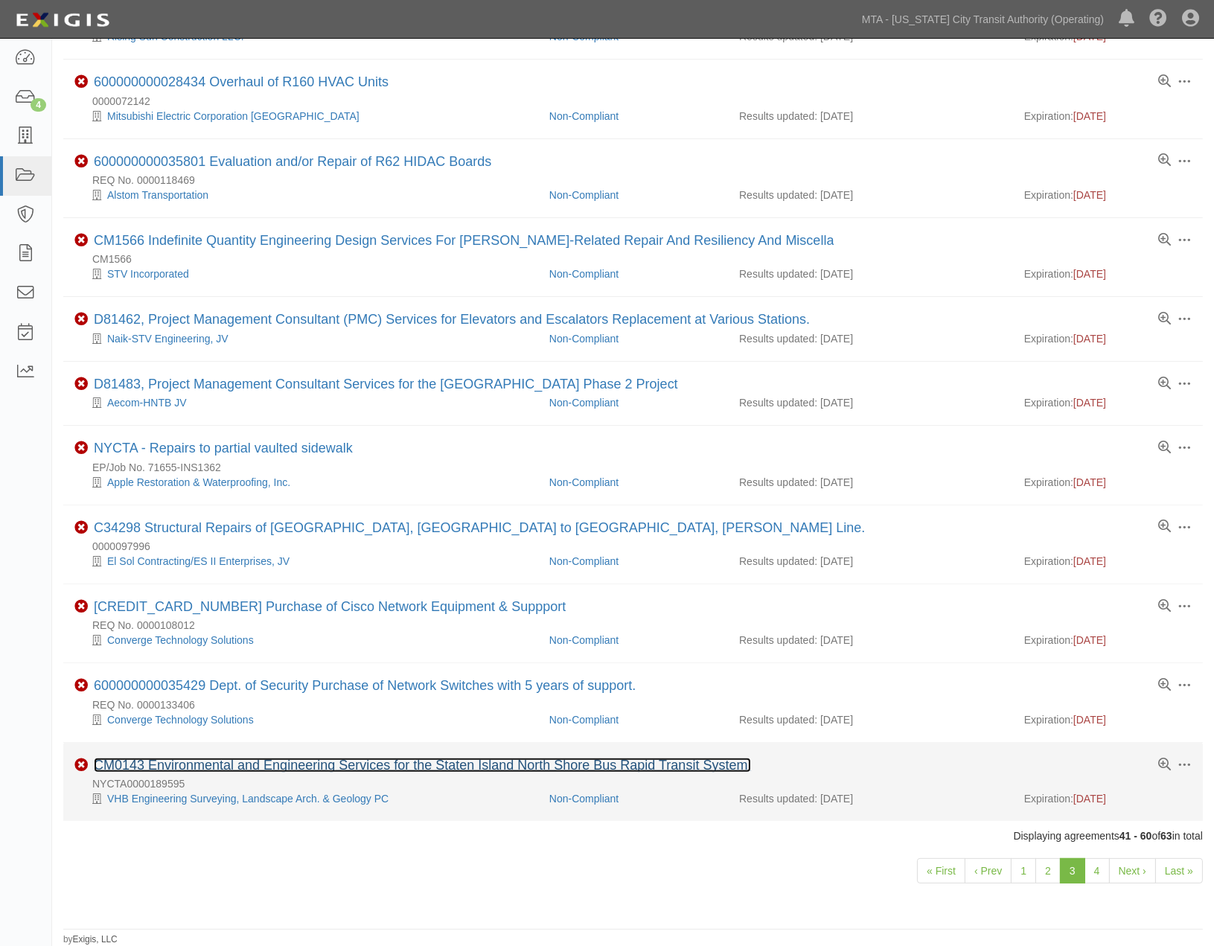
click at [415, 763] on link "CM0143 Environmental and Engineering Services for the Staten Island North Shore…" at bounding box center [422, 765] width 657 height 15
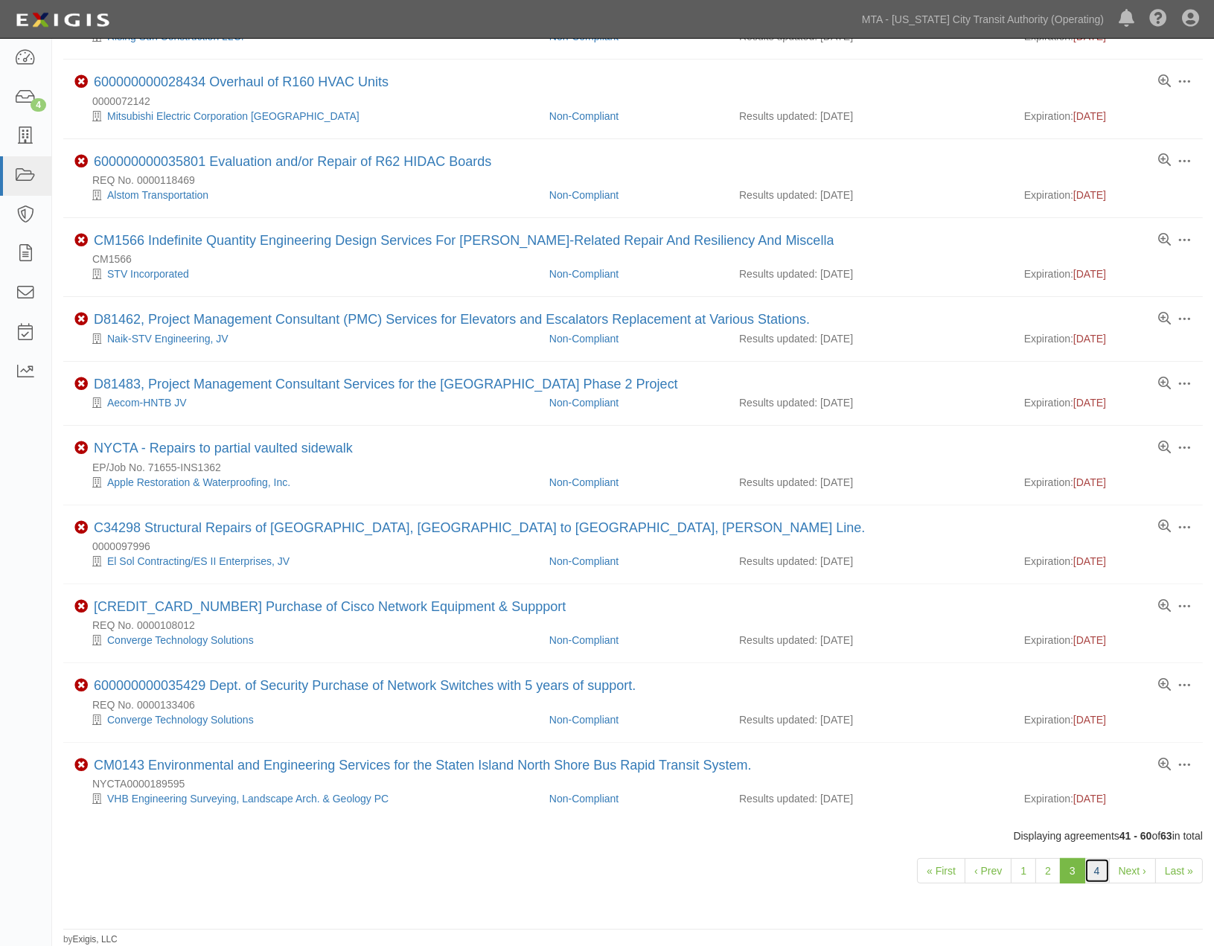
click at [1097, 873] on link "4" at bounding box center [1097, 870] width 25 height 25
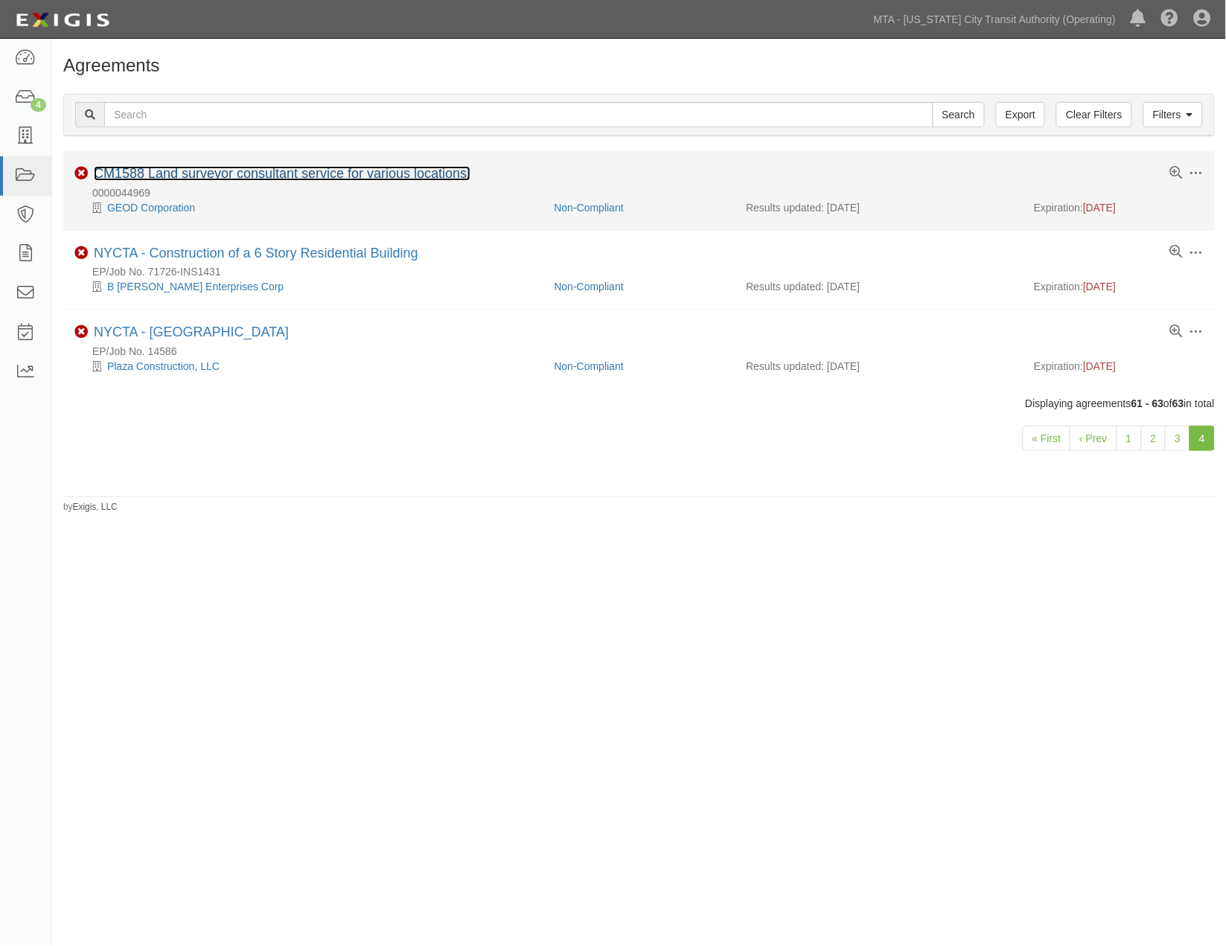
click at [276, 173] on link "CM1588 Land surveyor consultant service for various locations." at bounding box center [282, 173] width 377 height 15
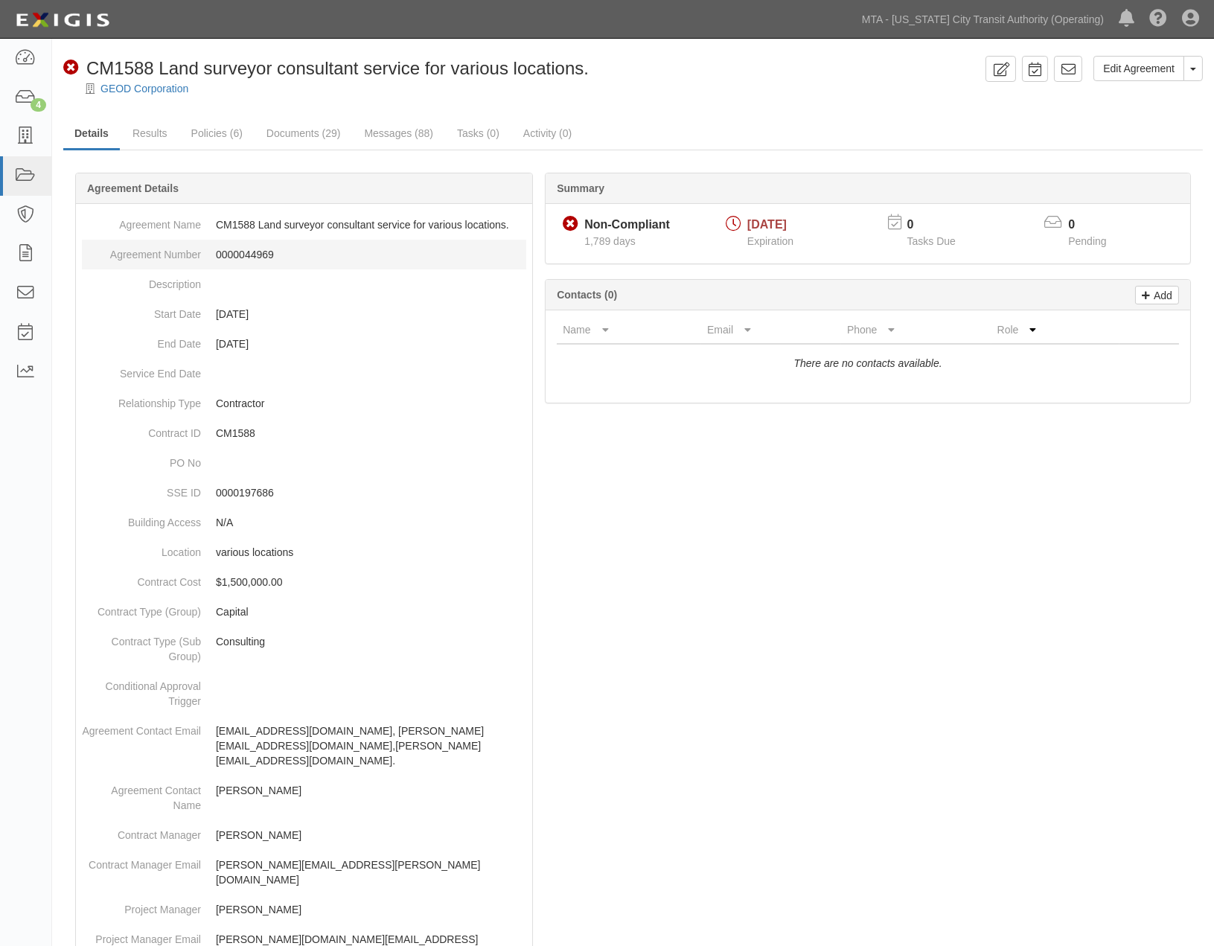
click at [255, 251] on dd "0000044969" at bounding box center [304, 255] width 444 height 30
copy dd "0000044969"
click at [610, 764] on div at bounding box center [633, 837] width 1140 height 1285
click at [13, 63] on link at bounding box center [25, 58] width 51 height 39
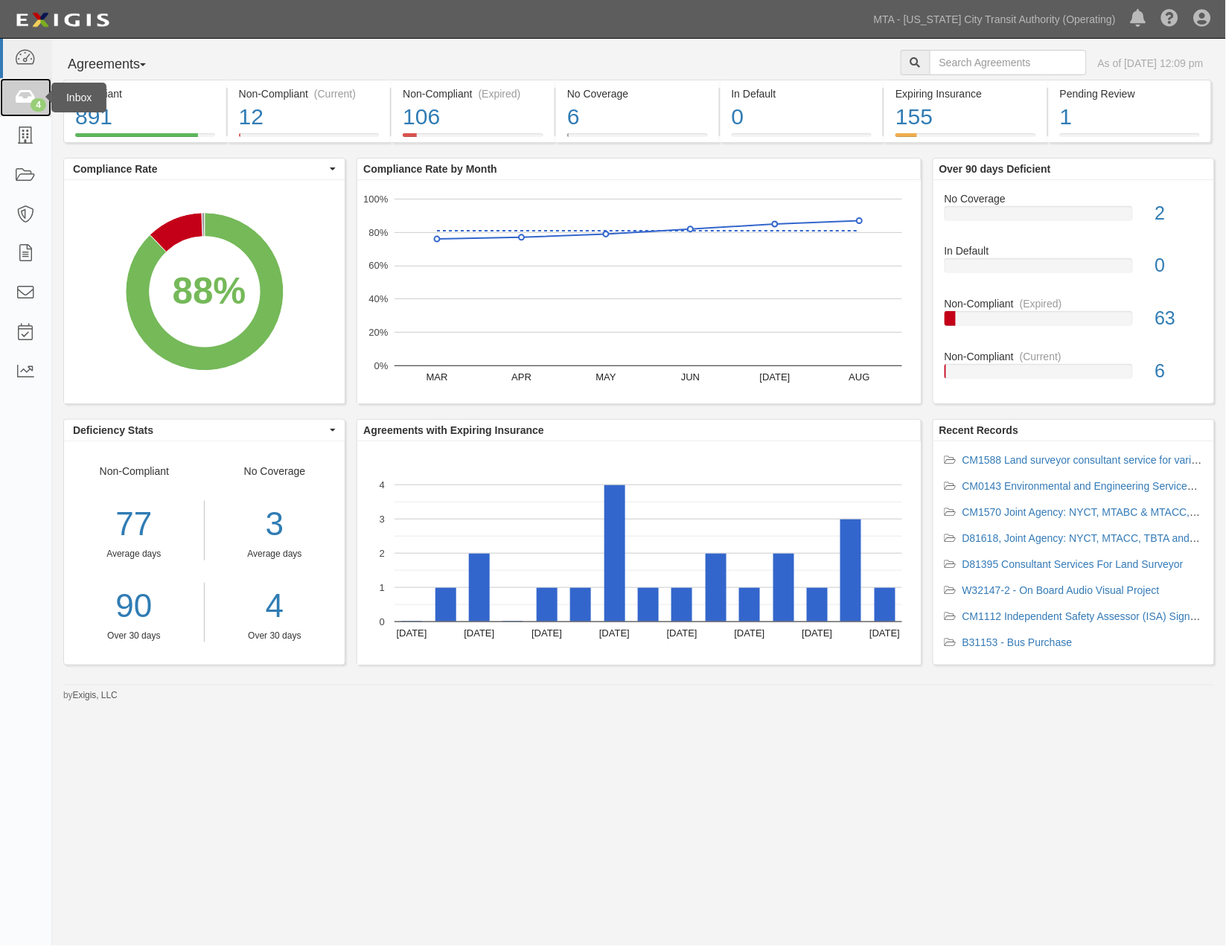
click at [19, 98] on icon at bounding box center [25, 97] width 21 height 17
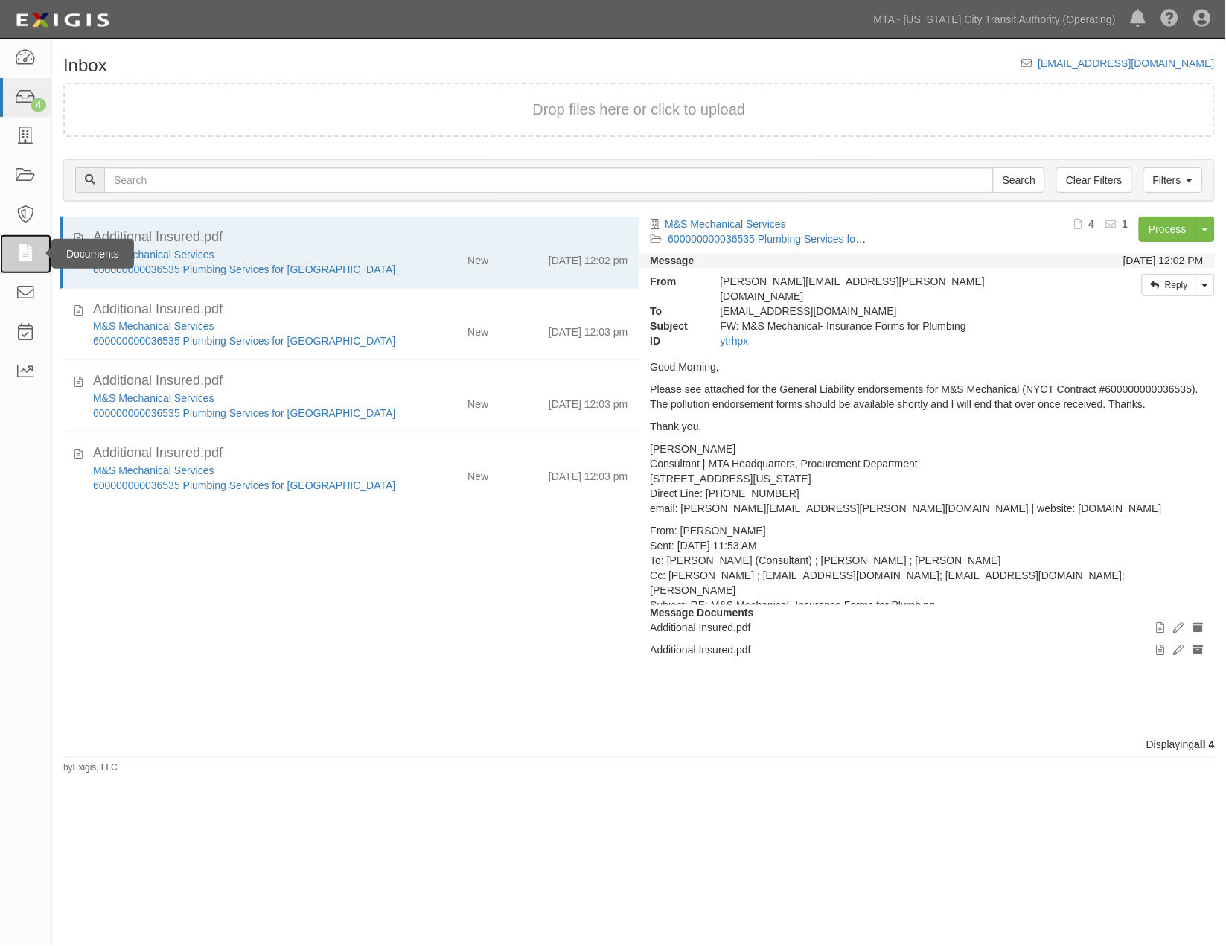
click at [16, 255] on icon at bounding box center [25, 254] width 21 height 17
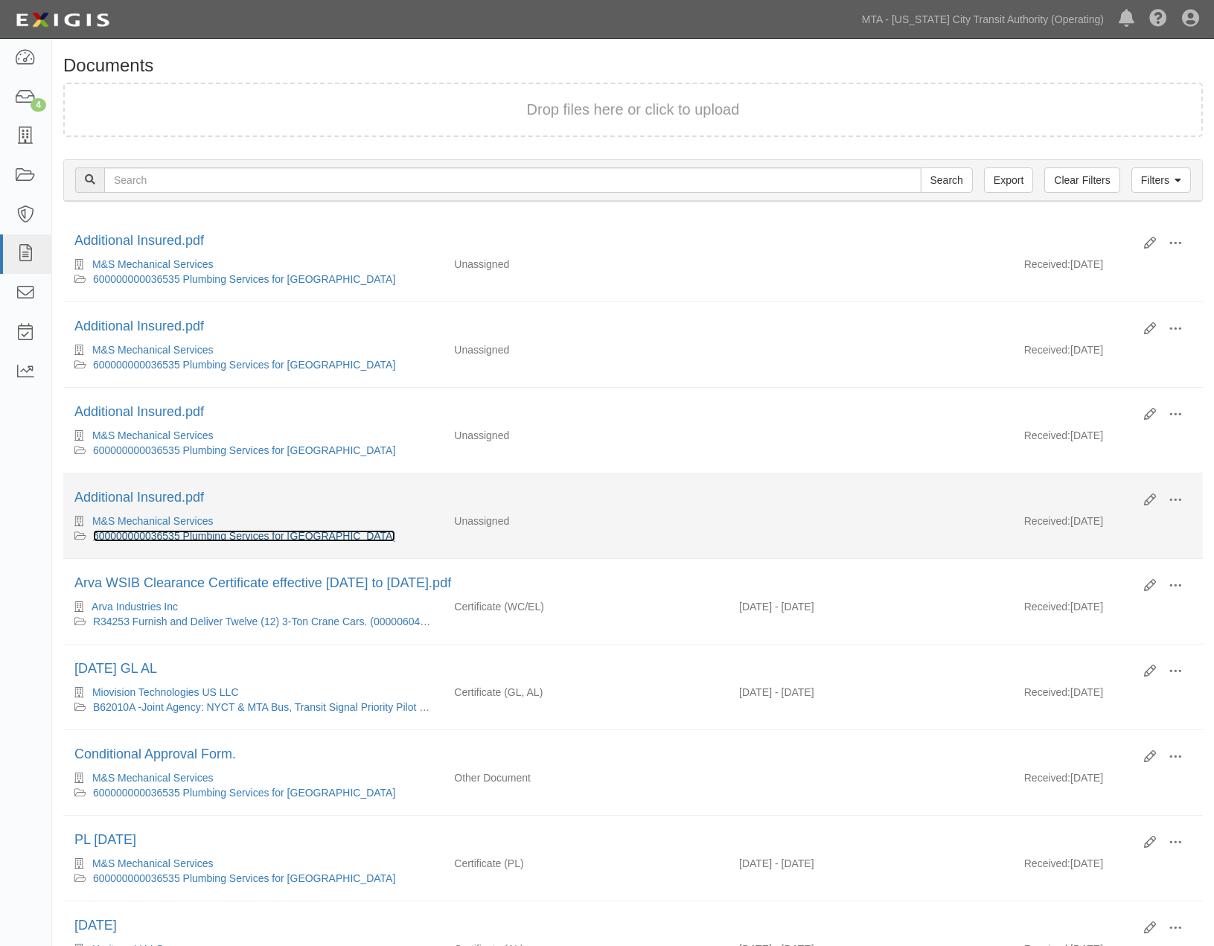
click at [246, 538] on link "600000000036535 Plumbing Services for [GEOGRAPHIC_DATA]" at bounding box center [244, 536] width 302 height 12
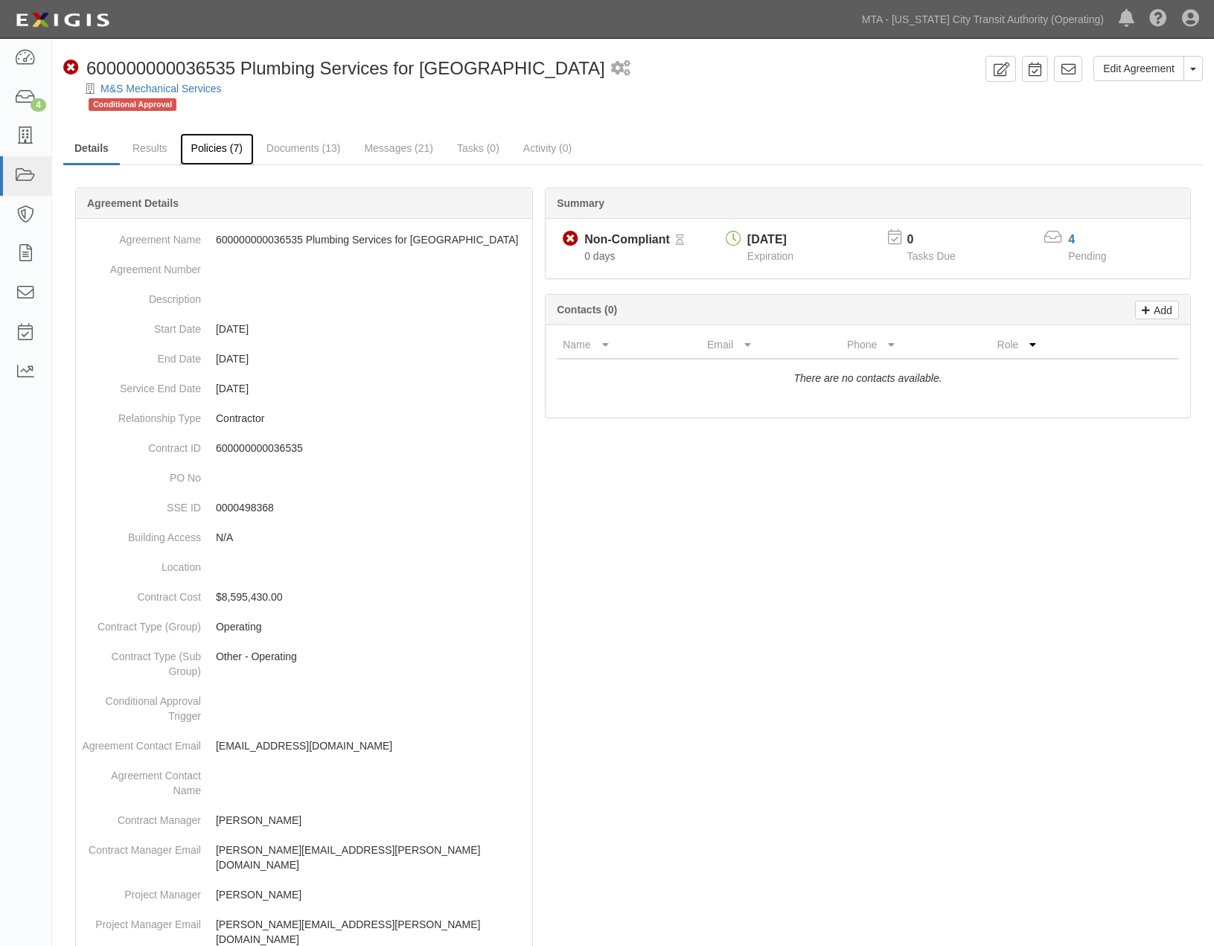
click at [217, 147] on link "Policies (7)" at bounding box center [217, 149] width 74 height 32
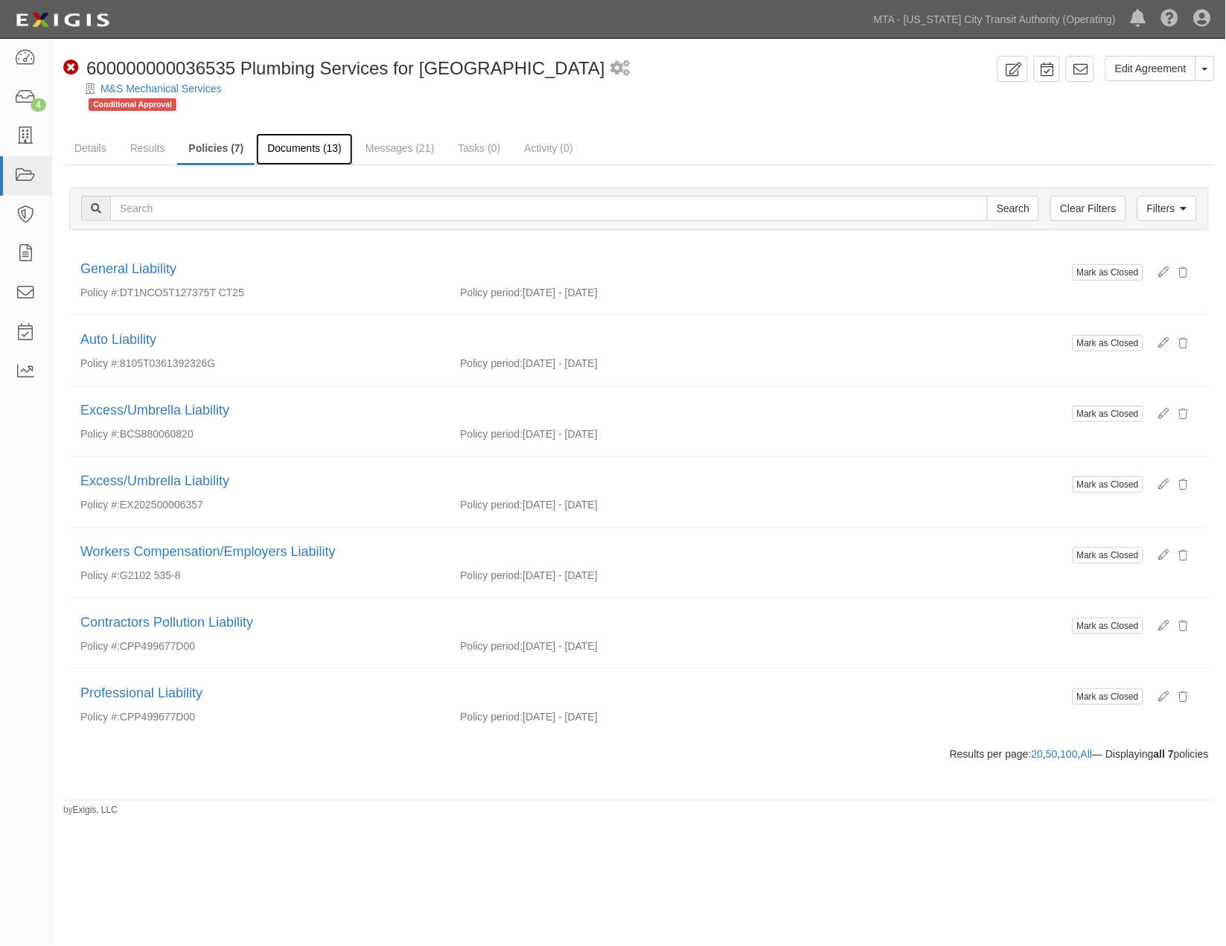
click at [310, 147] on link "Documents (13)" at bounding box center [304, 149] width 97 height 32
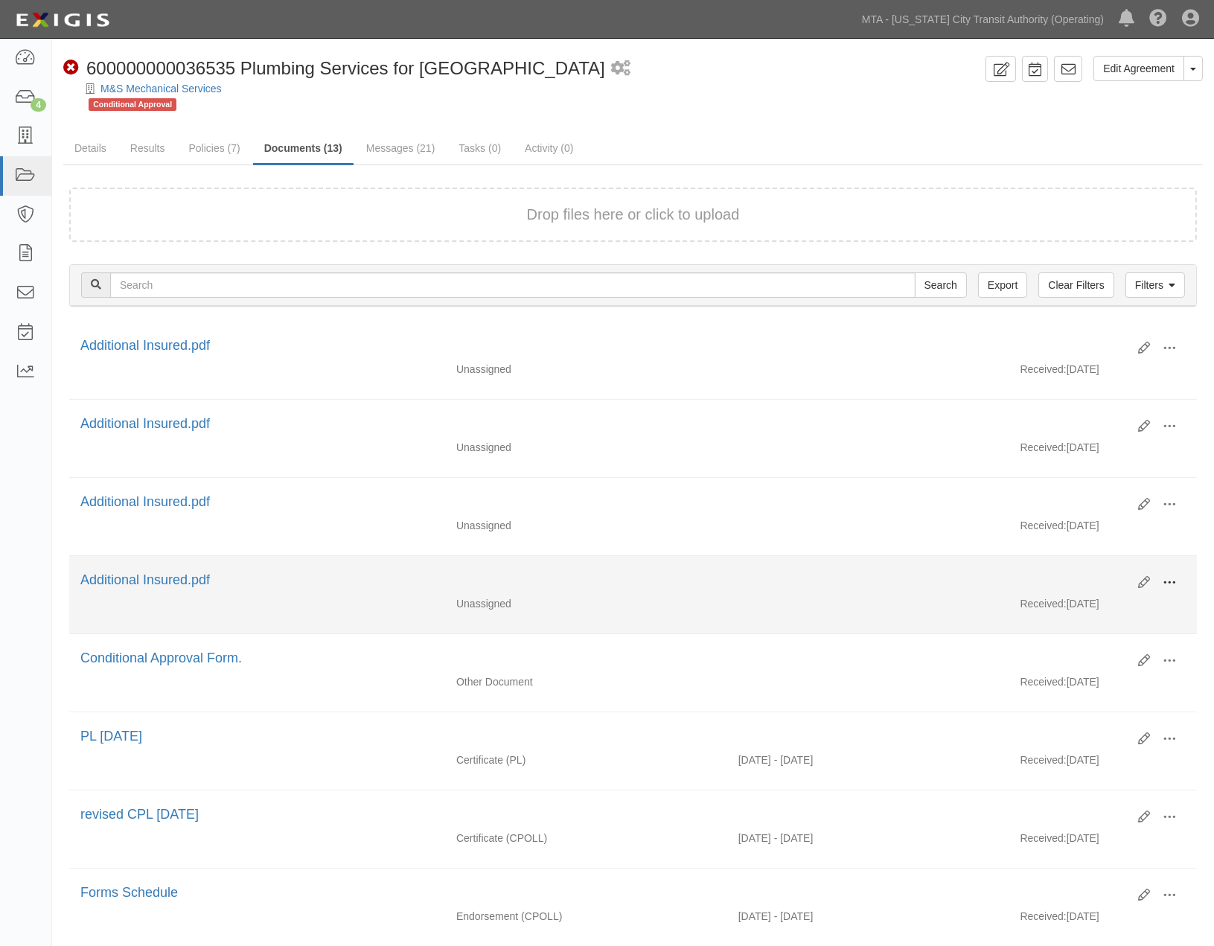
click at [1172, 587] on span at bounding box center [1169, 582] width 13 height 13
click at [1073, 583] on link "Edit" at bounding box center [1098, 577] width 118 height 27
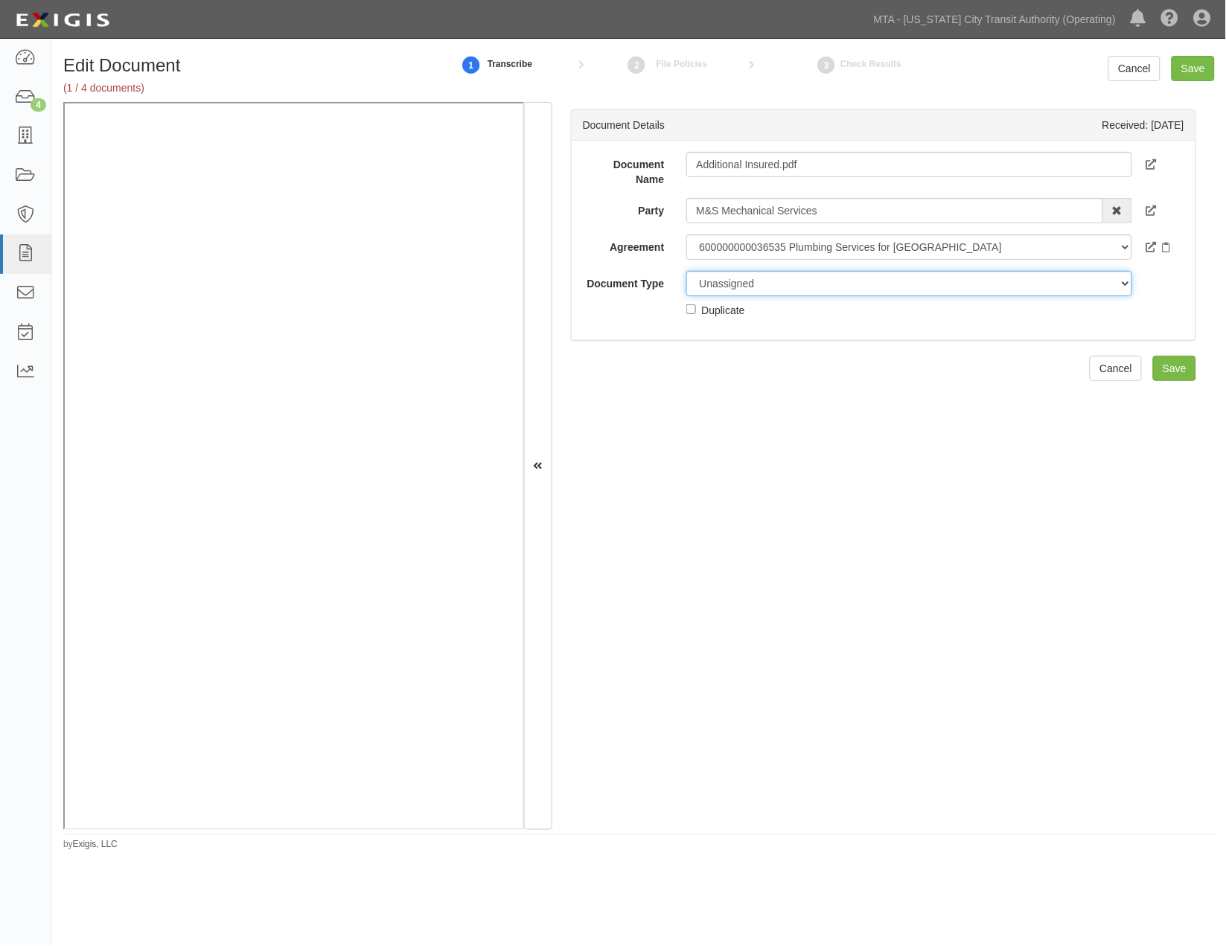
click at [756, 284] on select "Unassigned Binder Cancellation Notice Certificate Contract Endorsement Insuranc…" at bounding box center [909, 283] width 446 height 25
select select "EndorsementDetail"
click at [686, 271] on select "Unassigned Binder Cancellation Notice Certificate Contract Endorsement Insuranc…" at bounding box center [909, 283] width 446 height 25
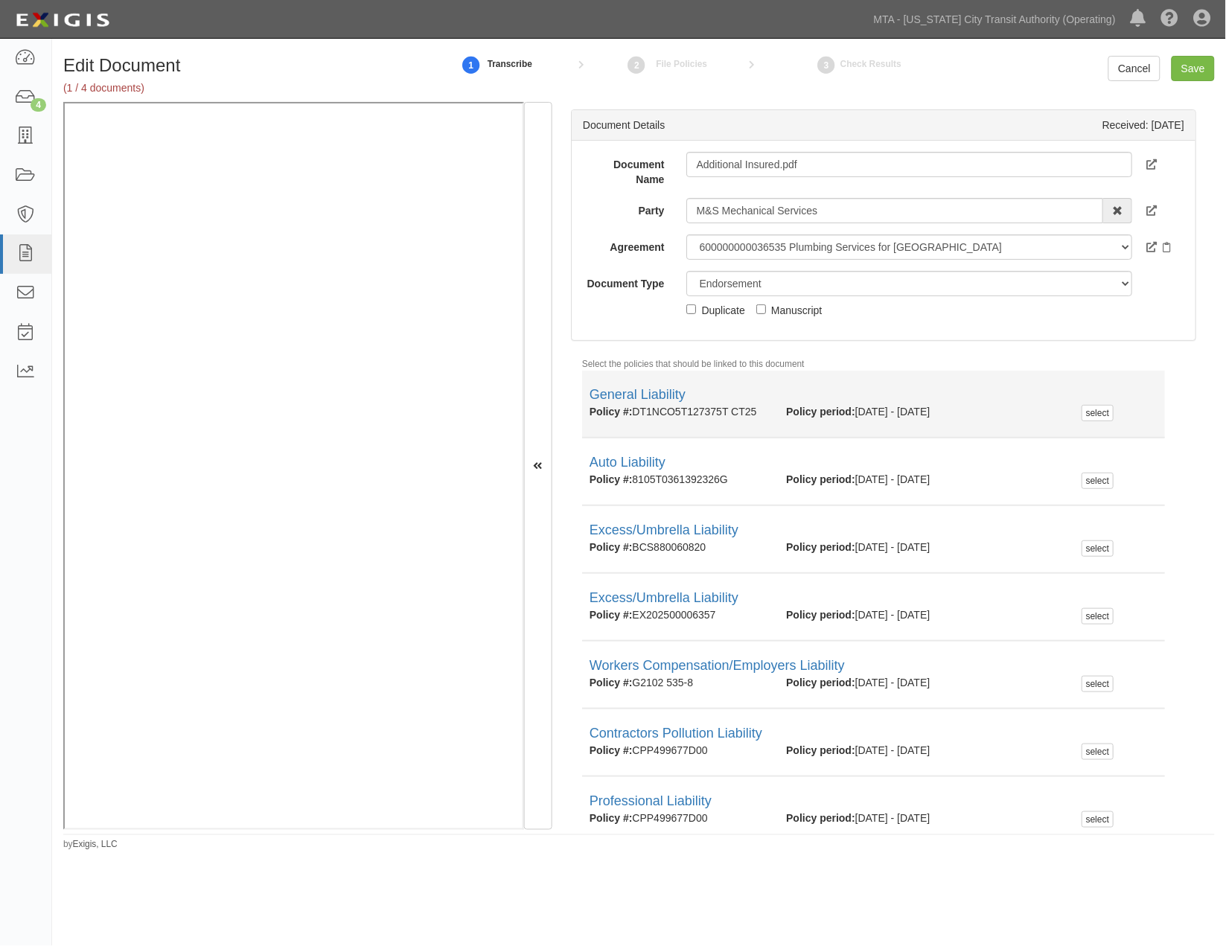
click at [1106, 414] on div "select" at bounding box center [1120, 412] width 76 height 16
click at [1097, 412] on div "select" at bounding box center [1098, 413] width 32 height 16
checkbox input "true"
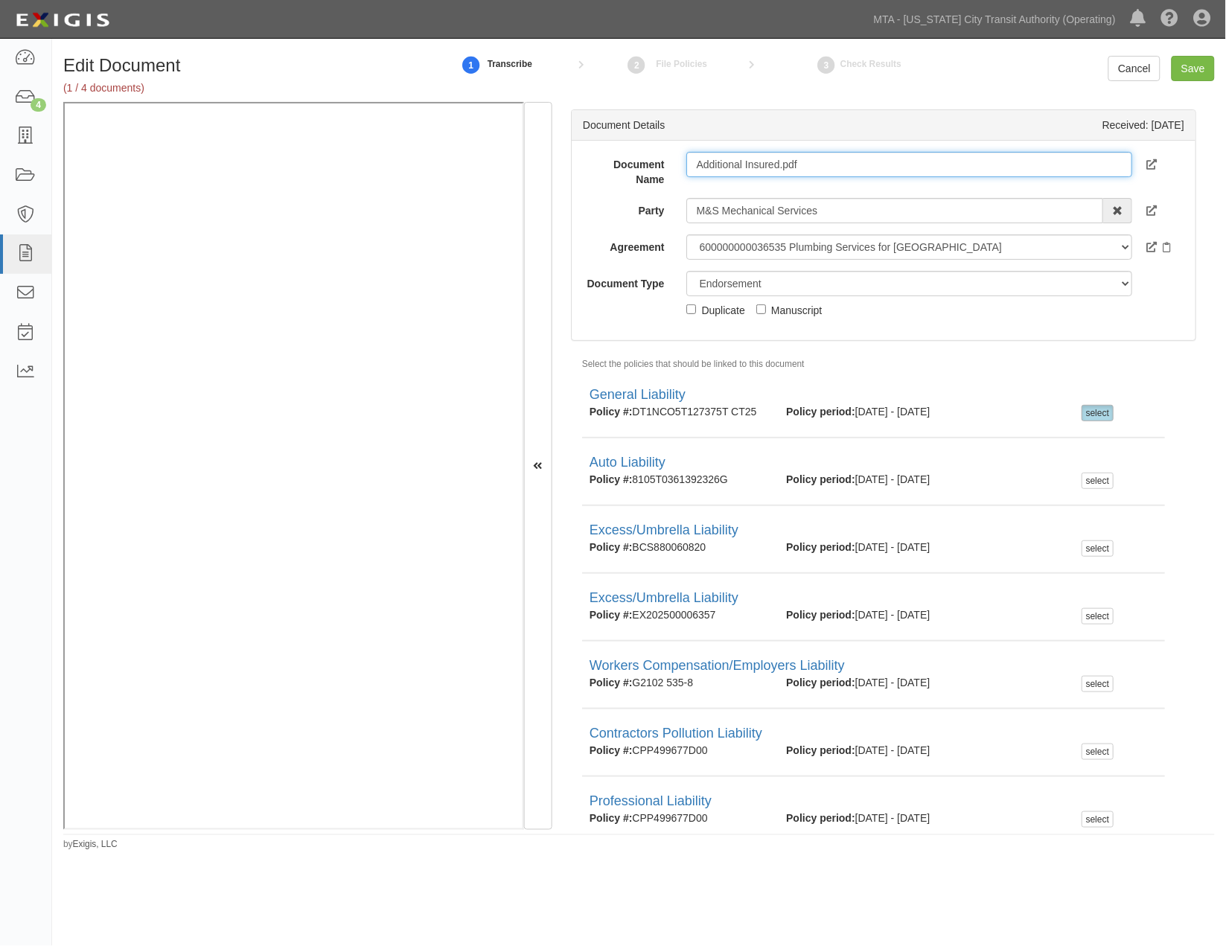
click at [706, 159] on input "Additional Insured.pdf" at bounding box center [909, 164] width 446 height 25
paste input "DDITIONAL INSURED - CONTINUE"
type input "ADDITIONAL INSURED - CONTINUED"
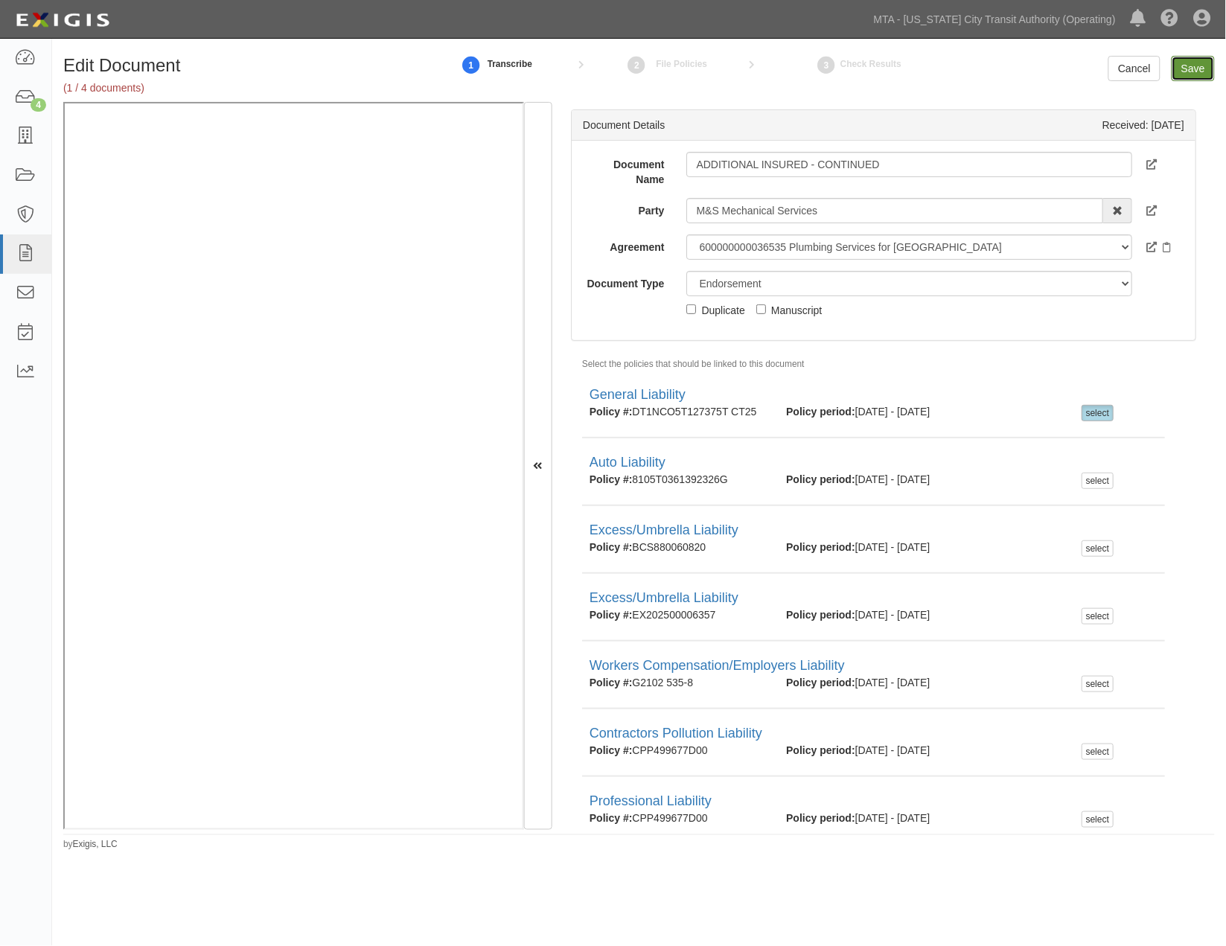
click at [1201, 68] on input "Save" at bounding box center [1193, 68] width 43 height 25
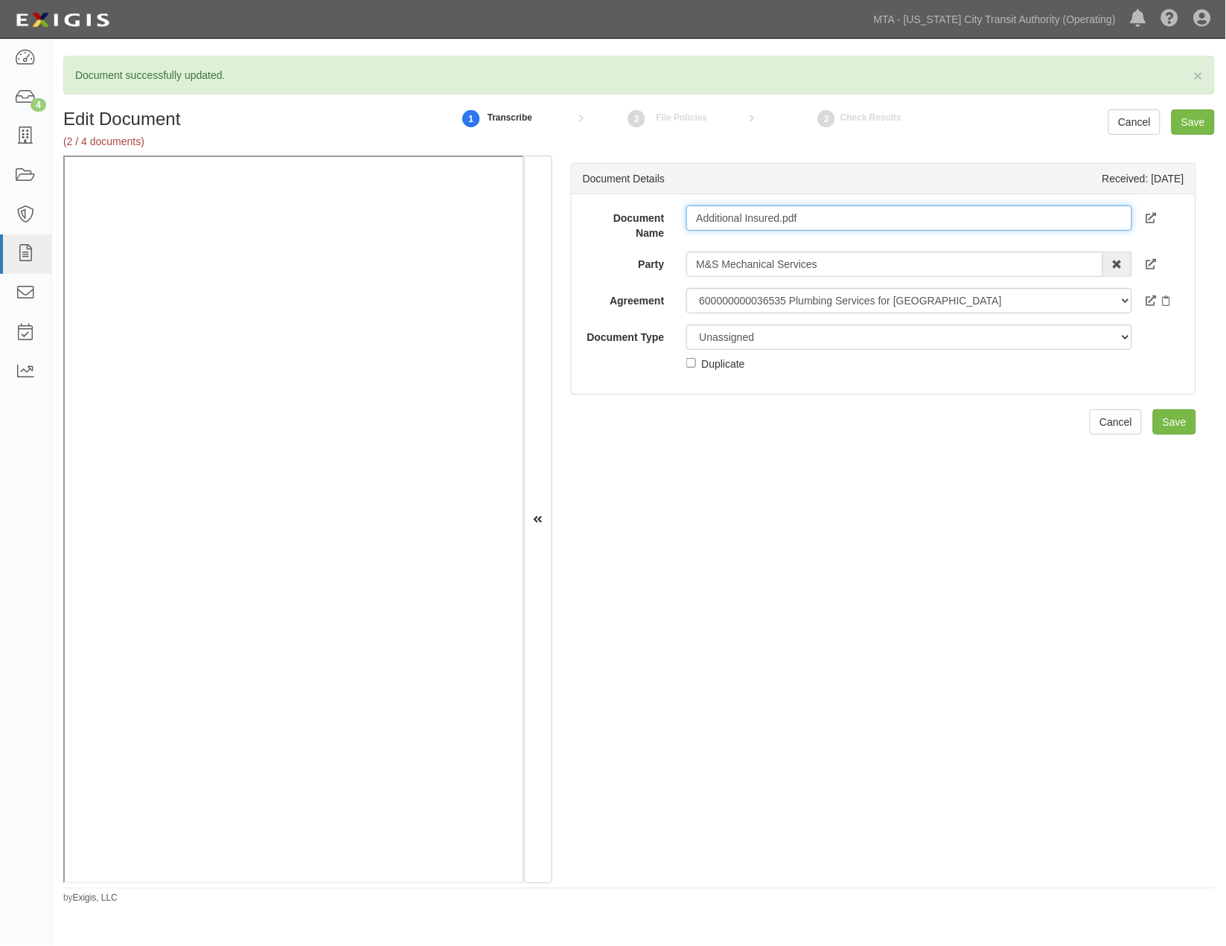
click at [823, 221] on input "Additional Insured.pdf" at bounding box center [909, 217] width 446 height 25
click at [695, 223] on input "Additional Insured.pdf" at bounding box center [909, 217] width 446 height 25
paste input "DDITIONAL INSURED - CONTINUED"
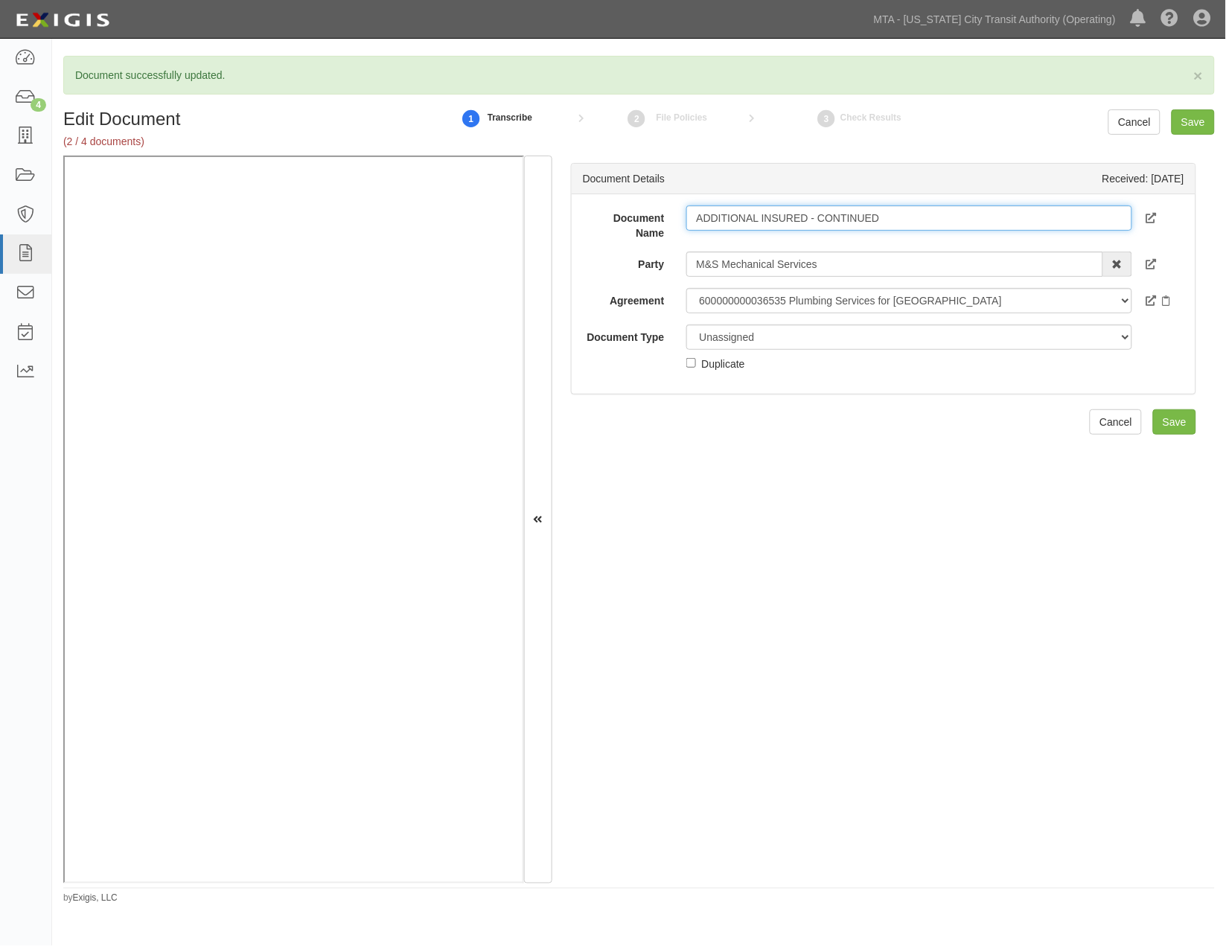
type input "ADDITIONAL INSURED - CONTINUED"
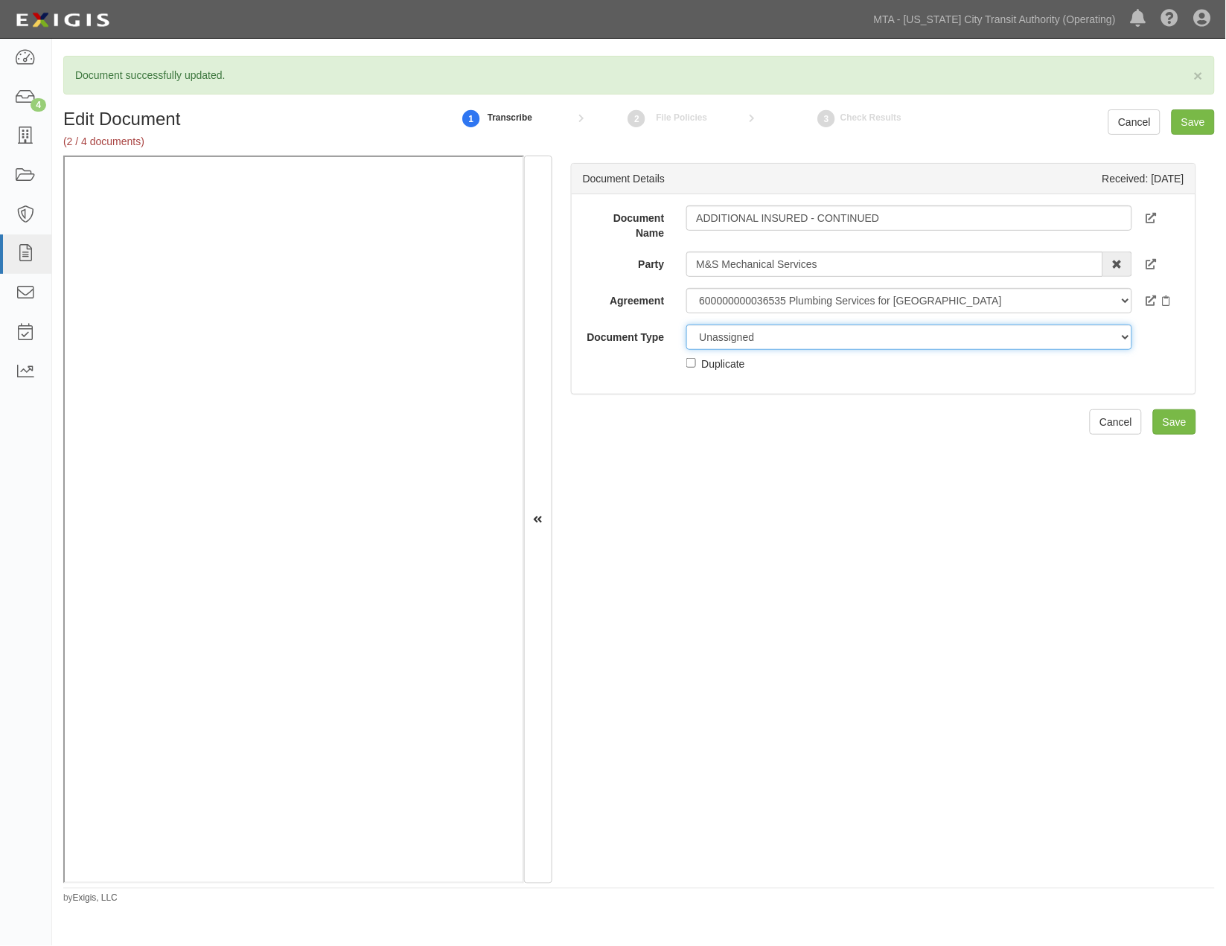
click at [799, 337] on select "Unassigned Binder Cancellation Notice Certificate Contract Endorsement Insuranc…" at bounding box center [909, 337] width 446 height 25
select select "EndorsementDetail"
click at [686, 325] on select "Unassigned Binder Cancellation Notice Certificate Contract Endorsement Insuranc…" at bounding box center [909, 337] width 446 height 25
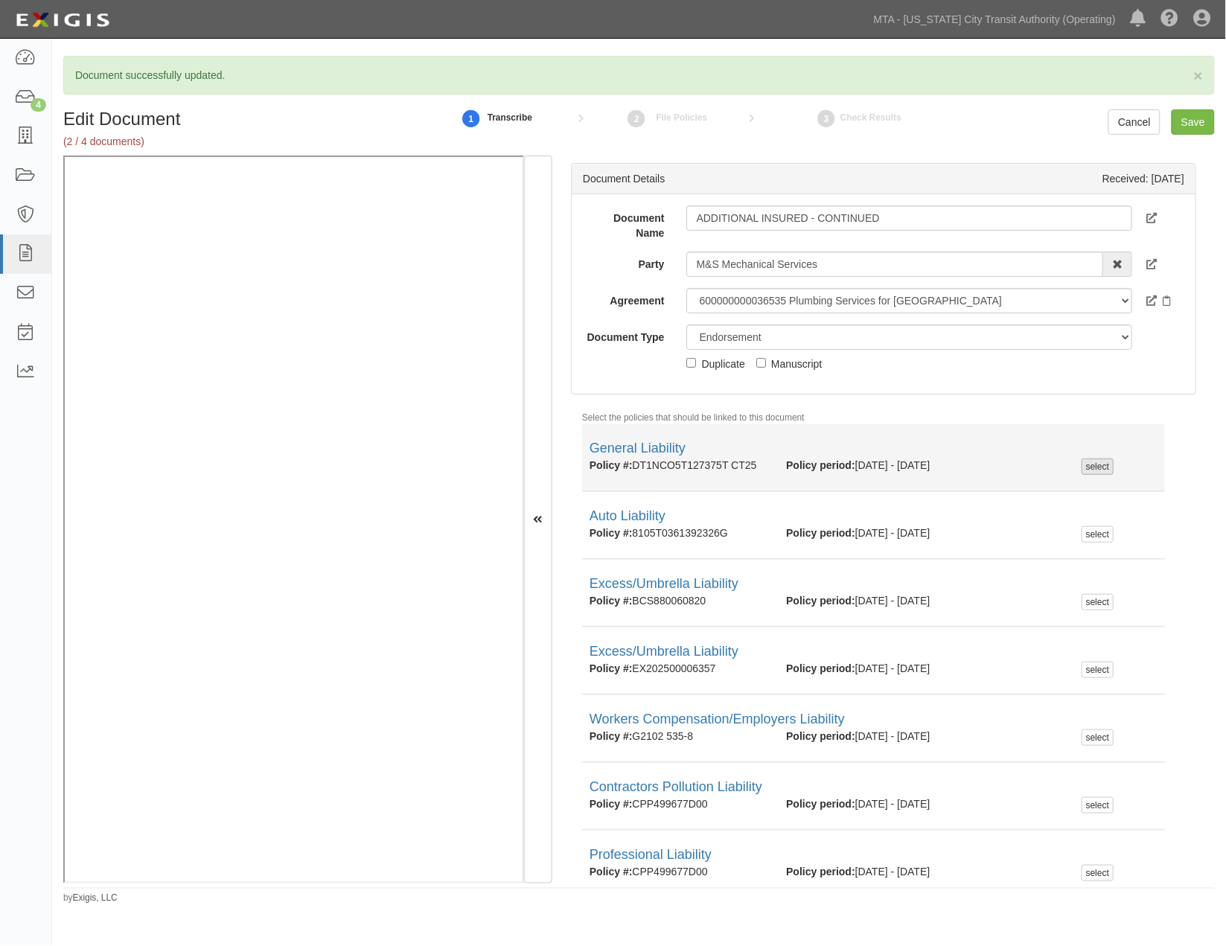
click at [1103, 469] on div "select" at bounding box center [1098, 467] width 32 height 16
checkbox input "true"
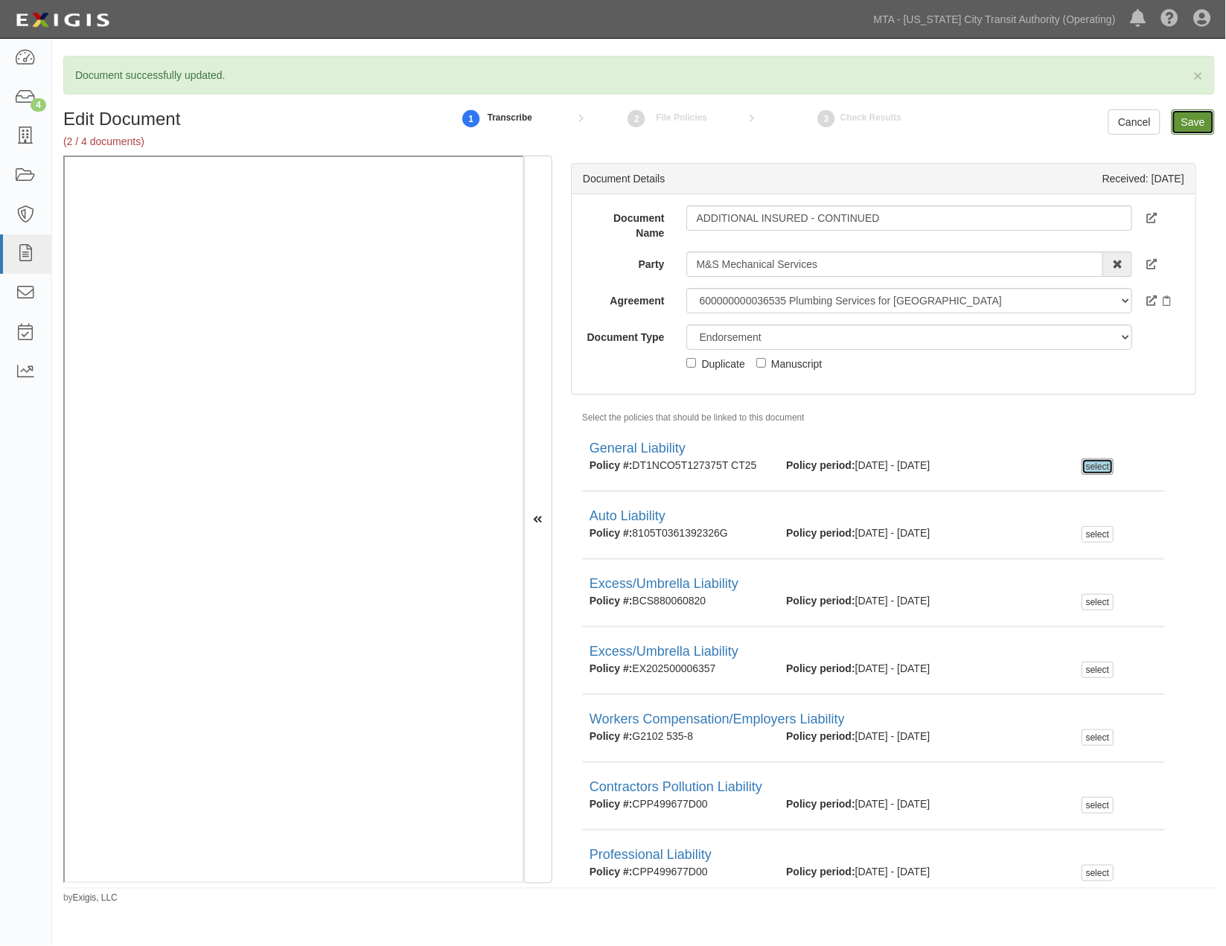
click at [1184, 127] on input "Save" at bounding box center [1193, 121] width 43 height 25
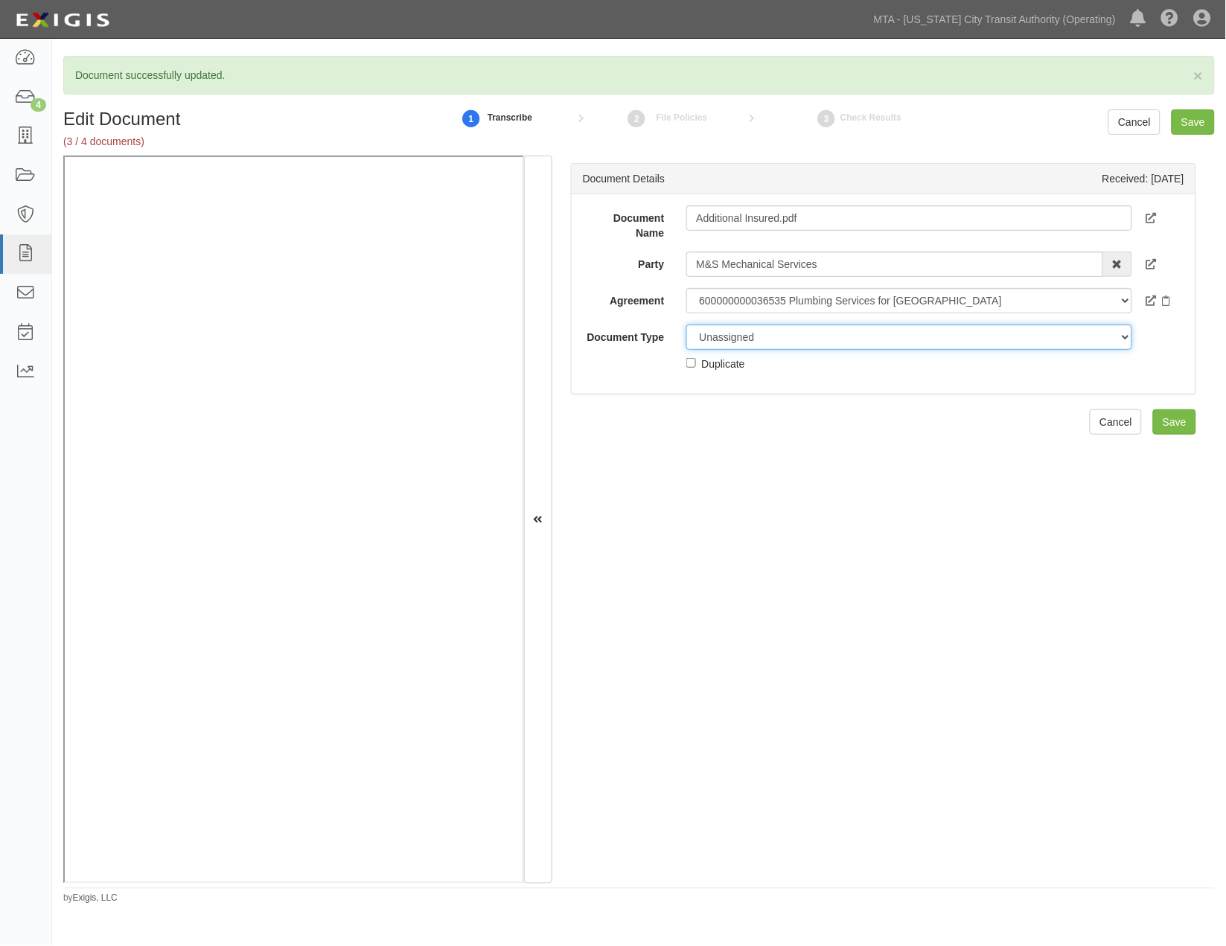
click at [736, 339] on select "Unassigned Binder Cancellation Notice Certificate Contract Endorsement Insuranc…" at bounding box center [909, 337] width 446 height 25
select select "EndorsementDetail"
click at [686, 325] on select "Unassigned Binder Cancellation Notice Certificate Contract Endorsement Insuranc…" at bounding box center [909, 337] width 446 height 25
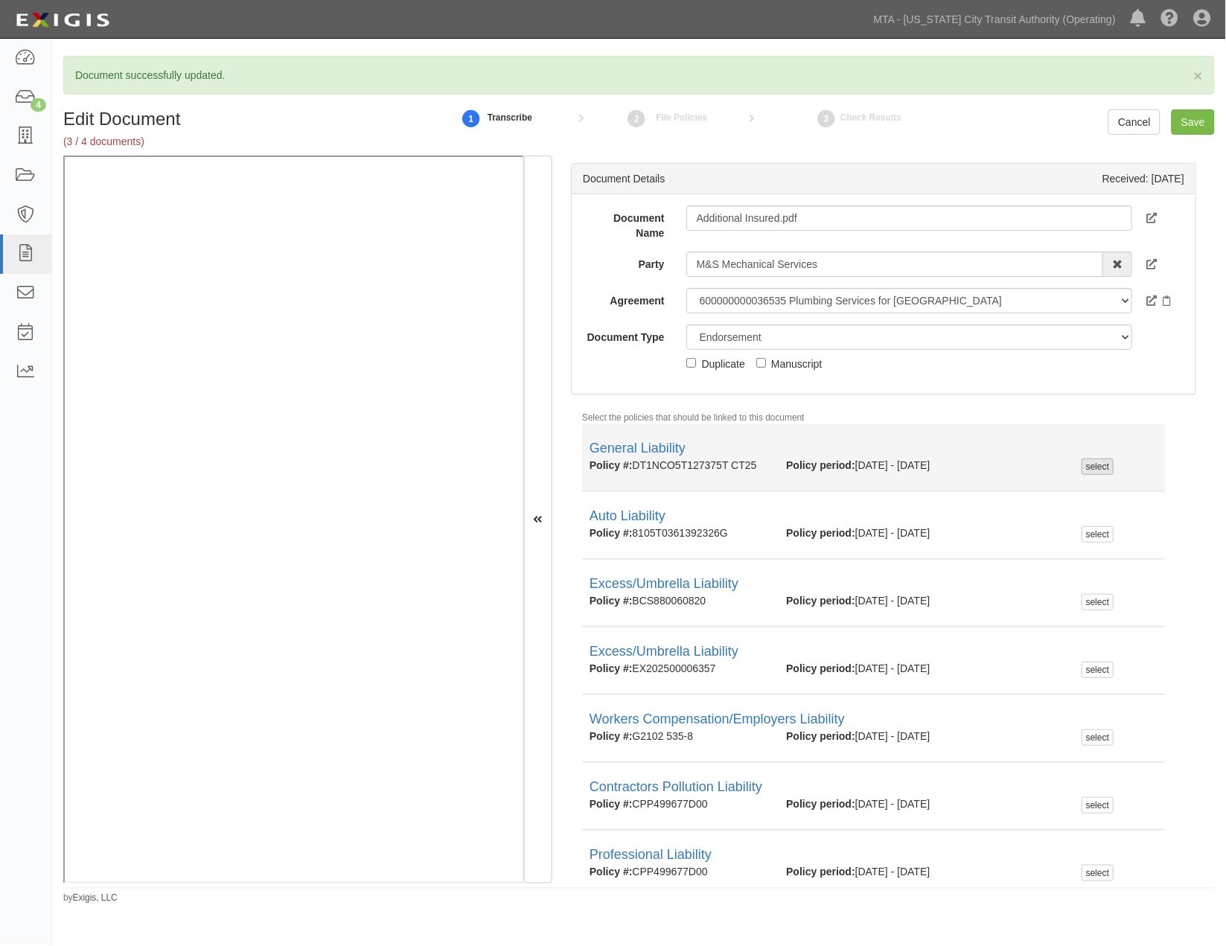
click at [1093, 466] on div "select" at bounding box center [1098, 467] width 32 height 16
checkbox input "true"
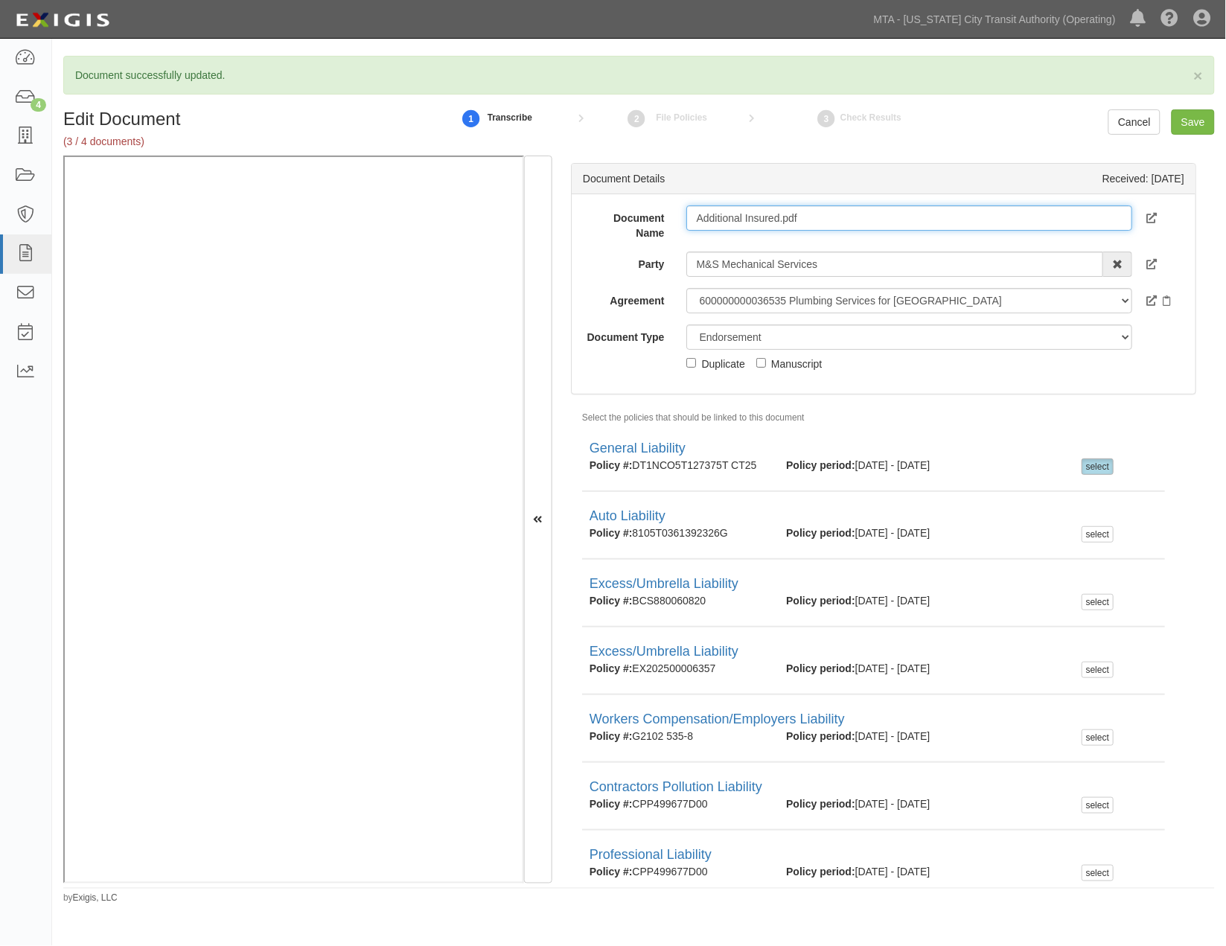
click at [820, 218] on input "Additional Insured.pdf" at bounding box center [909, 217] width 446 height 25
type input "Additional Insured."
click at [1195, 116] on input "Save" at bounding box center [1193, 121] width 43 height 25
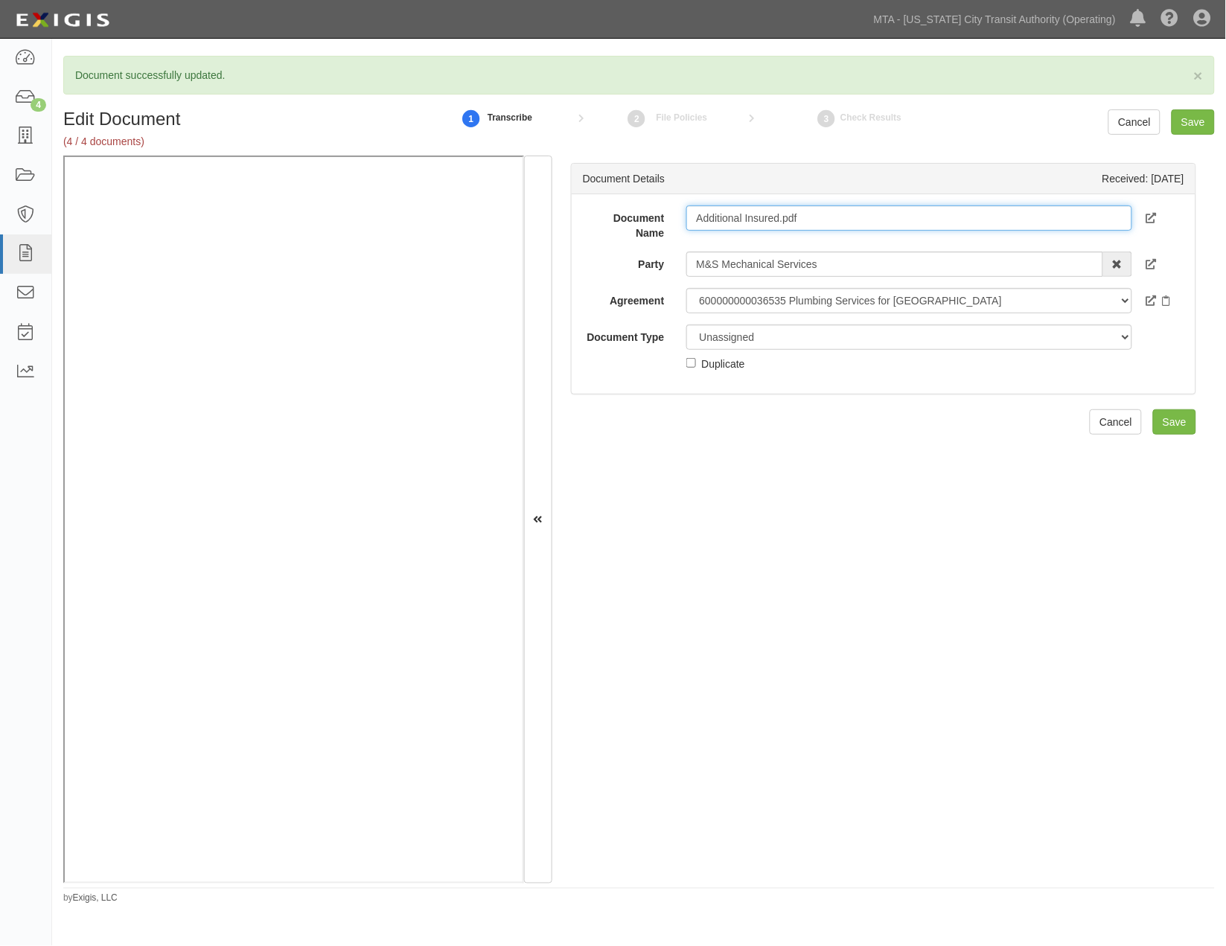
click at [861, 213] on input "Additional Insured.pdf" at bounding box center [909, 217] width 446 height 25
type input "Additional Insured"
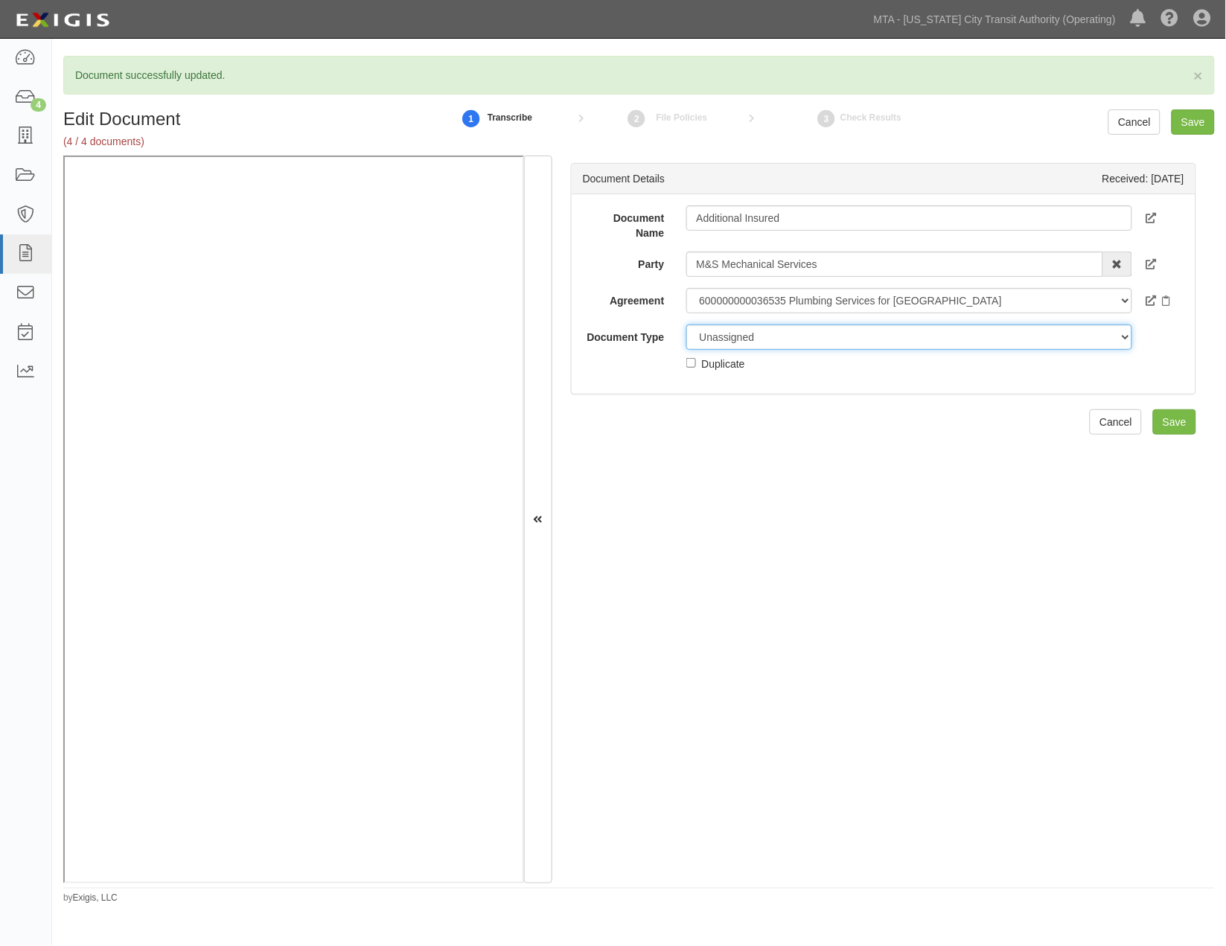
click at [734, 342] on select "Unassigned Binder Cancellation Notice Certificate Contract Endorsement Insuranc…" at bounding box center [909, 337] width 446 height 25
select select "EndorsementDetail"
click at [686, 325] on select "Unassigned Binder Cancellation Notice Certificate Contract Endorsement Insuranc…" at bounding box center [909, 337] width 446 height 25
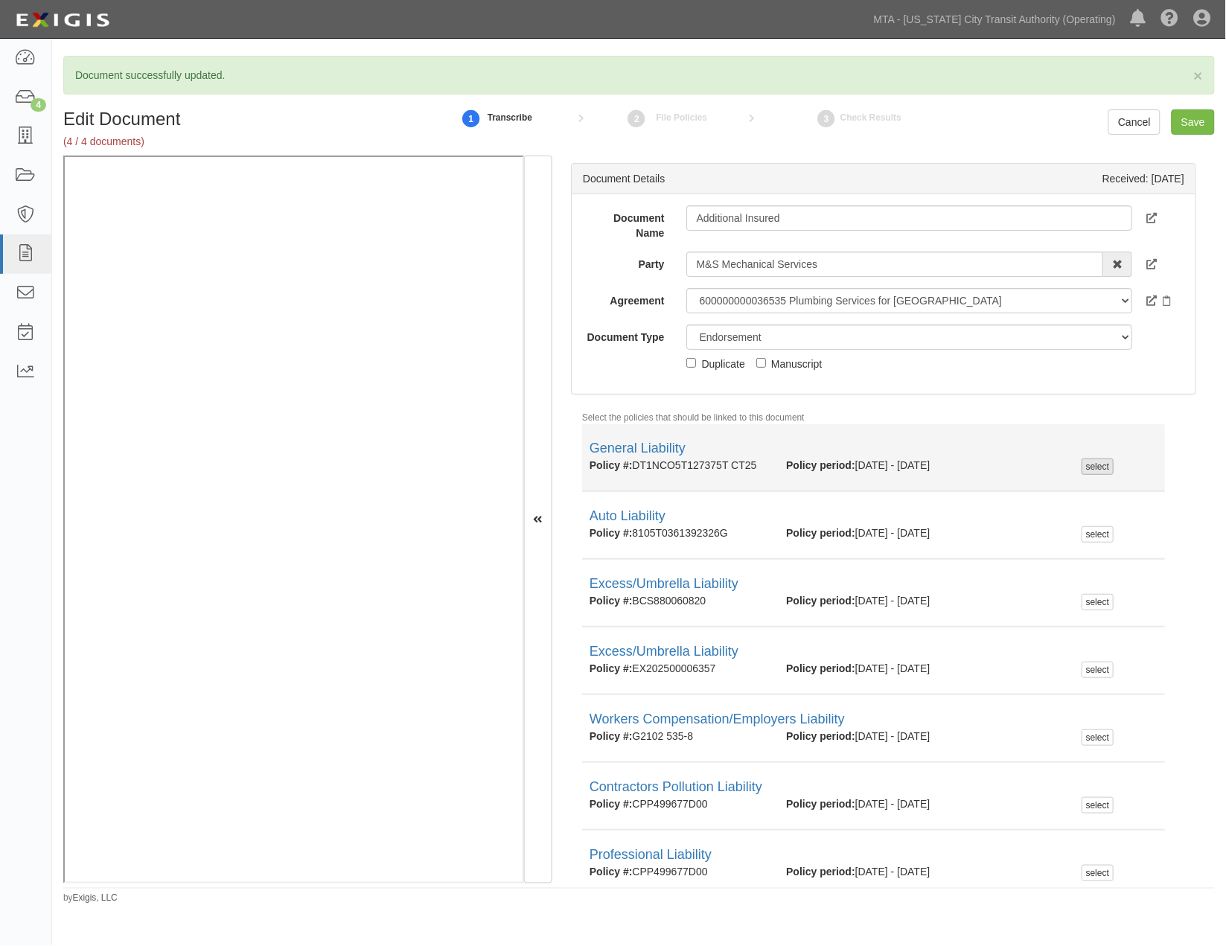
click at [1082, 465] on div "select" at bounding box center [1098, 467] width 32 height 16
checkbox input "true"
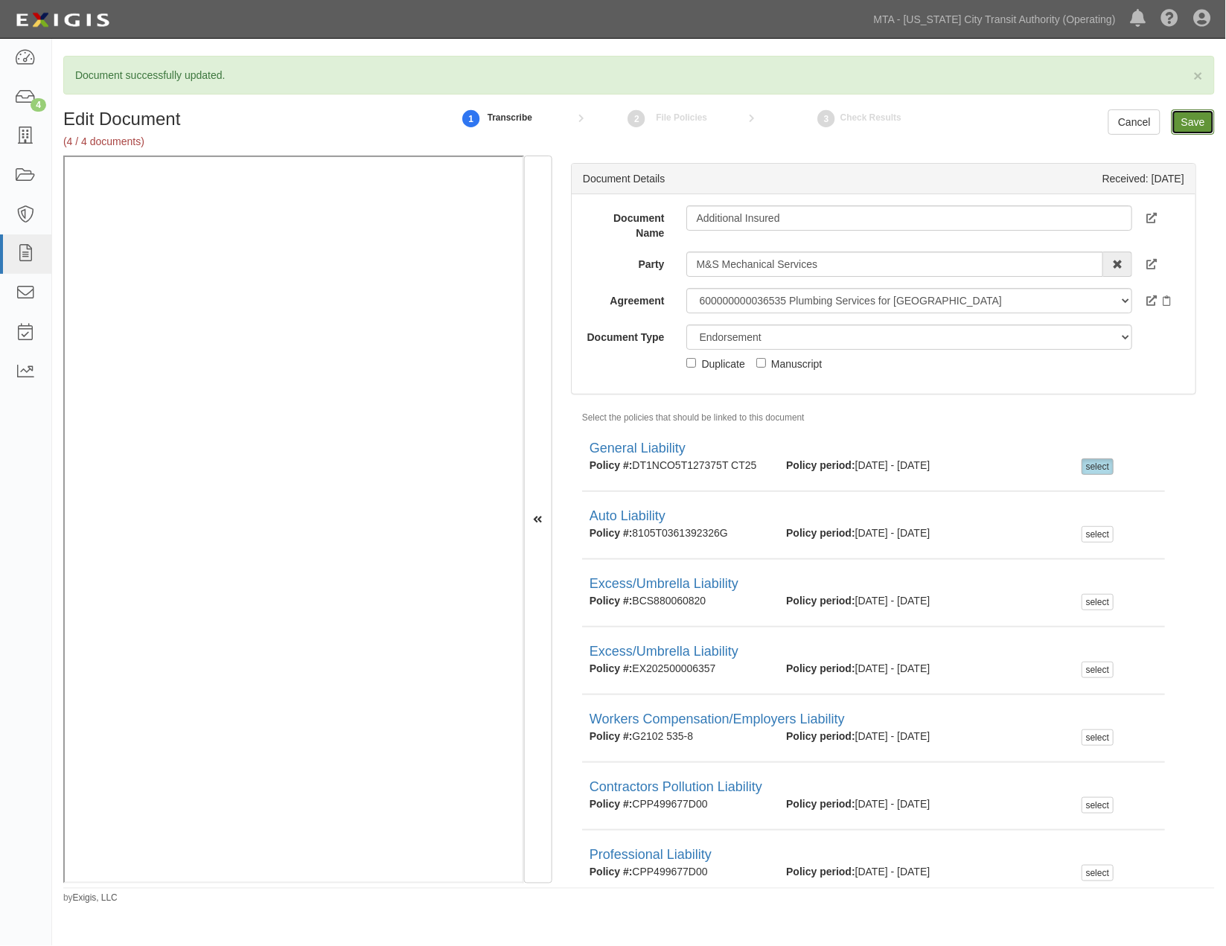
click at [1196, 117] on input "Save" at bounding box center [1193, 121] width 43 height 25
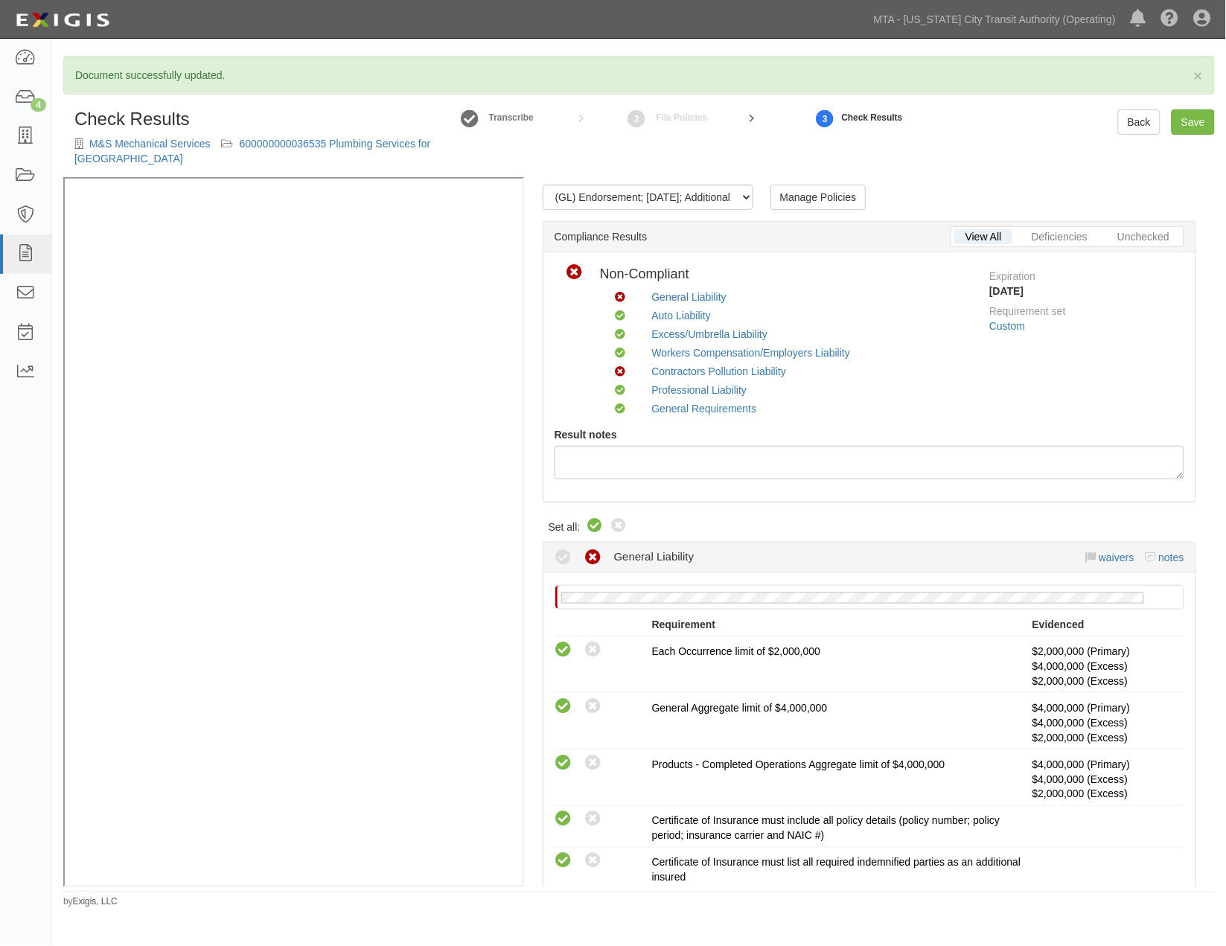
click at [598, 525] on icon at bounding box center [596, 526] width 18 height 18
radio input "true"
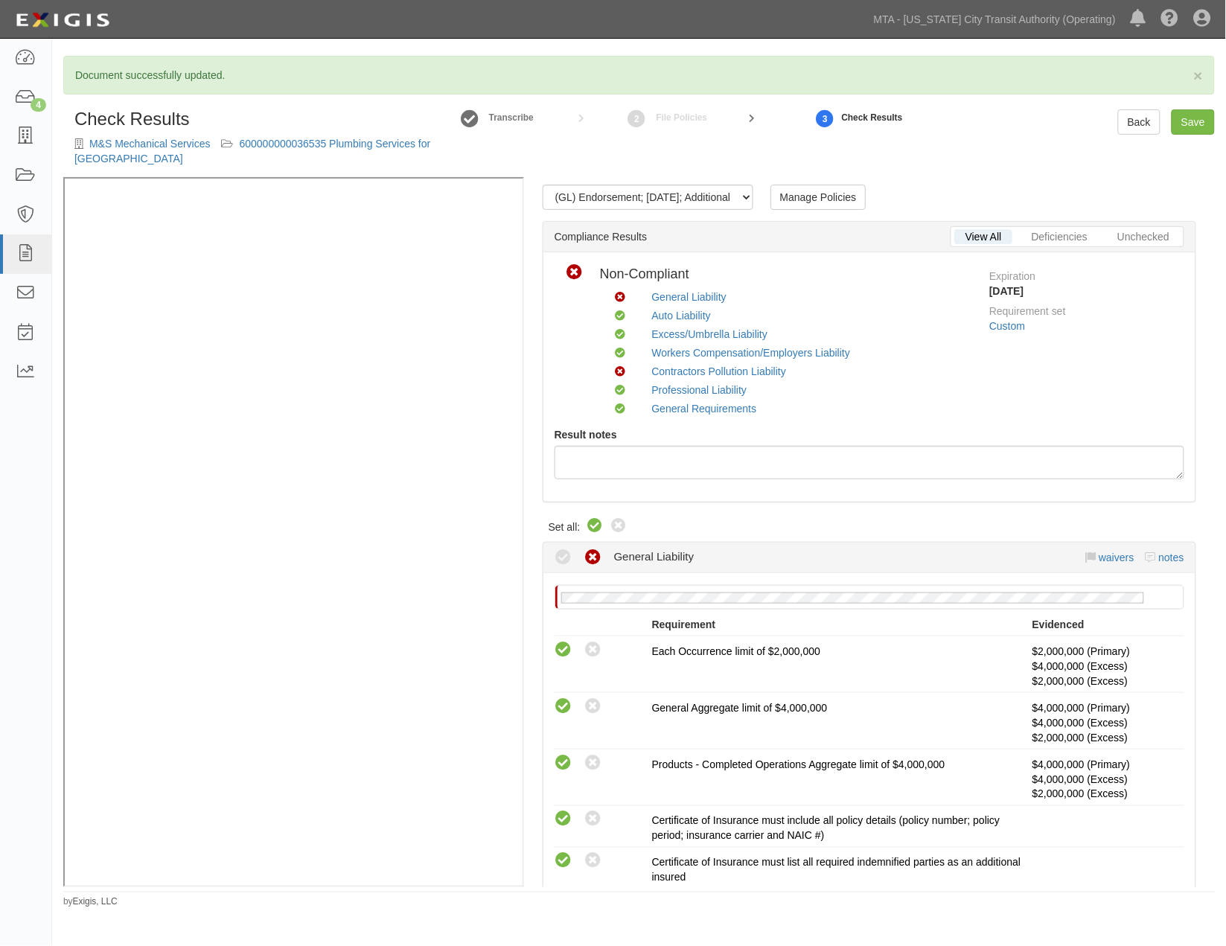
radio input "true"
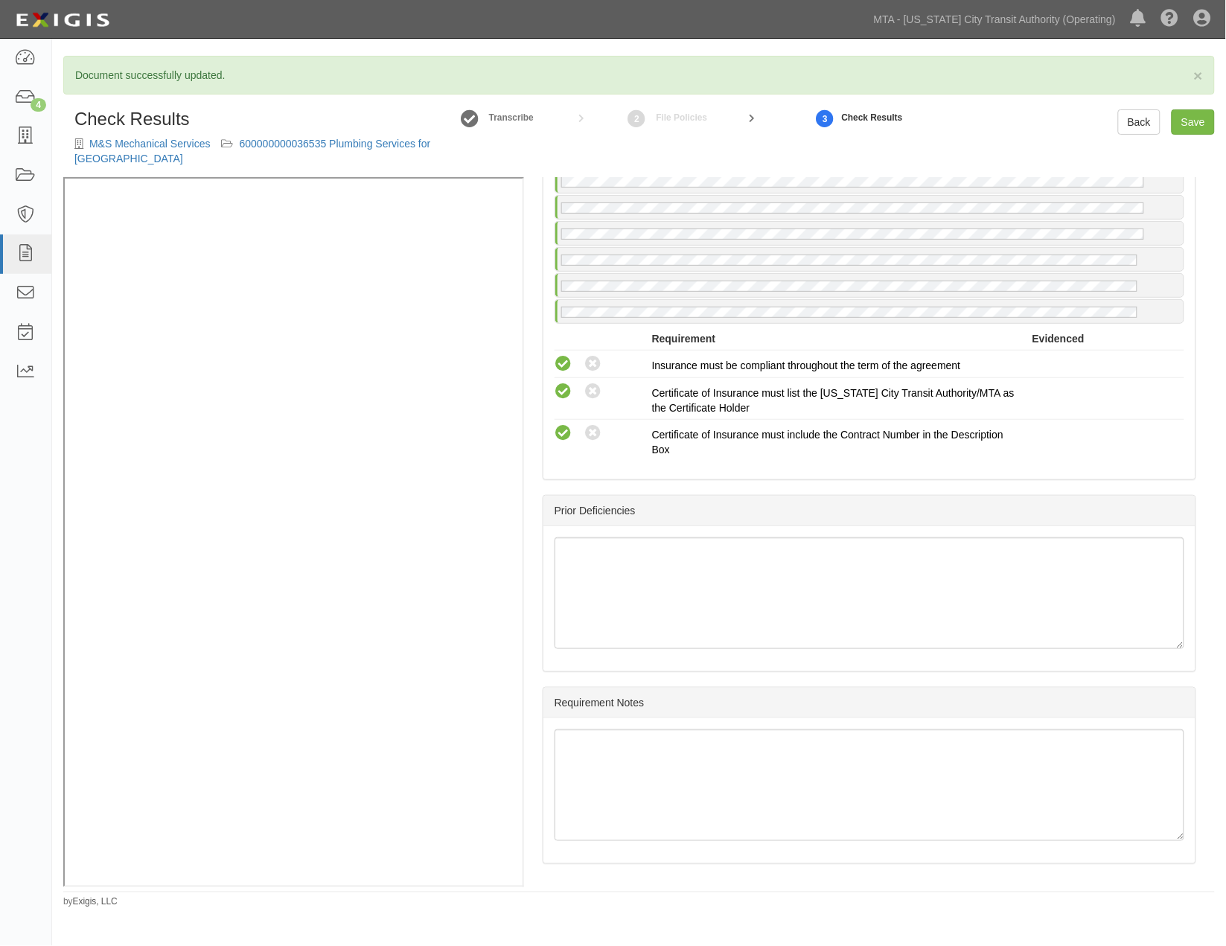
scroll to position [3234, 0]
click at [1197, 118] on link "Save" at bounding box center [1193, 121] width 43 height 25
radio input "true"
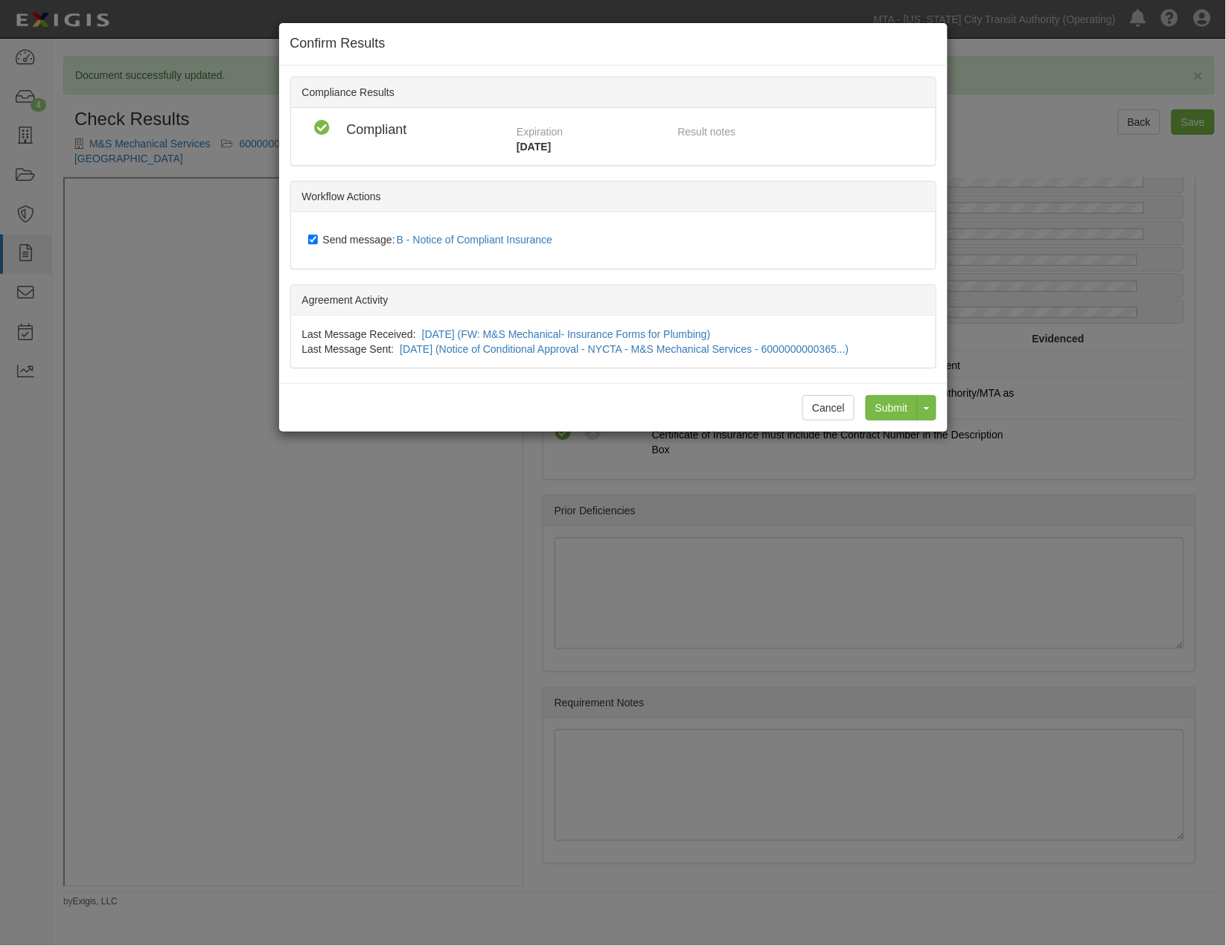
click at [353, 234] on span "Send message: B - Notice of Compliant Insurance" at bounding box center [441, 240] width 236 height 12
click at [318, 234] on input "Send message: B - Notice of Compliant Insurance" at bounding box center [313, 240] width 10 height 12
checkbox input "false"
click at [904, 407] on input "Submit" at bounding box center [892, 407] width 52 height 25
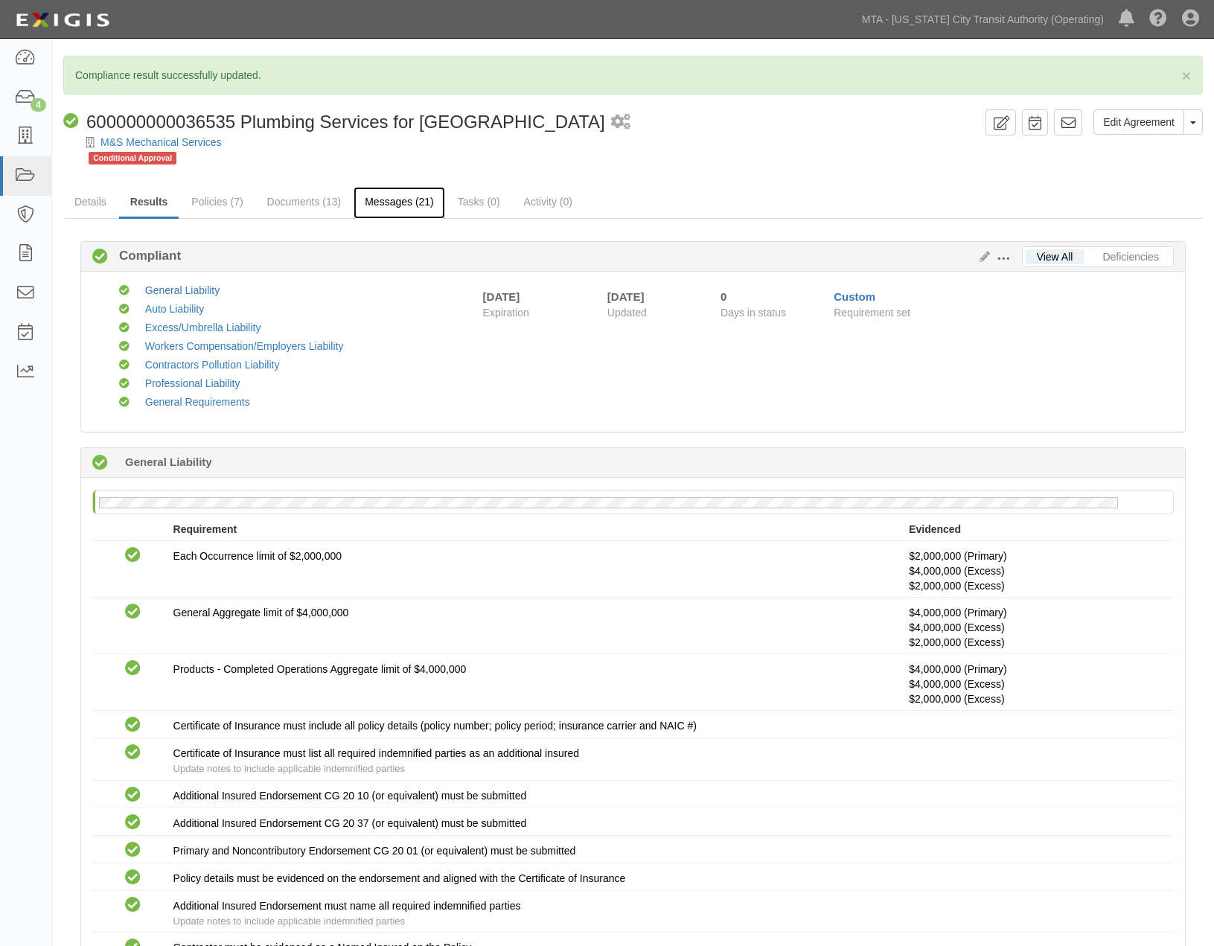
click at [389, 202] on link "Messages (21)" at bounding box center [400, 203] width 92 height 32
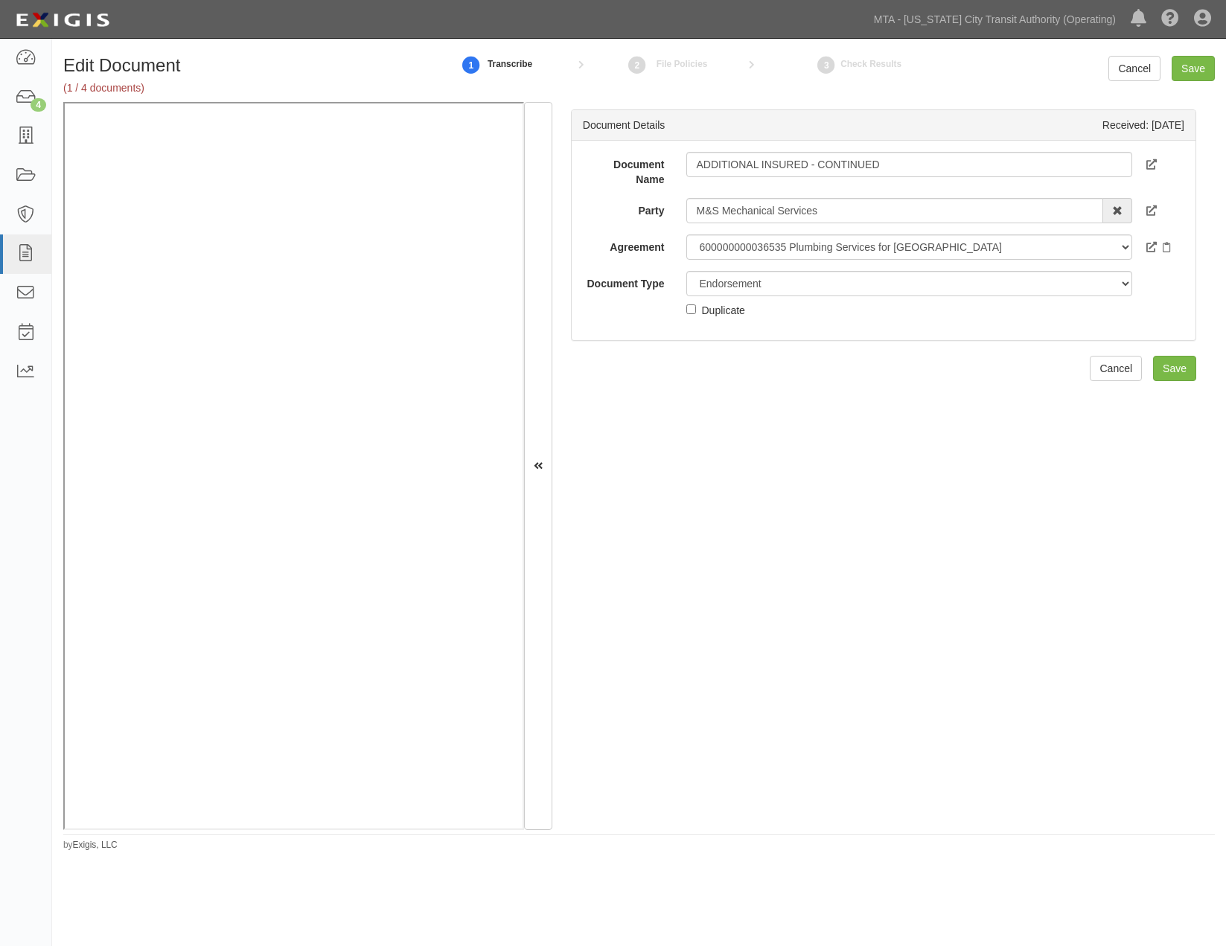
select select "EndorsementDetail"
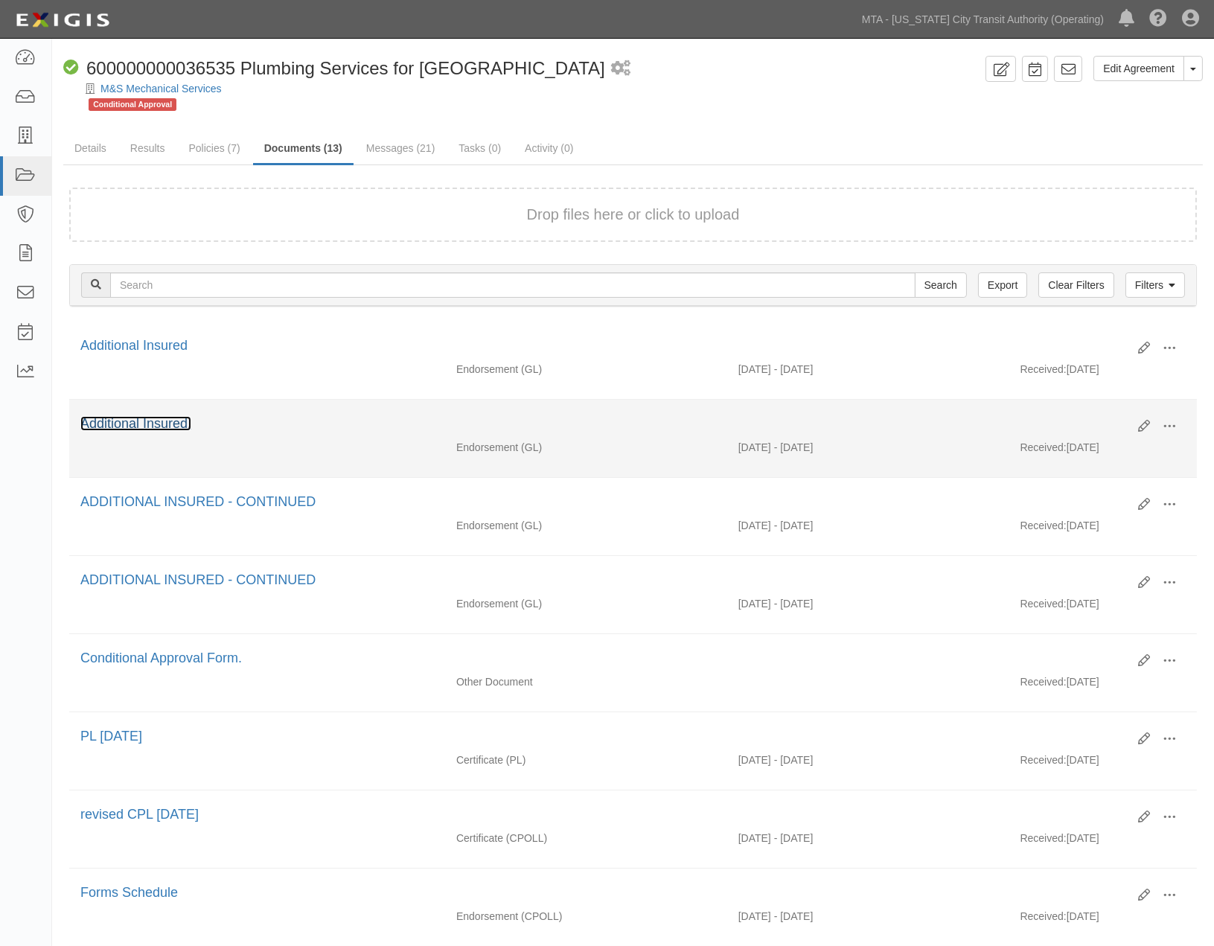
click at [161, 421] on link "Additional Insured." at bounding box center [135, 423] width 111 height 15
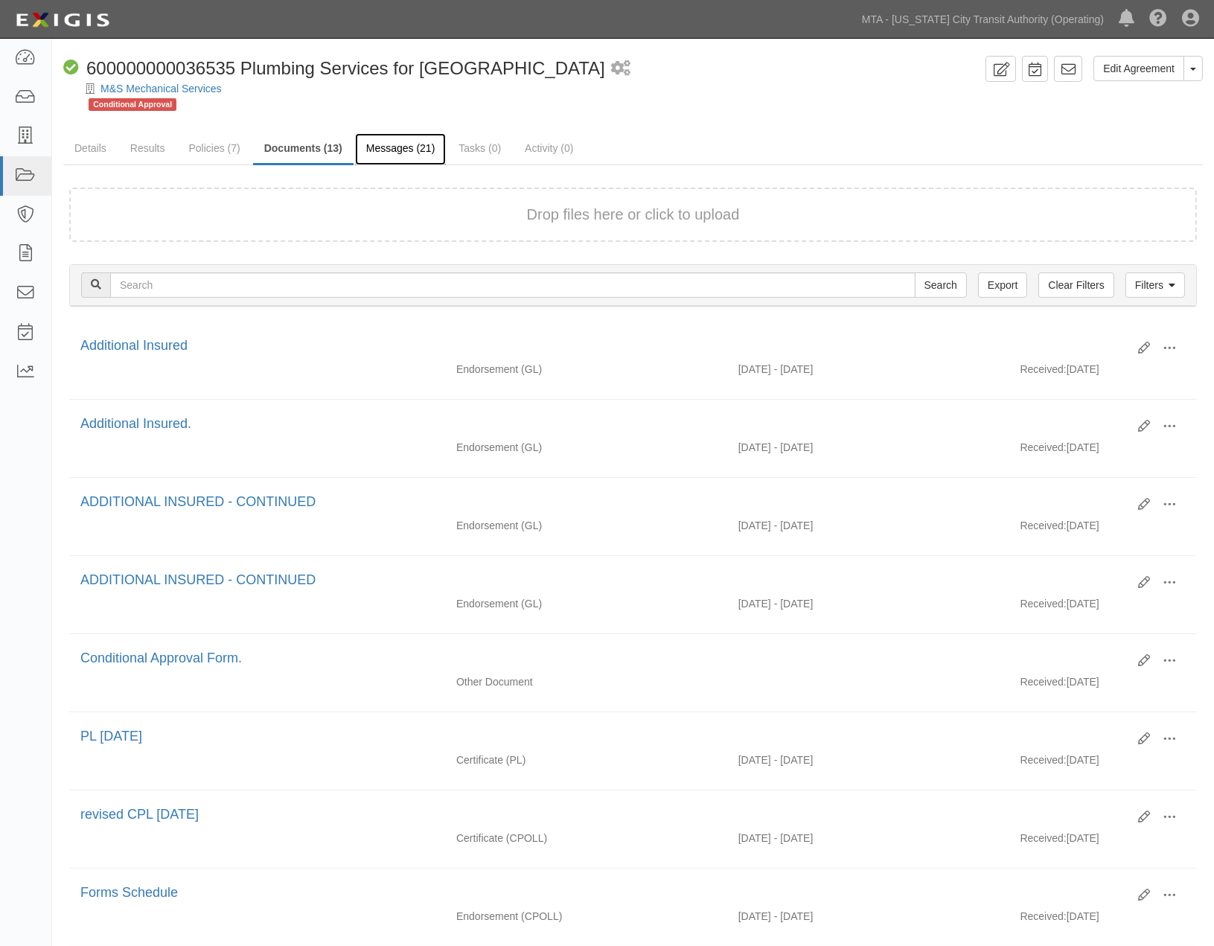
click at [407, 145] on link "Messages (21)" at bounding box center [401, 149] width 92 height 32
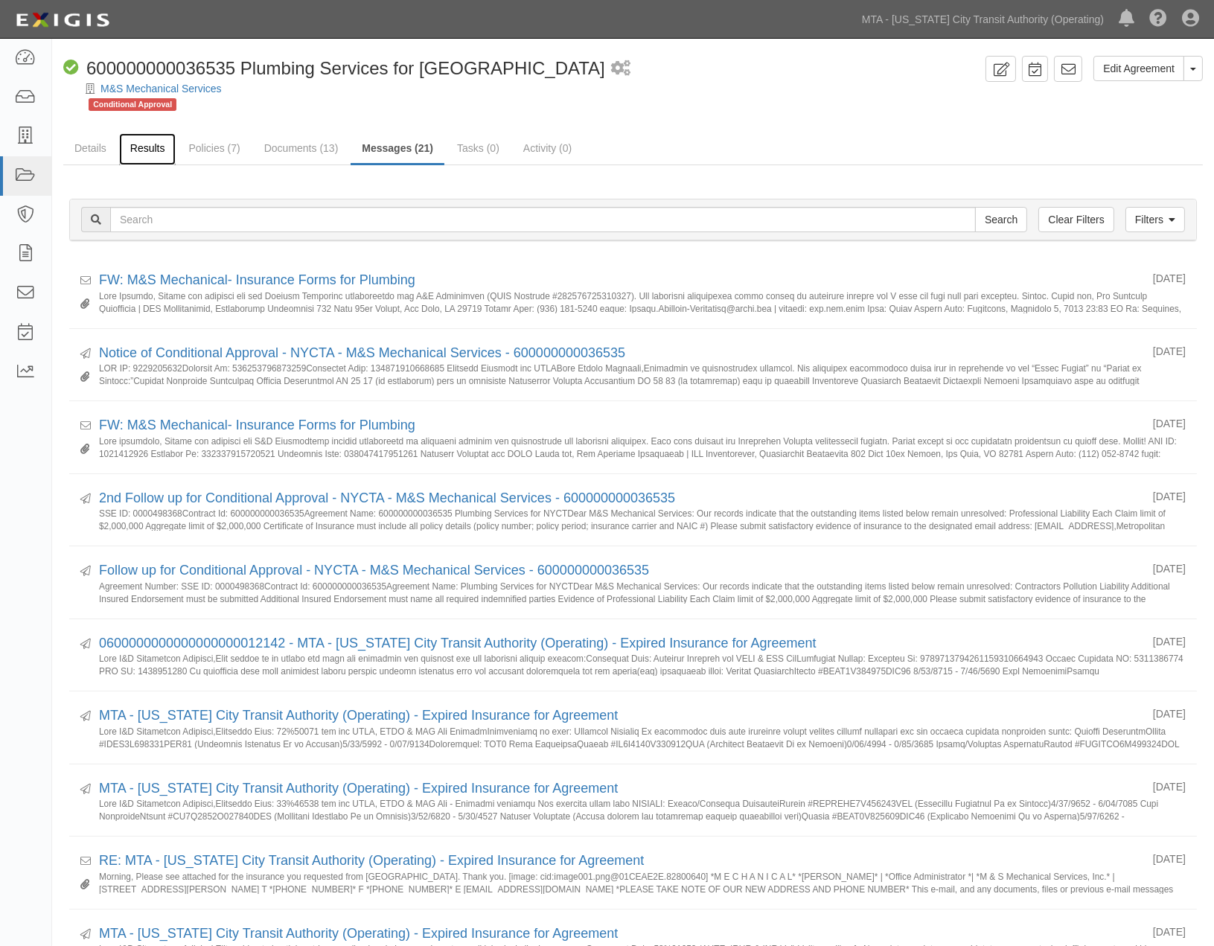
click at [143, 147] on link "Results" at bounding box center [147, 149] width 57 height 32
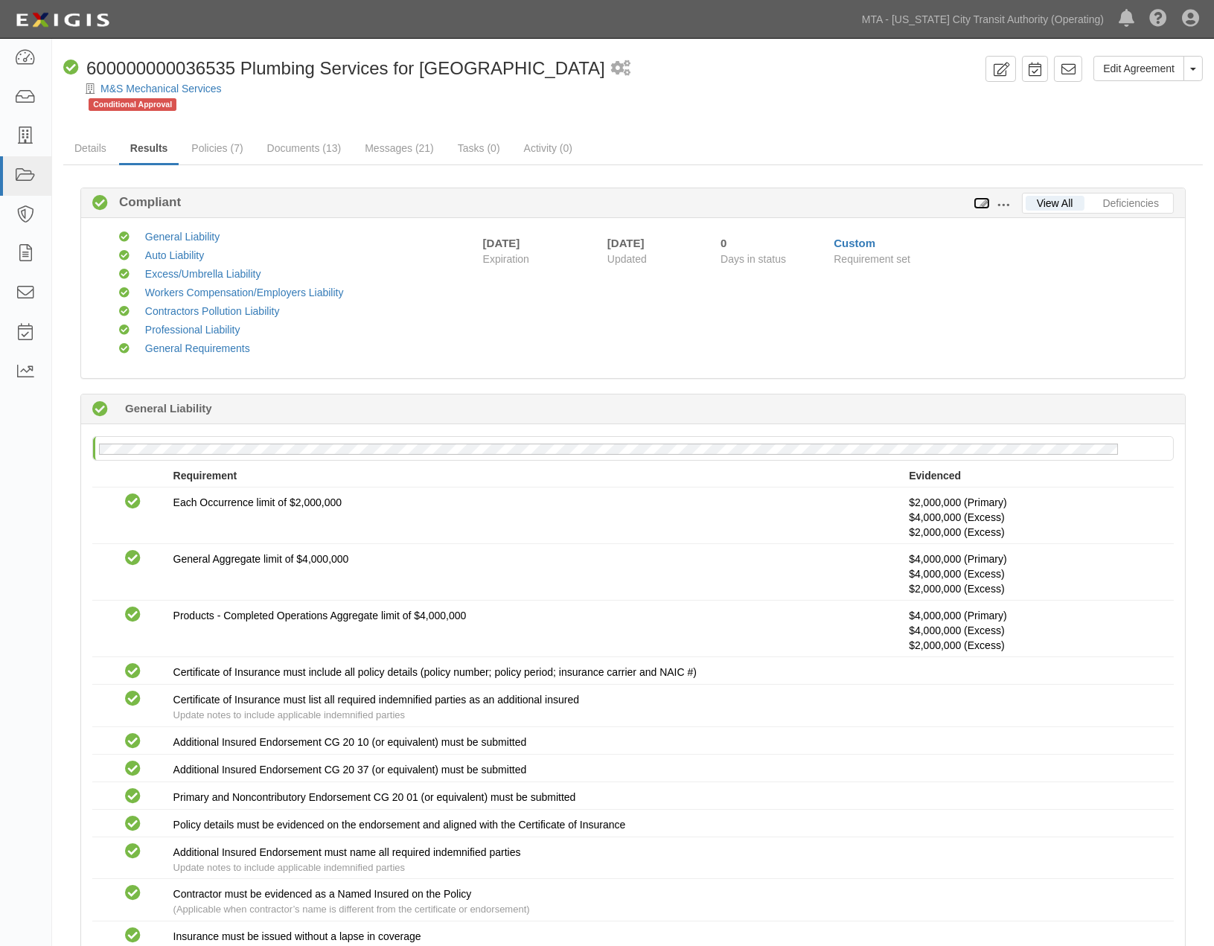
click at [981, 201] on icon at bounding box center [982, 204] width 16 height 10
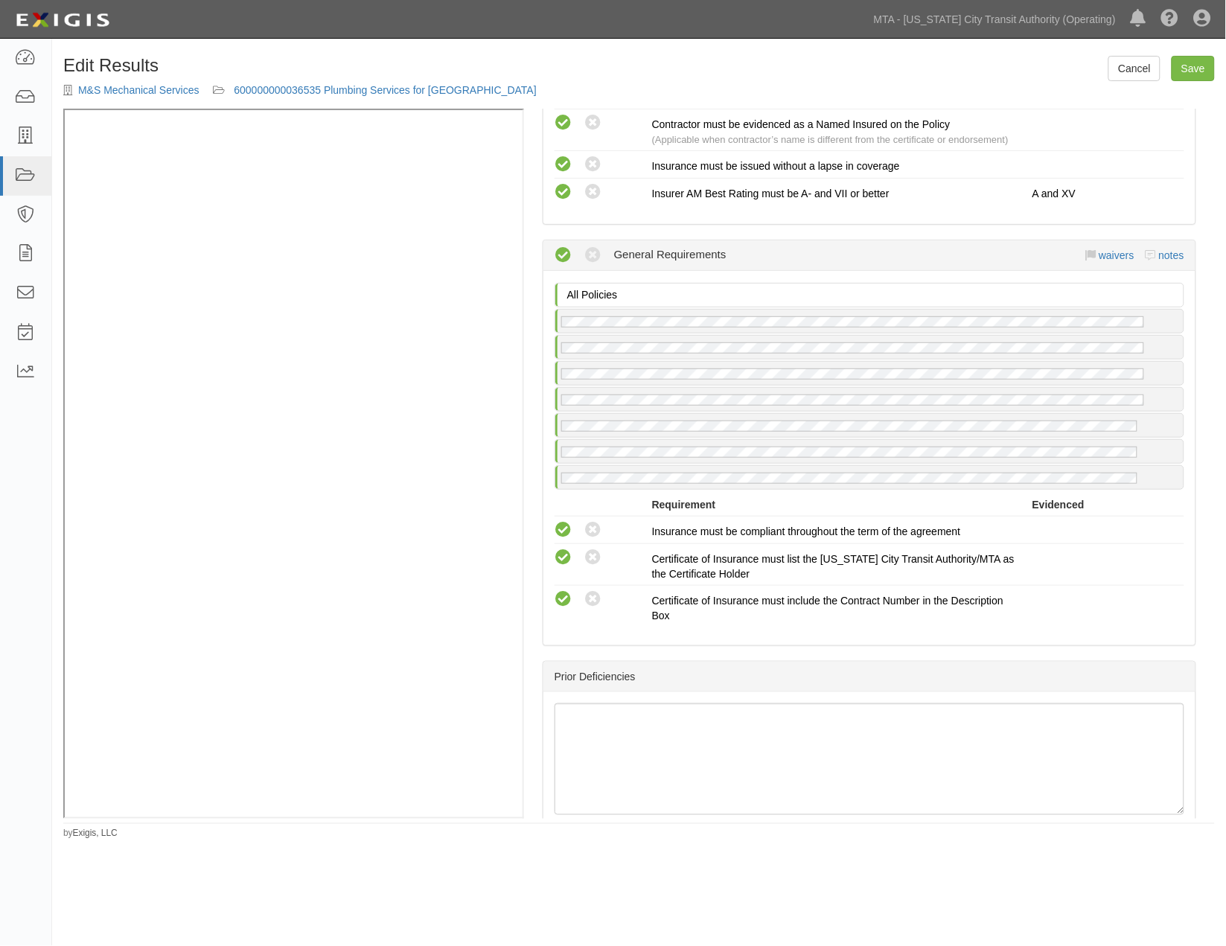
scroll to position [3226, 0]
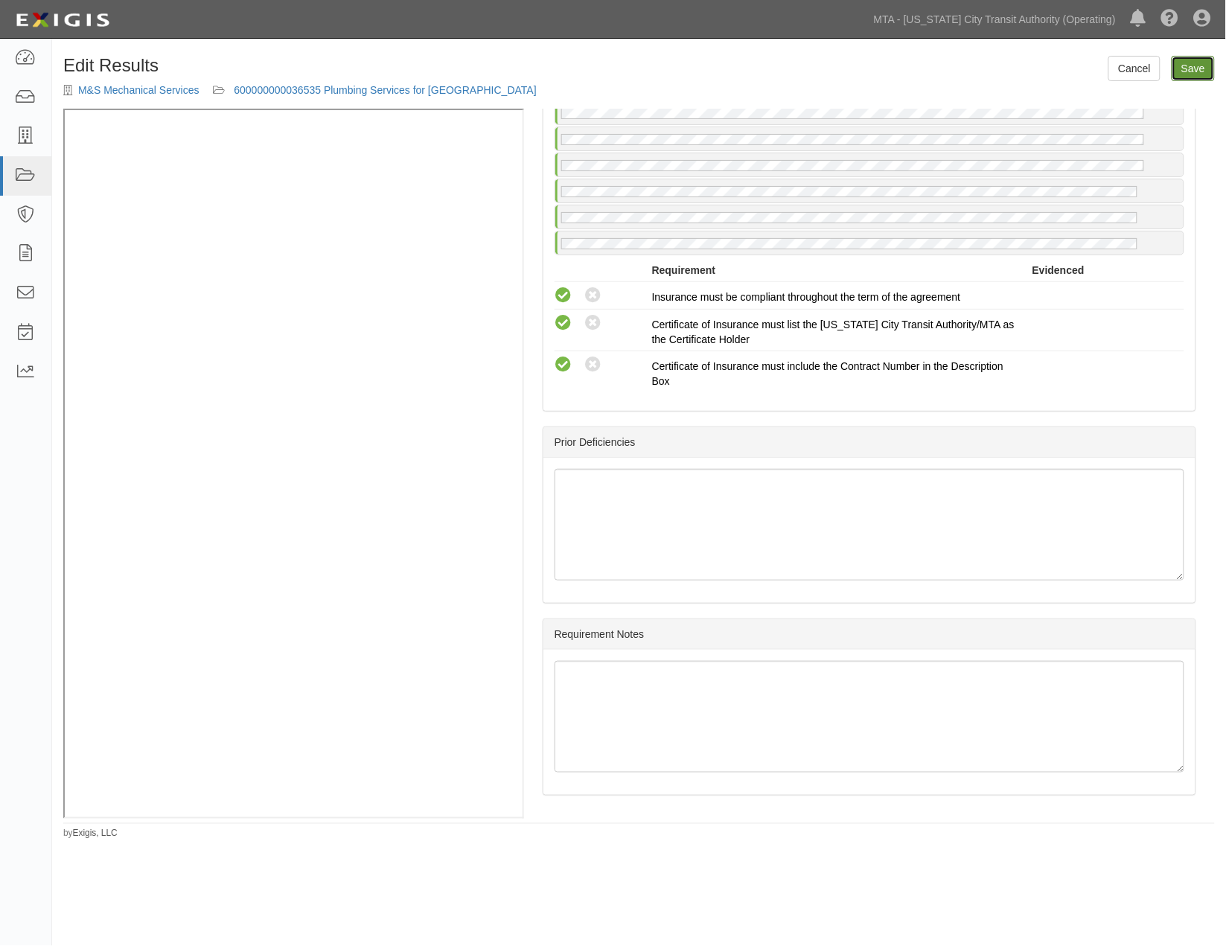
click at [1193, 69] on link "Save" at bounding box center [1193, 68] width 43 height 25
radio input "true"
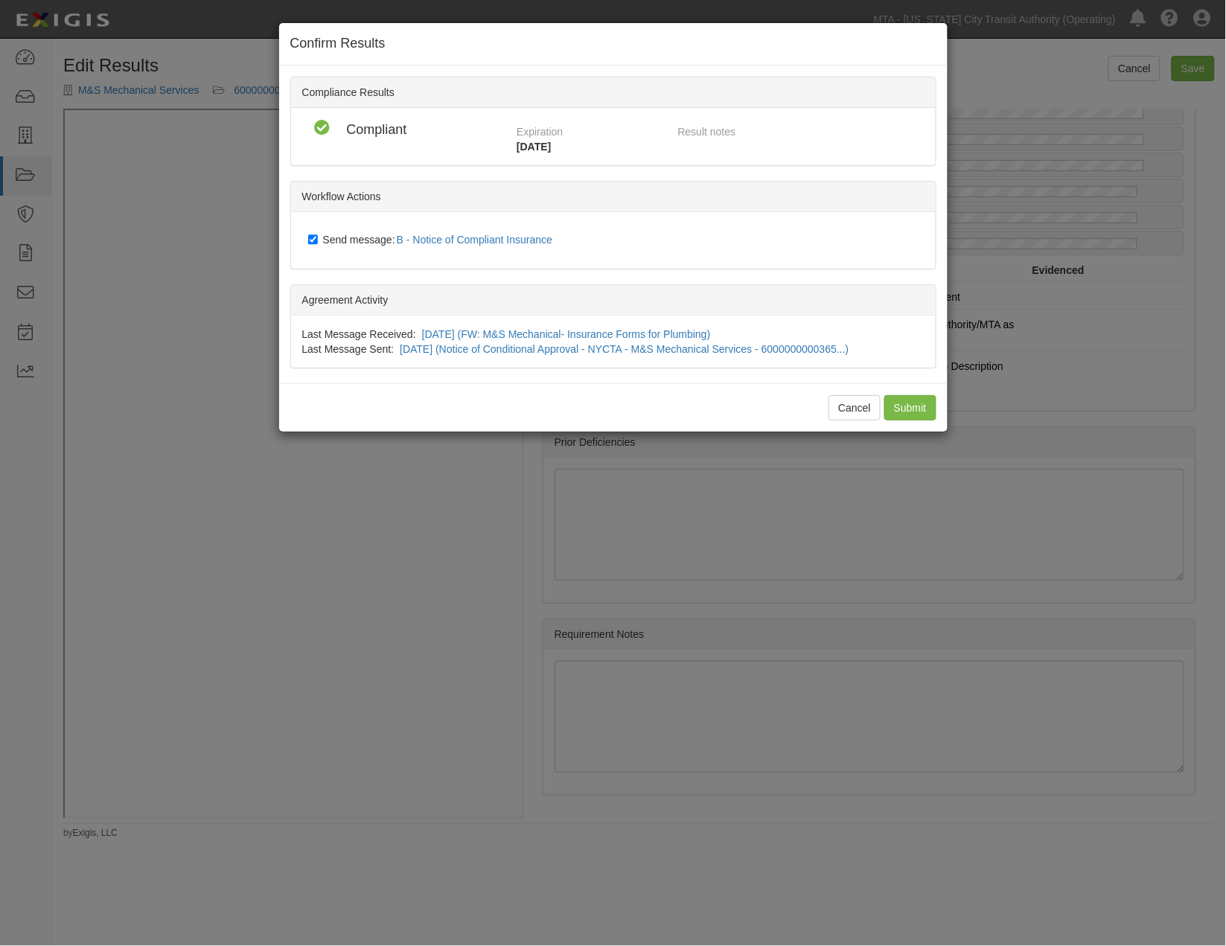
click at [368, 234] on span "Send message: B - Notice of Compliant Insurance" at bounding box center [441, 240] width 236 height 12
click at [318, 234] on input "Send message: B - Notice of Compliant Insurance" at bounding box center [313, 240] width 10 height 12
checkbox input "false"
click at [912, 412] on input "Submit" at bounding box center [910, 407] width 52 height 25
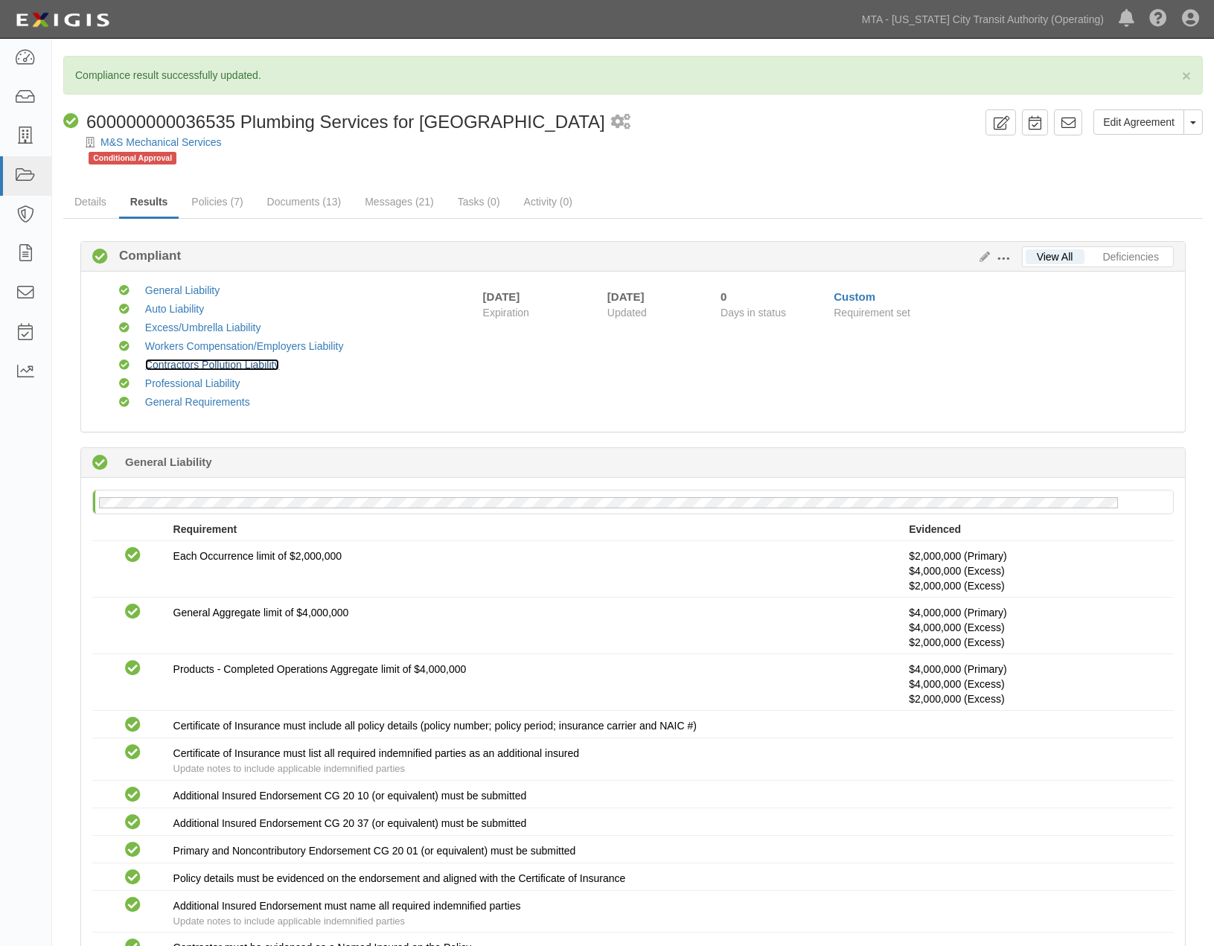
click at [222, 363] on link "Contractors Pollution Liability" at bounding box center [212, 365] width 135 height 12
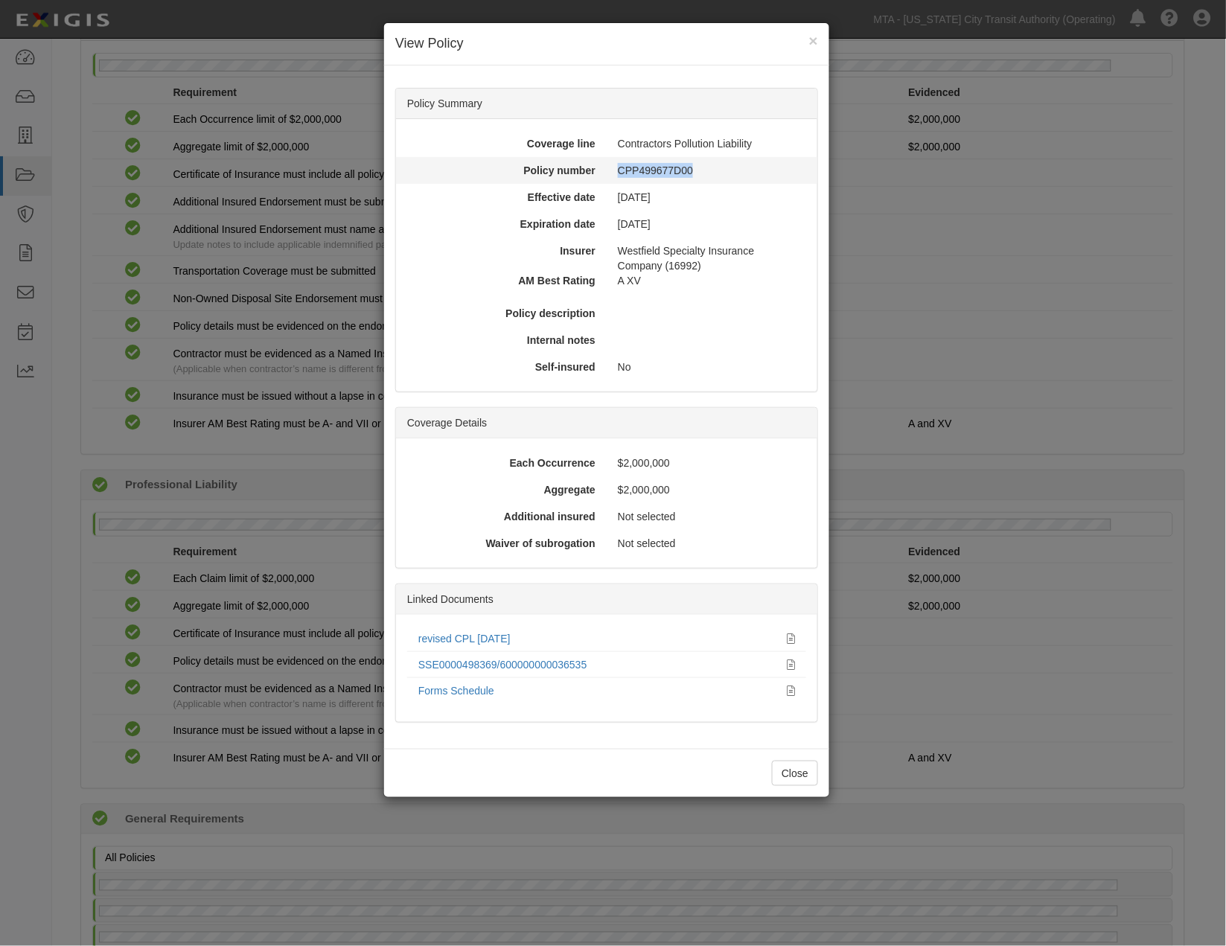
drag, startPoint x: 667, startPoint y: 167, endPoint x: 613, endPoint y: 167, distance: 54.3
click at [613, 167] on div "CPP499677D00" at bounding box center [709, 170] width 205 height 15
copy div "CPP499677D00"
click at [328, 248] on div "× View Policy Policy Summary Coverage line Contractors Pollution Liability Poli…" at bounding box center [613, 473] width 1226 height 946
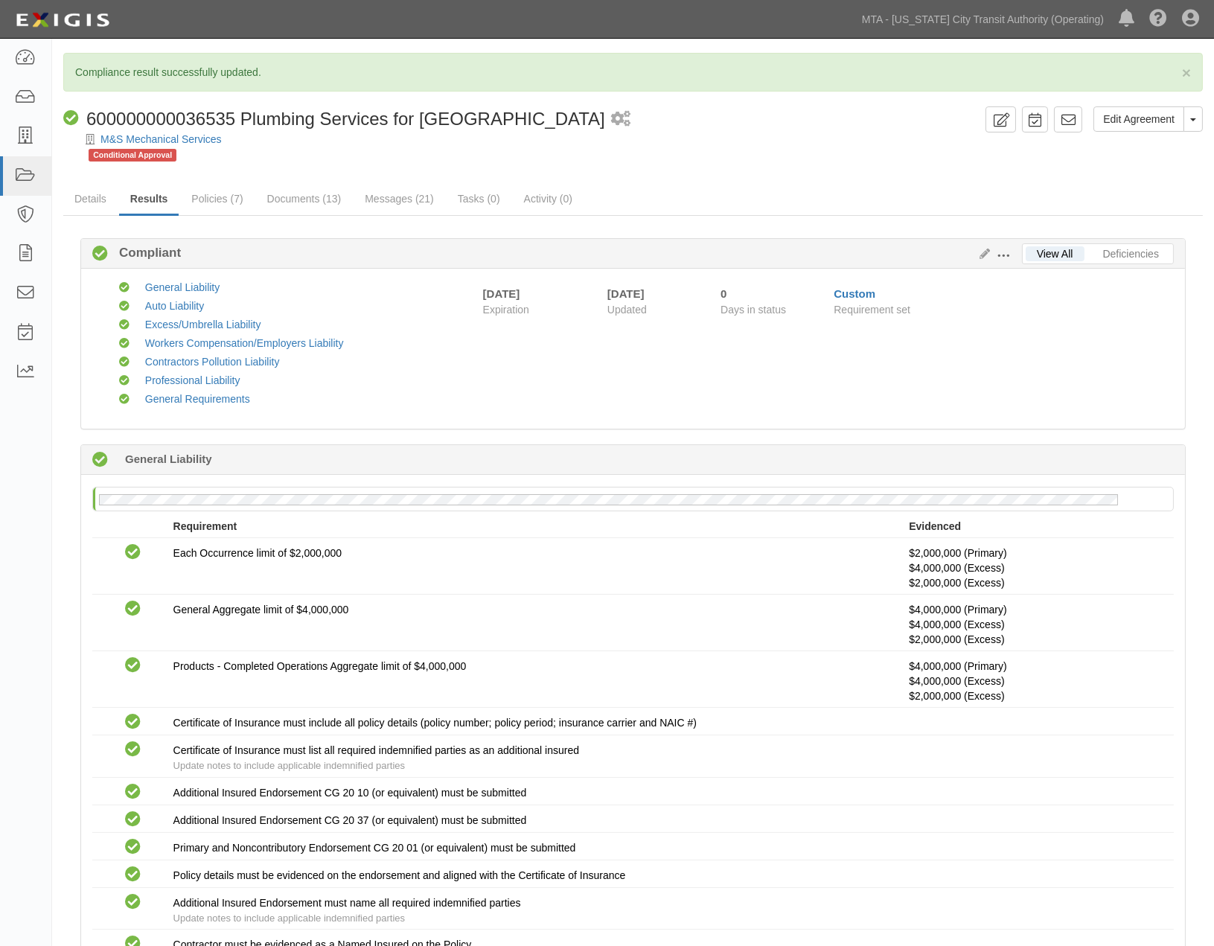
scroll to position [0, 0]
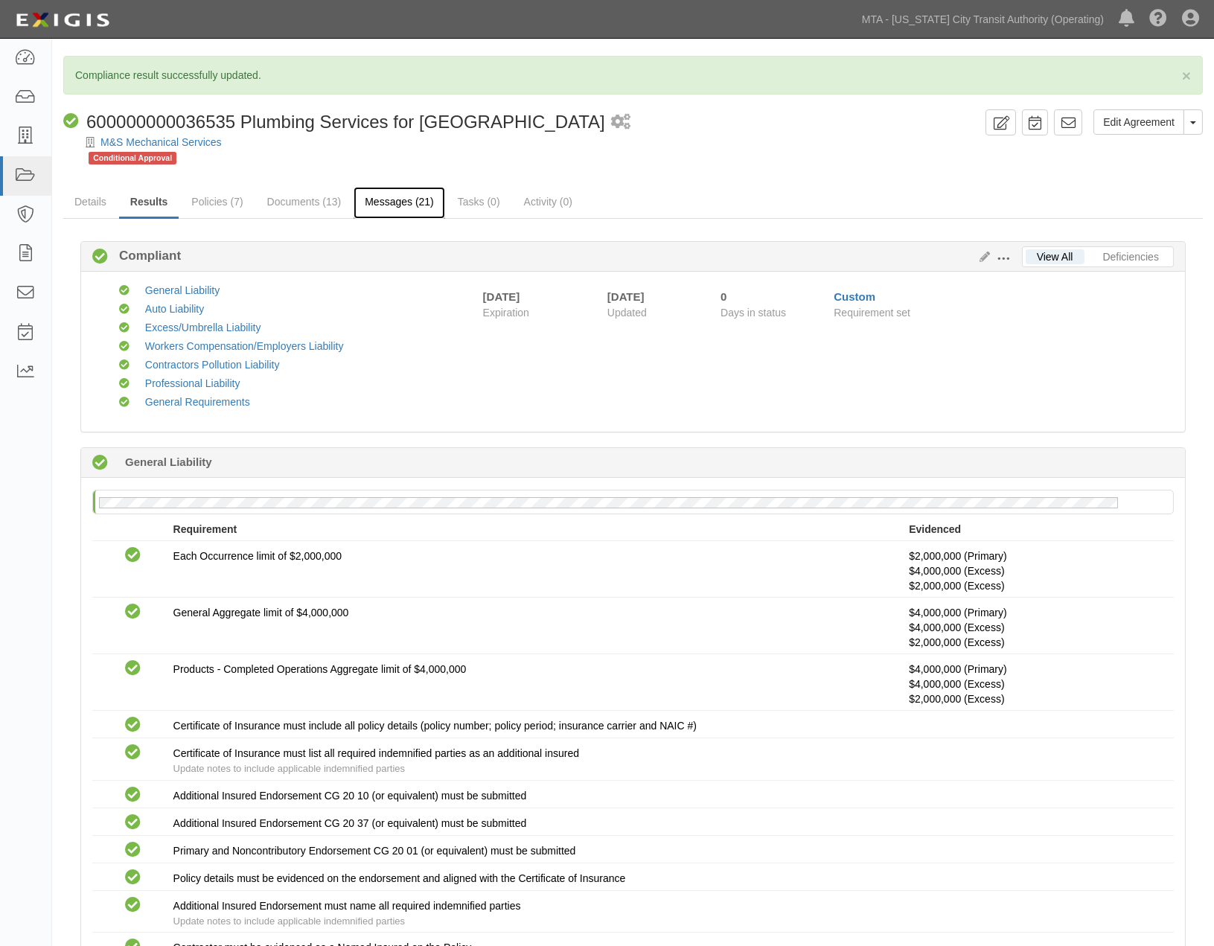
click at [420, 203] on link "Messages (21)" at bounding box center [400, 203] width 92 height 32
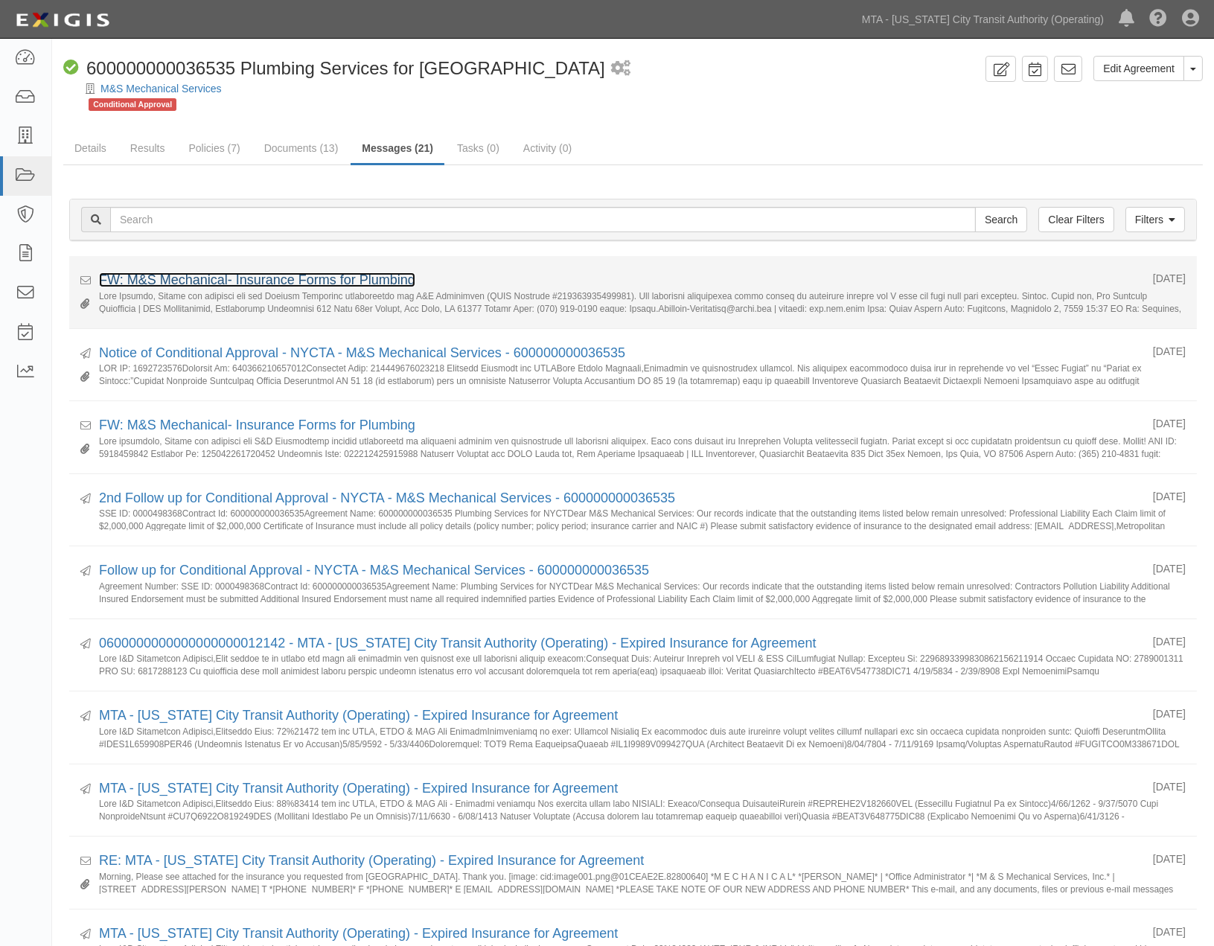
click at [320, 285] on link "FW: M&S Mechanical- Insurance Forms for Plumbing" at bounding box center [257, 279] width 316 height 15
click at [400, 276] on link "FW: M&S Mechanical- Insurance Forms for Plumbing" at bounding box center [257, 279] width 316 height 15
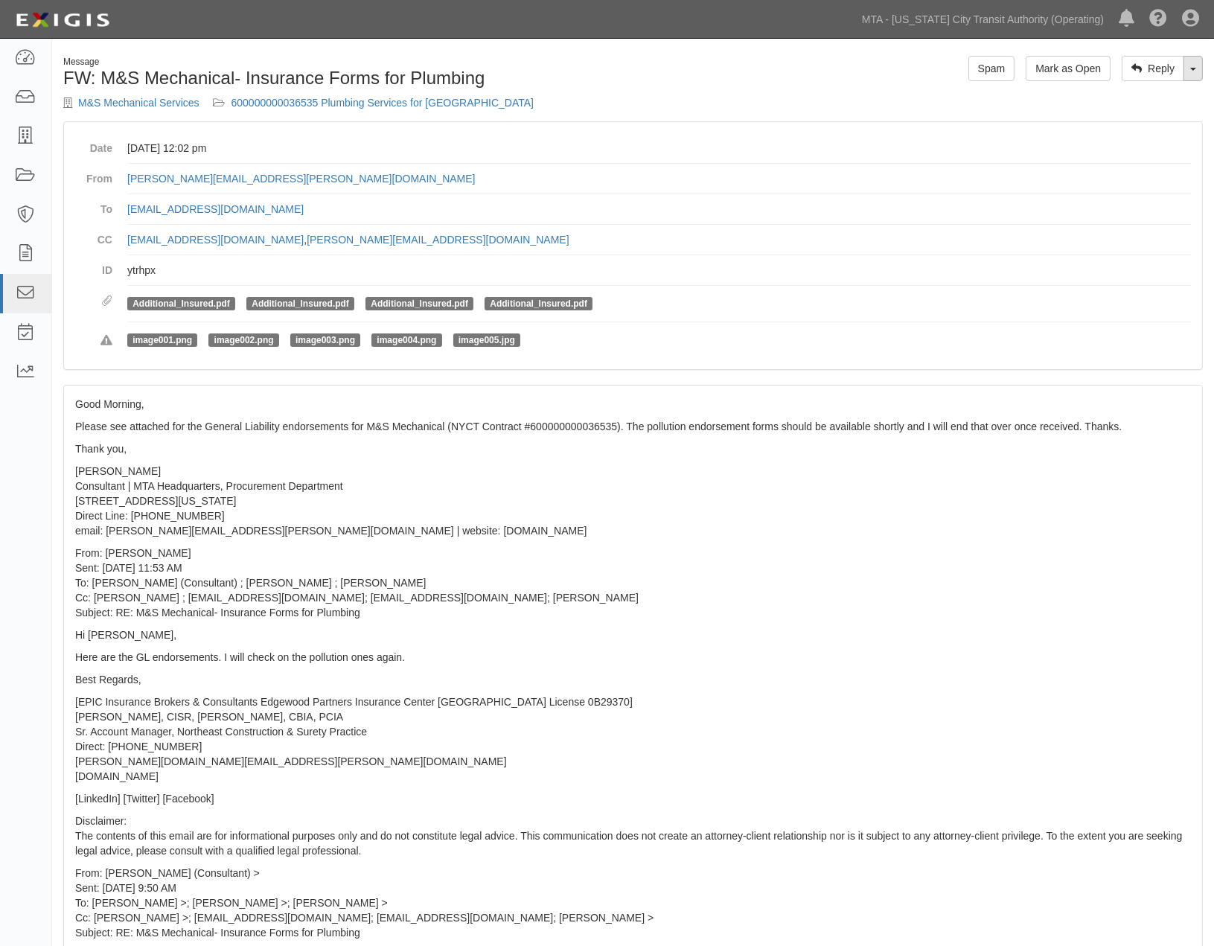
click at [1202, 66] on div "Reply Toggle Dropdown Reply All Forward [PERSON_NAME] as Open Spam" at bounding box center [924, 68] width 581 height 25
click at [1196, 71] on link "Toggle Dropdown" at bounding box center [1193, 68] width 19 height 25
click at [1133, 95] on link "Reply All" at bounding box center [1144, 96] width 118 height 19
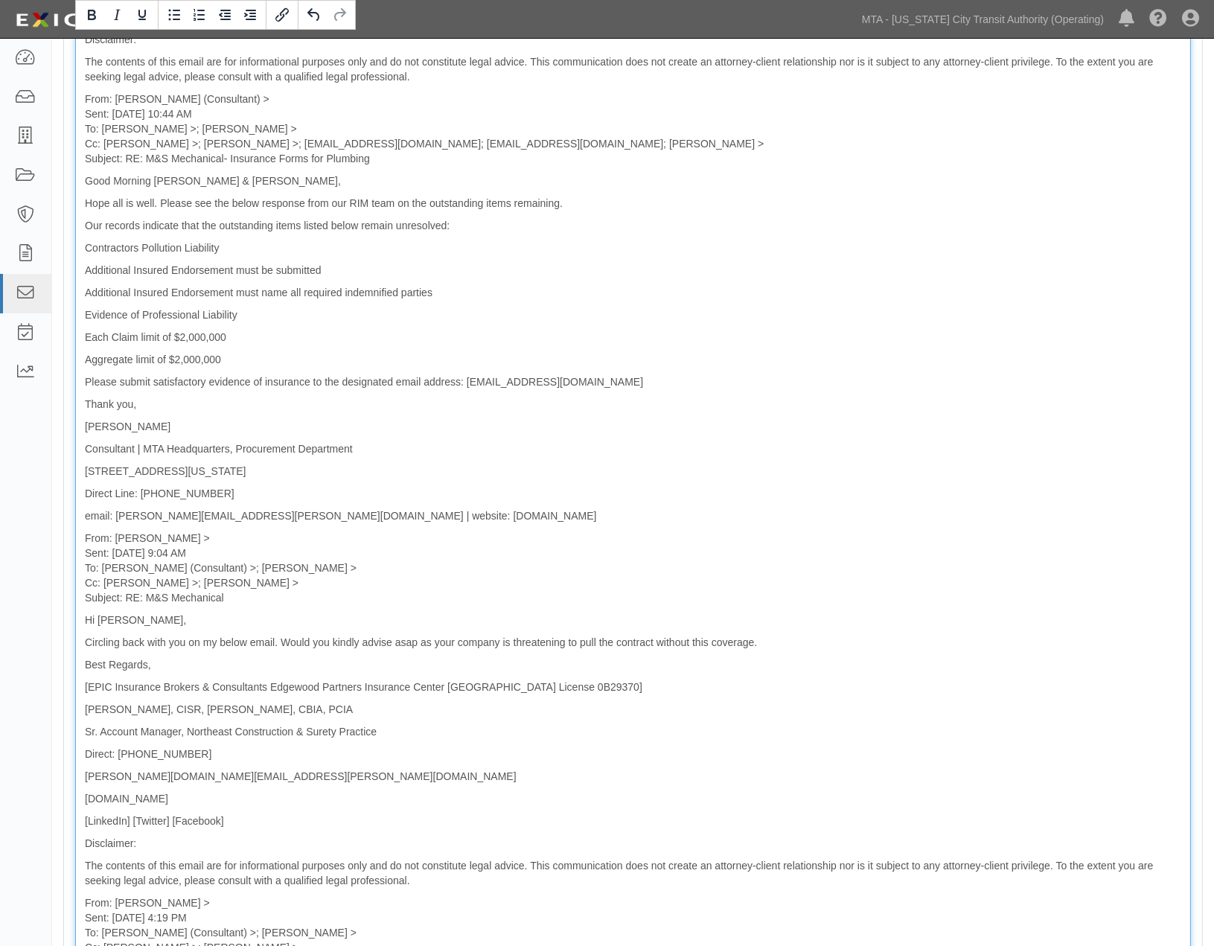
scroll to position [8205, 0]
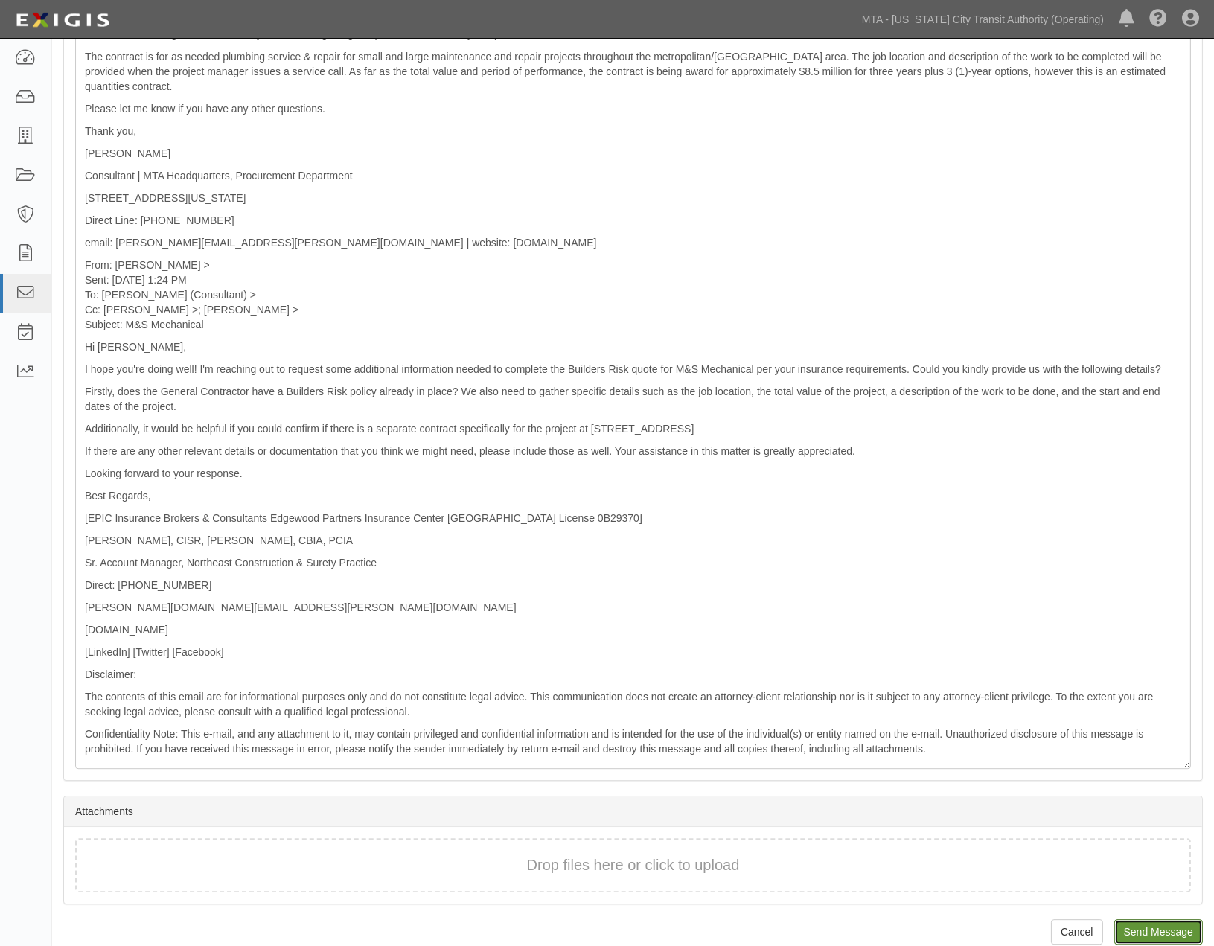
click at [1184, 919] on input "Send Message" at bounding box center [1159, 931] width 89 height 25
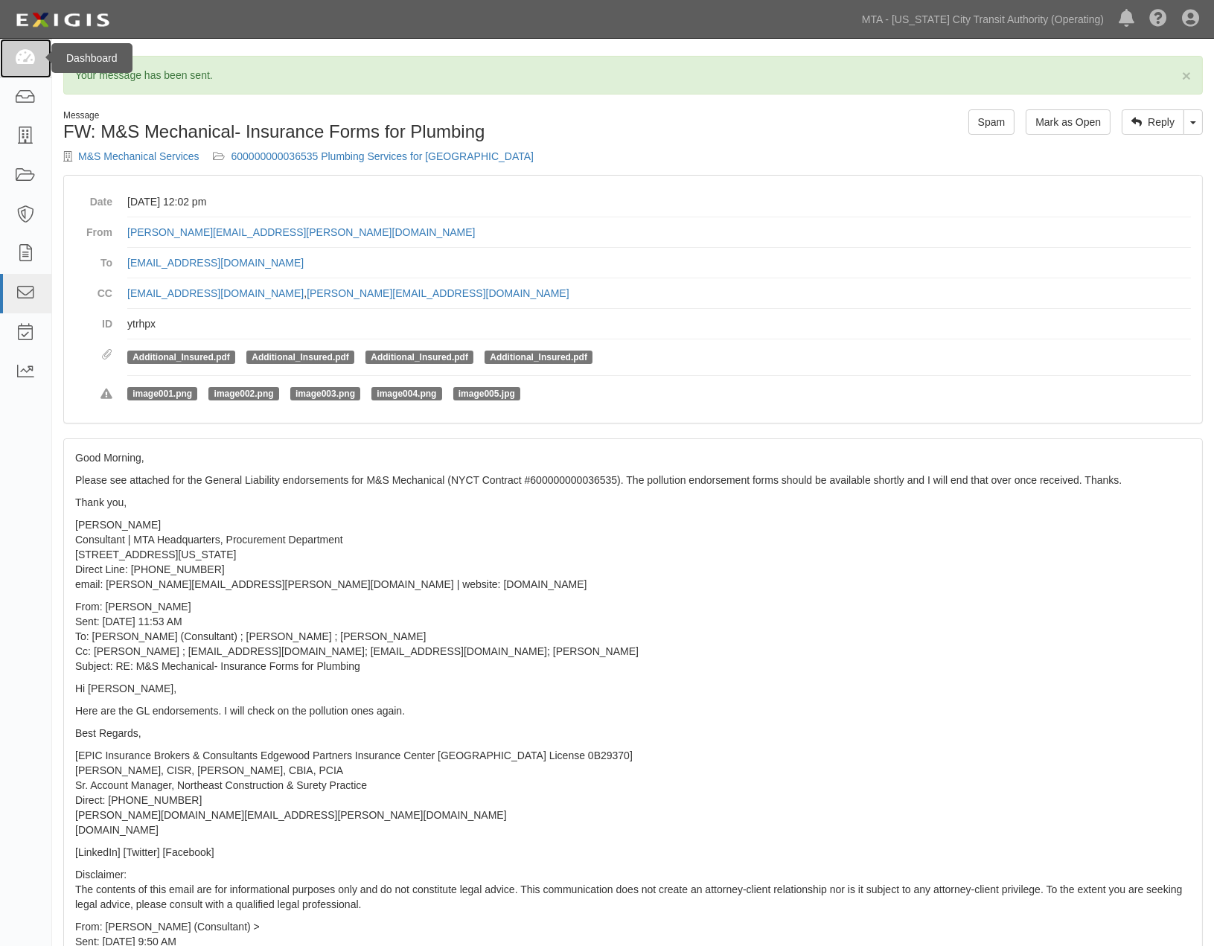
click at [19, 63] on icon at bounding box center [25, 58] width 21 height 17
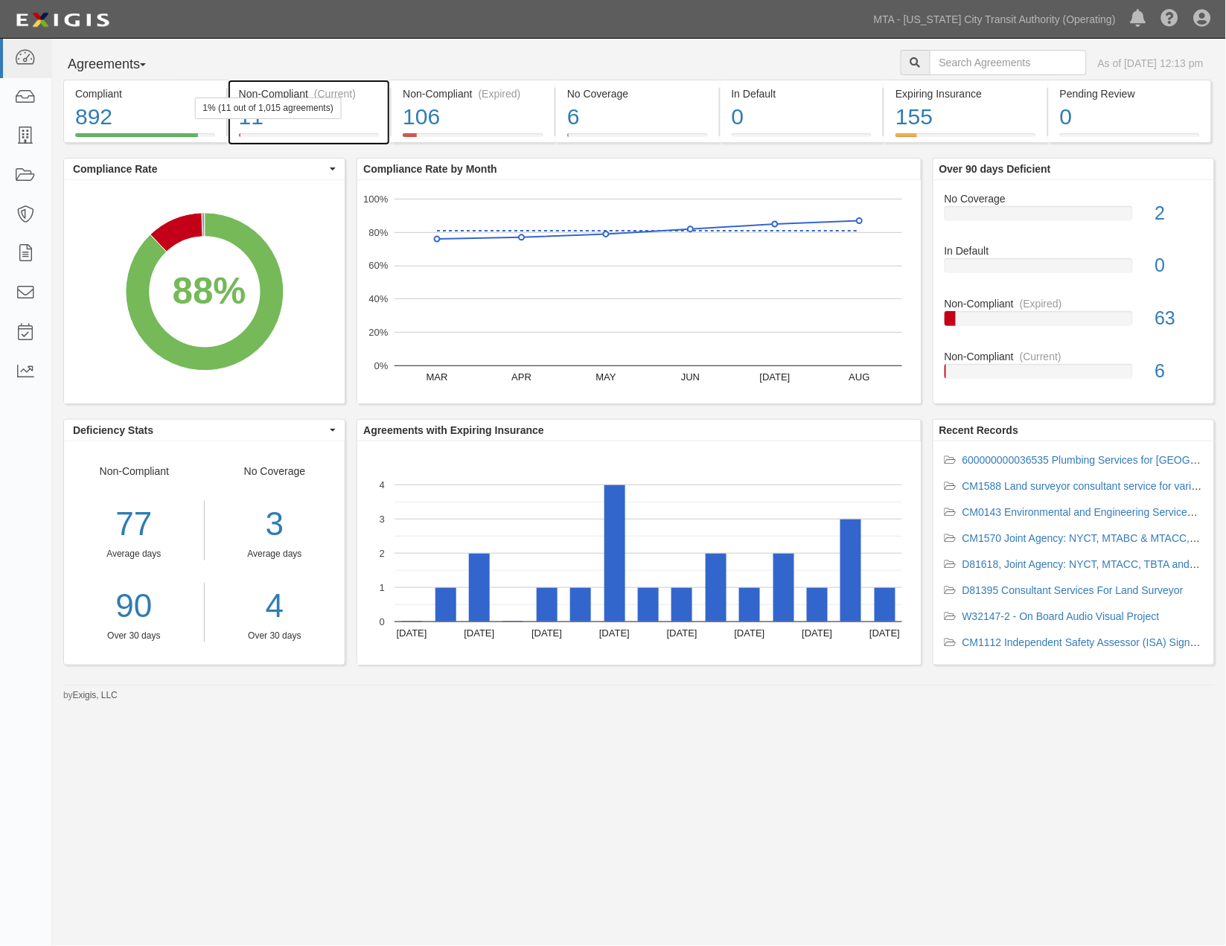
click at [348, 121] on div "11" at bounding box center [309, 117] width 141 height 32
click at [1205, 20] on icon at bounding box center [1202, 19] width 17 height 18
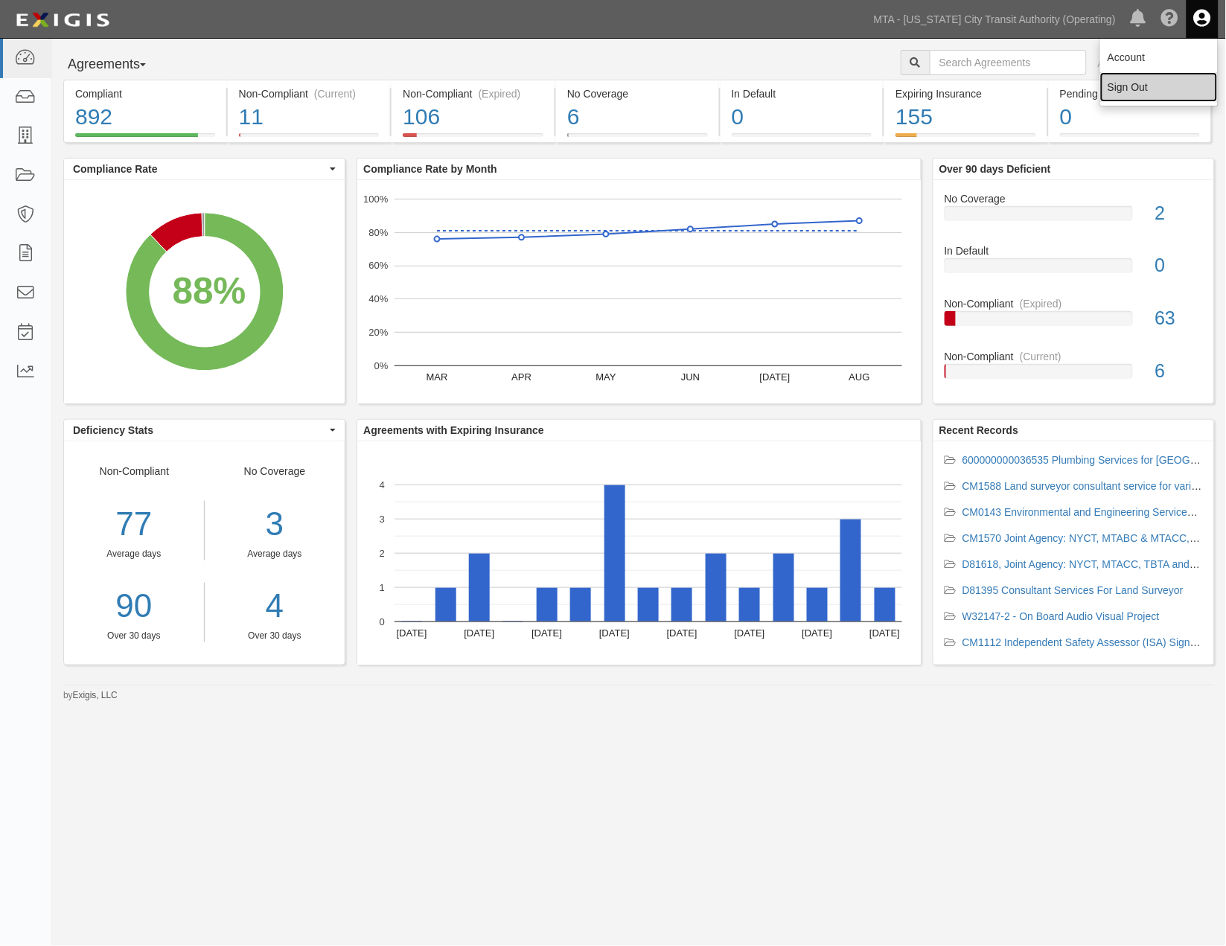
click at [1152, 88] on link "Sign Out" at bounding box center [1159, 87] width 118 height 30
